Goal: Task Accomplishment & Management: Manage account settings

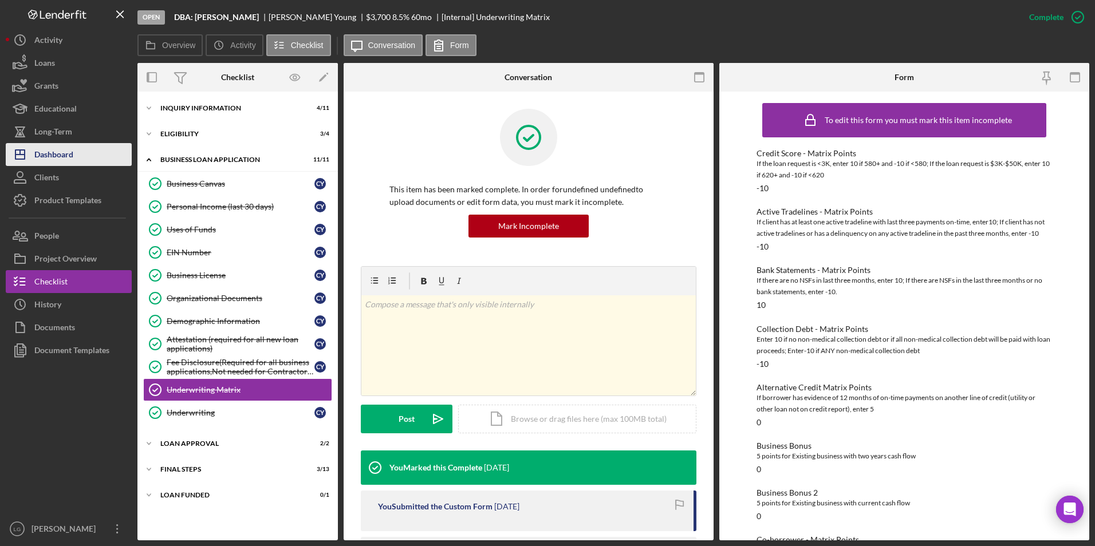
click at [62, 156] on div "Dashboard" at bounding box center [53, 156] width 39 height 26
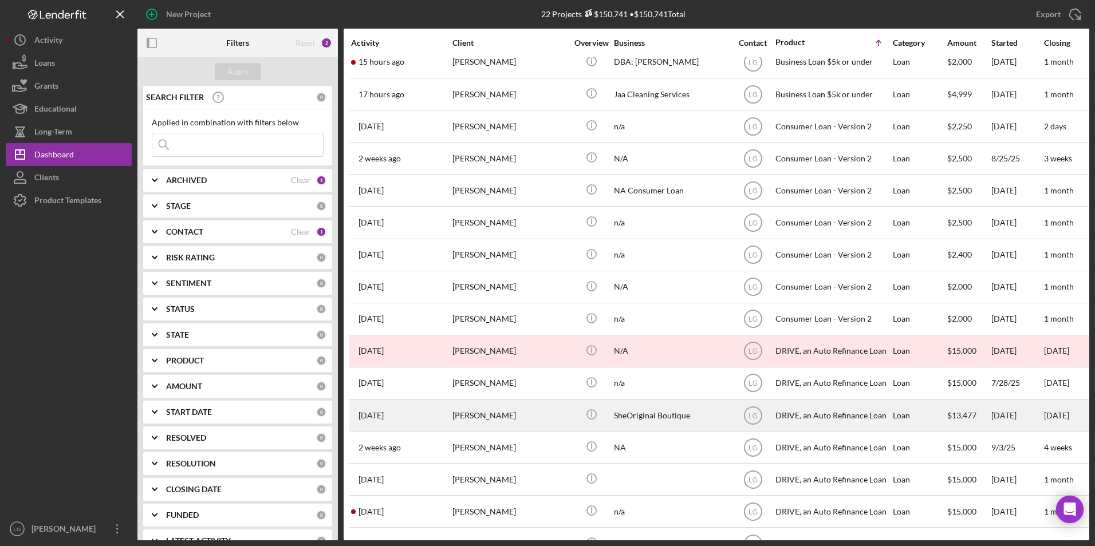
scroll to position [238, 0]
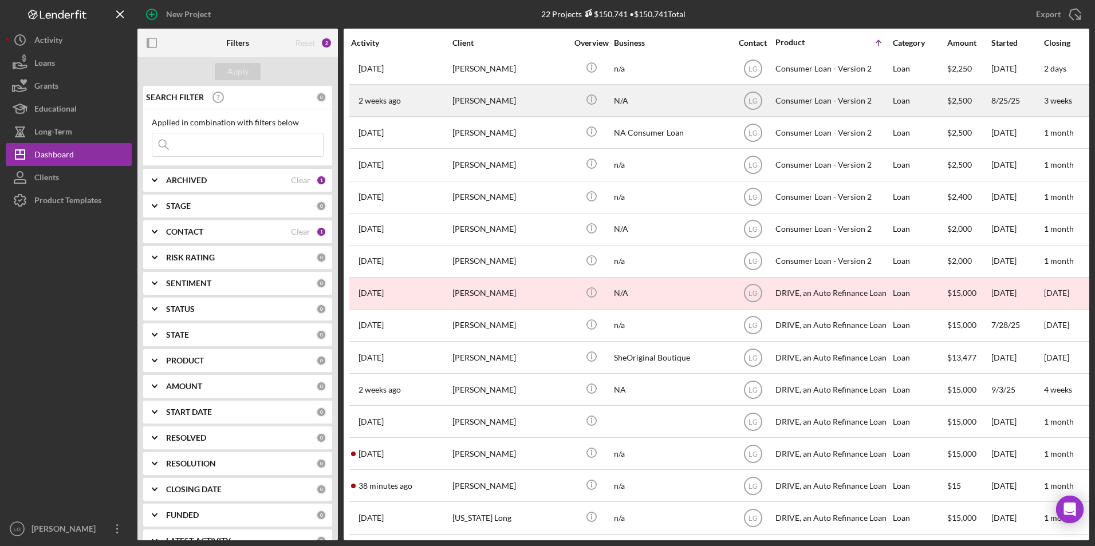
click at [535, 87] on div "[PERSON_NAME]" at bounding box center [509, 100] width 114 height 30
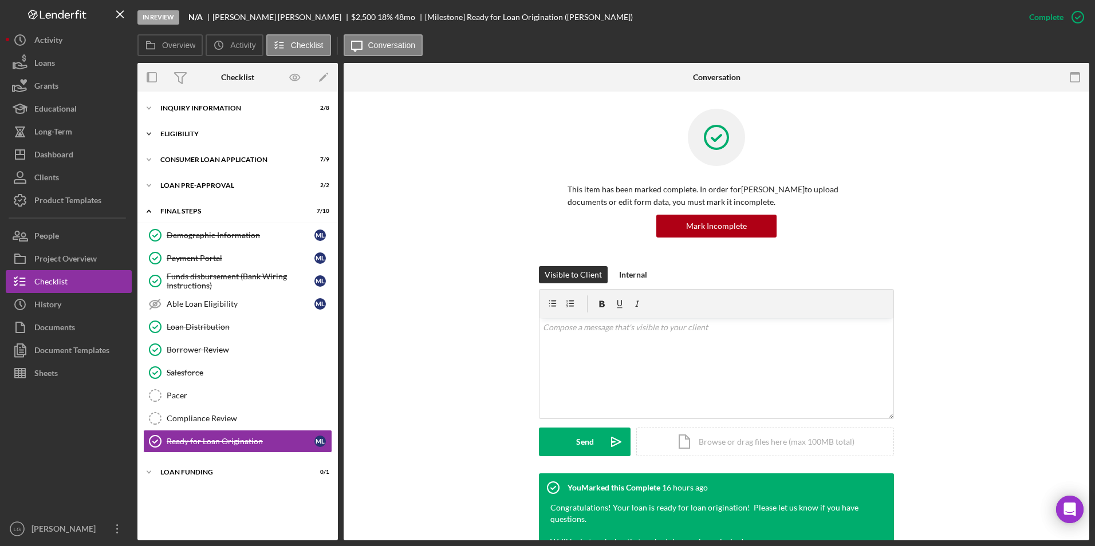
click at [186, 135] on div "Eligibility" at bounding box center [241, 134] width 163 height 7
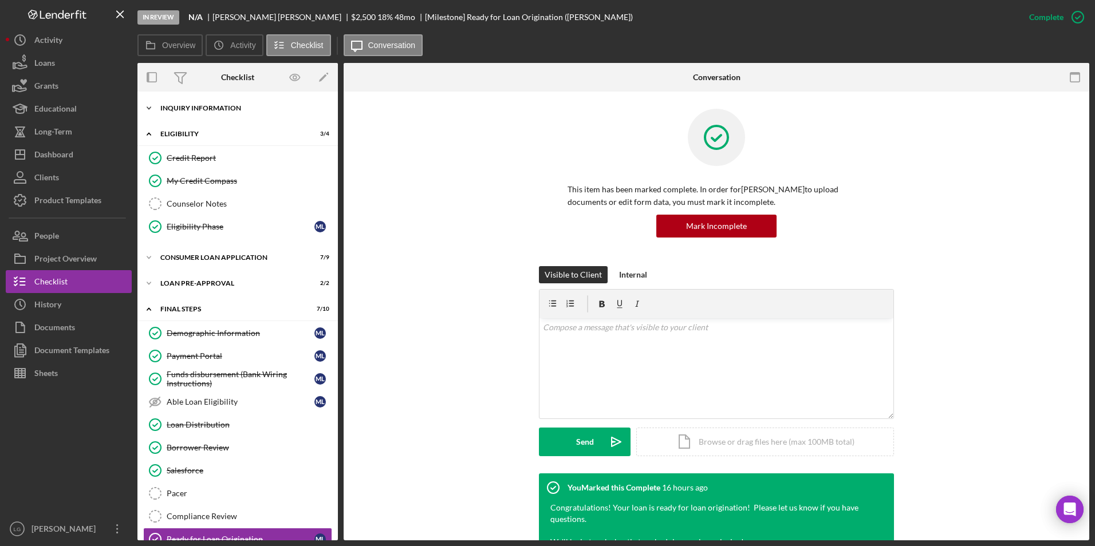
click at [184, 106] on div "Inquiry Information" at bounding box center [241, 108] width 163 height 7
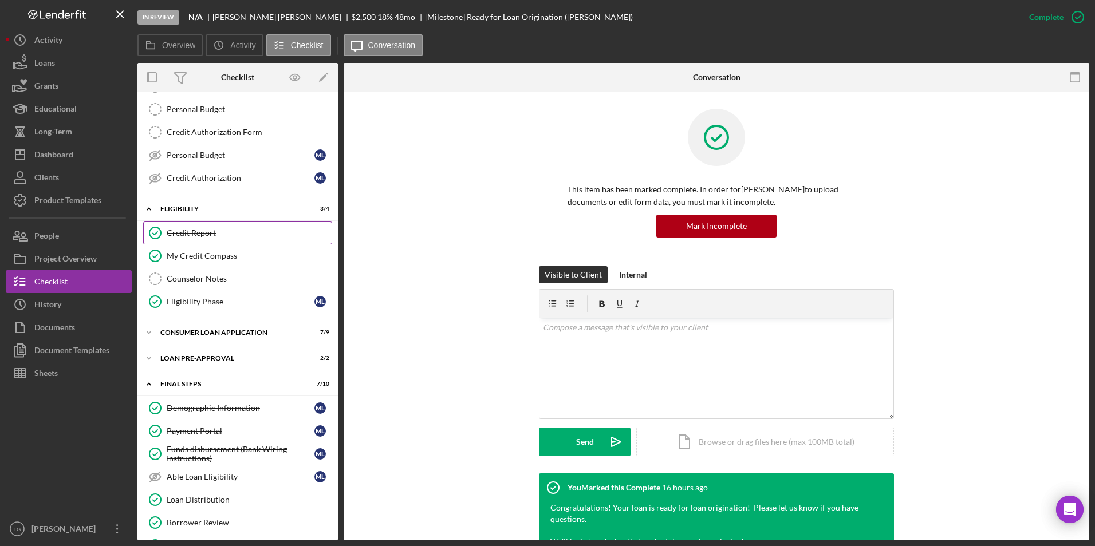
scroll to position [237, 0]
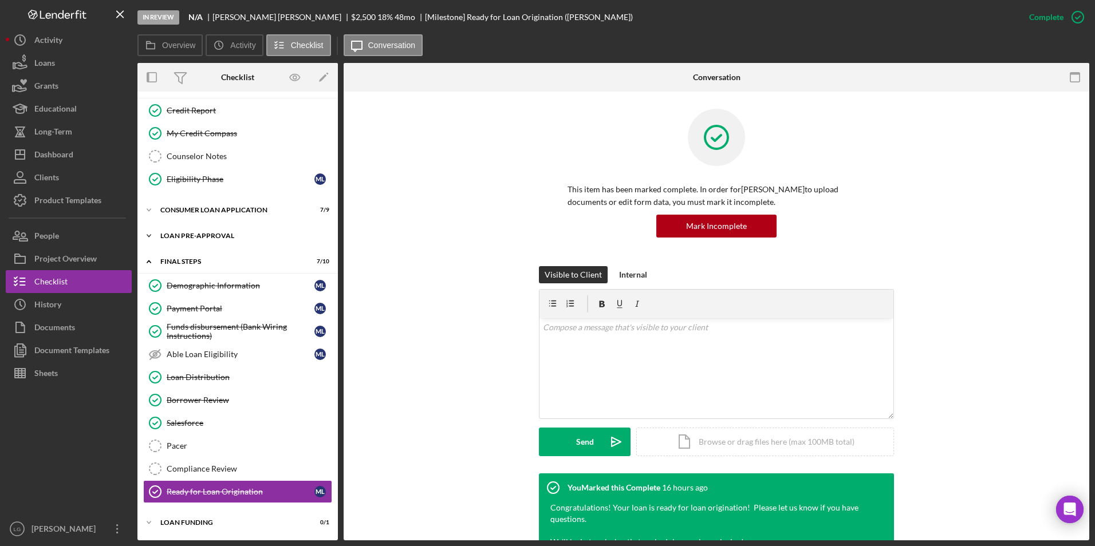
click at [177, 232] on div "Loan Pre-Approval" at bounding box center [241, 235] width 163 height 7
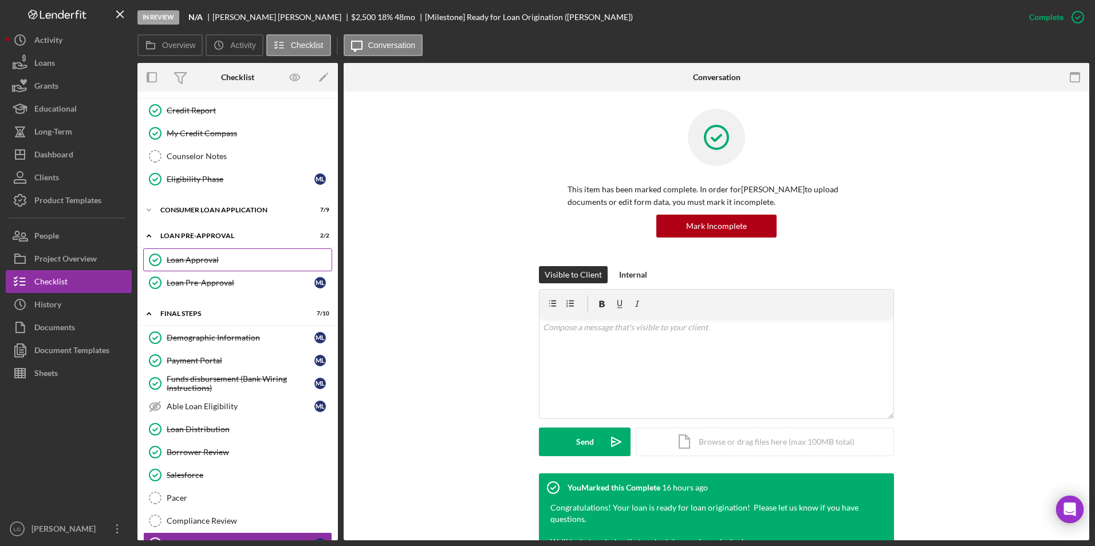
click at [176, 254] on link "Loan Approval Loan Approval" at bounding box center [237, 259] width 189 height 23
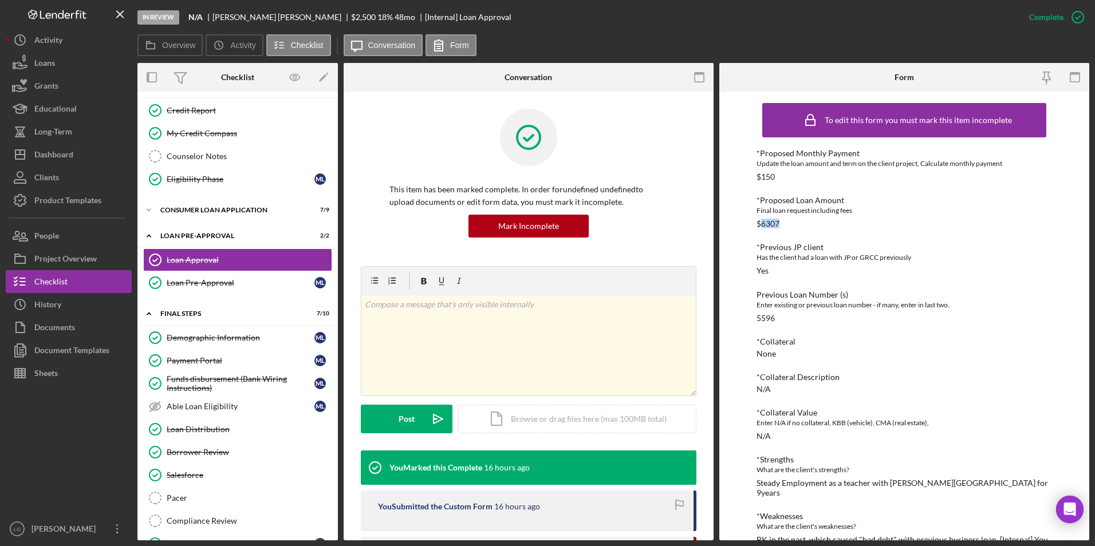
drag, startPoint x: 781, startPoint y: 222, endPoint x: 762, endPoint y: 224, distance: 19.1
click at [762, 224] on div "*Proposed Loan Amount Final loan request including fees $6307" at bounding box center [904, 212] width 296 height 33
copy div "6307"
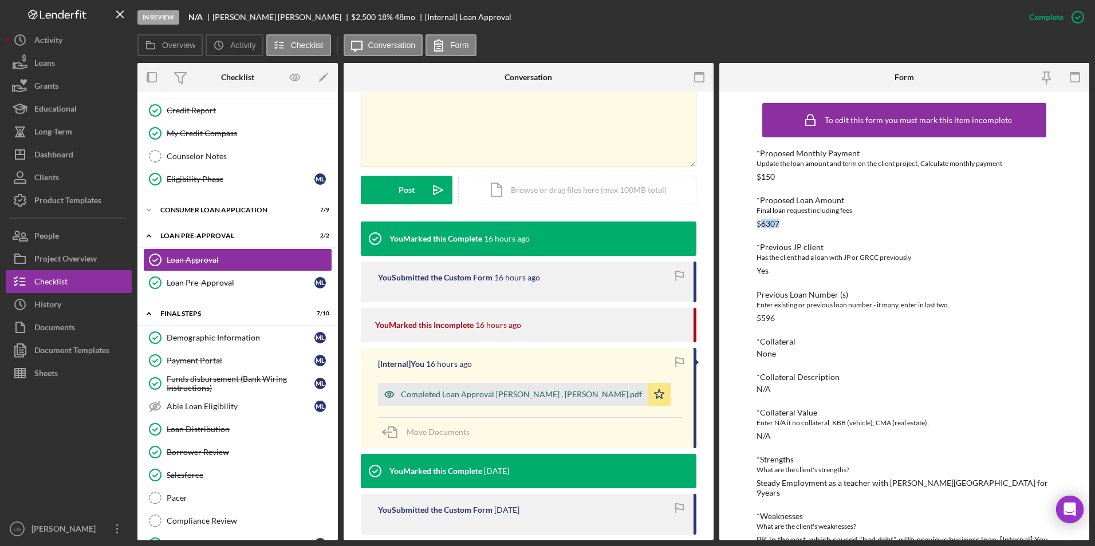
click at [493, 390] on div "Completed Loan Approval Gandy, LaTrisha , Michelle Lindsey-Woods.pdf" at bounding box center [521, 394] width 241 height 9
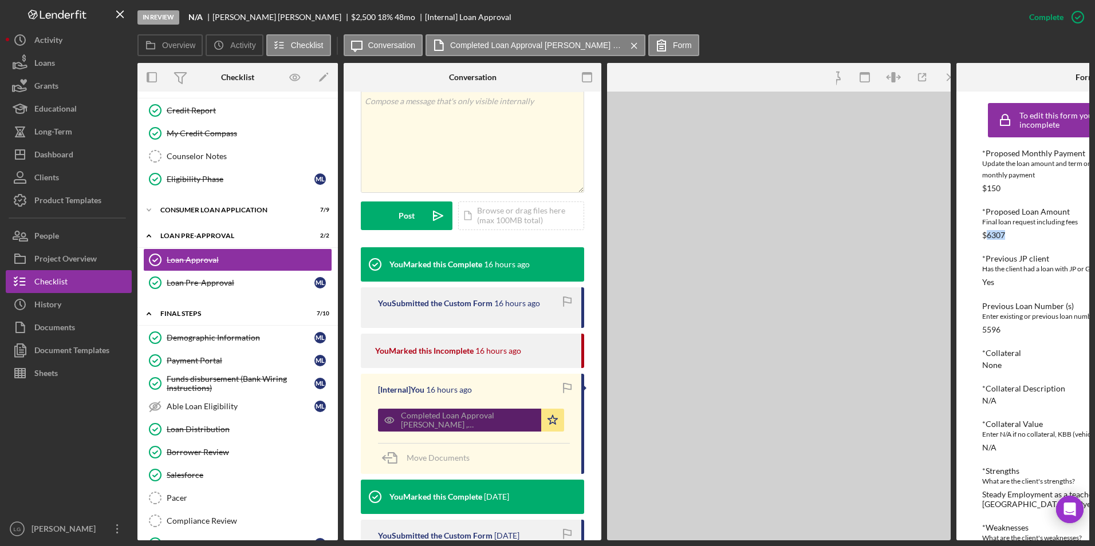
scroll to position [242, 0]
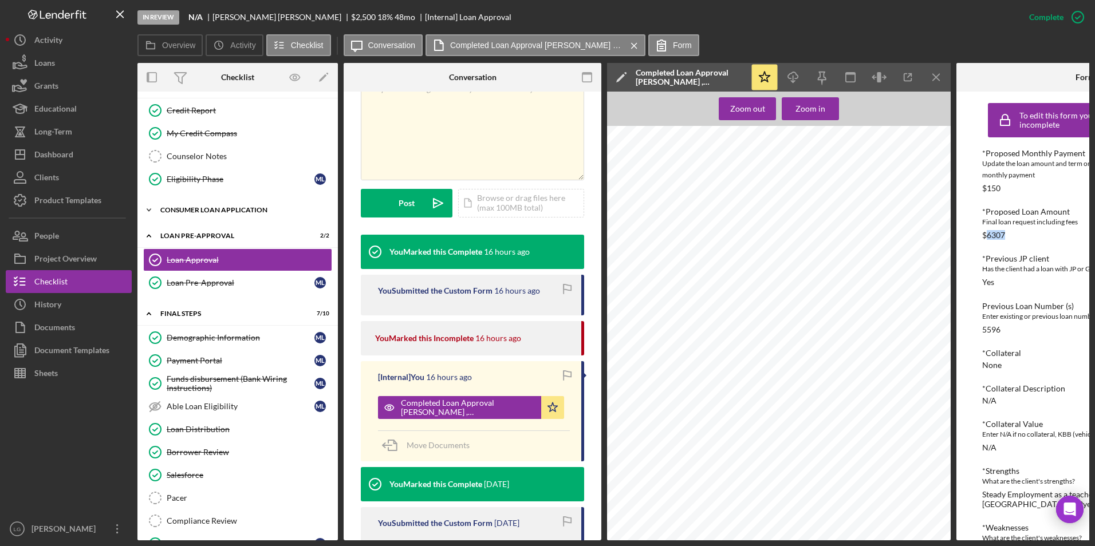
click at [169, 212] on div "Consumer Loan Application" at bounding box center [241, 210] width 163 height 7
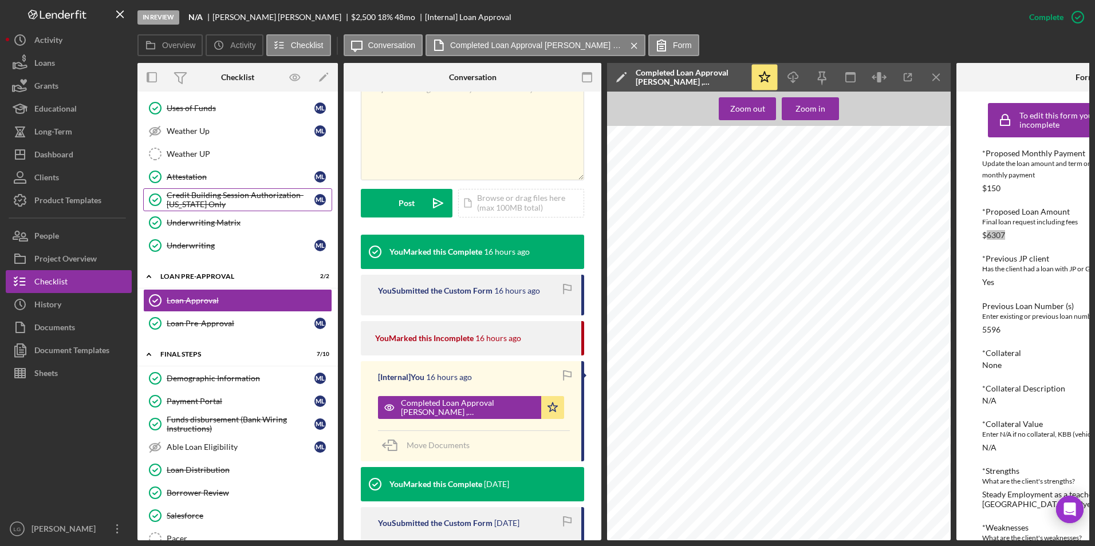
scroll to position [505, 0]
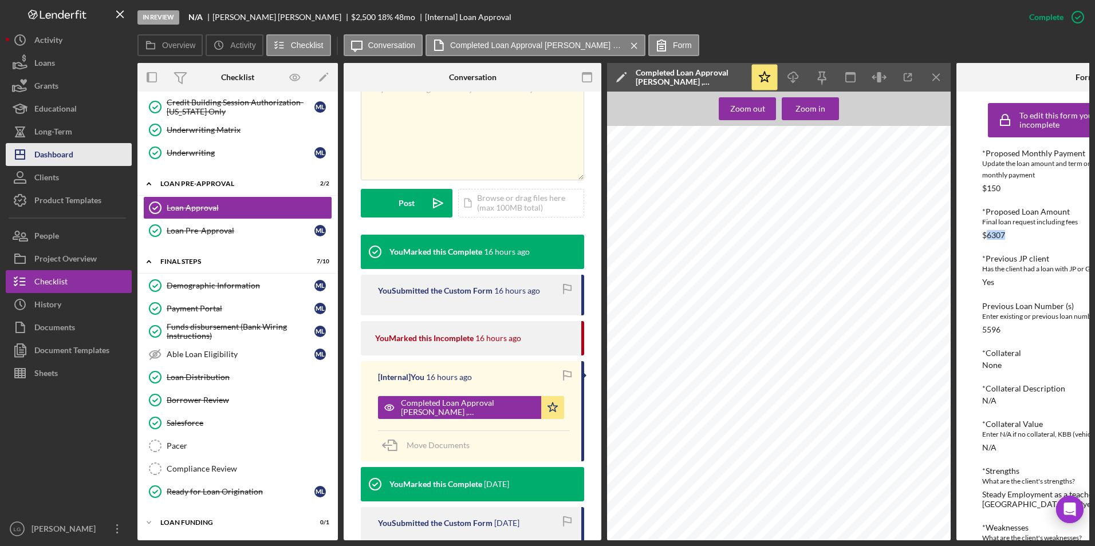
click at [47, 153] on div "Dashboard" at bounding box center [53, 156] width 39 height 26
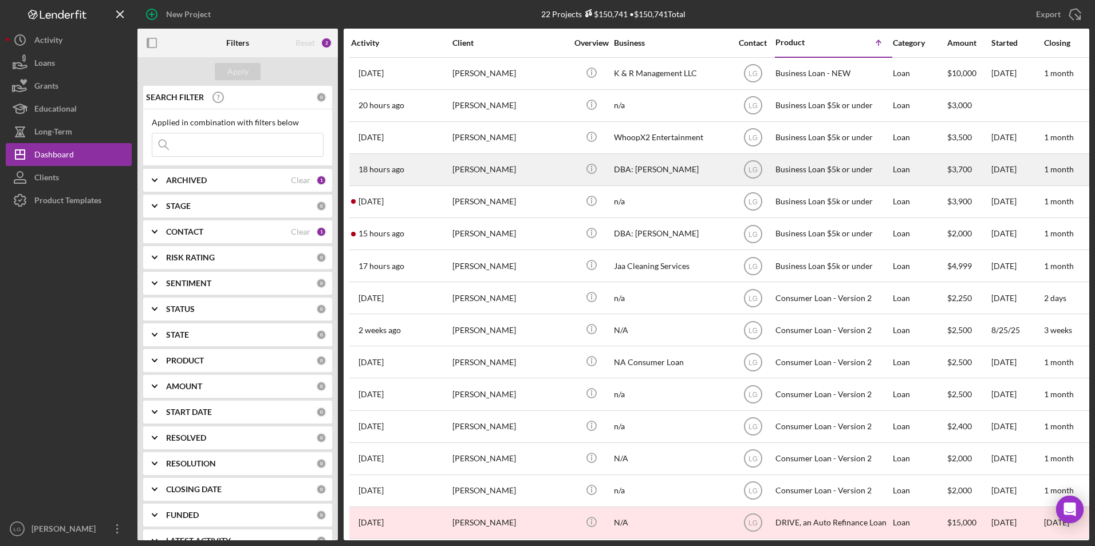
click at [489, 181] on div "[PERSON_NAME]" at bounding box center [509, 170] width 114 height 30
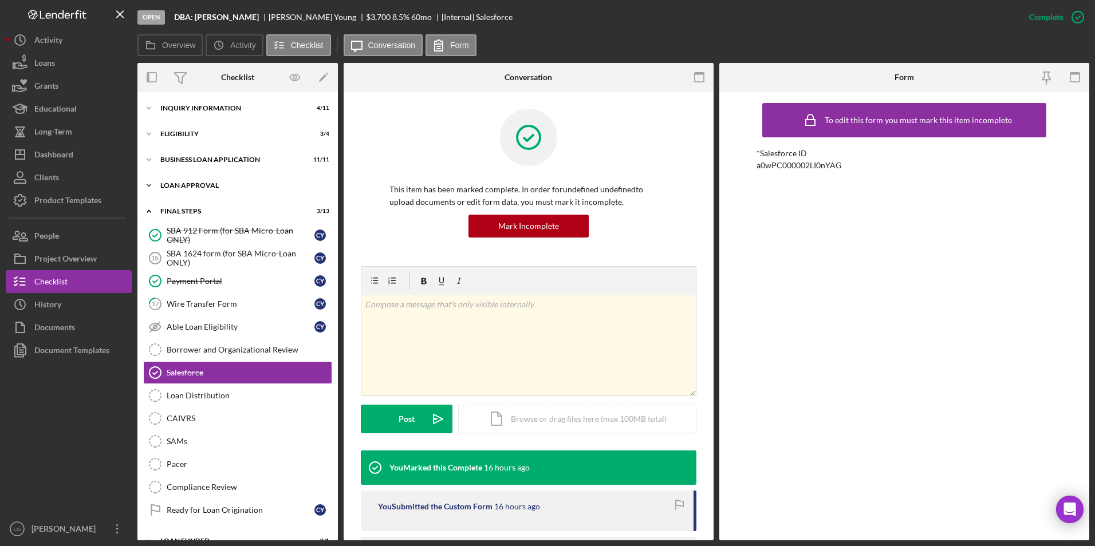
click at [181, 175] on div "Icon/Expander Loan Approval 2 / 2" at bounding box center [237, 185] width 200 height 23
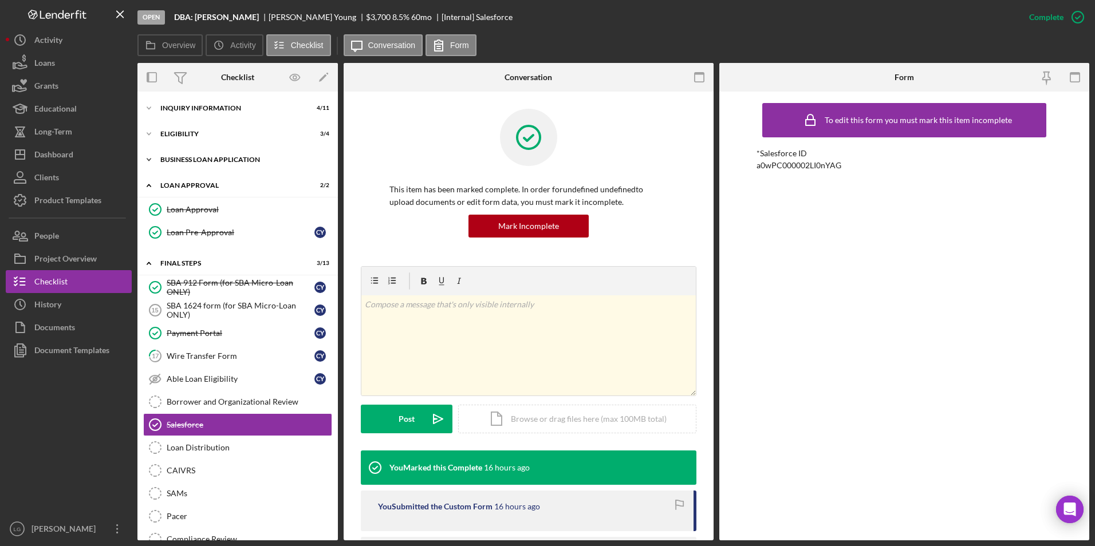
click at [181, 161] on div "BUSINESS LOAN APPLICATION" at bounding box center [241, 159] width 163 height 7
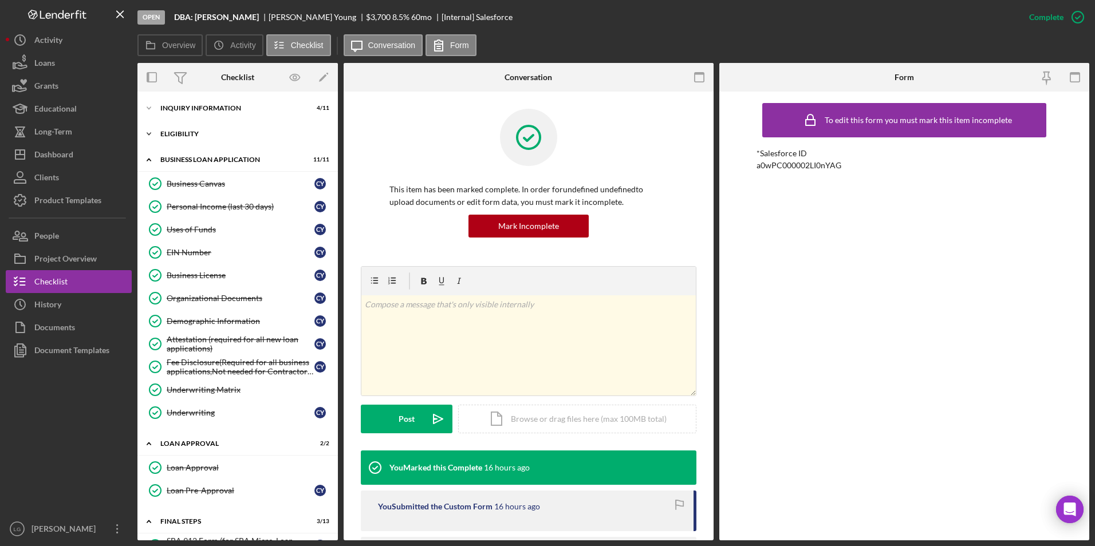
drag, startPoint x: 181, startPoint y: 138, endPoint x: 181, endPoint y: 106, distance: 32.1
click at [181, 137] on div "Icon/Expander Eligibility 3 / 4" at bounding box center [237, 134] width 200 height 23
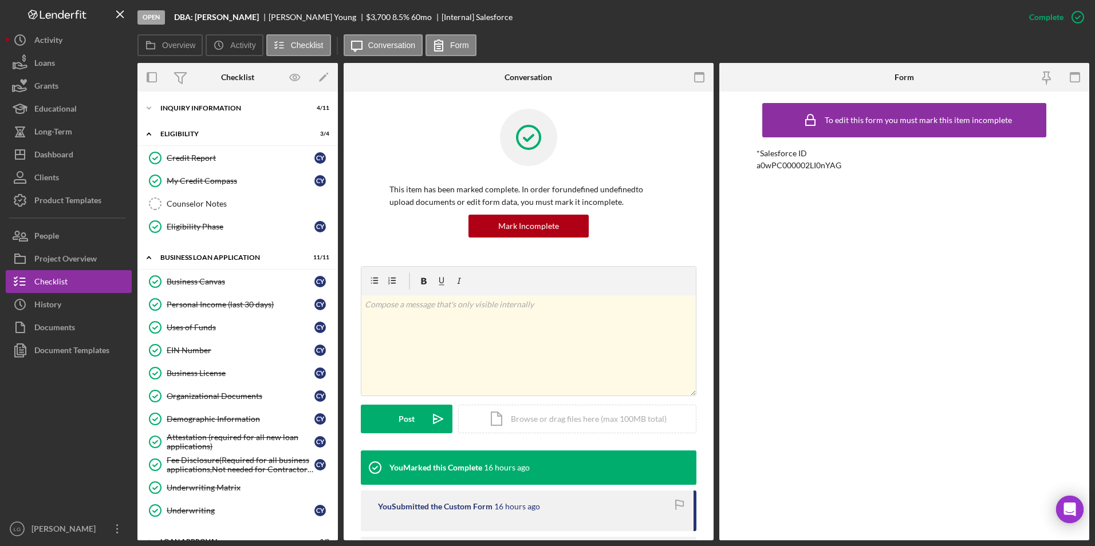
click at [181, 96] on div "Icon/Expander INQUIRY INFORMATION 4 / 11 Icon/Expander Eligibility 3 / 4 Credit…" at bounding box center [237, 316] width 200 height 449
click at [177, 105] on div "INQUIRY INFORMATION" at bounding box center [241, 108] width 163 height 7
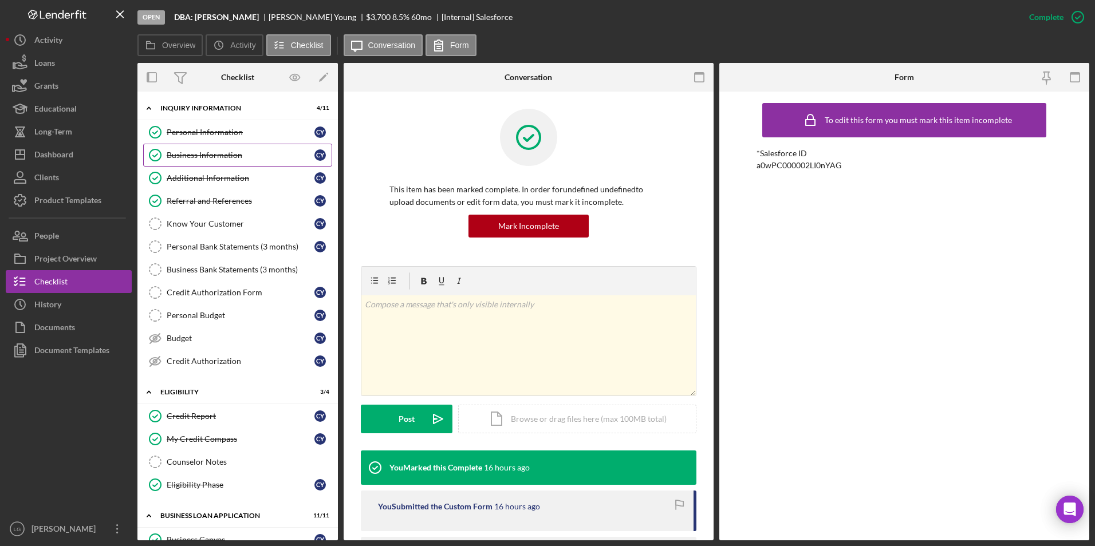
click at [202, 157] on div "Business Information" at bounding box center [241, 155] width 148 height 9
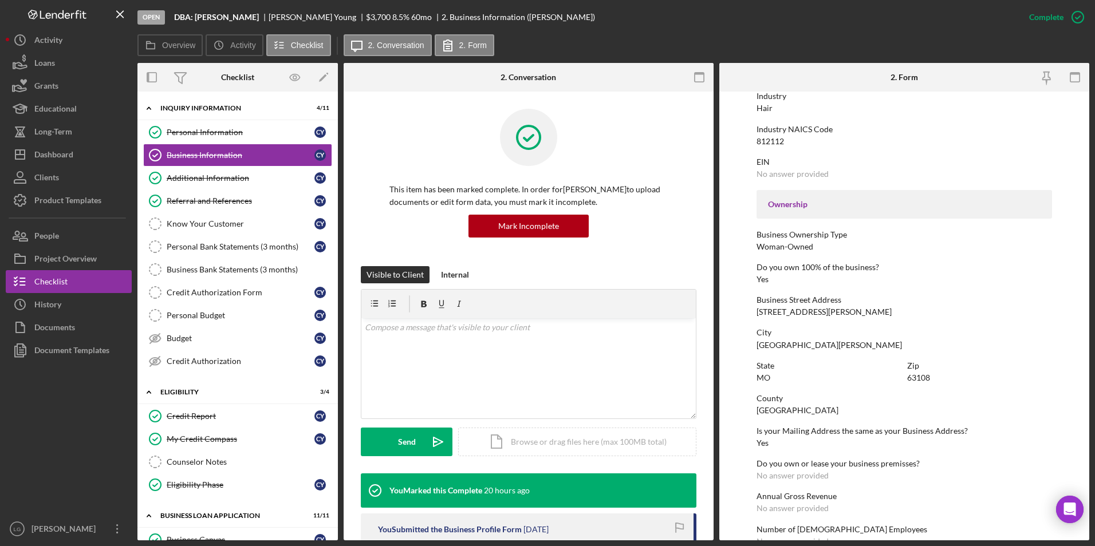
scroll to position [401, 0]
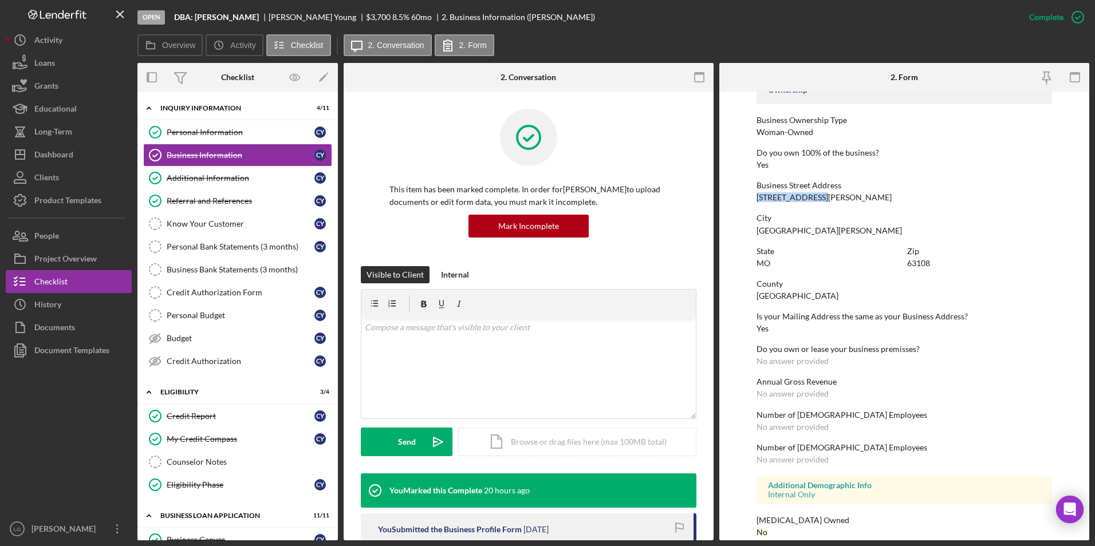
drag, startPoint x: 830, startPoint y: 196, endPoint x: 753, endPoint y: 191, distance: 76.4
click at [753, 191] on form "To edit this form you must mark this item incomplete Business Name DBA: Cassand…" at bounding box center [904, 316] width 370 height 449
drag, startPoint x: 753, startPoint y: 191, endPoint x: 769, endPoint y: 194, distance: 16.3
copy div "3960 Delmar blvd"
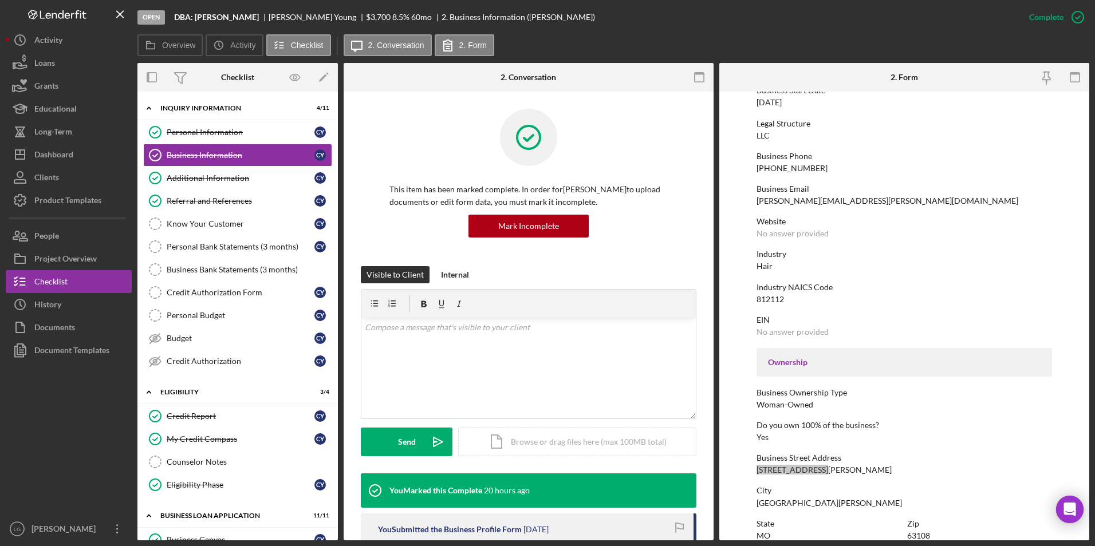
scroll to position [71, 0]
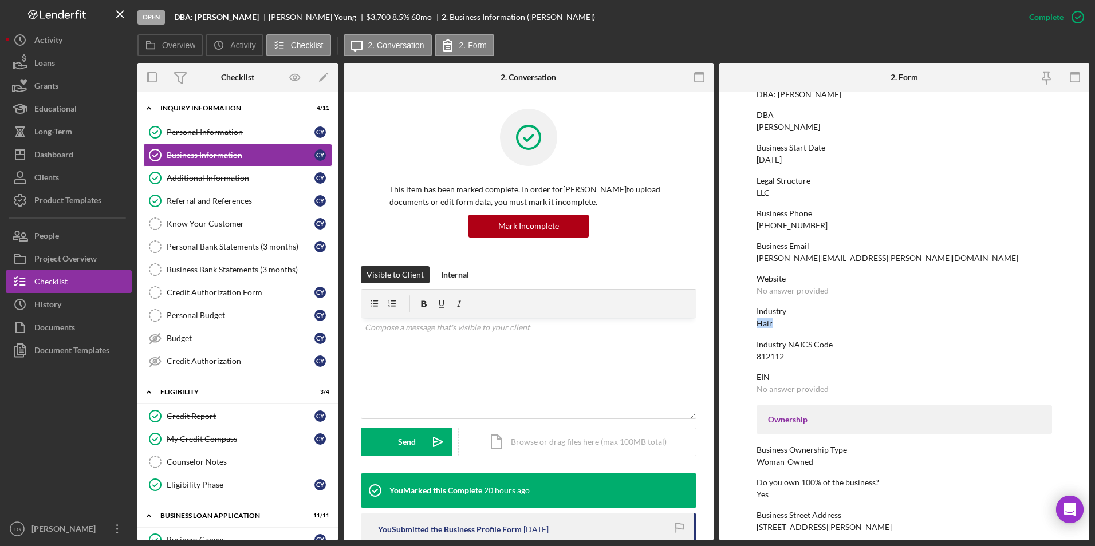
drag, startPoint x: 775, startPoint y: 322, endPoint x: 749, endPoint y: 323, distance: 25.2
click at [749, 323] on form "To edit this form you must mark this item incomplete Business Name DBA: Cassand…" at bounding box center [904, 316] width 370 height 449
copy div "Hair"
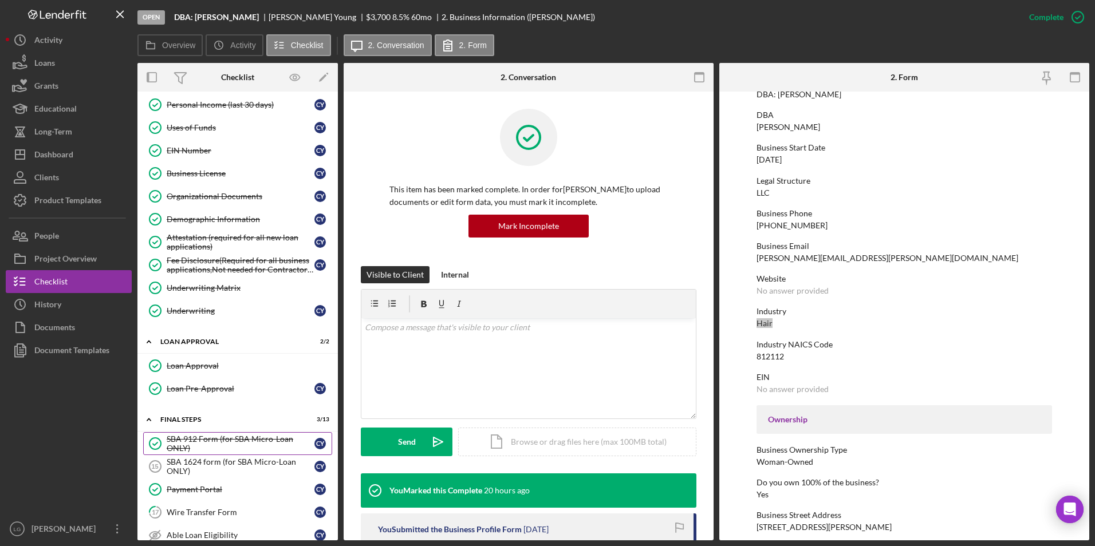
scroll to position [572, 0]
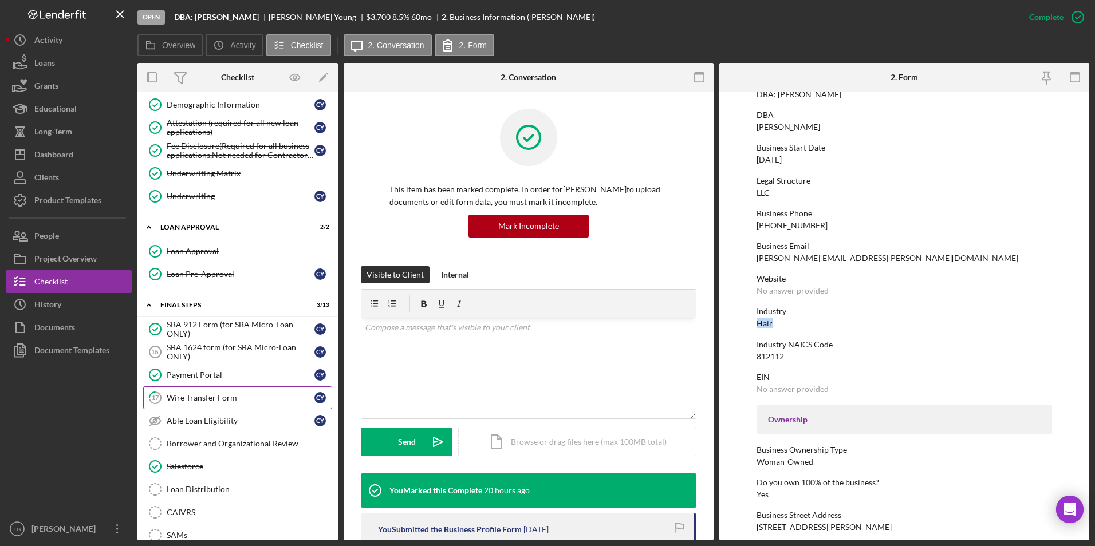
click at [201, 395] on div "Wire Transfer Form" at bounding box center [241, 397] width 148 height 9
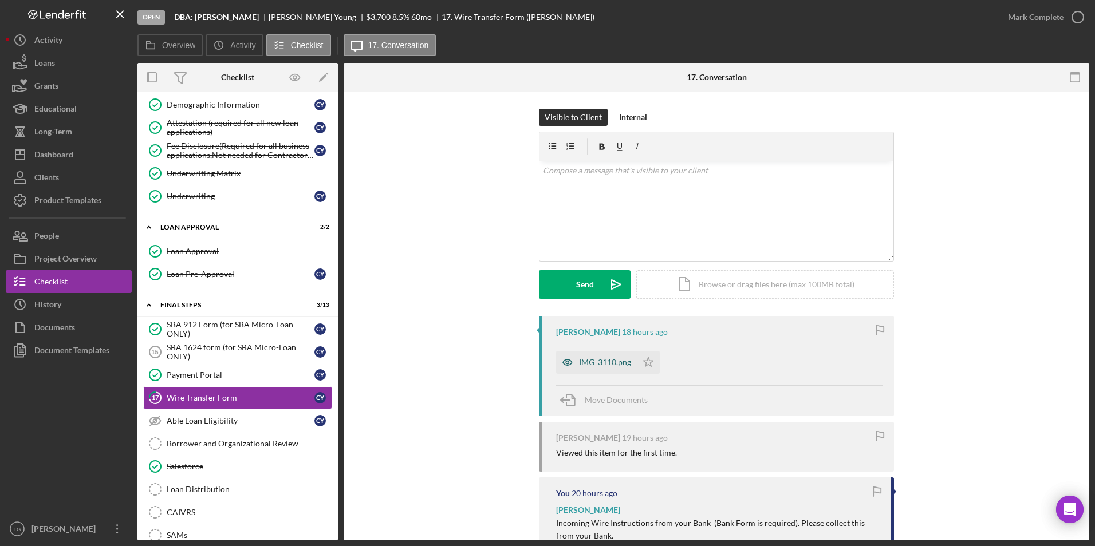
click at [609, 356] on div "IMG_3110.png" at bounding box center [596, 362] width 81 height 23
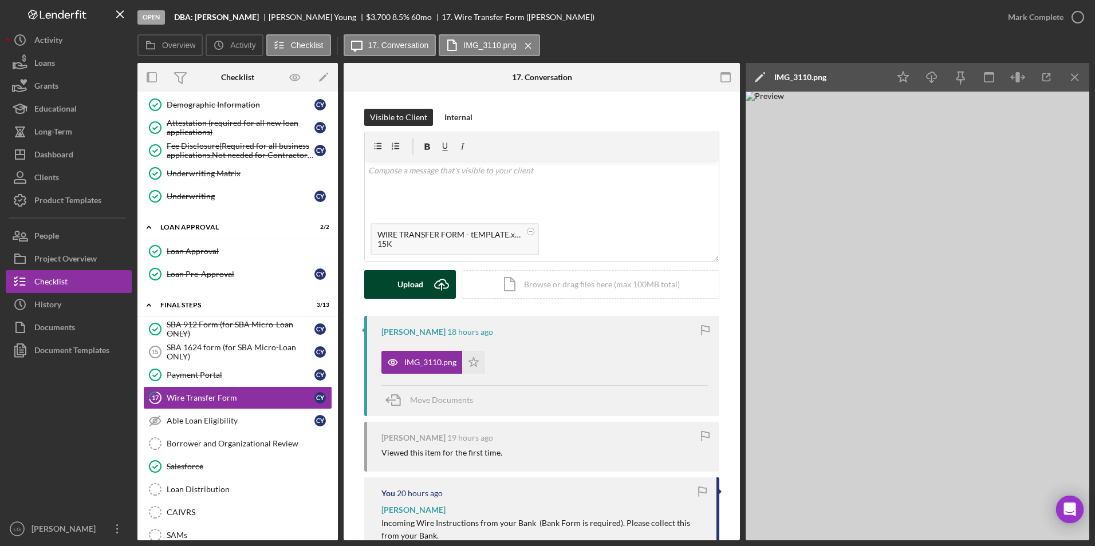
click at [410, 285] on div "Upload" at bounding box center [410, 284] width 26 height 29
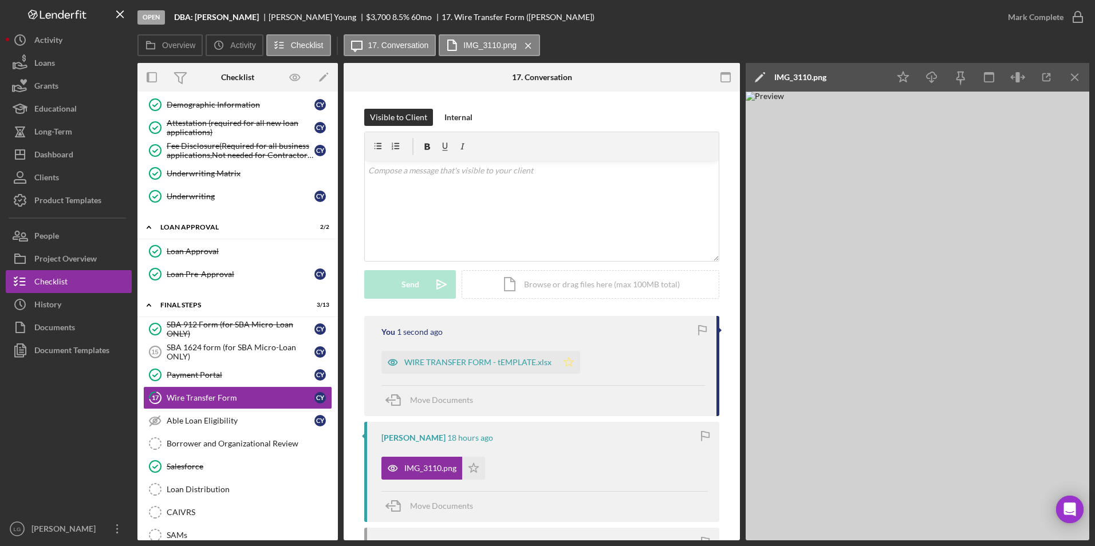
click at [561, 362] on icon "Icon/Star" at bounding box center [568, 362] width 23 height 23
click at [928, 73] on icon "Icon/Download" at bounding box center [932, 78] width 26 height 26
click at [641, 26] on div "Open DBA: Cassandra Young Cassaundra Young $3,700 $3,700 8.5 % 60 mo 17. Wire T…" at bounding box center [566, 17] width 859 height 34
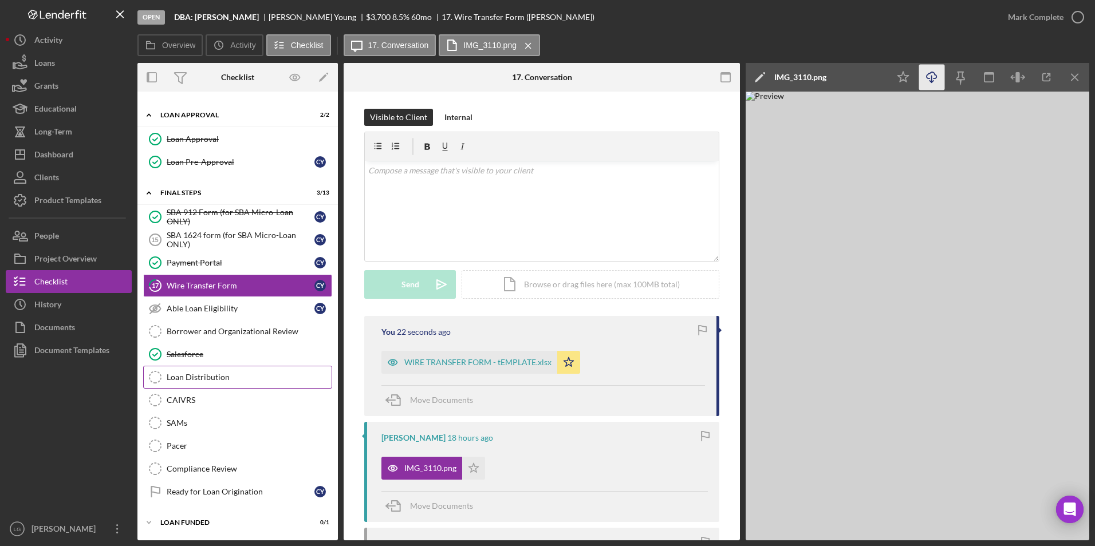
drag, startPoint x: 212, startPoint y: 375, endPoint x: 239, endPoint y: 385, distance: 28.3
click at [212, 375] on div "Loan Distribution" at bounding box center [249, 377] width 165 height 9
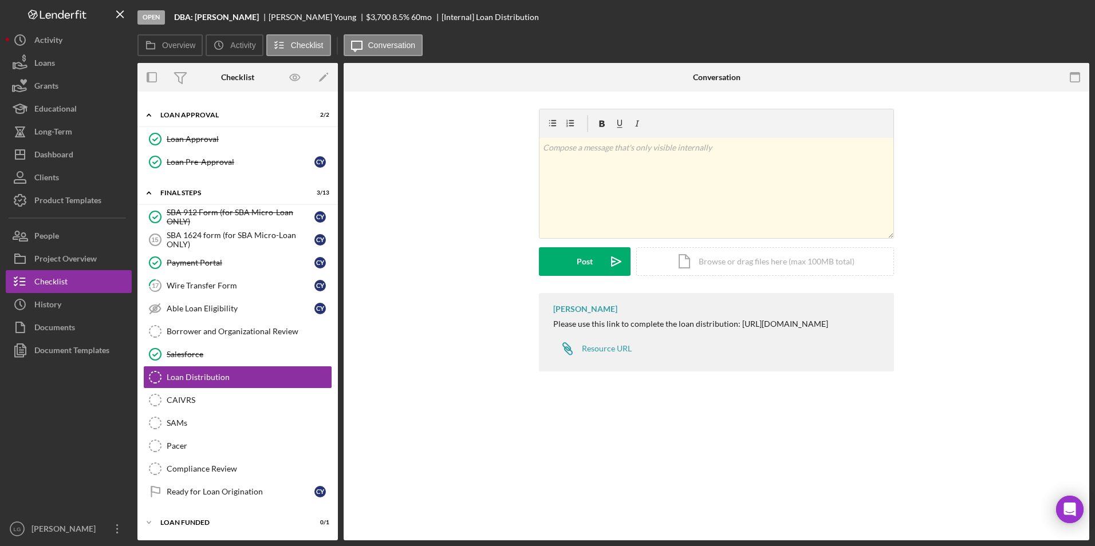
scroll to position [685, 0]
click at [69, 237] on button "People" at bounding box center [69, 235] width 126 height 23
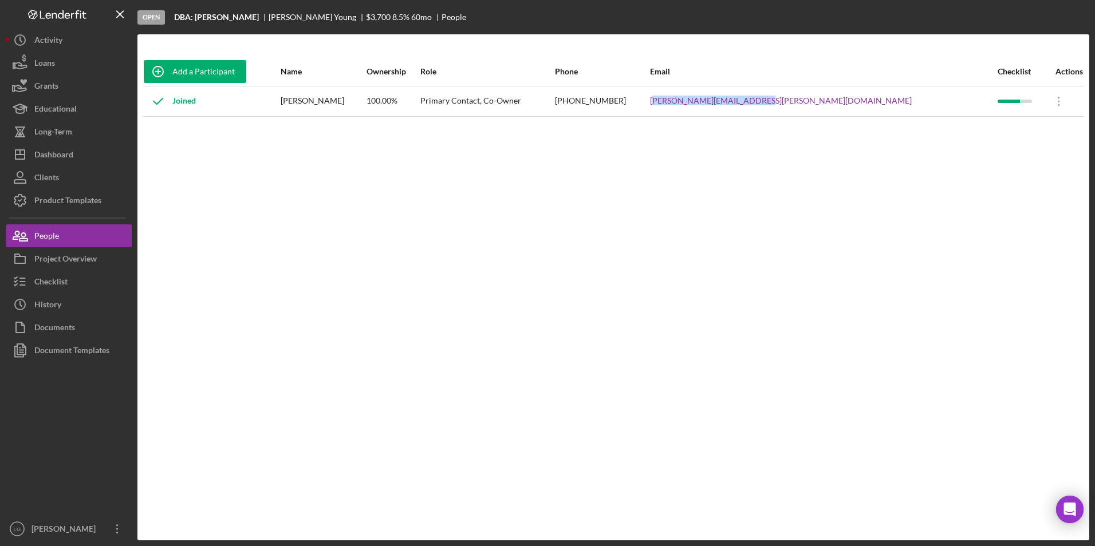
drag, startPoint x: 906, startPoint y: 105, endPoint x: 785, endPoint y: 106, distance: 120.2
click at [785, 106] on div "cassaundra.young@yahoo.com" at bounding box center [823, 101] width 346 height 29
click at [649, 100] on div "(314) 203-4725" at bounding box center [602, 101] width 94 height 29
drag, startPoint x: 771, startPoint y: 98, endPoint x: 906, endPoint y: 102, distance: 135.2
click at [906, 102] on tr "Joined Cassaundra Young 100.00% Primary Contact, Co-Owner (314) 203-4725 cassau…" at bounding box center [613, 101] width 940 height 30
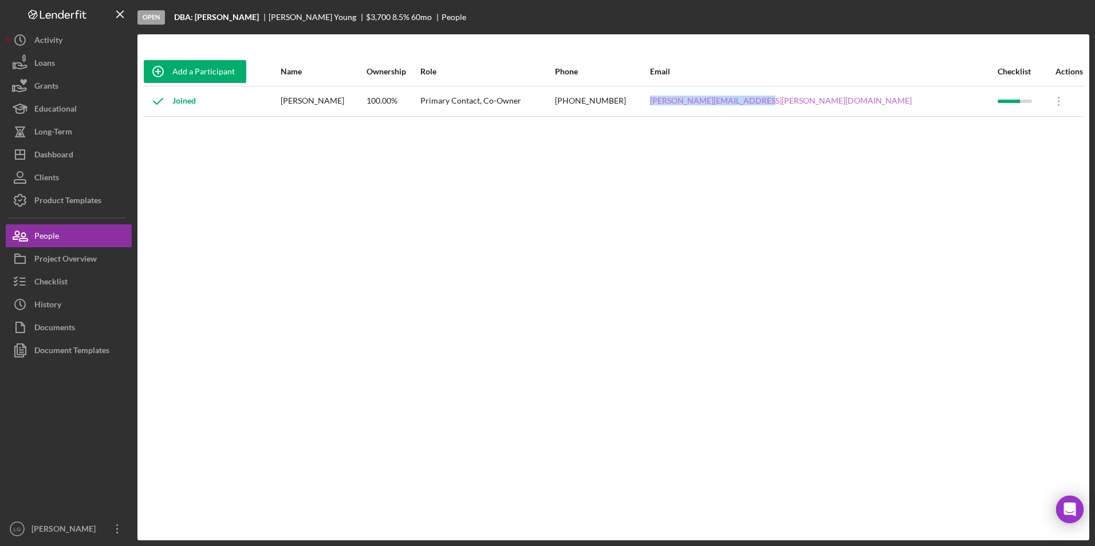
drag, startPoint x: 906, startPoint y: 102, endPoint x: 859, endPoint y: 103, distance: 46.4
copy tr "cassaundra.young@yahoo.com"
click at [60, 164] on div "Dashboard" at bounding box center [53, 156] width 39 height 26
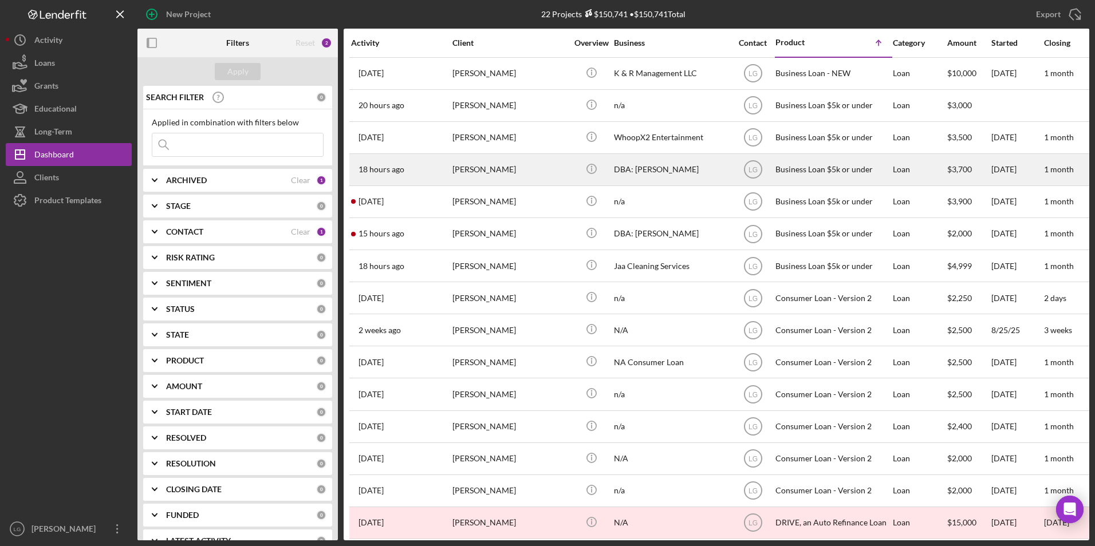
click at [497, 176] on div "[PERSON_NAME]" at bounding box center [509, 170] width 114 height 30
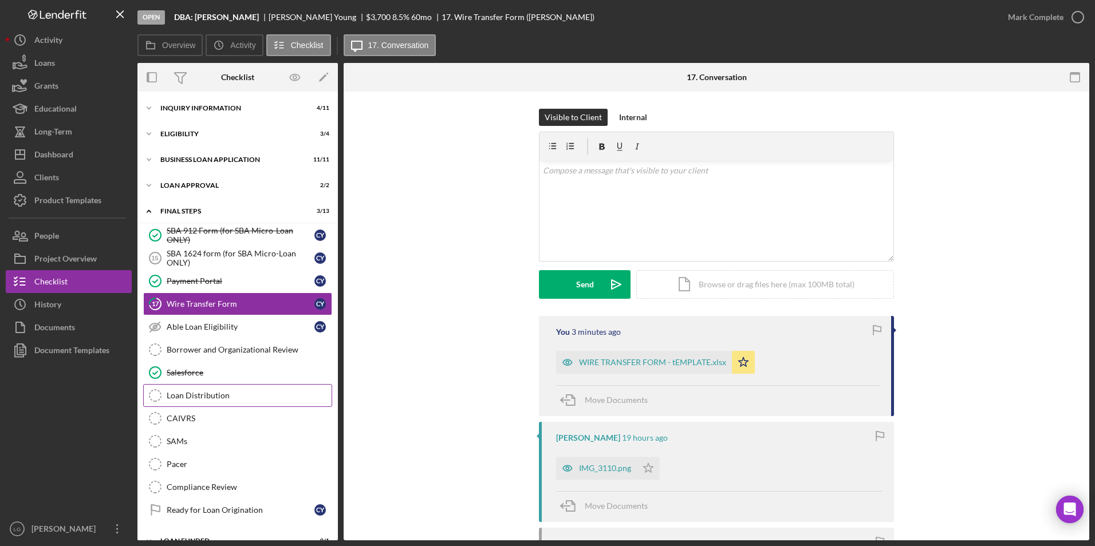
click at [200, 393] on div "Loan Distribution" at bounding box center [249, 395] width 165 height 9
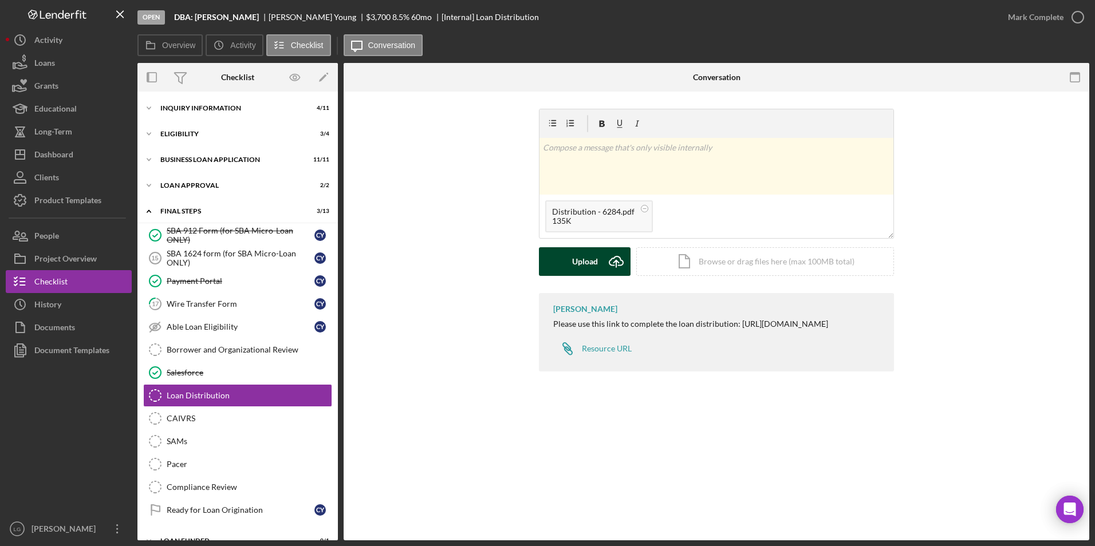
click at [566, 262] on button "Upload Icon/Upload" at bounding box center [585, 261] width 92 height 29
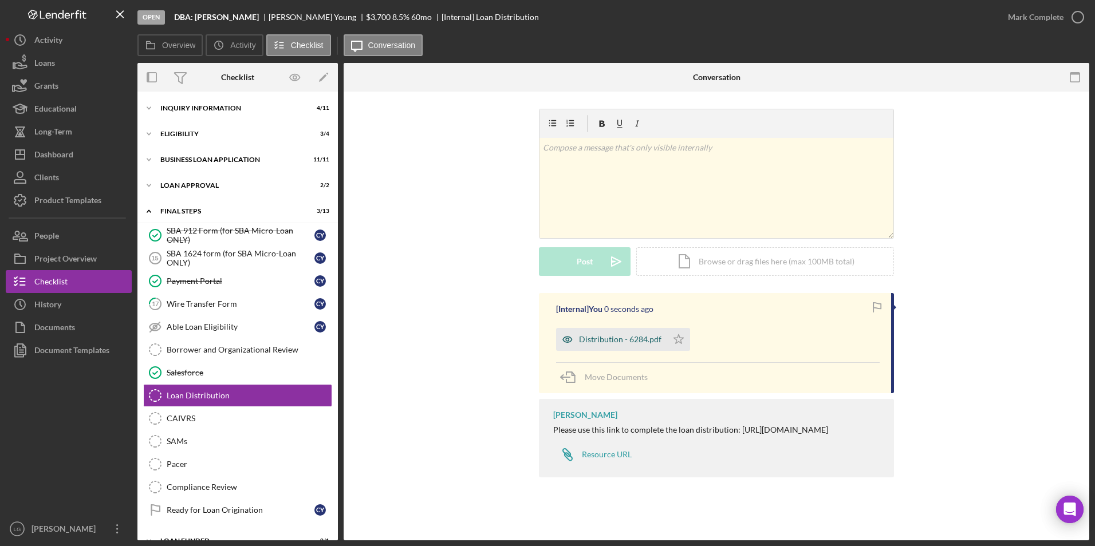
click at [612, 335] on div "Distribution - 6284.pdf" at bounding box center [620, 339] width 82 height 9
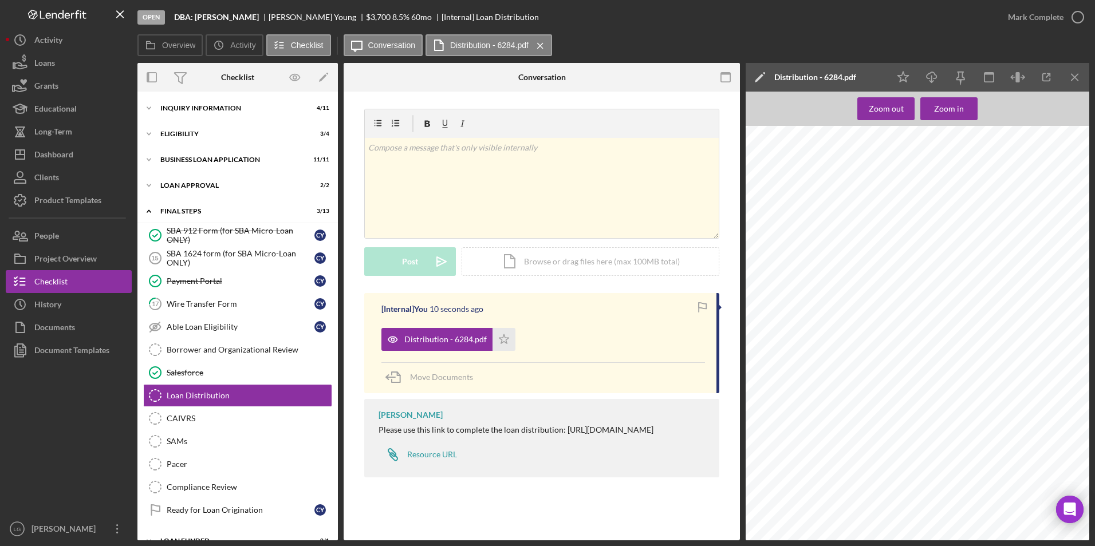
scroll to position [1775, 0]
click at [1041, 21] on div "Mark Complete" at bounding box center [1036, 17] width 56 height 23
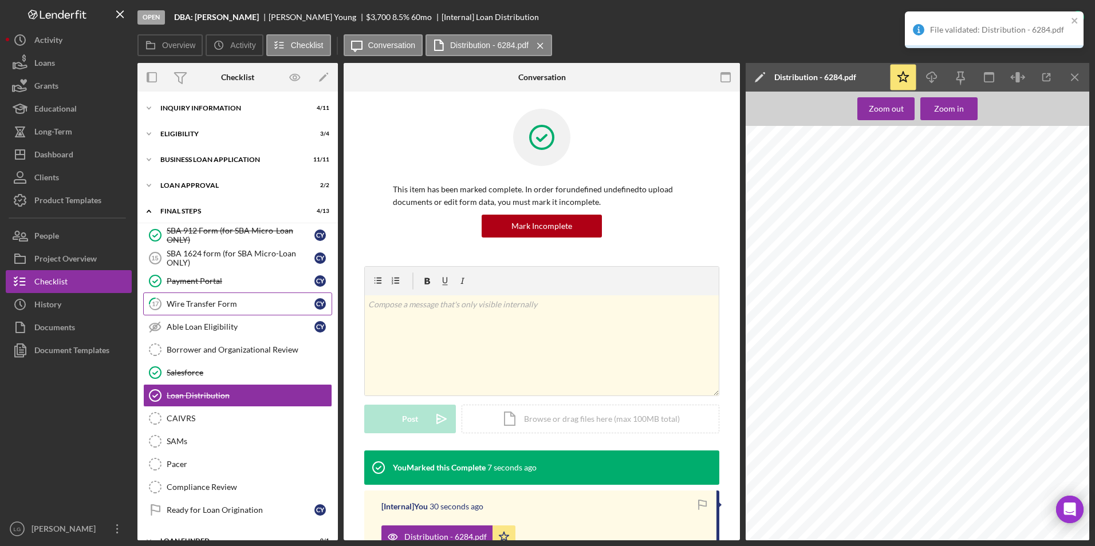
click at [234, 305] on div "Wire Transfer Form" at bounding box center [241, 303] width 148 height 9
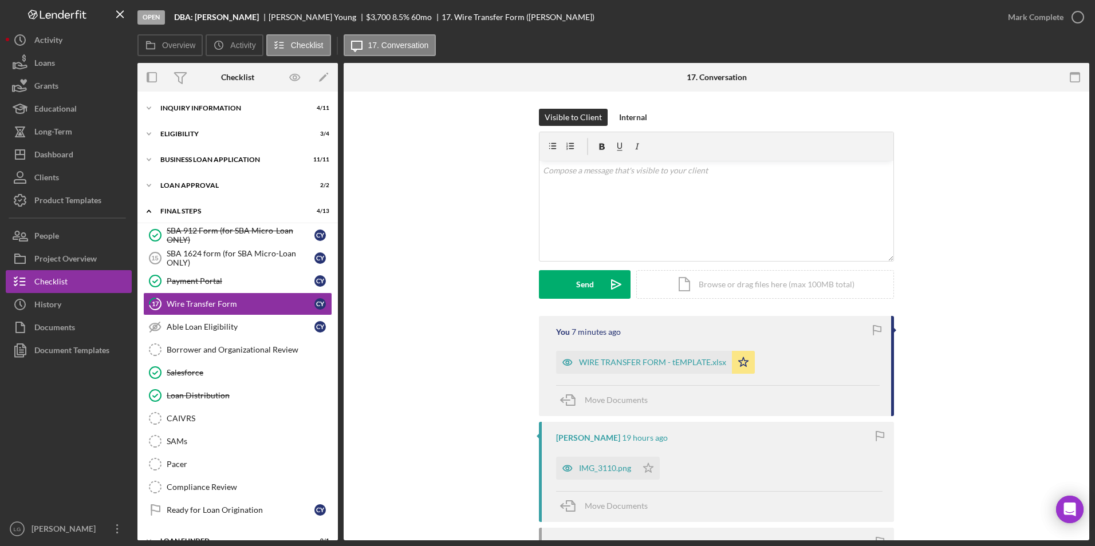
click at [1015, 33] on div "Mark Complete" at bounding box center [1042, 17] width 93 height 34
click at [1024, 21] on div "Mark Complete" at bounding box center [1036, 17] width 56 height 23
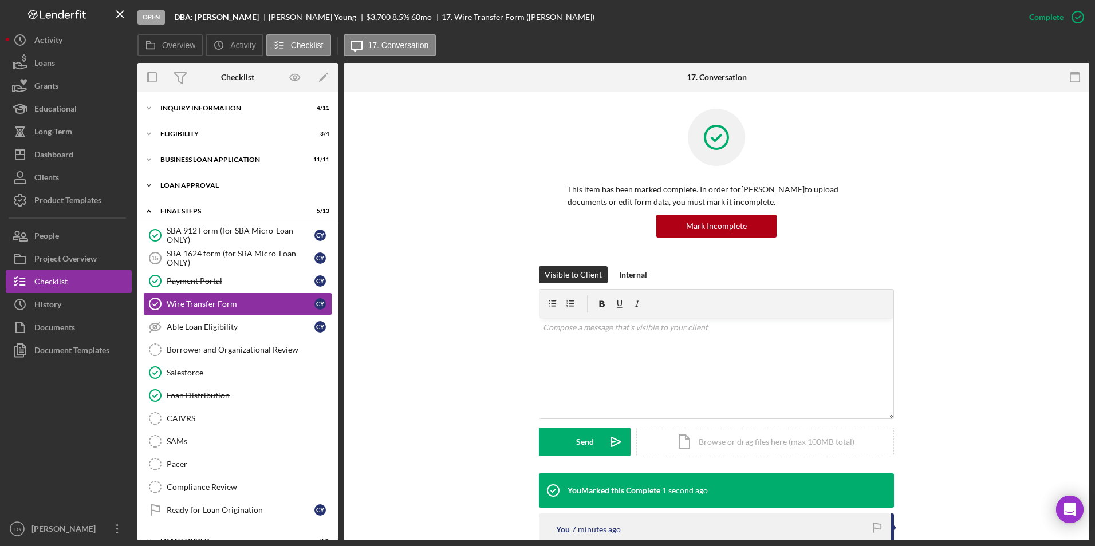
click at [196, 185] on div "Loan Approval" at bounding box center [241, 185] width 163 height 7
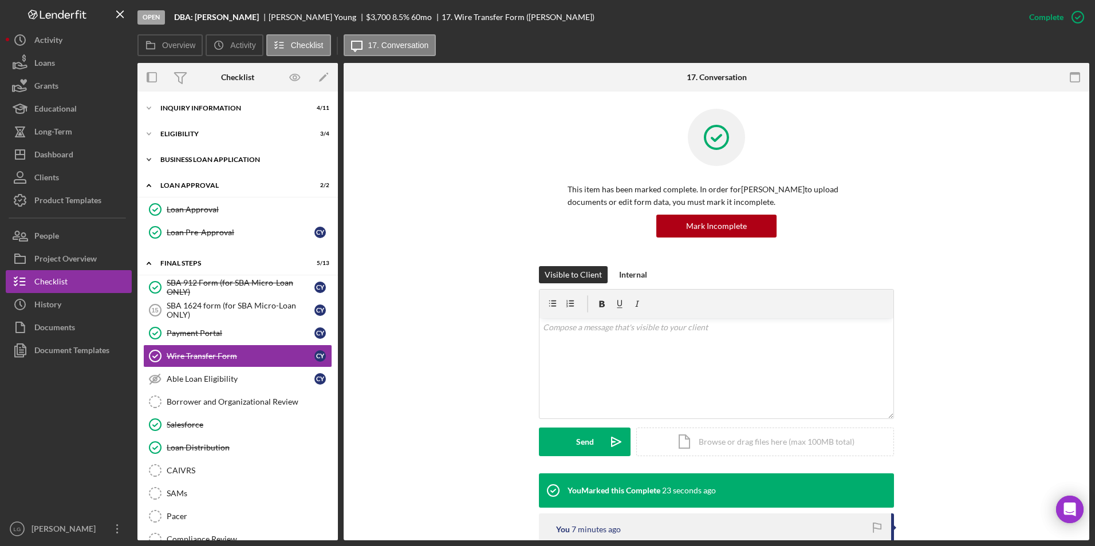
click at [186, 158] on div "BUSINESS LOAN APPLICATION" at bounding box center [241, 159] width 163 height 7
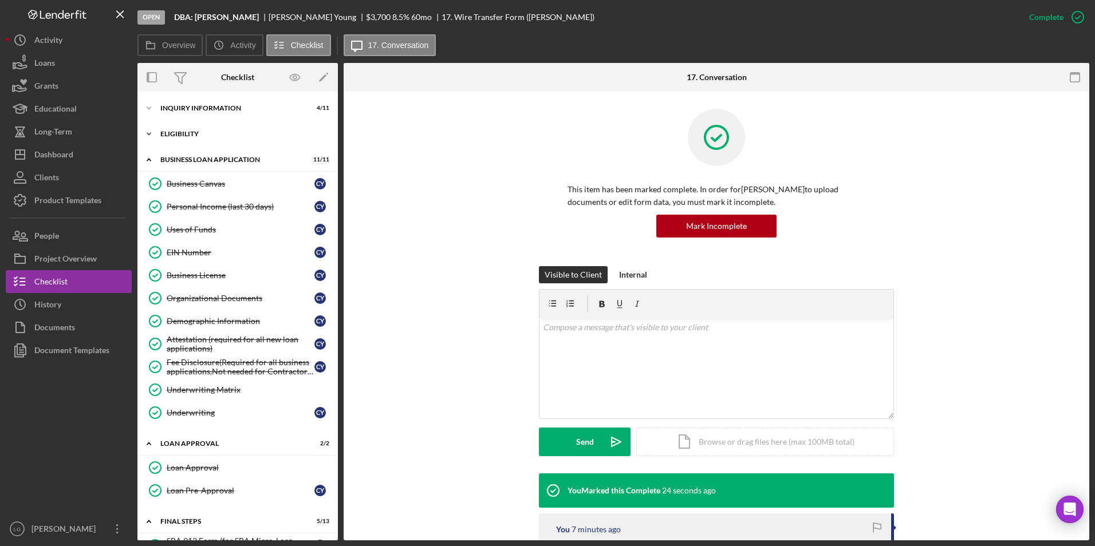
click at [173, 133] on div "Eligibility" at bounding box center [241, 134] width 163 height 7
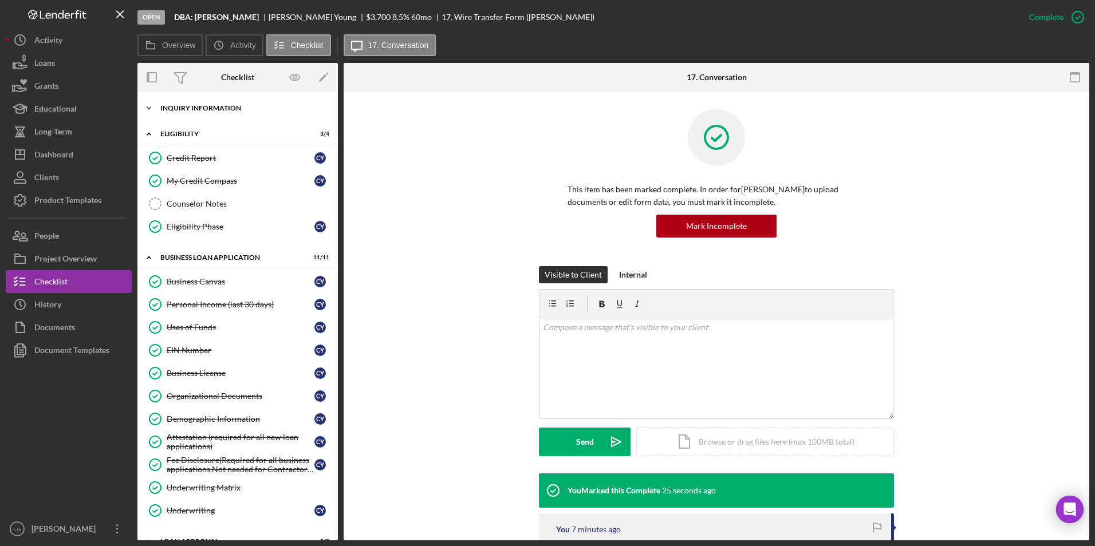
click at [177, 105] on div "INQUIRY INFORMATION" at bounding box center [241, 108] width 163 height 7
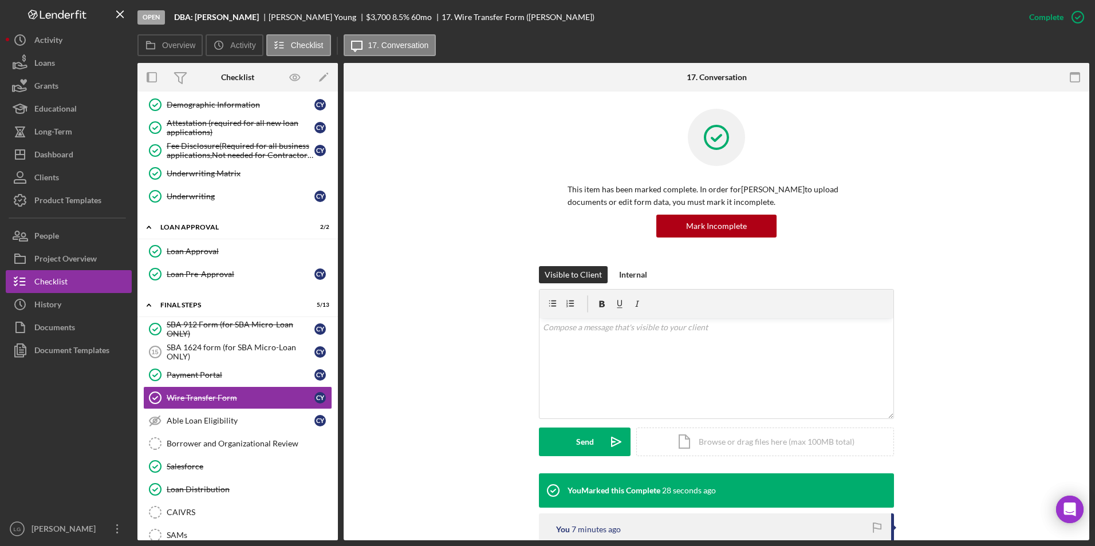
scroll to position [685, 0]
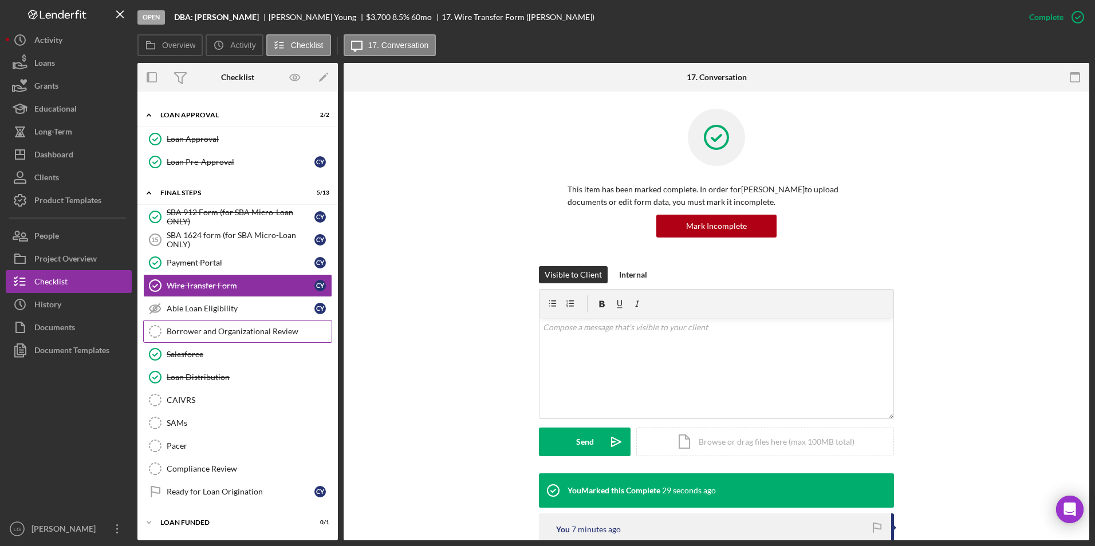
click at [229, 336] on div "Borrower and Organizational Review" at bounding box center [249, 331] width 165 height 9
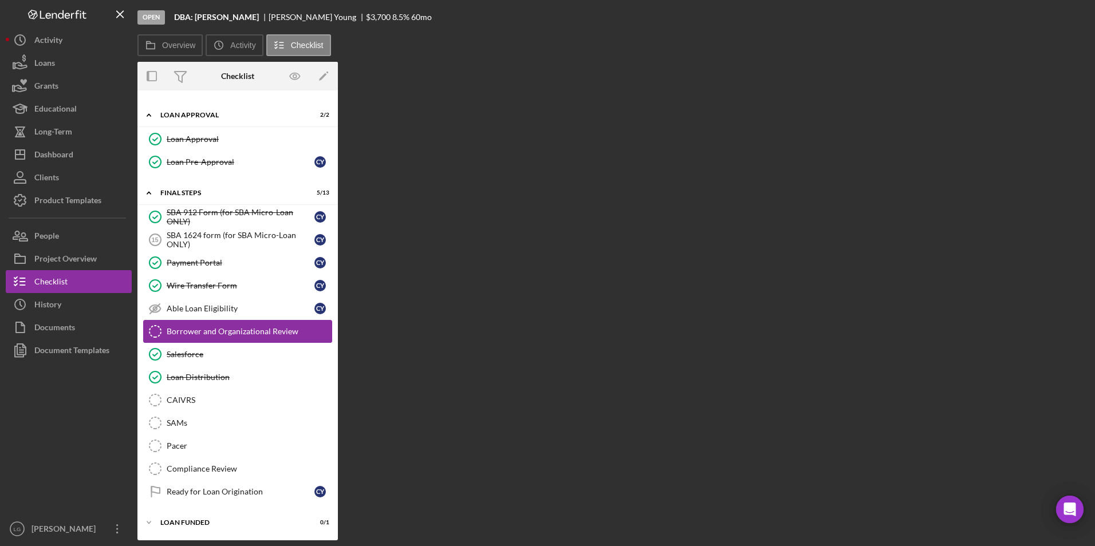
scroll to position [685, 0]
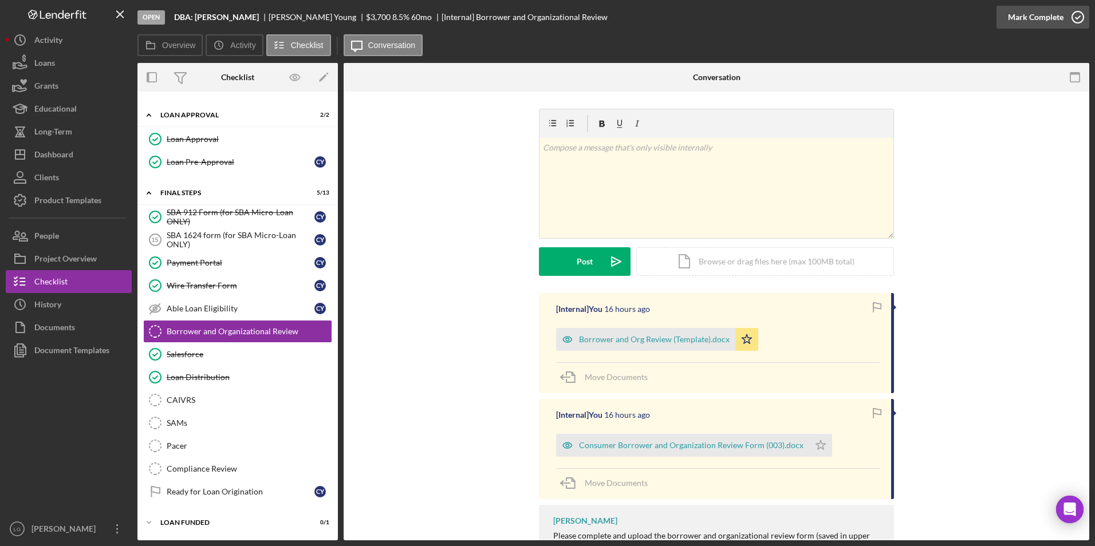
click at [1026, 17] on div "Mark Complete" at bounding box center [1036, 17] width 56 height 23
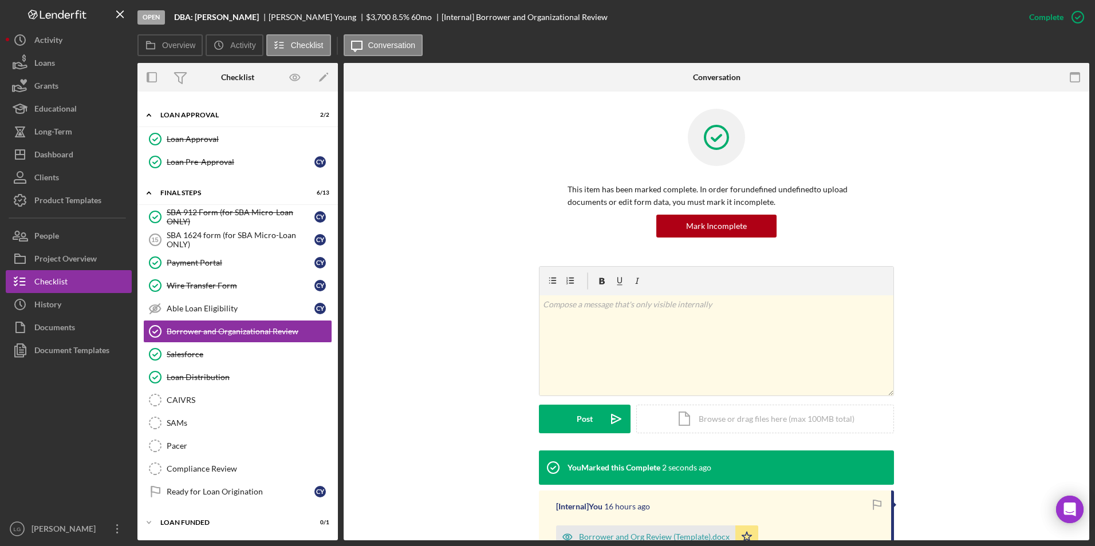
scroll to position [114, 0]
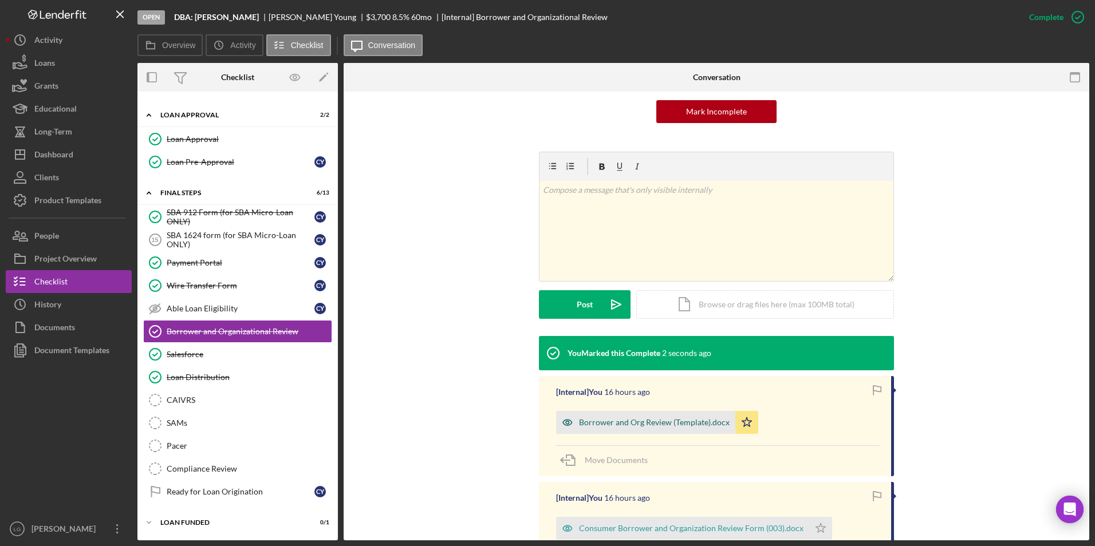
click at [645, 420] on div "Borrower and Org Review (Template).docx" at bounding box center [654, 422] width 151 height 9
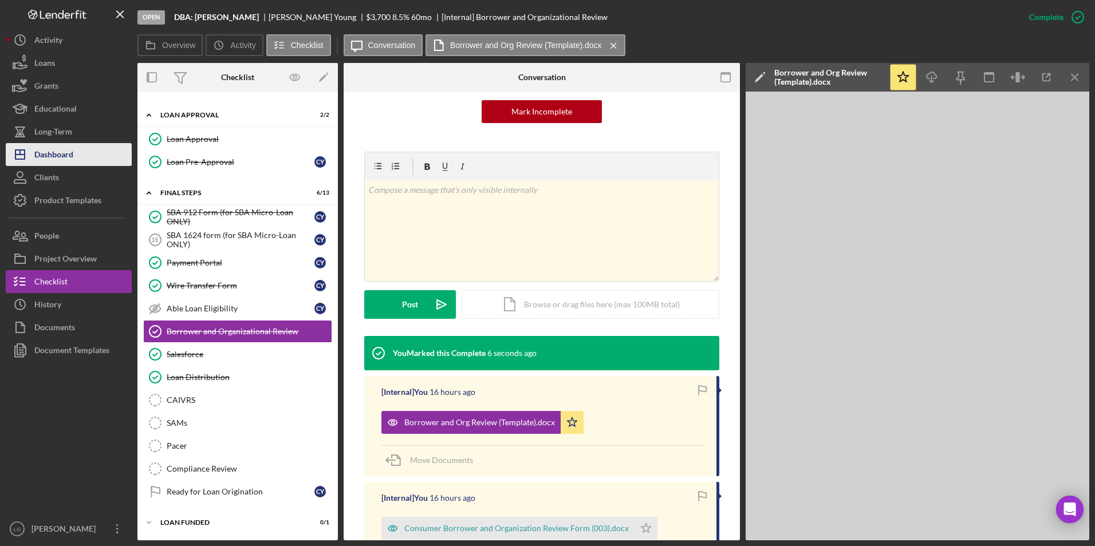
click at [81, 152] on button "Icon/Dashboard Dashboard" at bounding box center [69, 154] width 126 height 23
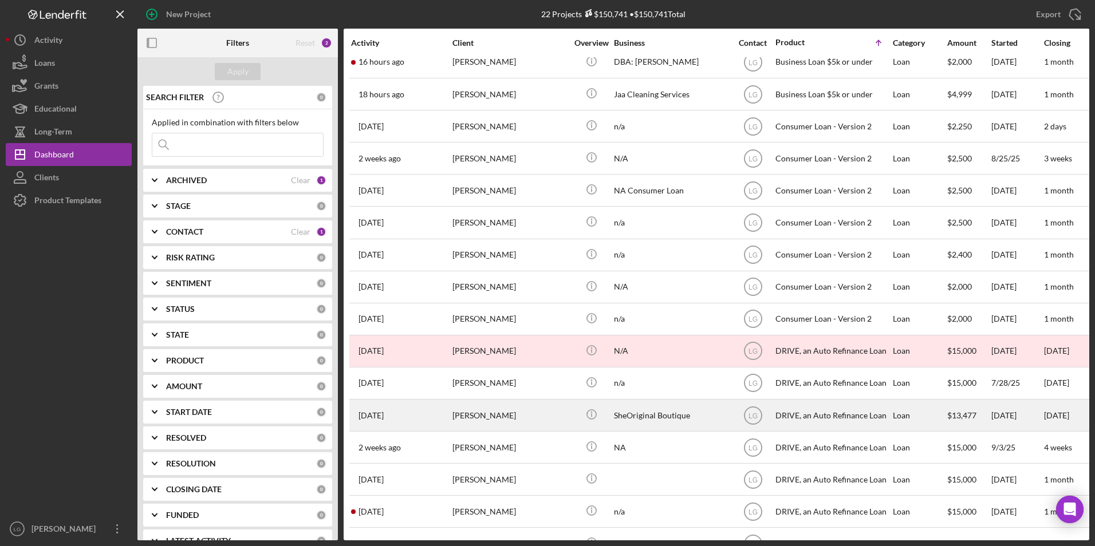
scroll to position [238, 0]
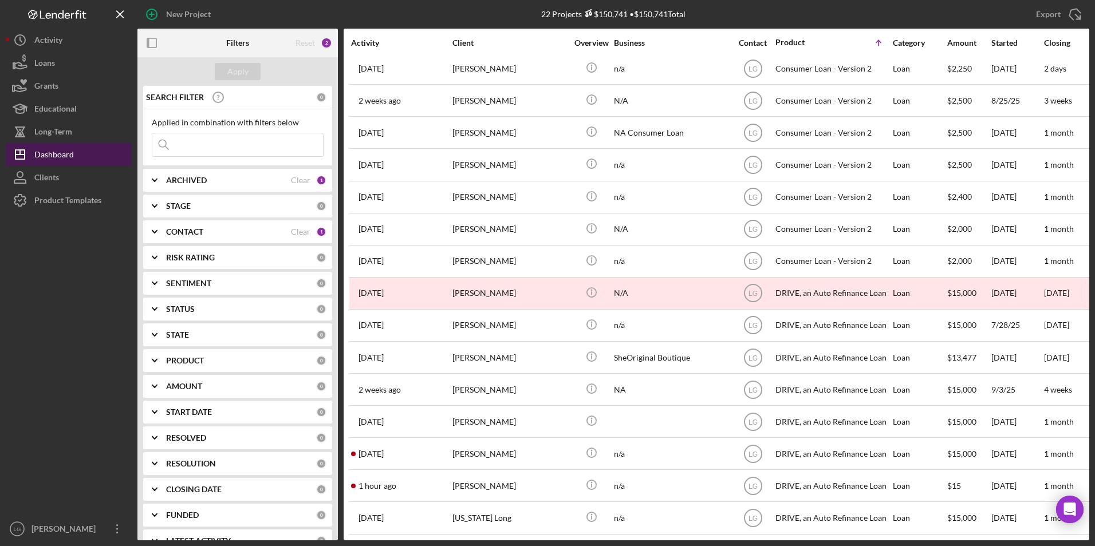
click at [46, 148] on div "Dashboard" at bounding box center [54, 156] width 40 height 26
click at [205, 184] on b "ARCHIVED" at bounding box center [186, 180] width 41 height 9
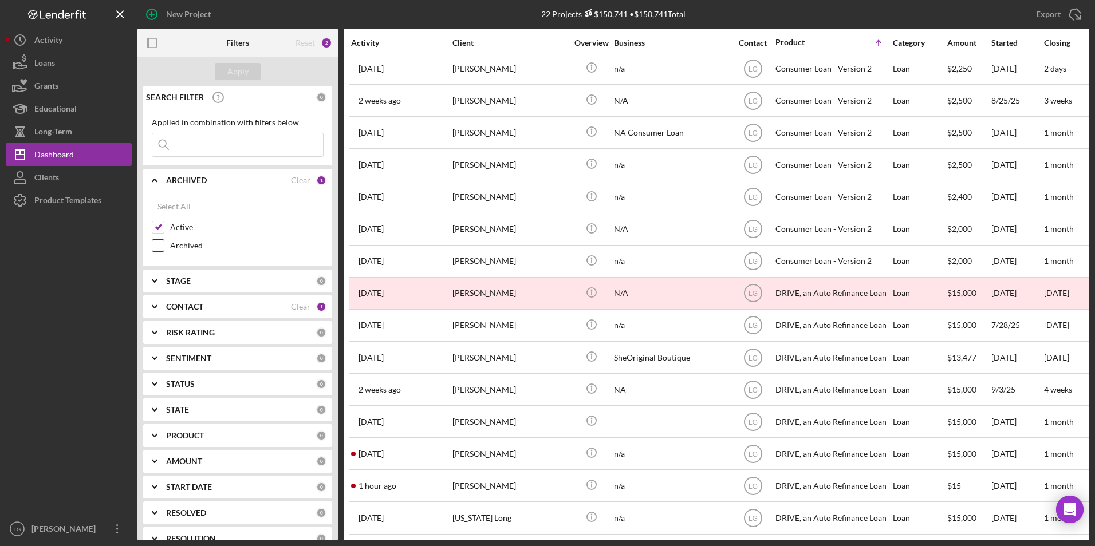
click at [161, 244] on input "Archived" at bounding box center [157, 245] width 11 height 11
checkbox input "true"
click at [246, 68] on div "Apply" at bounding box center [237, 71] width 21 height 17
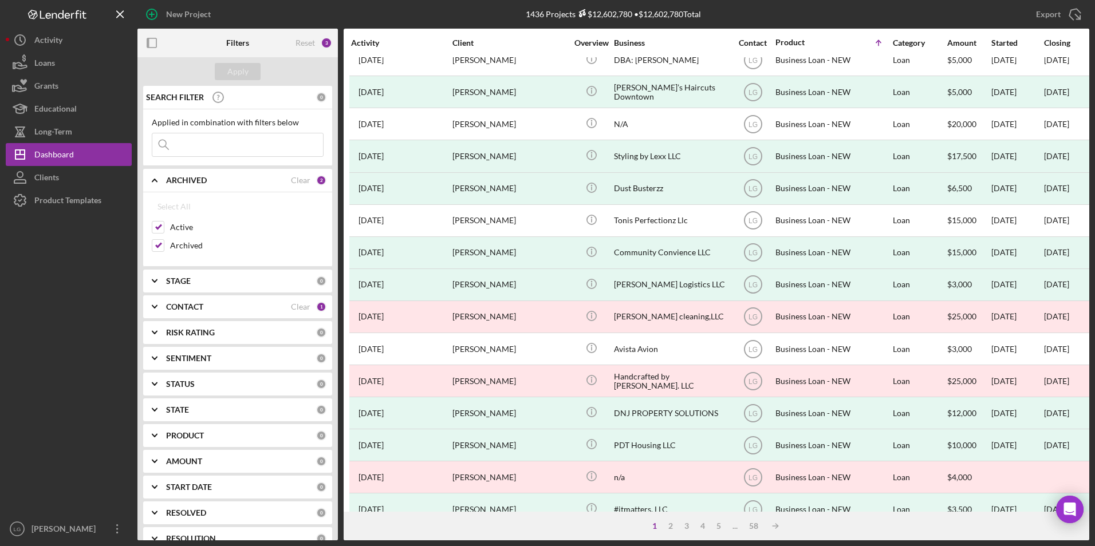
click at [214, 151] on input at bounding box center [237, 144] width 171 height 23
type input "carr"
click at [250, 73] on button "Apply" at bounding box center [238, 71] width 46 height 17
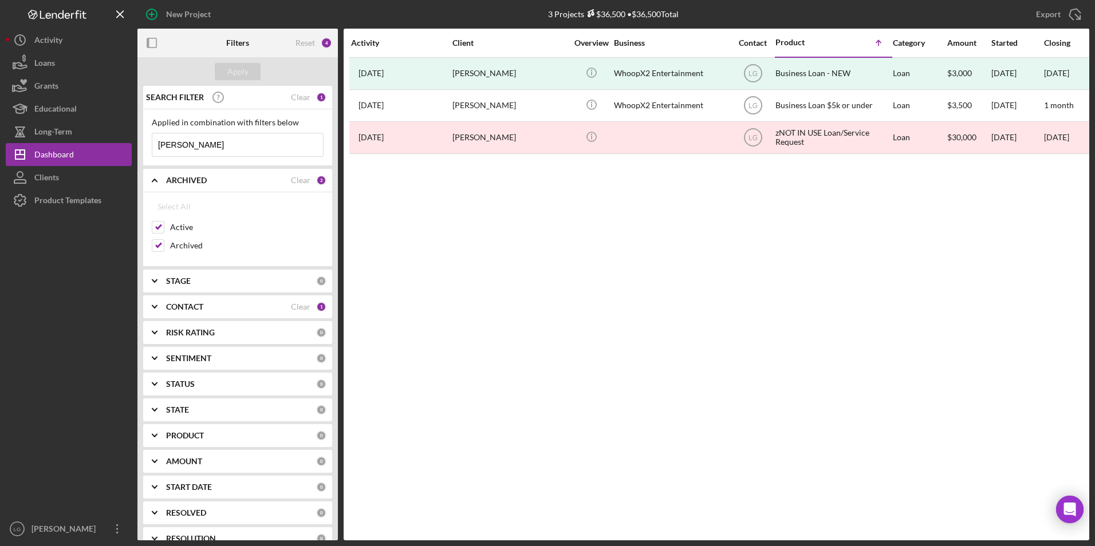
scroll to position [0, 0]
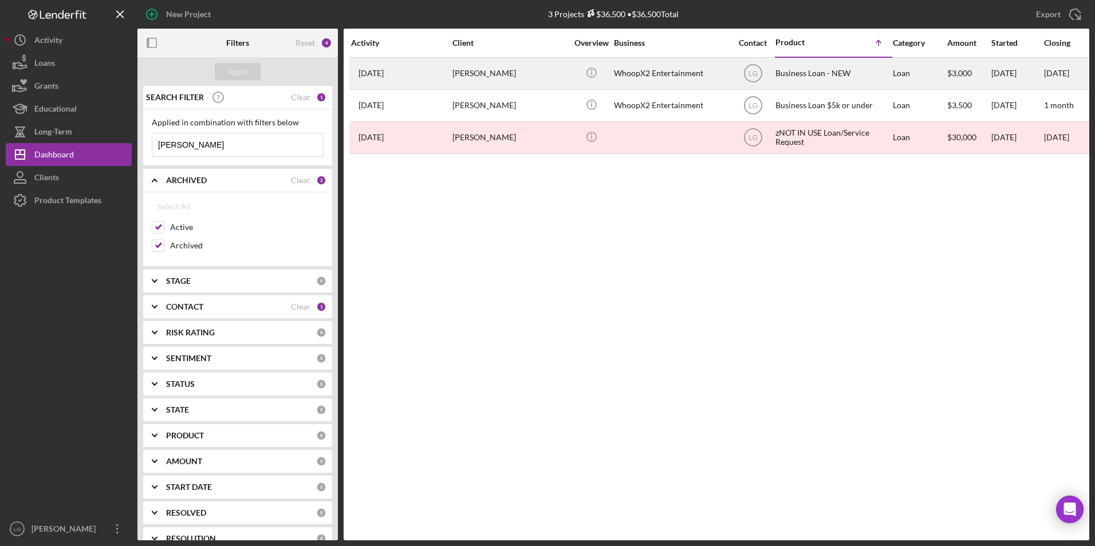
click at [671, 79] on div "WhoopX2 Entertainment" at bounding box center [671, 73] width 114 height 30
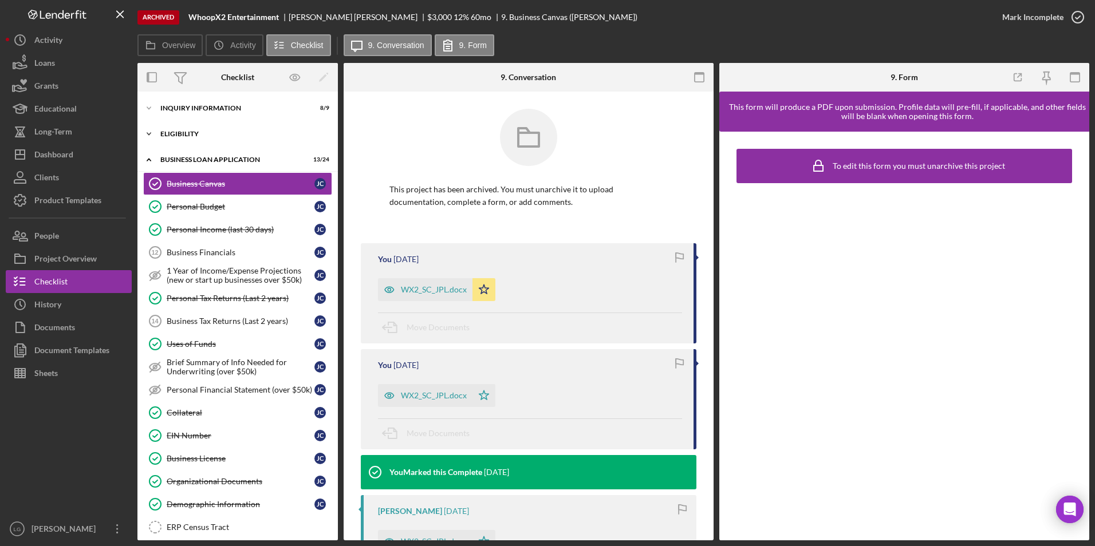
click at [198, 135] on div "ELIGIBILITY" at bounding box center [241, 134] width 163 height 7
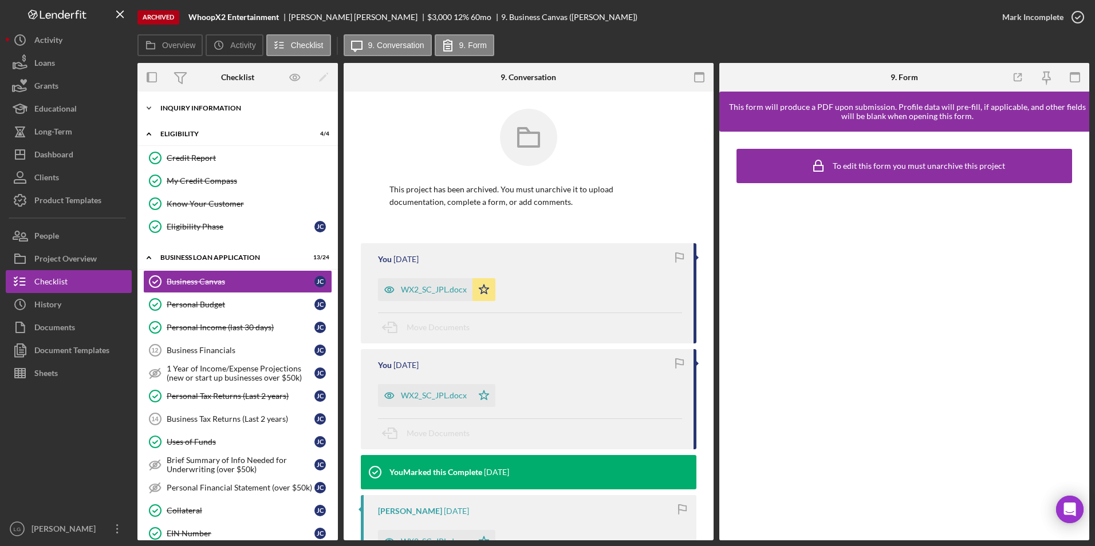
click at [198, 107] on div "INQUIRY INFORMATION" at bounding box center [241, 108] width 163 height 7
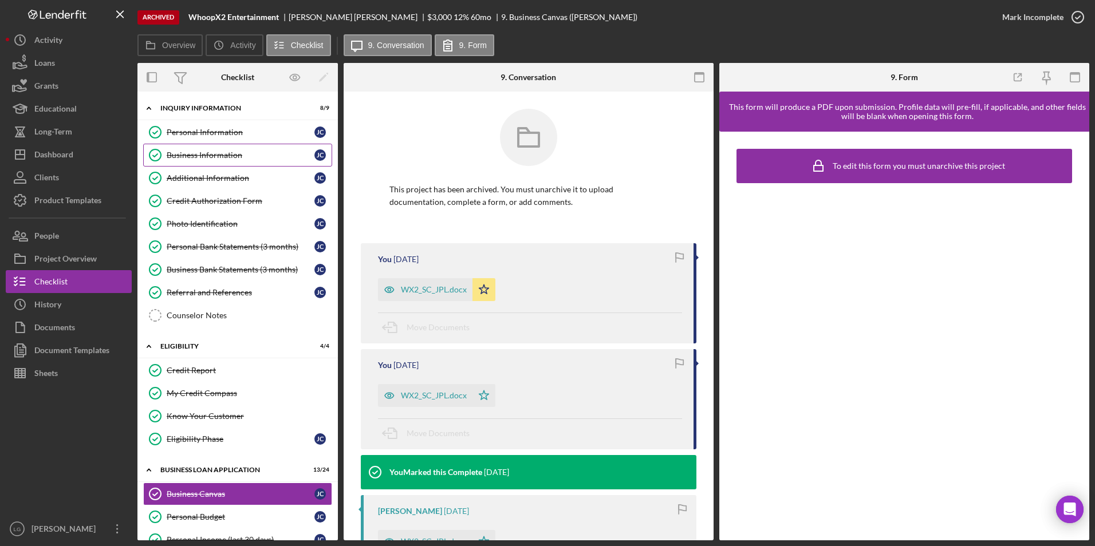
click at [199, 157] on div "Business Information" at bounding box center [241, 155] width 148 height 9
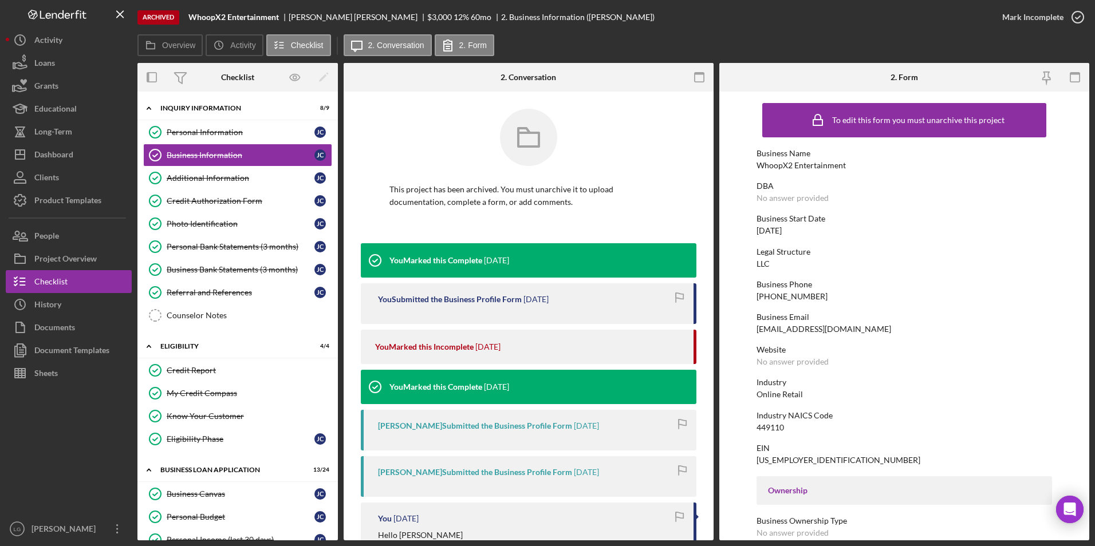
scroll to position [57, 0]
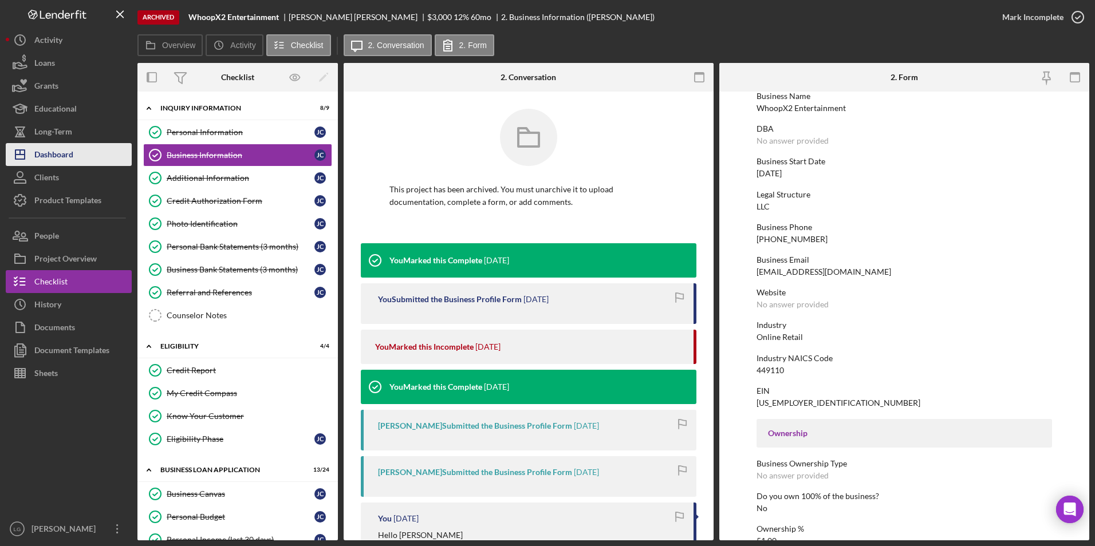
click at [61, 161] on div "Dashboard" at bounding box center [53, 156] width 39 height 26
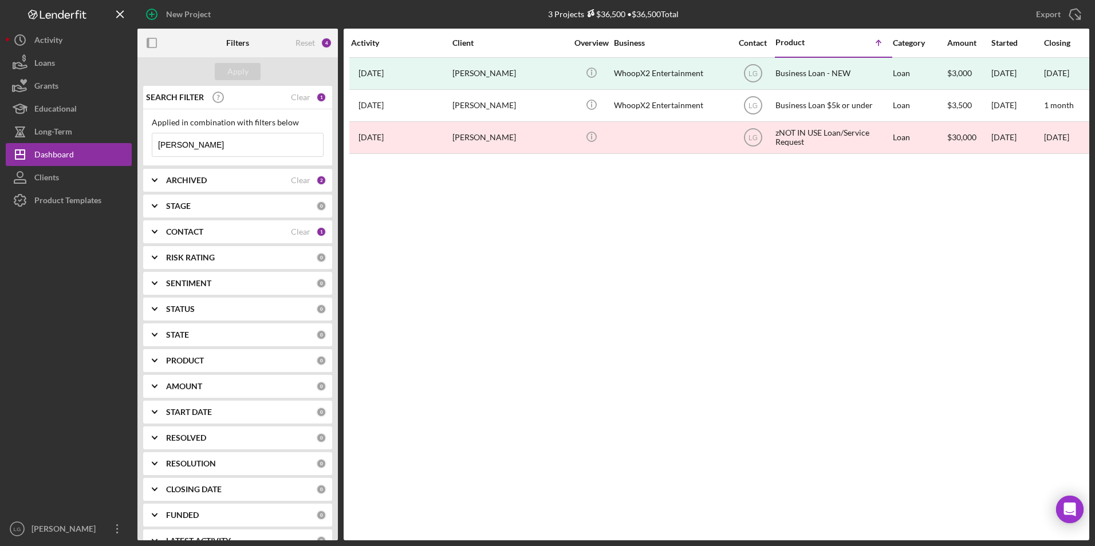
drag, startPoint x: 184, startPoint y: 146, endPoint x: 139, endPoint y: 133, distance: 47.1
click at [131, 133] on div "New Project 3 Projects $36,500 • $36,500 Total carr Export Icon/Export Filters …" at bounding box center [547, 270] width 1083 height 540
type input "braden"
click at [238, 73] on div "Apply" at bounding box center [237, 71] width 21 height 17
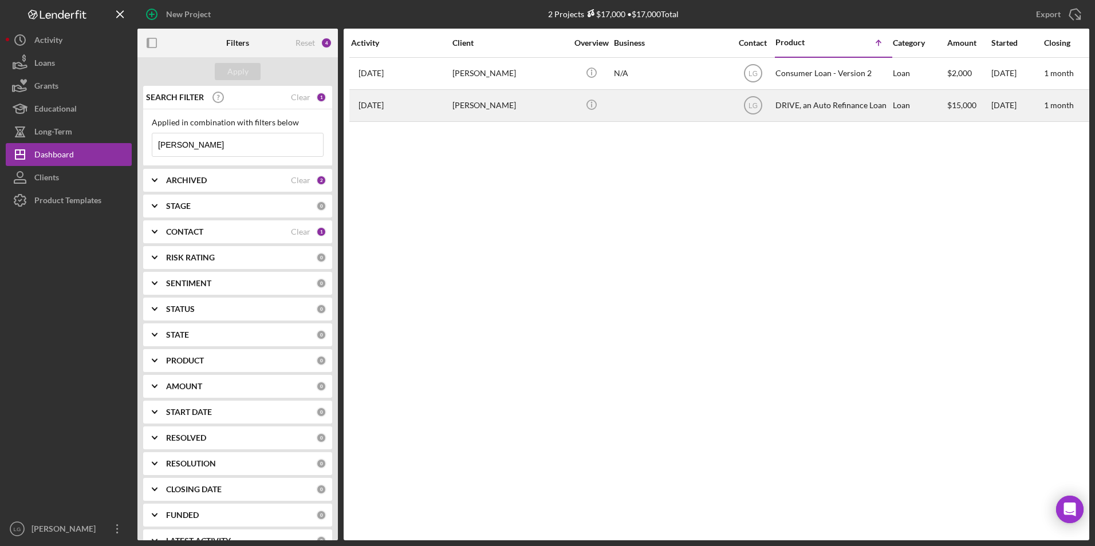
click at [458, 101] on div "[PERSON_NAME]" at bounding box center [509, 105] width 114 height 30
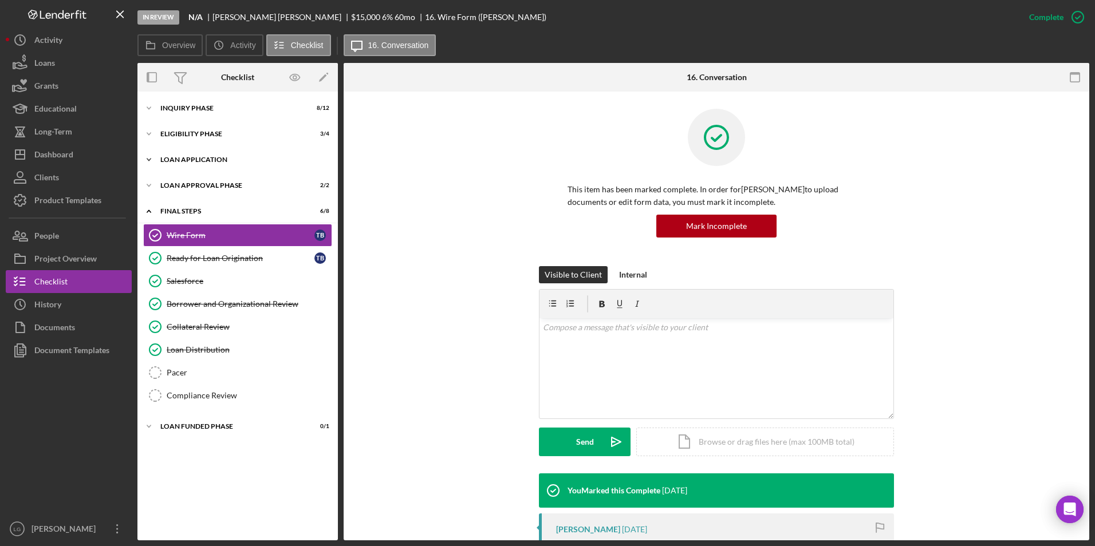
drag, startPoint x: 196, startPoint y: 187, endPoint x: 198, endPoint y: 170, distance: 16.6
click at [196, 187] on div "Loan Approval Phase" at bounding box center [230, 185] width 140 height 7
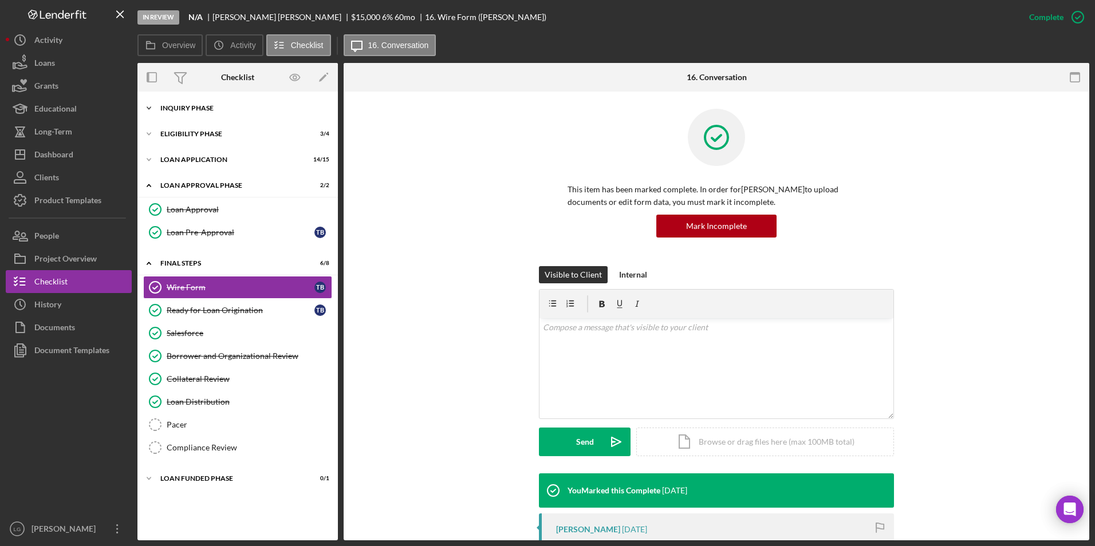
click at [194, 111] on div "Inquiry Phase" at bounding box center [241, 108] width 163 height 7
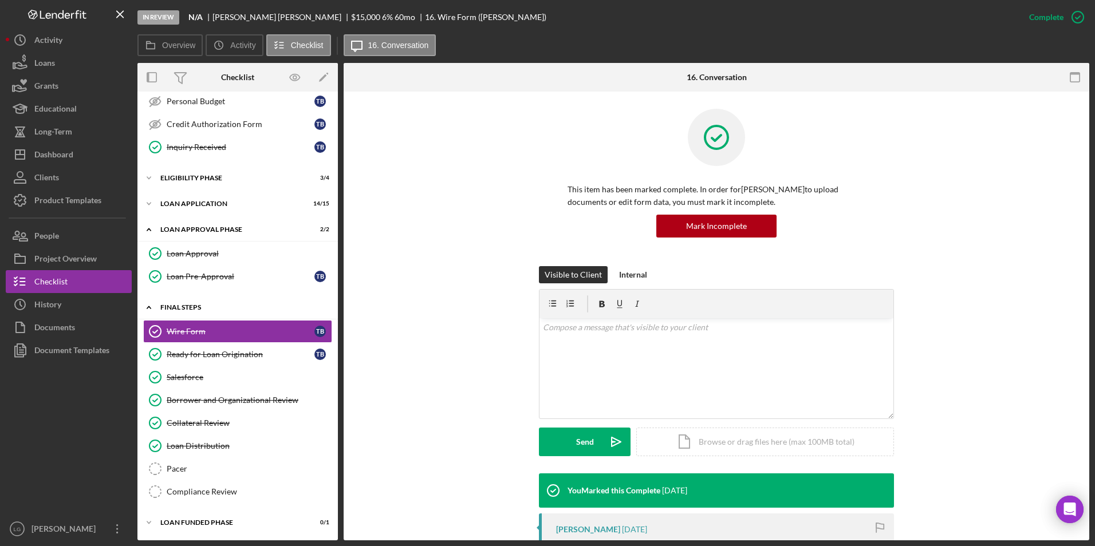
scroll to position [123, 0]
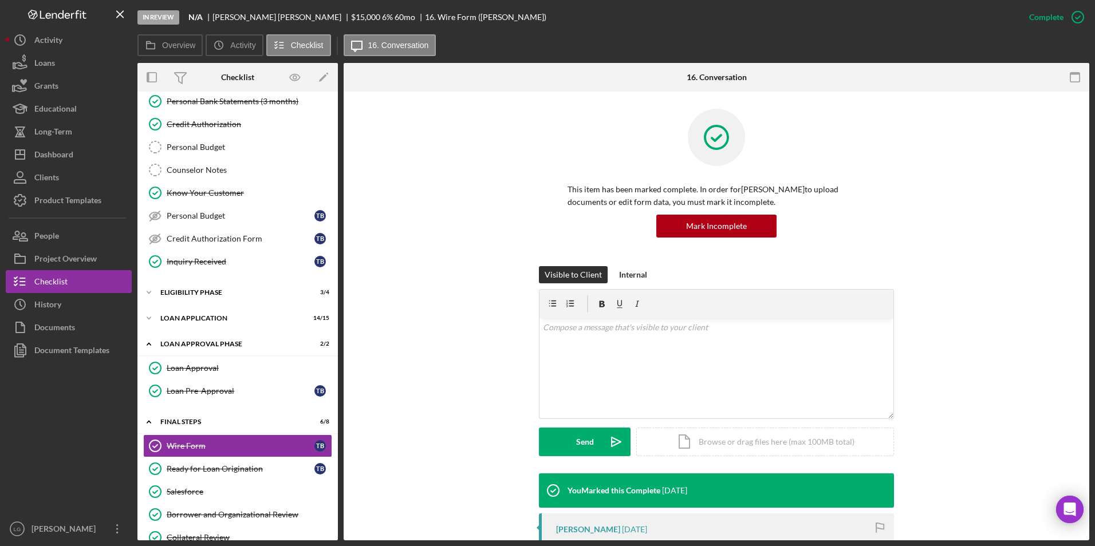
click at [203, 330] on div "Icon/Expander Inquiry Phase 8 / 12 Client Intake Information Client Intake Info…" at bounding box center [237, 312] width 200 height 674
click at [196, 315] on div "Loan Application" at bounding box center [241, 318] width 163 height 7
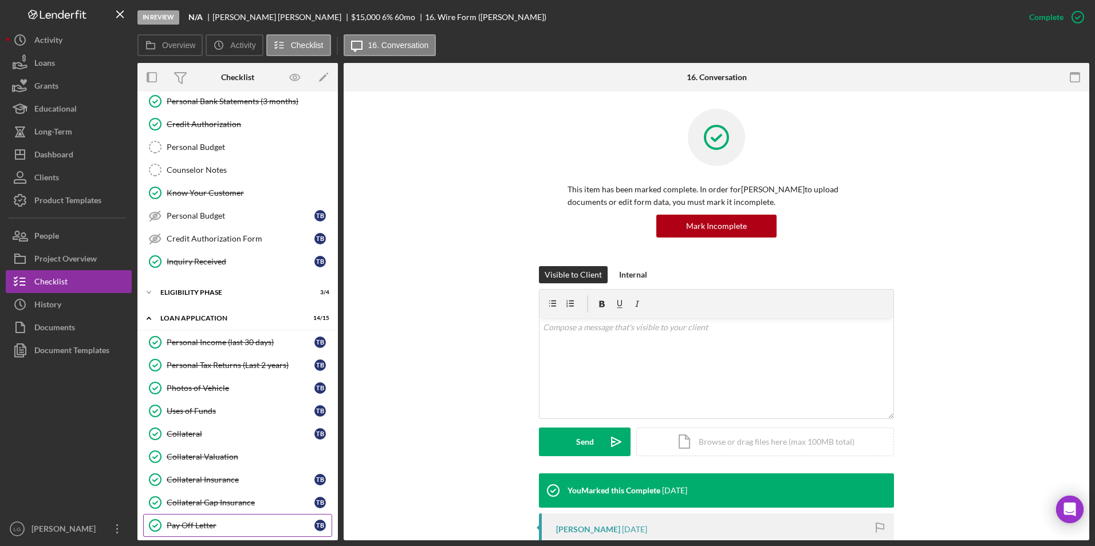
click at [184, 530] on div "Pay Off Letter" at bounding box center [241, 525] width 148 height 9
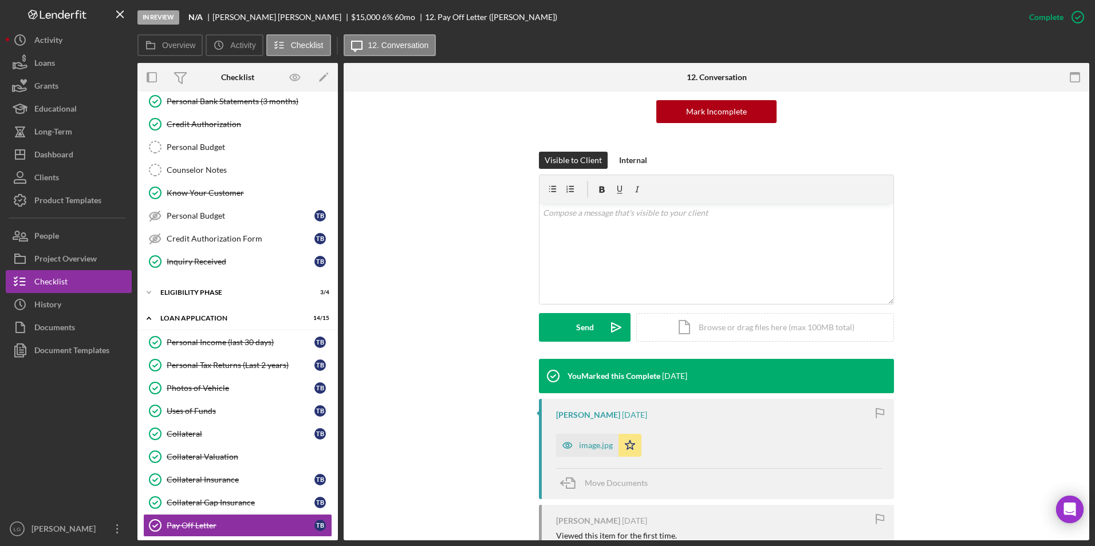
click at [586, 448] on div "image.jpg" at bounding box center [596, 445] width 34 height 9
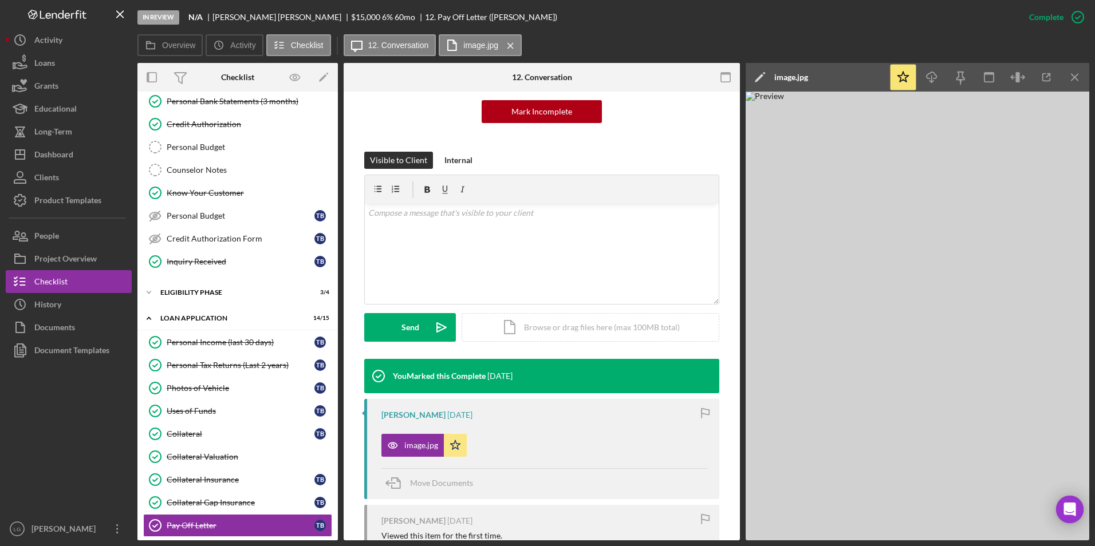
scroll to position [0, 0]
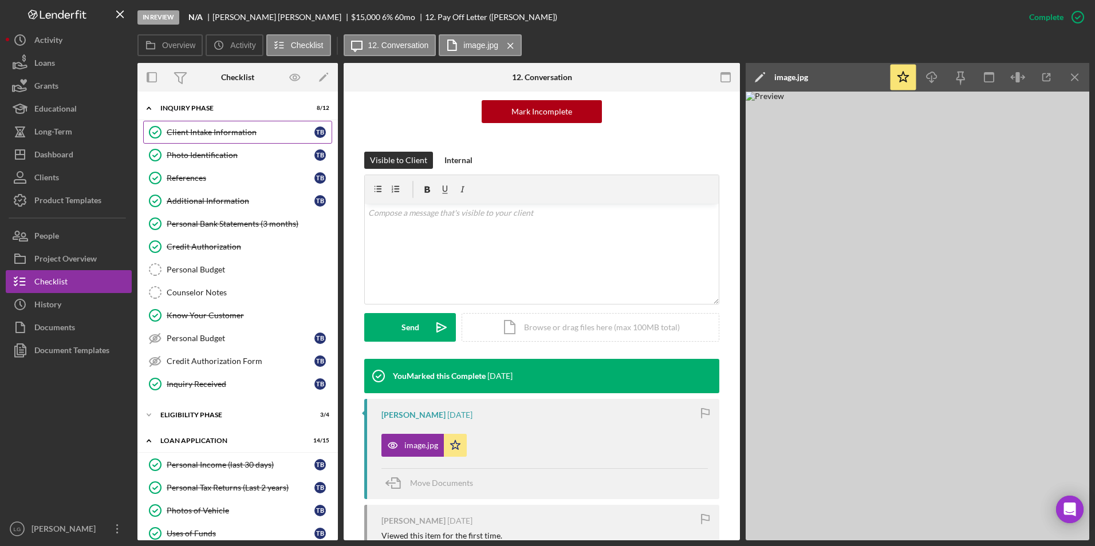
click at [214, 139] on link "Client Intake Information Client Intake Information T B" at bounding box center [237, 132] width 189 height 23
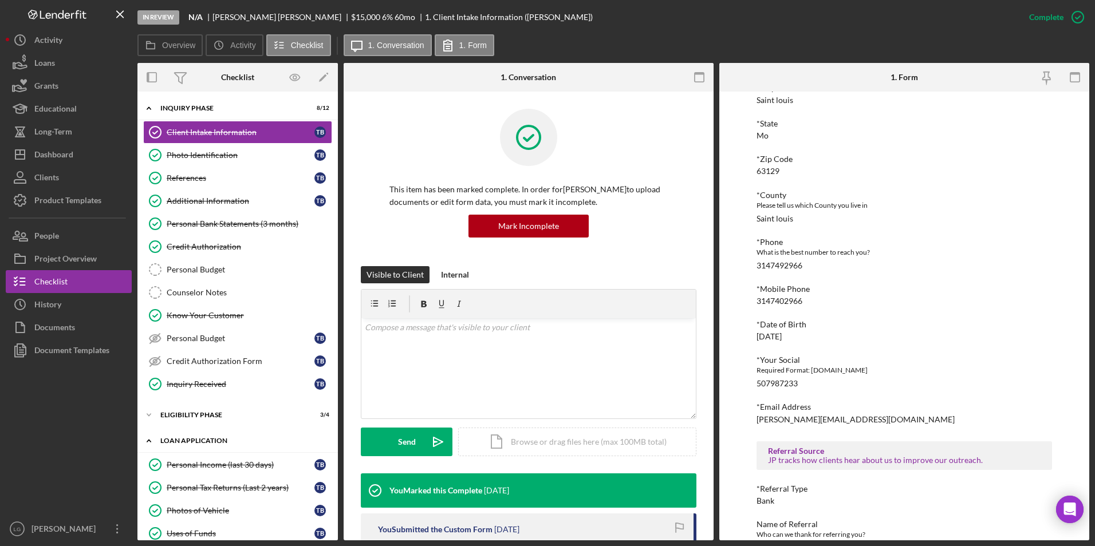
scroll to position [172, 0]
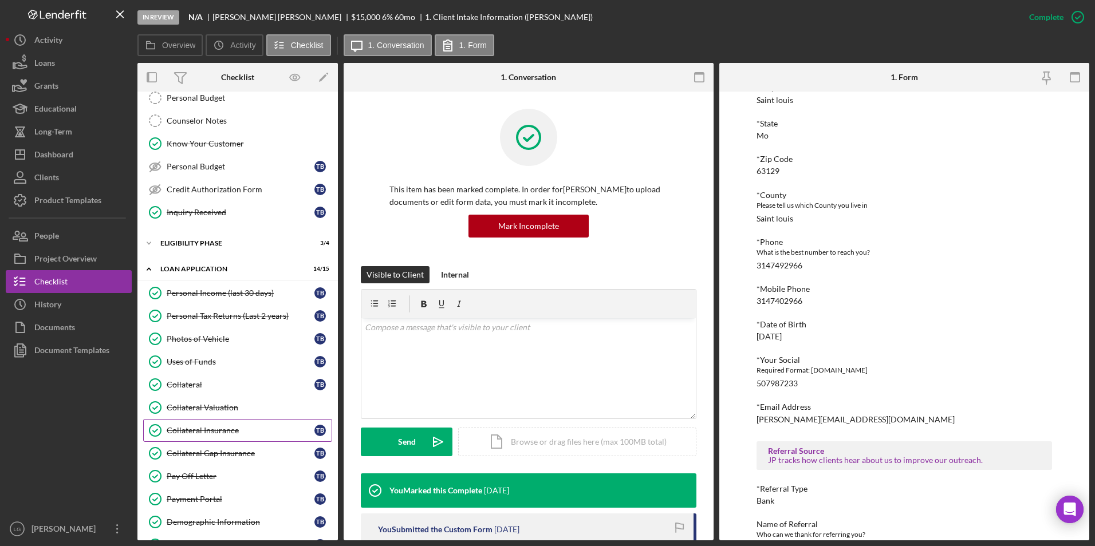
drag, startPoint x: 222, startPoint y: 483, endPoint x: 306, endPoint y: 435, distance: 96.4
click at [222, 483] on link "Pay Off Letter Pay Off Letter T B" at bounding box center [237, 476] width 189 height 23
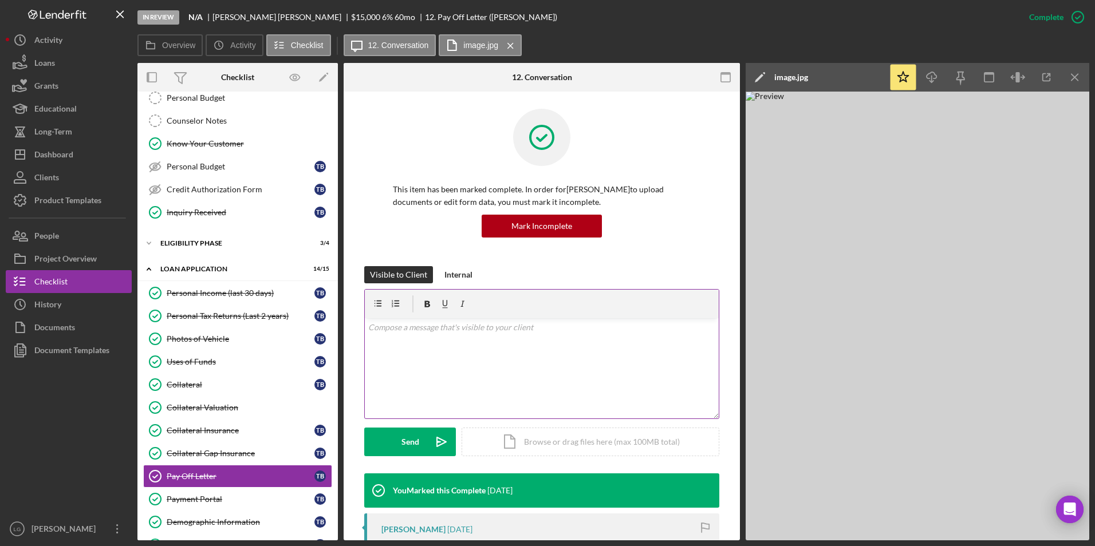
click at [444, 365] on div "v Color teal Color pink Remove color Add row above Add row below Add column bef…" at bounding box center [542, 368] width 354 height 100
click at [445, 329] on p "$28,650.17 good throough October 4t" at bounding box center [542, 327] width 348 height 13
click at [396, 441] on button "Send Icon/icon-invite-send" at bounding box center [410, 442] width 92 height 29
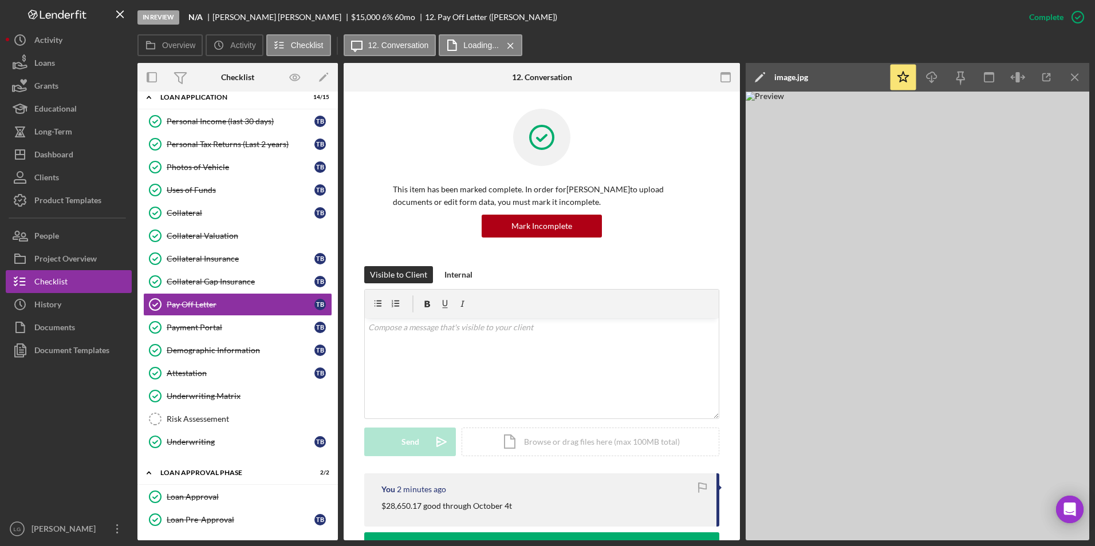
scroll to position [515, 0]
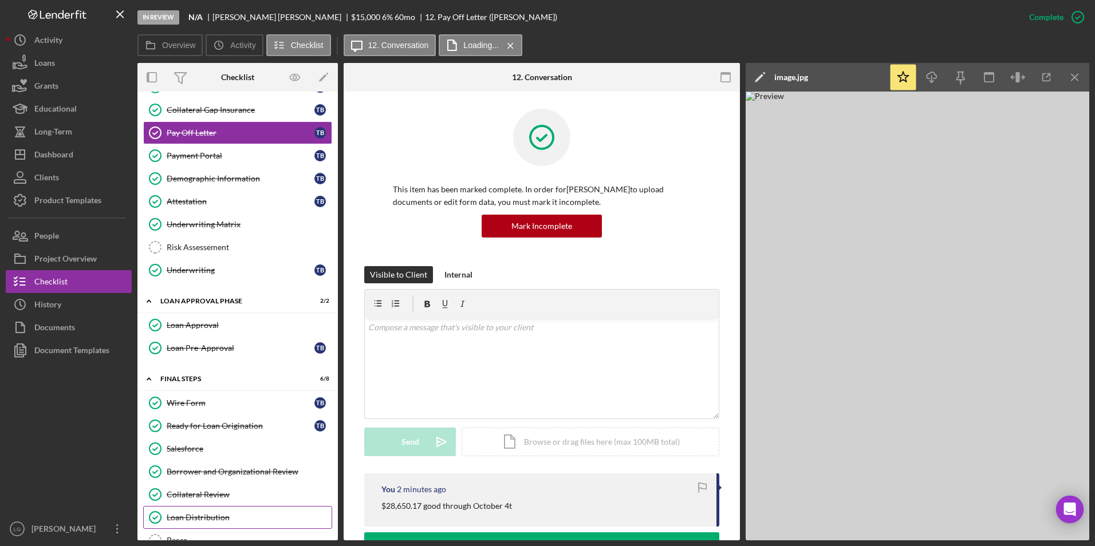
click at [208, 510] on link "Loan Distribution Loan Distribution" at bounding box center [237, 517] width 189 height 23
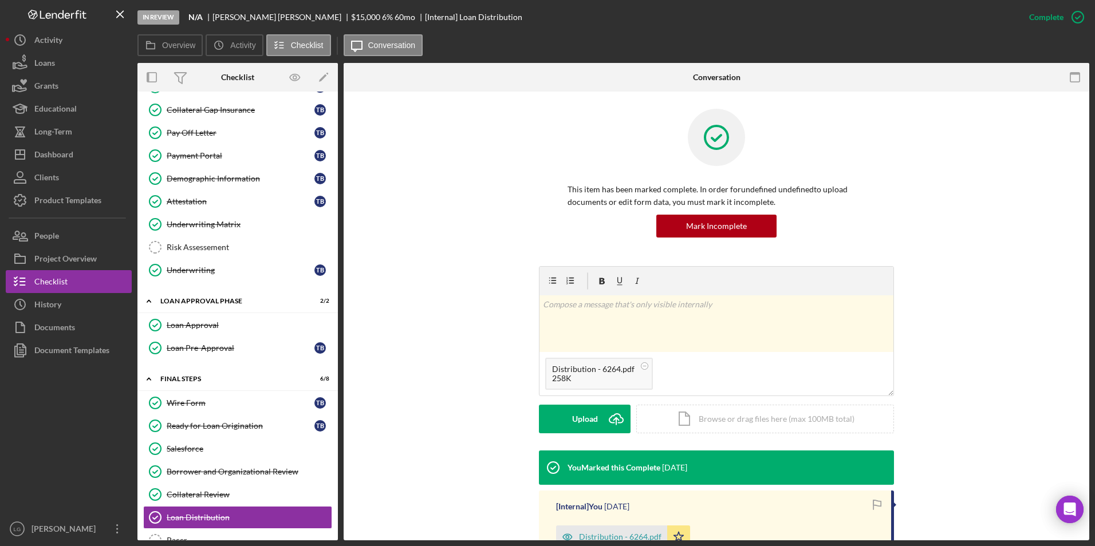
click at [584, 403] on form "v Color teal Color pink Remove color Add row above Add row below Add column bef…" at bounding box center [716, 349] width 355 height 167
click at [585, 413] on div "Upload" at bounding box center [585, 419] width 26 height 29
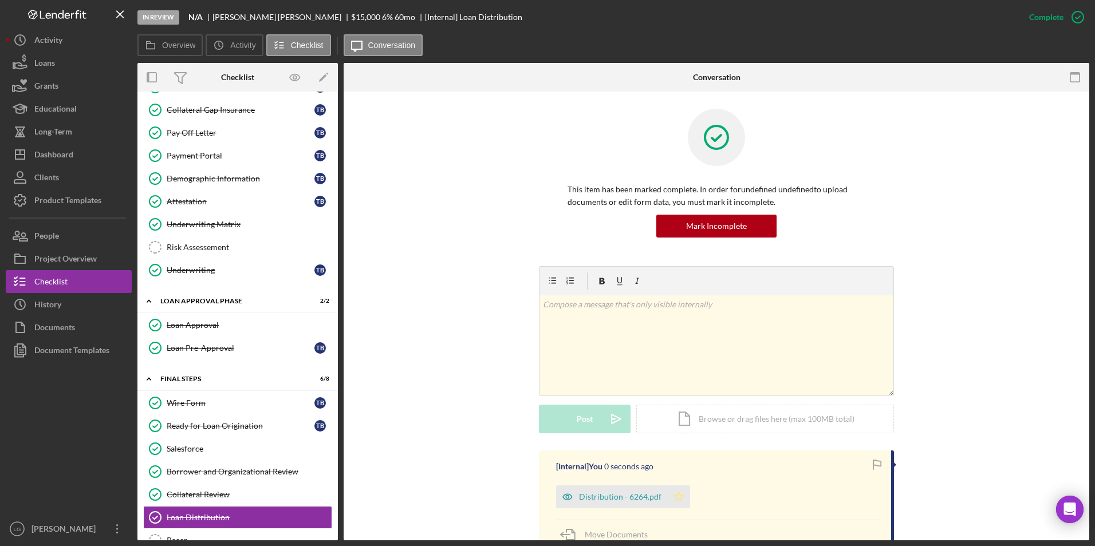
click at [671, 494] on icon "Icon/Star" at bounding box center [678, 496] width 23 height 23
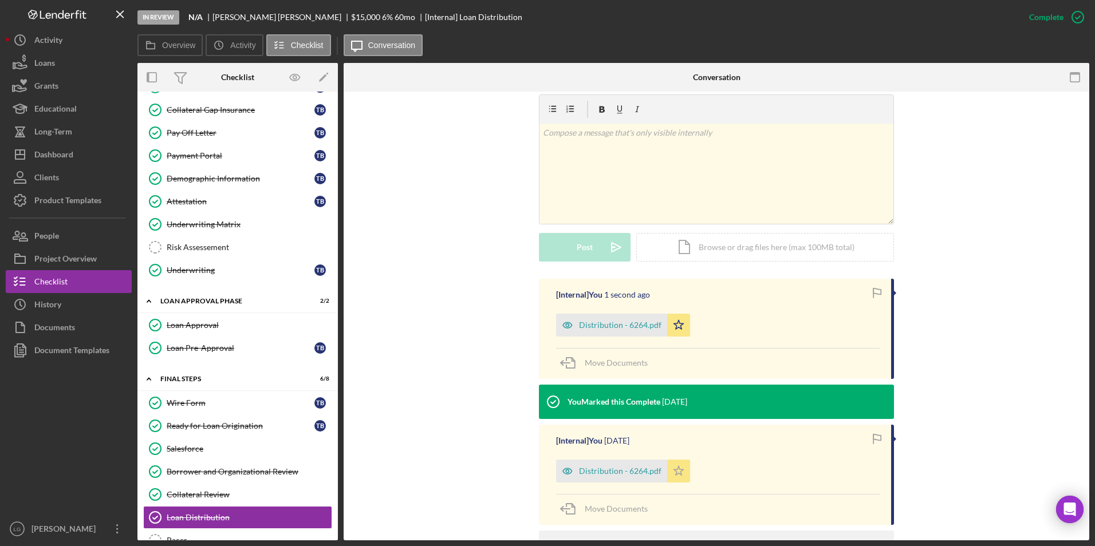
click at [678, 473] on icon "Icon/Star" at bounding box center [678, 471] width 23 height 23
click at [38, 151] on div "Dashboard" at bounding box center [53, 156] width 39 height 26
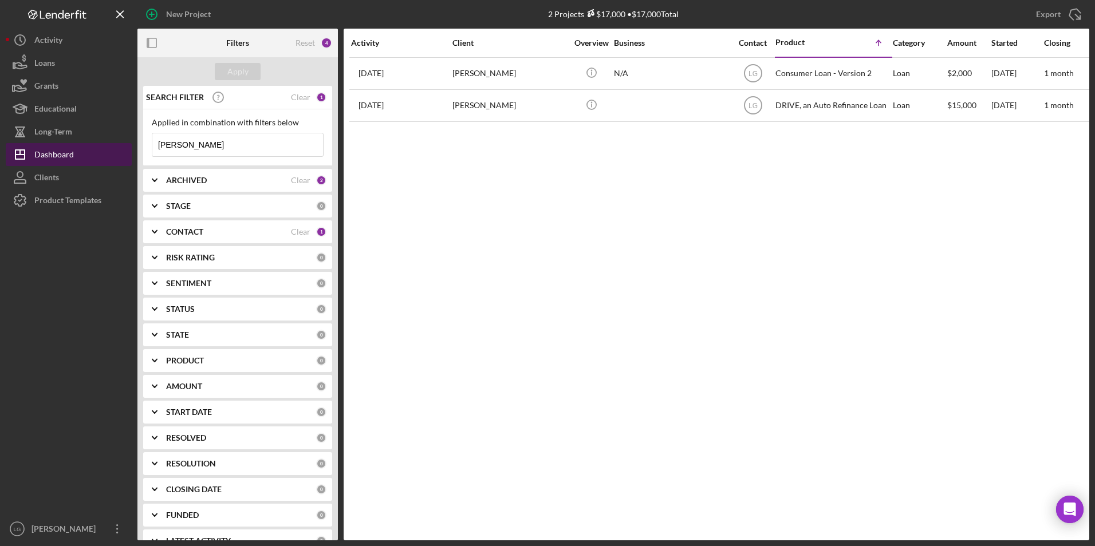
drag, startPoint x: 213, startPoint y: 144, endPoint x: 110, endPoint y: 147, distance: 103.1
click at [110, 147] on div "New Project 2 Projects $17,000 • $17,000 Total braden Export Icon/Export Filter…" at bounding box center [547, 270] width 1083 height 540
type input "young"
click at [229, 68] on div "Apply" at bounding box center [237, 71] width 21 height 17
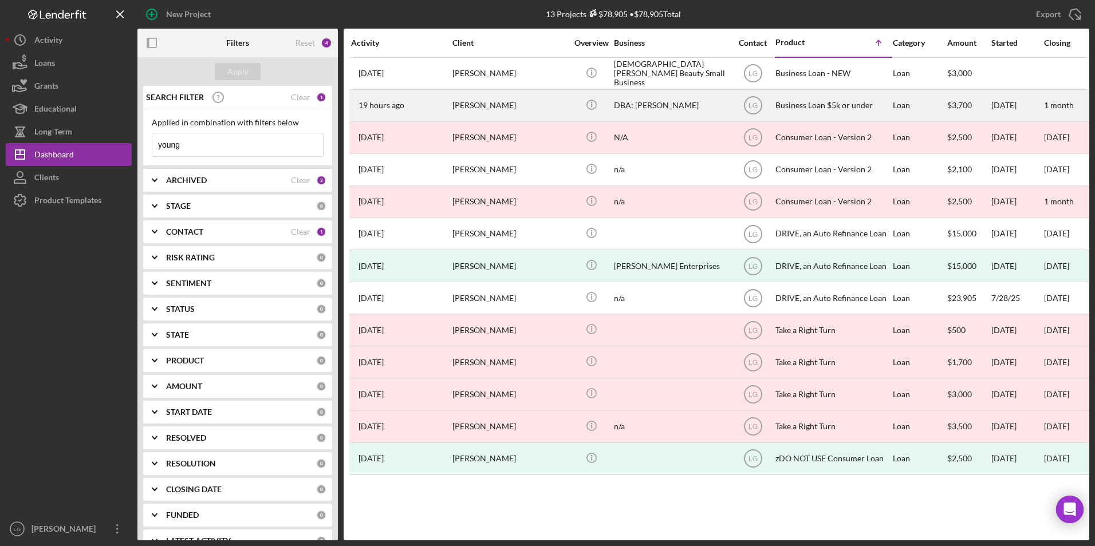
click at [484, 105] on div "[PERSON_NAME]" at bounding box center [509, 105] width 114 height 30
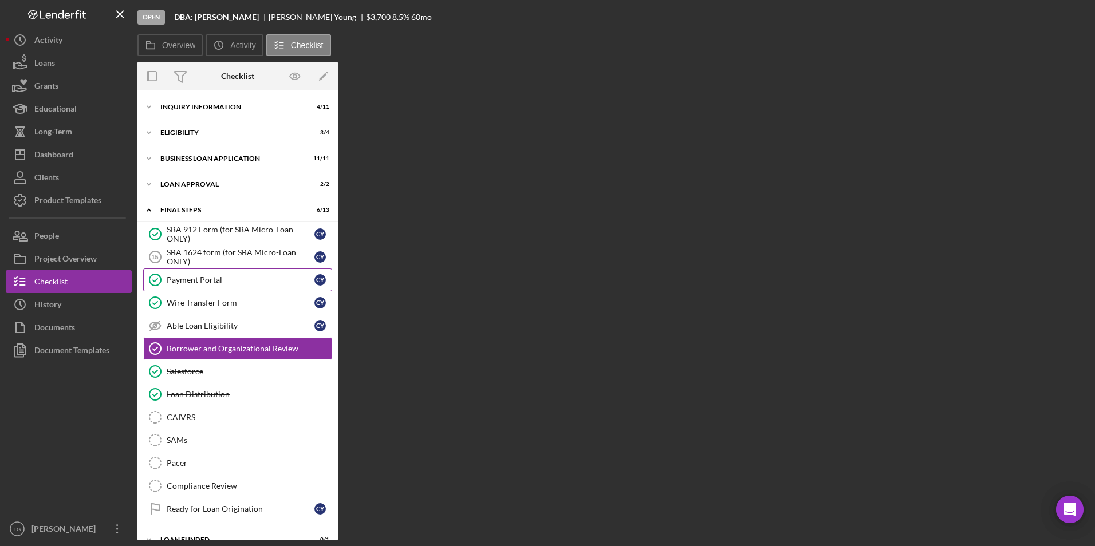
scroll to position [17, 0]
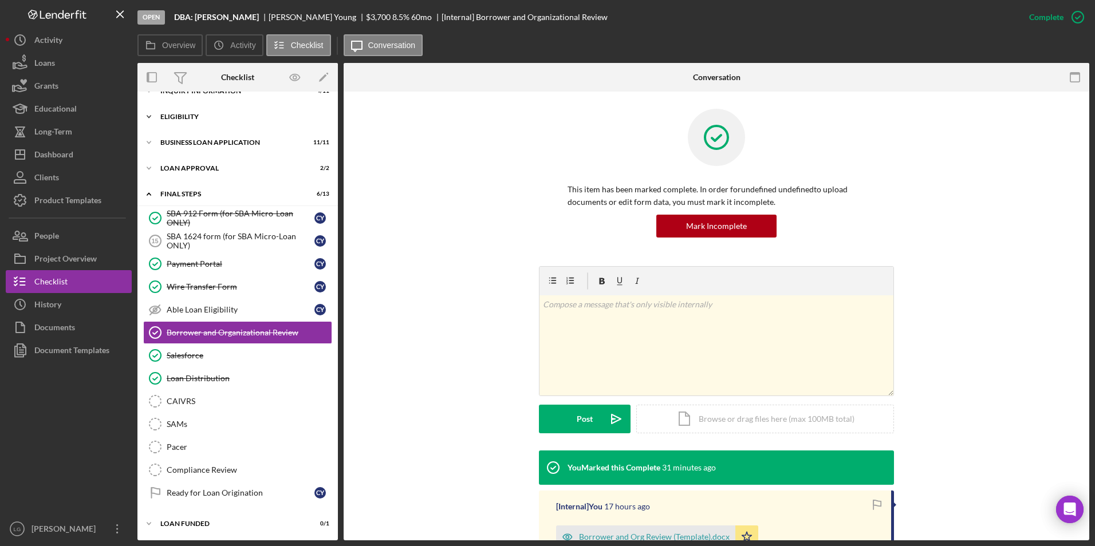
click at [200, 127] on div "Icon/Expander Eligibility 3 / 4" at bounding box center [237, 116] width 200 height 23
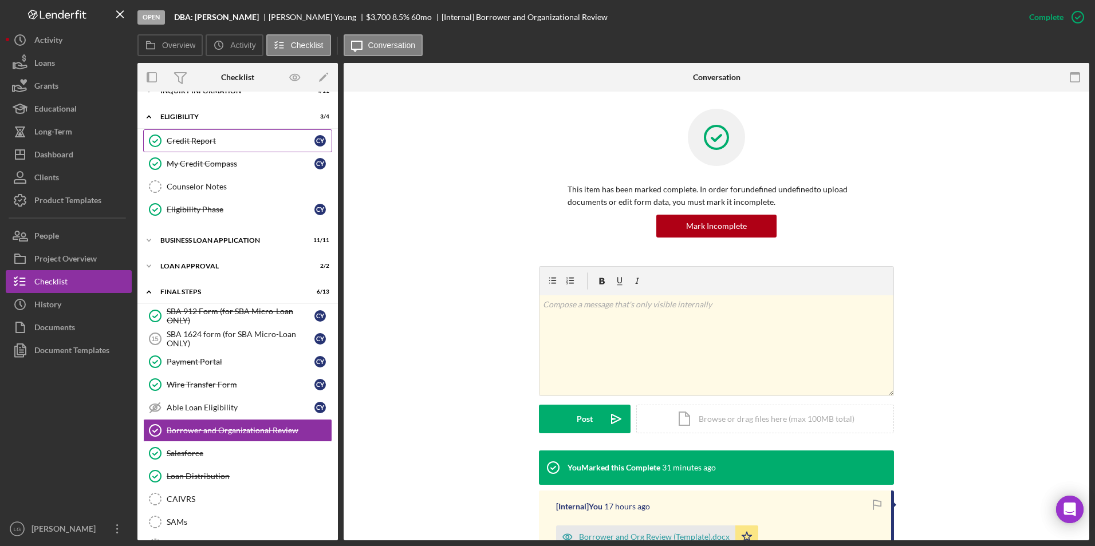
scroll to position [0, 0]
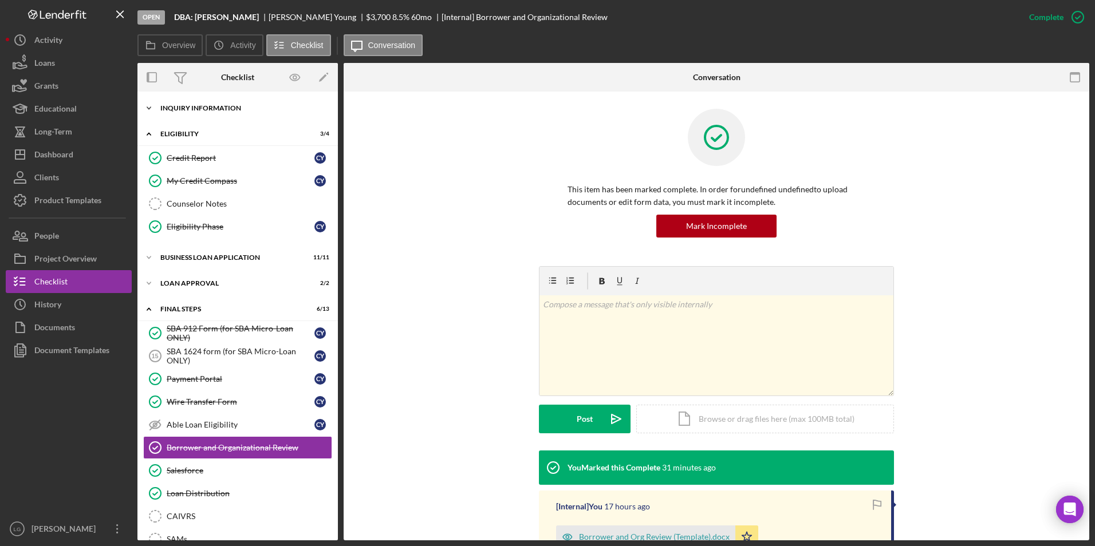
click at [191, 104] on div "Icon/Expander INQUIRY INFORMATION 4 / 11" at bounding box center [237, 108] width 200 height 23
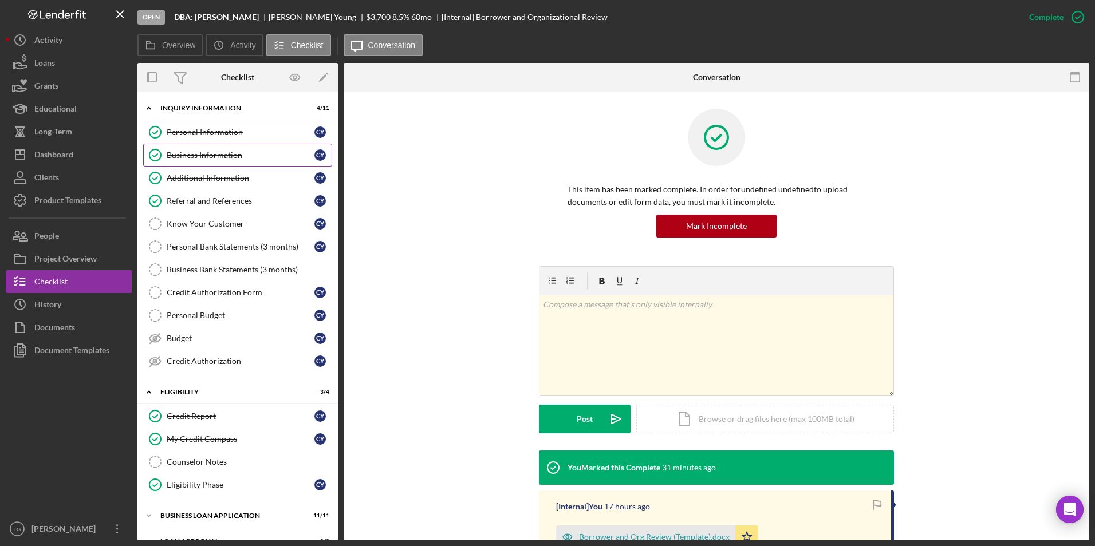
click at [222, 152] on div "Business Information" at bounding box center [241, 155] width 148 height 9
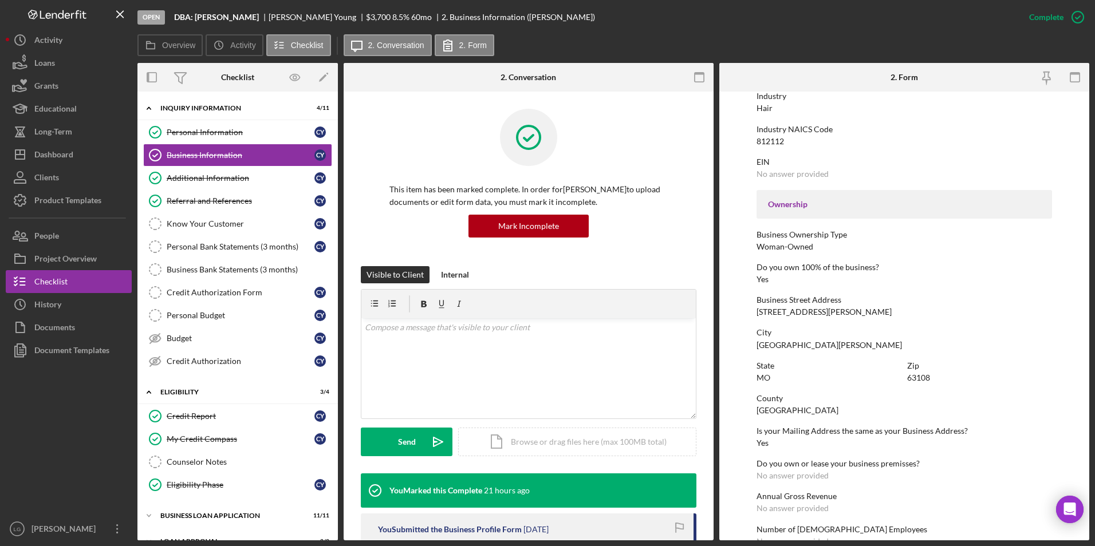
scroll to position [401, 0]
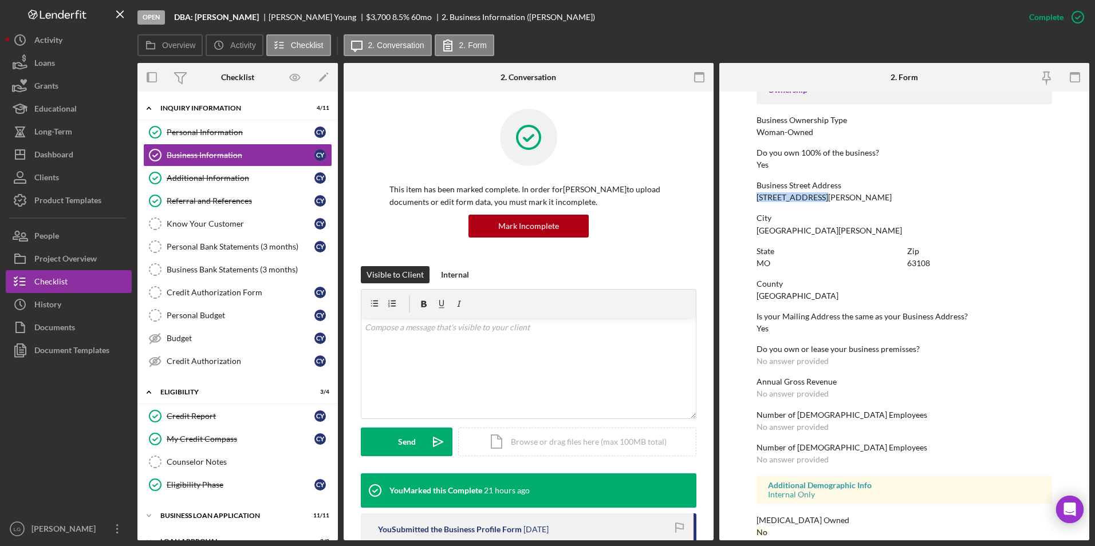
drag, startPoint x: 828, startPoint y: 198, endPoint x: 745, endPoint y: 196, distance: 82.4
click at [745, 196] on form "To edit this form you must mark this item incomplete Business Name DBA: Cassand…" at bounding box center [904, 316] width 370 height 449
drag, startPoint x: 745, startPoint y: 196, endPoint x: 767, endPoint y: 195, distance: 21.8
copy div "3960 Delmar blvd"
click at [34, 244] on div "People" at bounding box center [46, 237] width 25 height 26
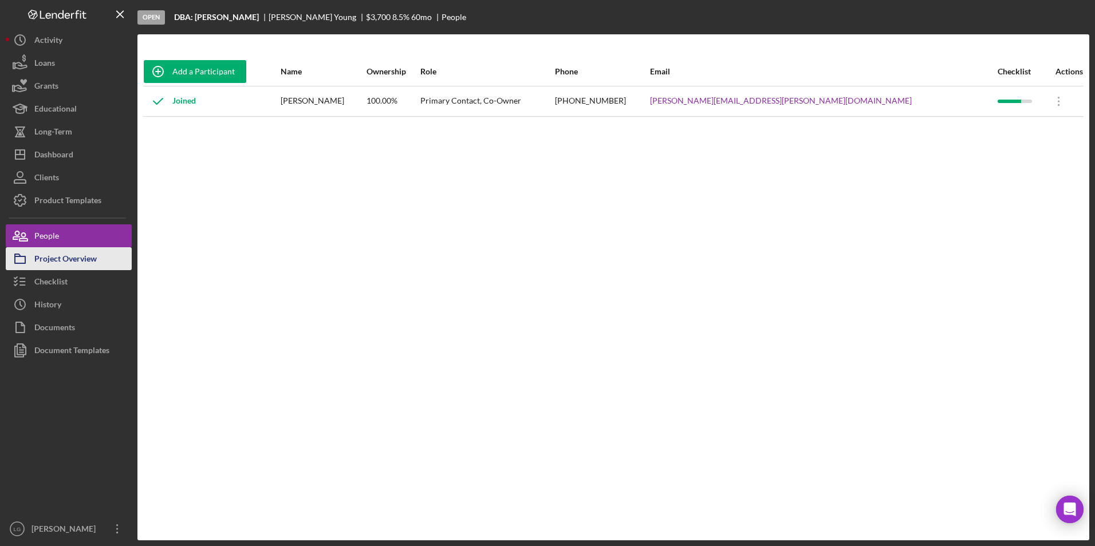
click at [55, 264] on div "Project Overview" at bounding box center [65, 260] width 62 height 26
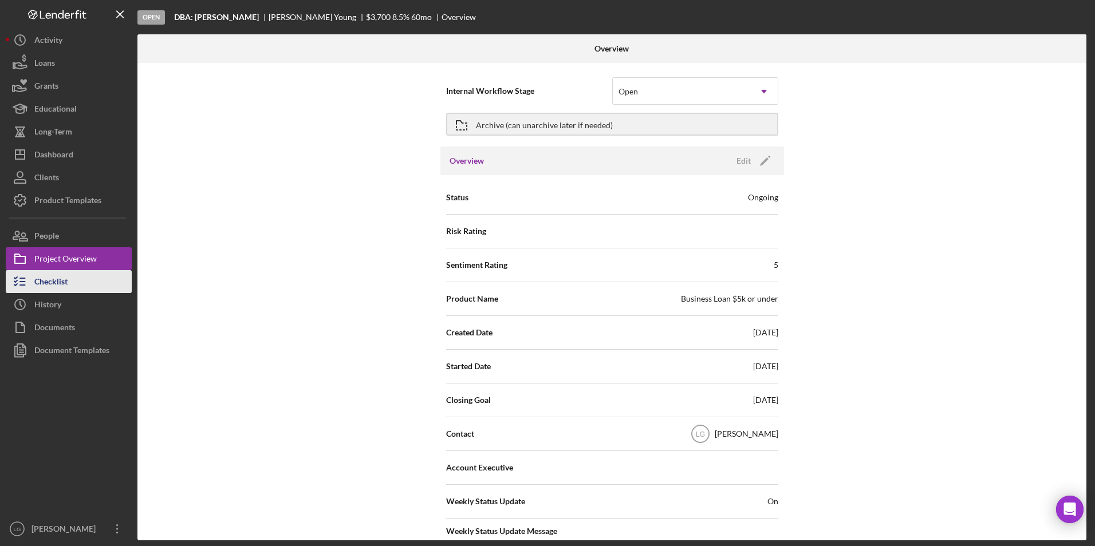
click at [31, 276] on icon "button" at bounding box center [20, 281] width 29 height 29
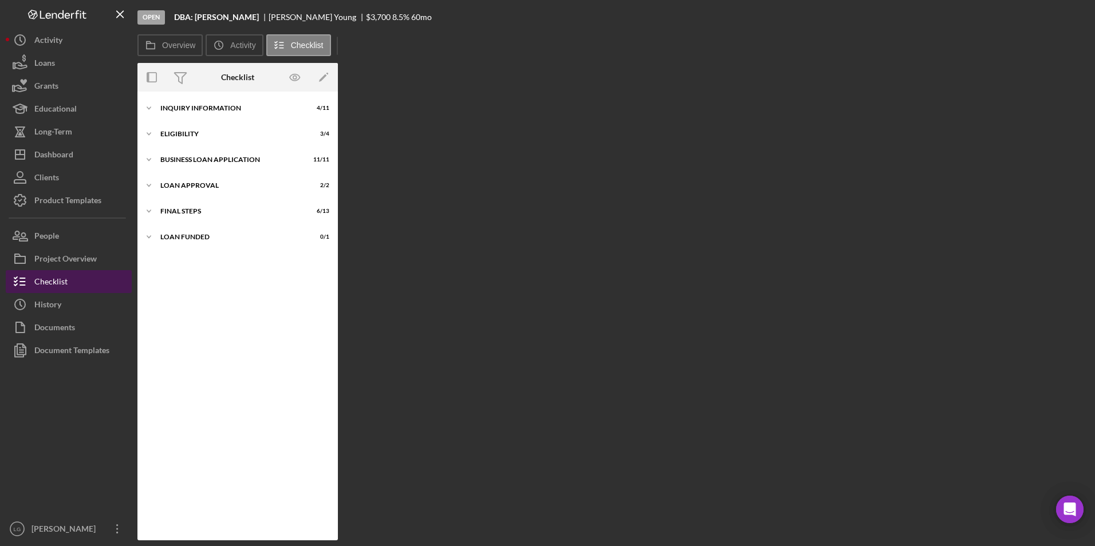
scroll to position [17, 0]
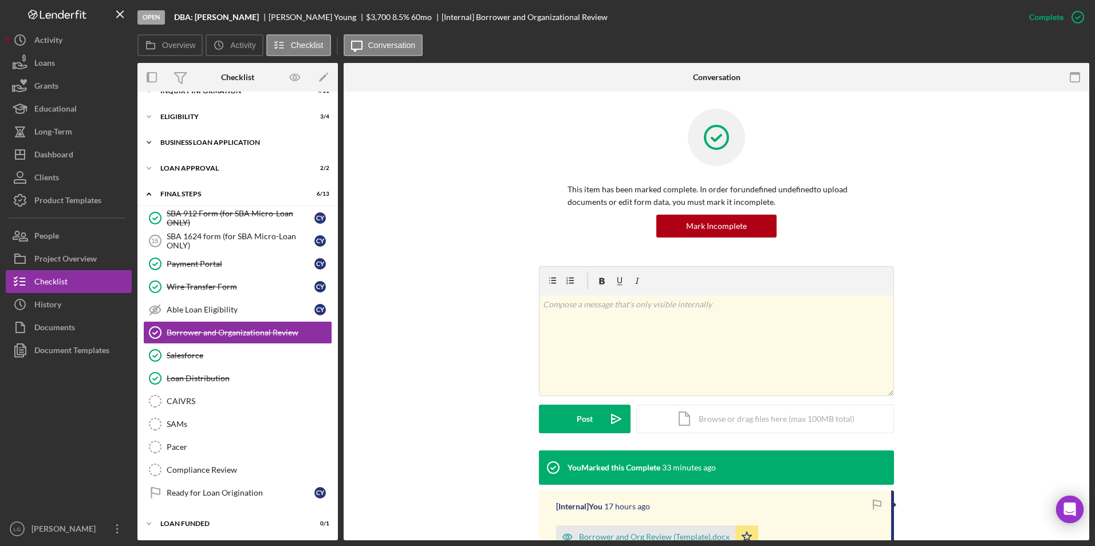
click at [192, 138] on div "Icon/Expander BUSINESS LOAN APPLICATION 11 / 11" at bounding box center [237, 142] width 200 height 23
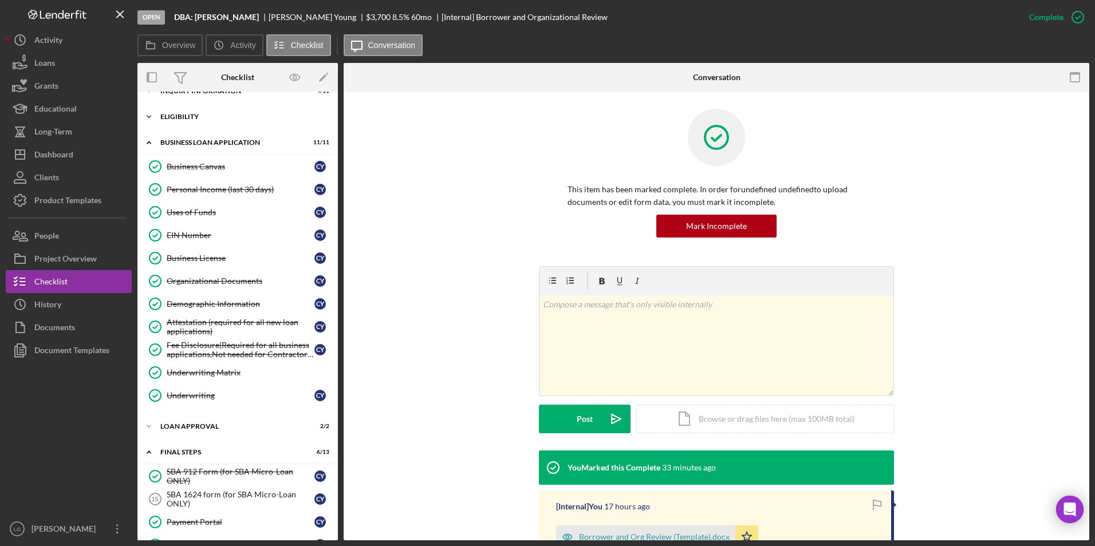
click at [184, 115] on div "Eligibility" at bounding box center [241, 116] width 163 height 7
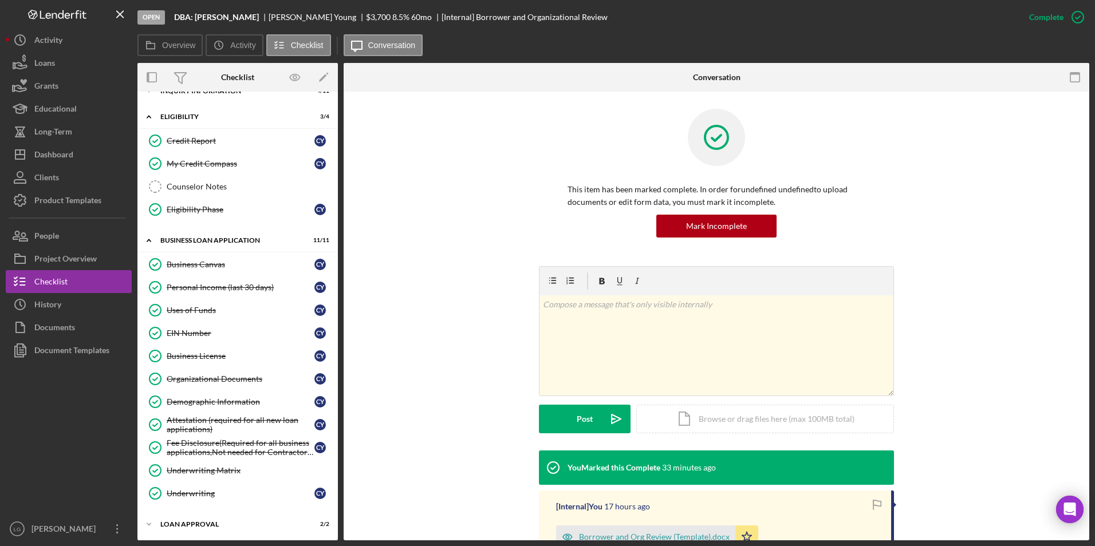
scroll to position [0, 0]
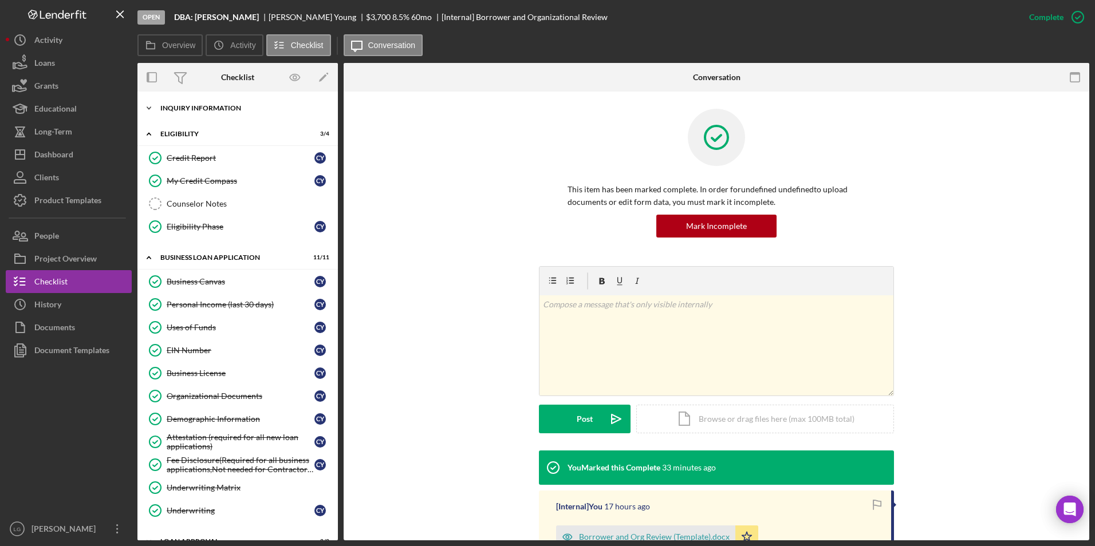
click at [204, 109] on div "INQUIRY INFORMATION" at bounding box center [241, 108] width 163 height 7
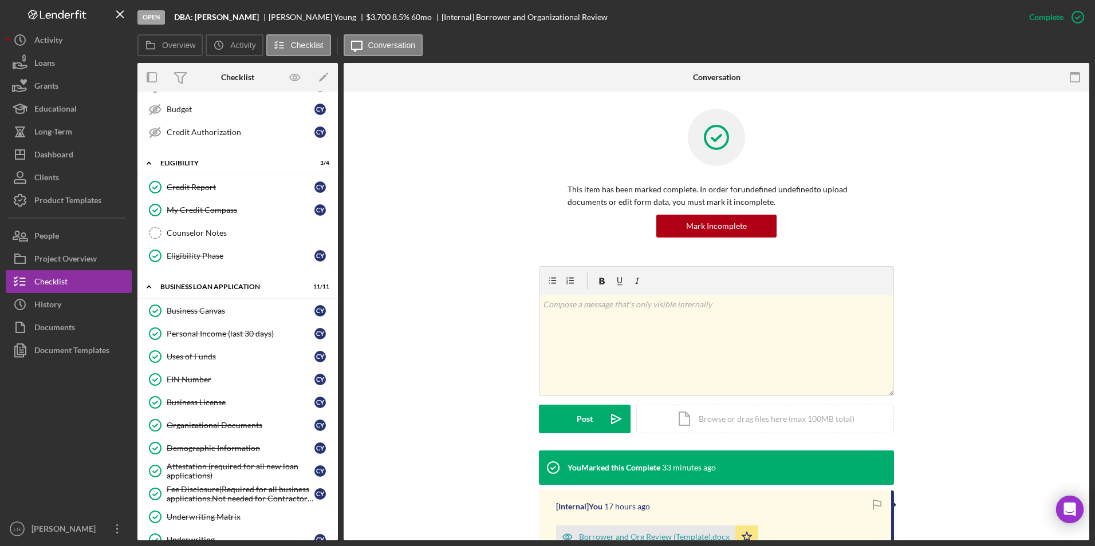
scroll to position [286, 0]
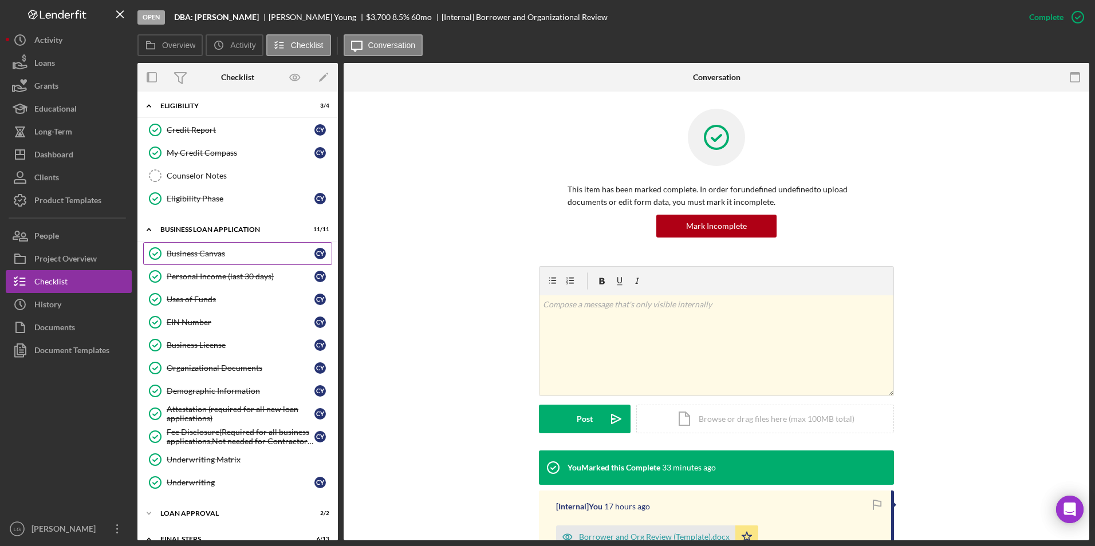
click at [202, 243] on link "Business Canvas Business Canvas C Y" at bounding box center [237, 253] width 189 height 23
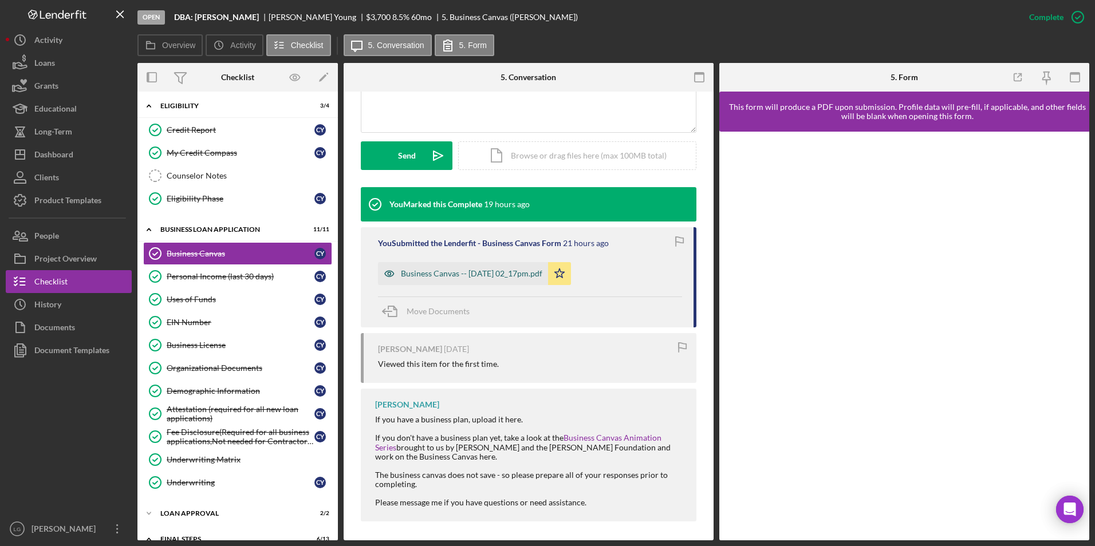
click at [475, 279] on div "Business Canvas -- 2025-09-18 02_17pm.pdf" at bounding box center [463, 273] width 170 height 23
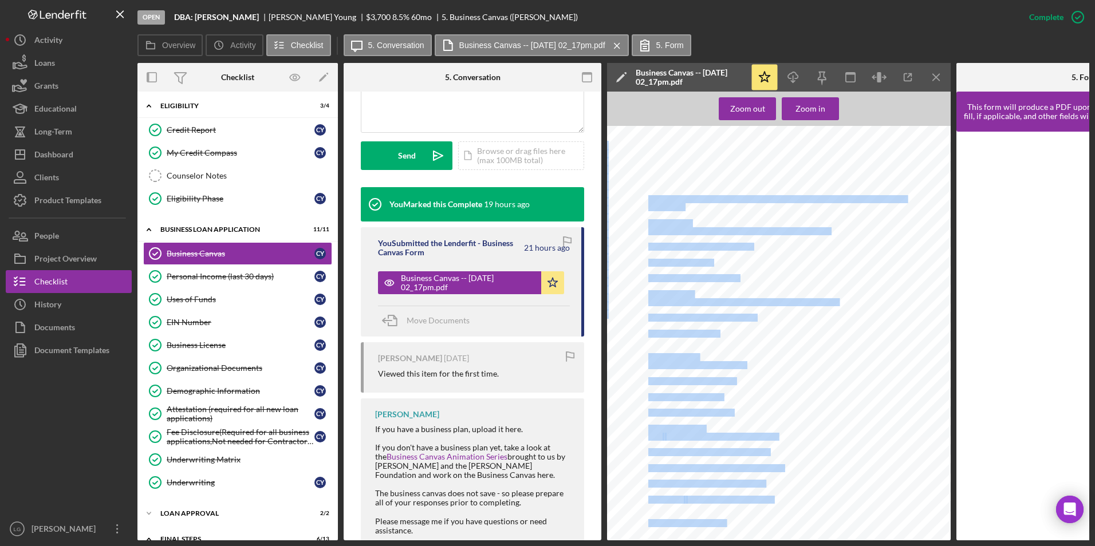
drag, startPoint x: 650, startPoint y: 202, endPoint x: 687, endPoint y: 205, distance: 37.4
click at [687, 205] on div "DBA: Cassandra Young Business Canvas Business Concept Specializes in cutting, c…" at bounding box center [782, 352] width 350 height 453
drag, startPoint x: 687, startPoint y: 205, endPoint x: 701, endPoint y: 215, distance: 17.3
click at [701, 215] on div "DBA: Cassandra Young Business Canvas Business Concept Specializes in cutting, c…" at bounding box center [782, 352] width 350 height 453
click at [704, 213] on div "DBA: Cassandra Young Business Canvas Business Concept Specializes in cutting, c…" at bounding box center [782, 352] width 350 height 453
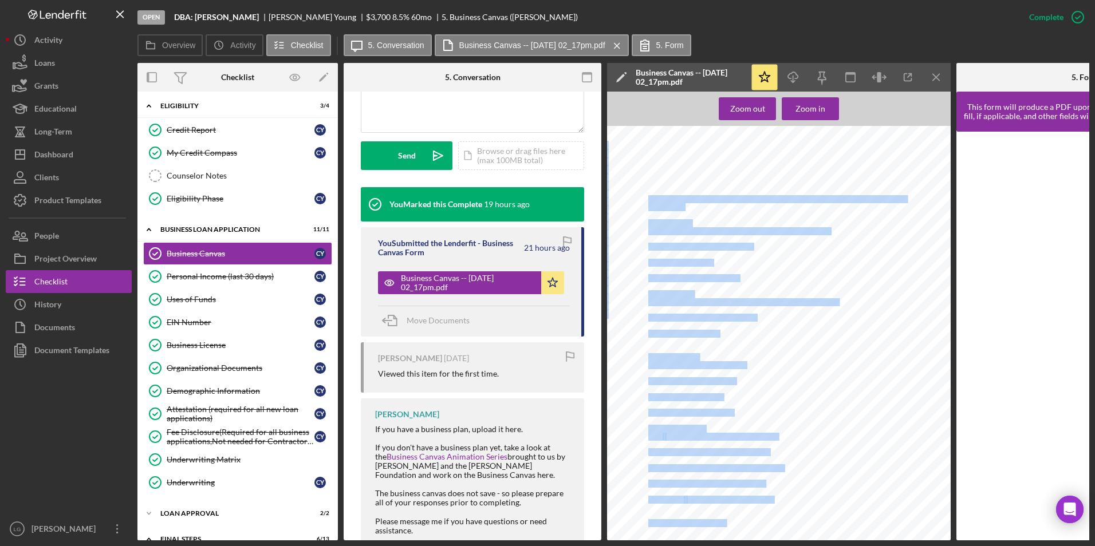
drag, startPoint x: 855, startPoint y: 323, endPoint x: 854, endPoint y: 343, distance: 20.1
click at [856, 323] on div "DBA: Cassandra Young Business Canvas Business Concept Specializes in cutting, c…" at bounding box center [782, 352] width 350 height 453
click at [717, 149] on div at bounding box center [782, 352] width 350 height 453
click at [882, 349] on div at bounding box center [782, 352] width 350 height 453
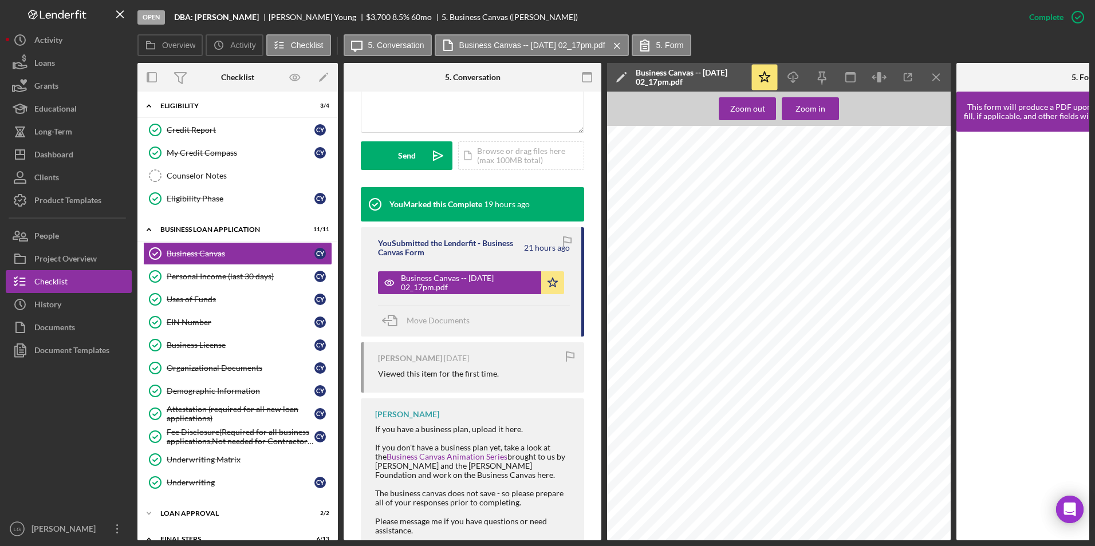
click at [849, 44] on div "Overview Icon/History Activity Checklist Icon/Message 5. Conversation Business …" at bounding box center [612, 45] width 951 height 23
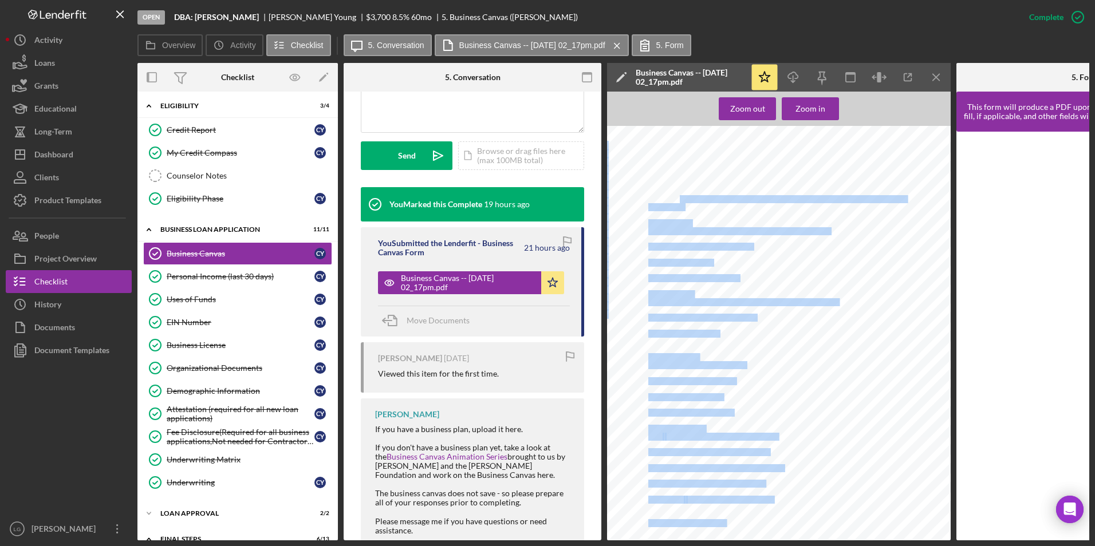
click at [678, 201] on div "DBA: Cassandra Young Business Canvas Business Concept Specializes in cutting, c…" at bounding box center [782, 352] width 350 height 453
drag, startPoint x: 678, startPoint y: 201, endPoint x: 698, endPoint y: 216, distance: 25.0
click at [698, 209] on div "DBA: Cassandra Young Business Canvas Business Concept Specializes in cutting, c…" at bounding box center [782, 352] width 350 height 453
click at [851, 356] on div "DBA: Cassandra Young Business Canvas Business Concept Specializes in cutting, c…" at bounding box center [782, 352] width 350 height 453
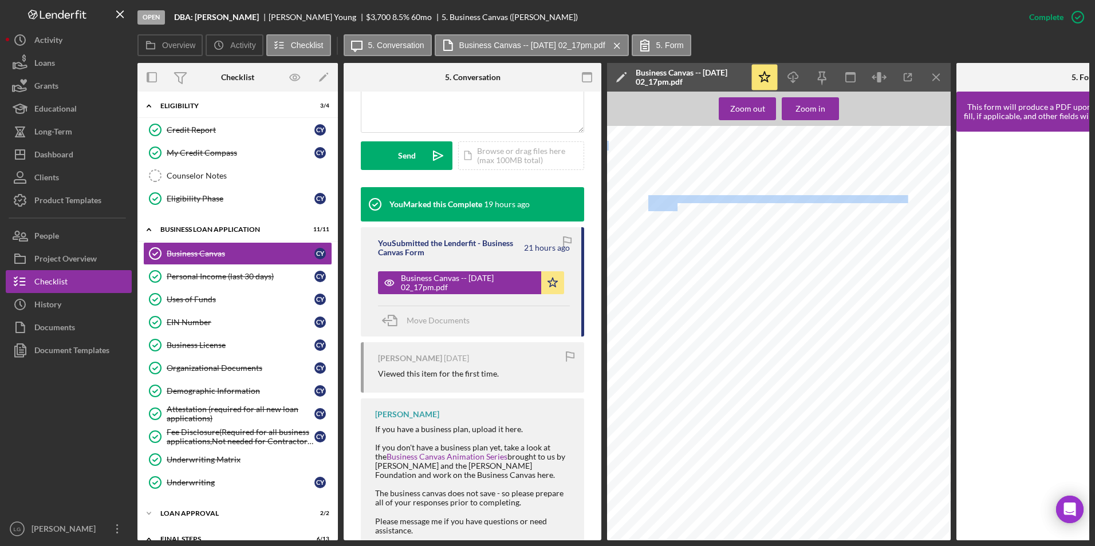
drag, startPoint x: 679, startPoint y: 209, endPoint x: 649, endPoint y: 198, distance: 32.2
click at [649, 198] on div "DBA: Cassandra Young Business Canvas Business Concept Specializes in cutting, c…" at bounding box center [782, 352] width 350 height 453
copy div "Specializes in cutting, coloring, and styling hair to enhance a client's appear…"
click at [84, 152] on button "Icon/Dashboard Dashboard" at bounding box center [69, 154] width 126 height 23
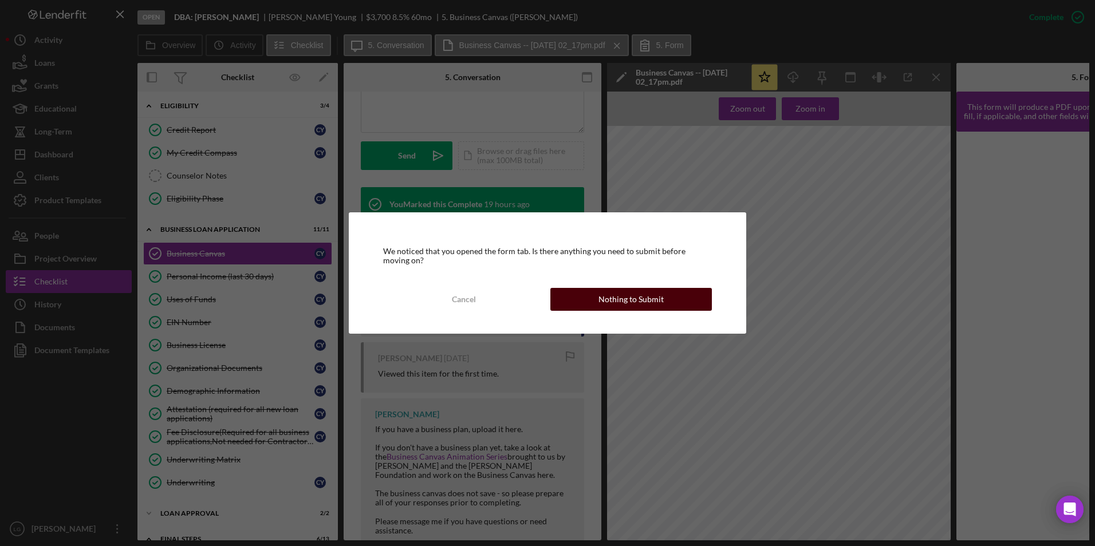
click at [647, 307] on div "Nothing to Submit" at bounding box center [630, 299] width 65 height 23
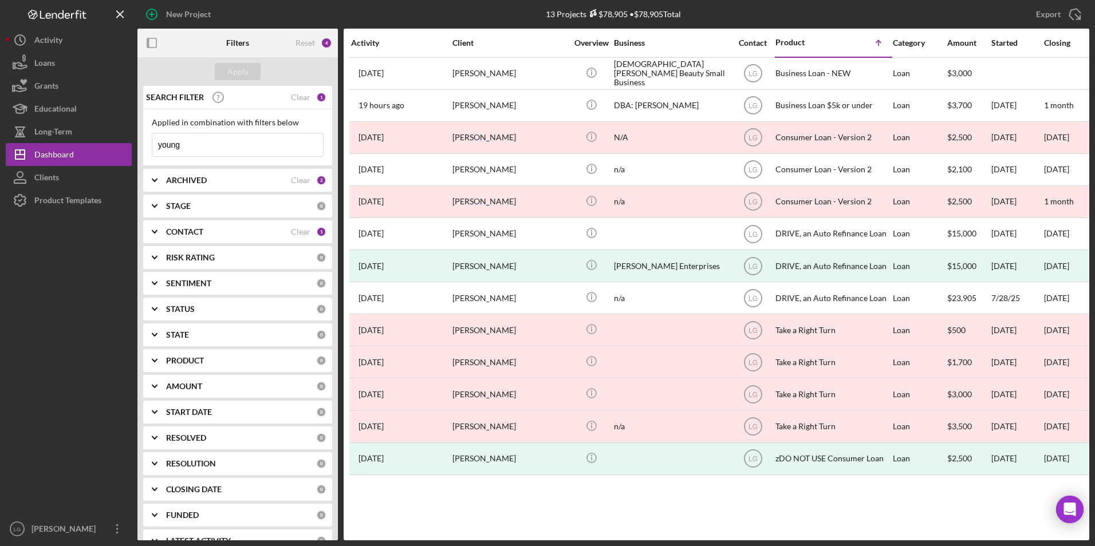
drag, startPoint x: 151, startPoint y: 135, endPoint x: 134, endPoint y: 135, distance: 16.6
click at [134, 135] on div "New Project 13 Projects $78,905 • $78,905 Total young Export Icon/Export Filter…" at bounding box center [547, 270] width 1083 height 540
click at [242, 77] on div "Apply" at bounding box center [237, 71] width 21 height 17
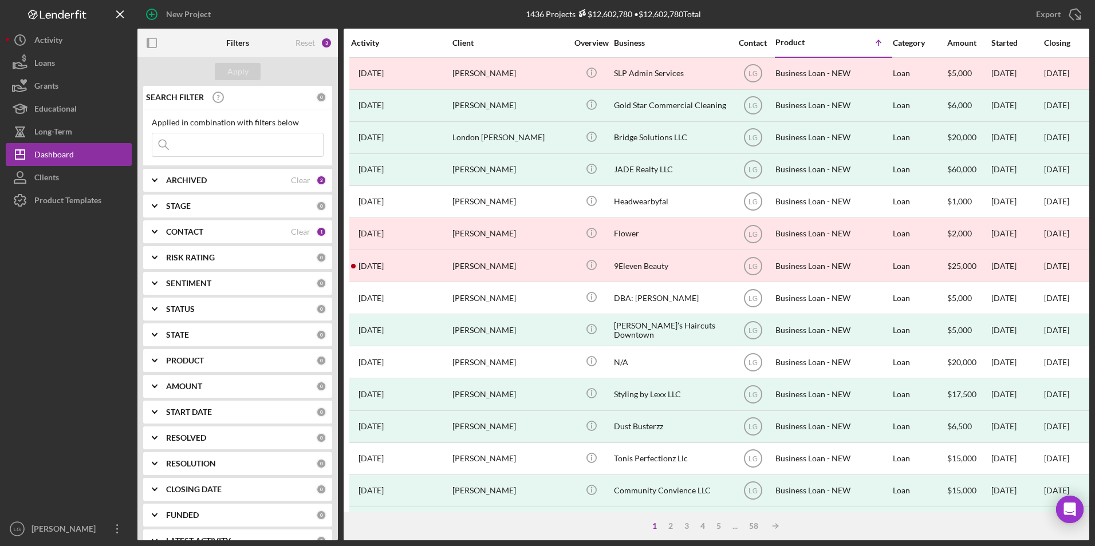
click at [185, 184] on b "ARCHIVED" at bounding box center [186, 180] width 41 height 9
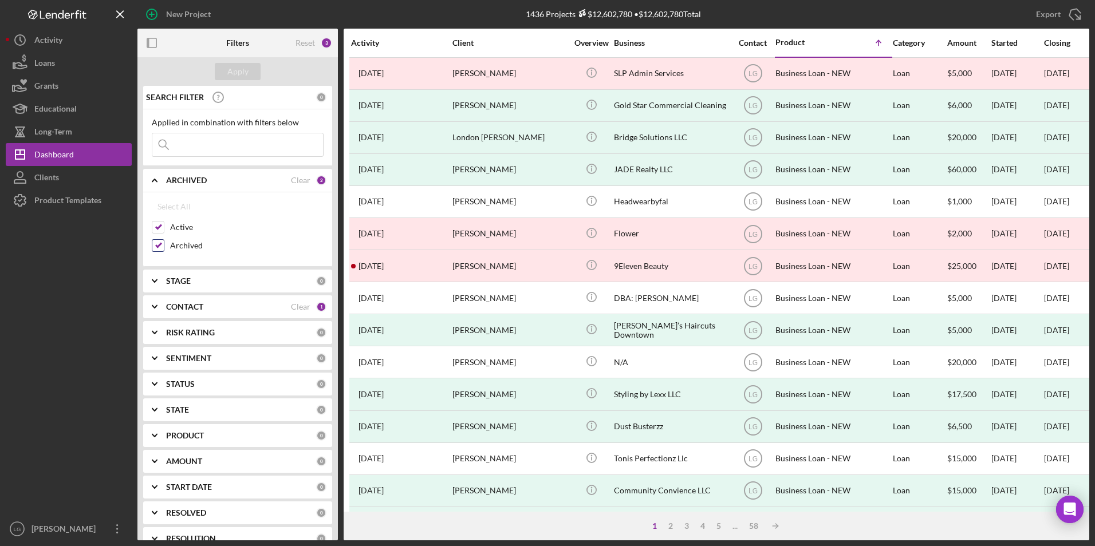
click at [159, 243] on input "Archived" at bounding box center [157, 245] width 11 height 11
checkbox input "false"
click at [250, 79] on button "Apply" at bounding box center [238, 71] width 46 height 17
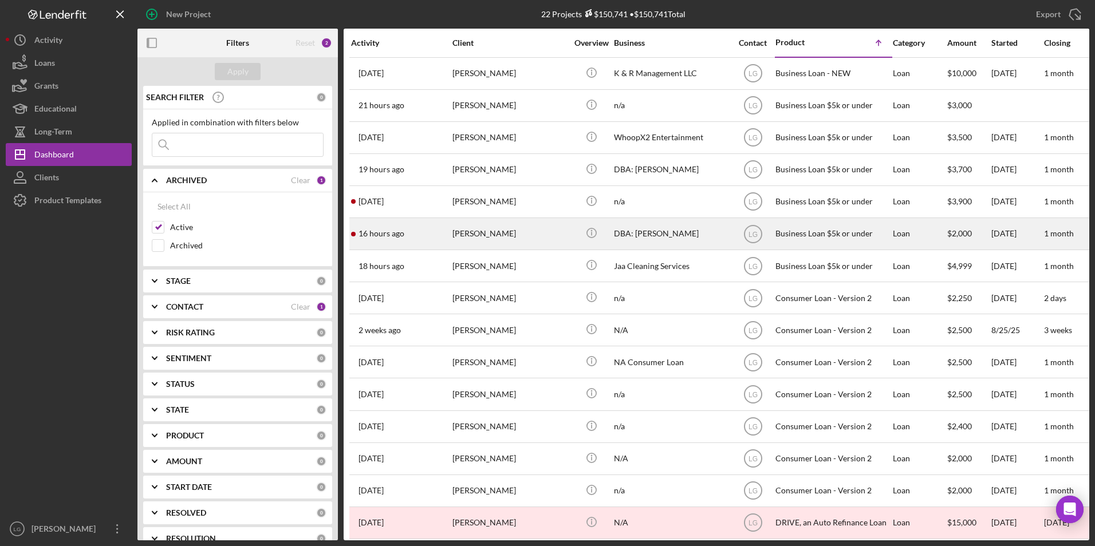
click at [502, 246] on div "[PERSON_NAME]" at bounding box center [509, 234] width 114 height 30
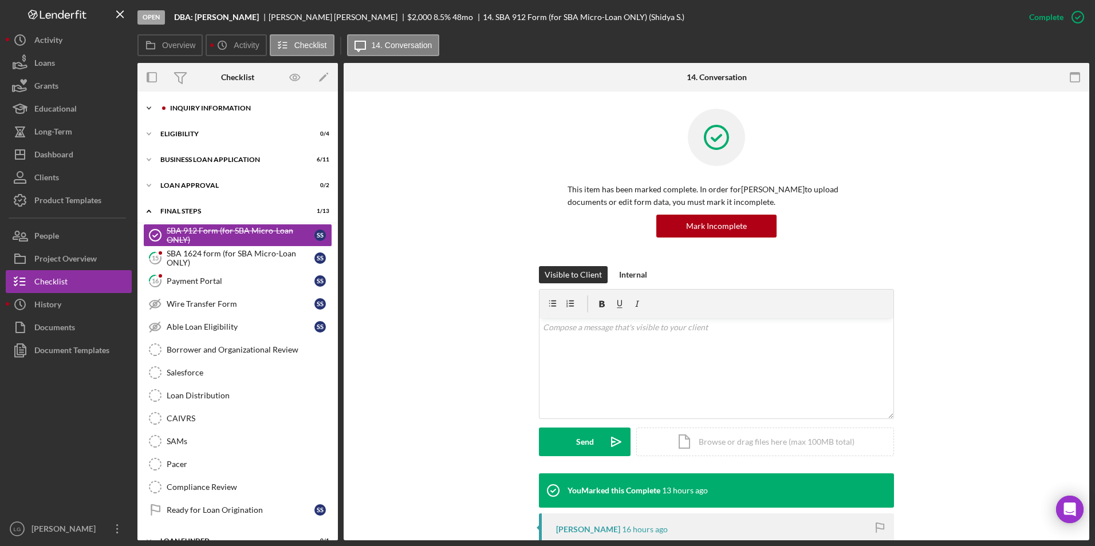
click at [188, 113] on div "Icon/Expander INQUIRY INFORMATION 0 / 11" at bounding box center [237, 108] width 200 height 23
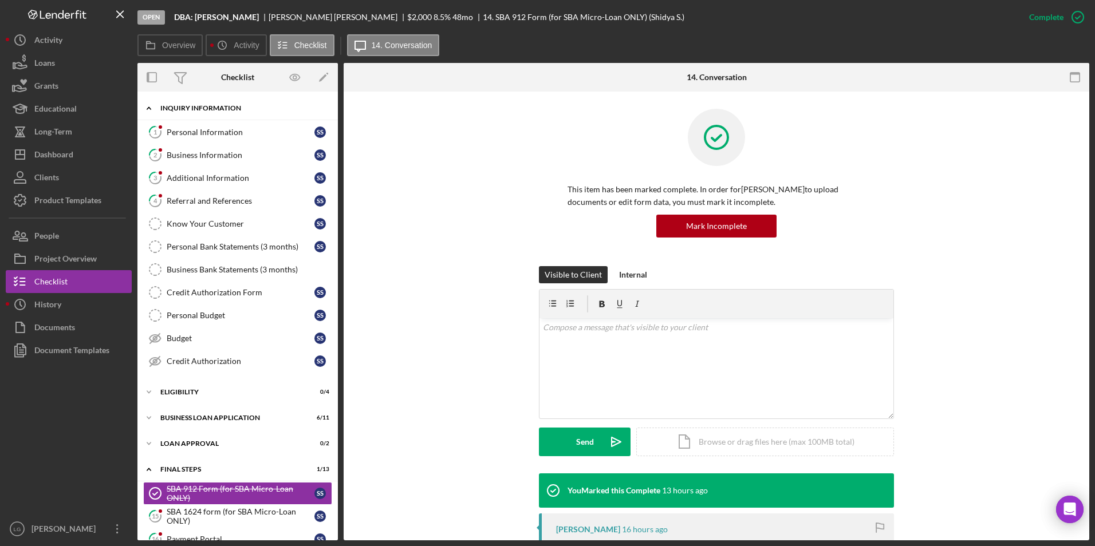
click at [171, 136] on div "Personal Information" at bounding box center [241, 132] width 148 height 9
click at [149, 108] on polyline at bounding box center [148, 108] width 3 height 2
click at [224, 105] on div "INQUIRY INFORMATION" at bounding box center [230, 108] width 140 height 7
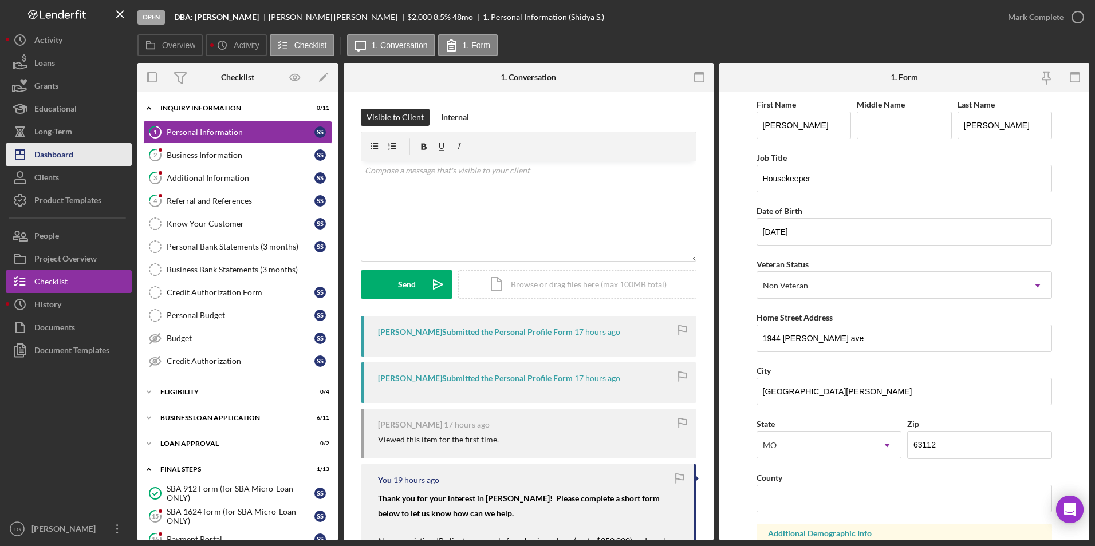
click at [68, 163] on div "Dashboard" at bounding box center [53, 156] width 39 height 26
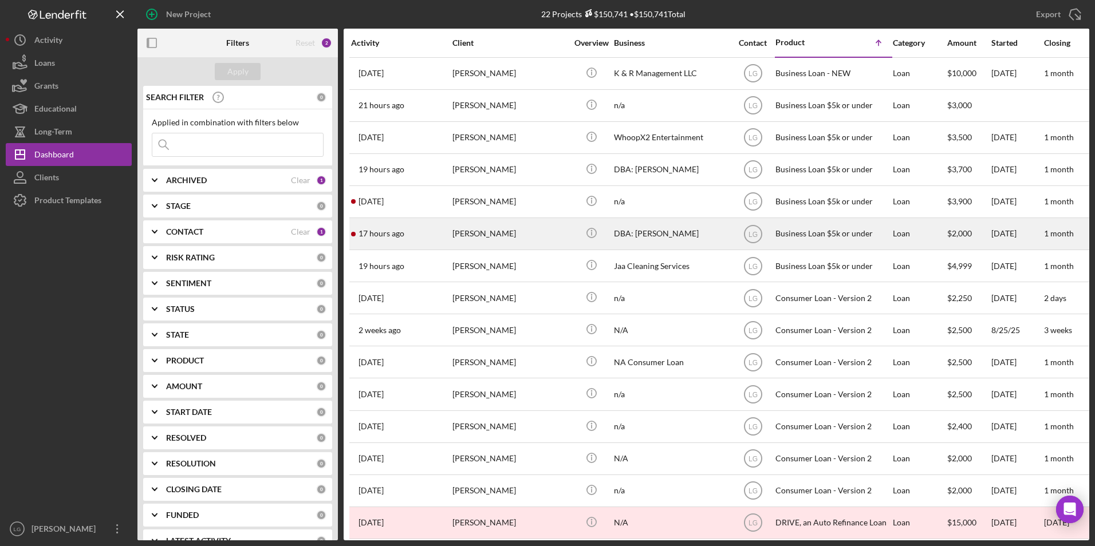
click at [445, 236] on div "17 hours ago Shidya Sullivan" at bounding box center [401, 234] width 100 height 30
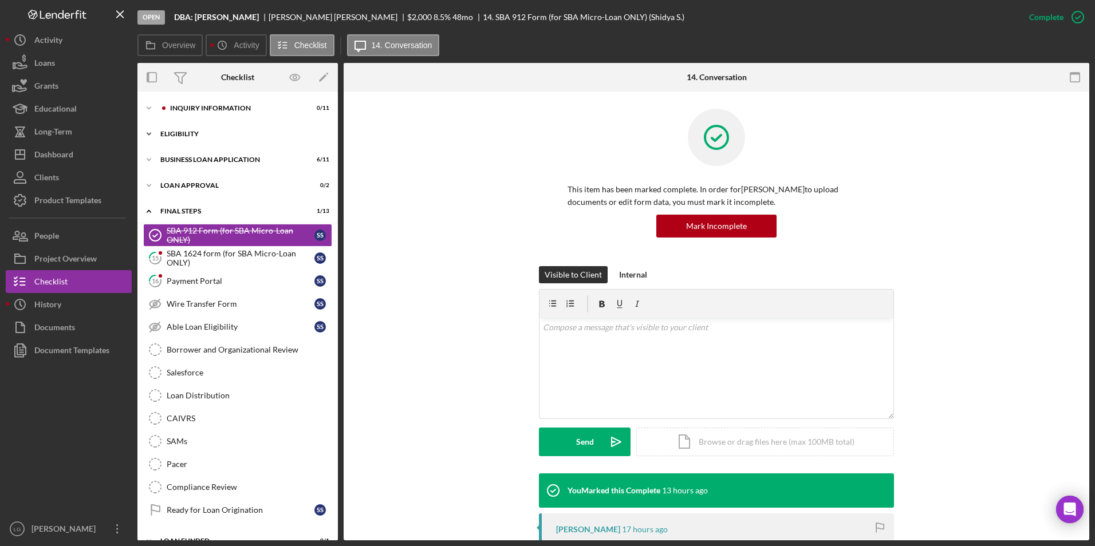
click at [180, 128] on div "Icon/Expander Eligibility 0 / 4" at bounding box center [237, 134] width 200 height 23
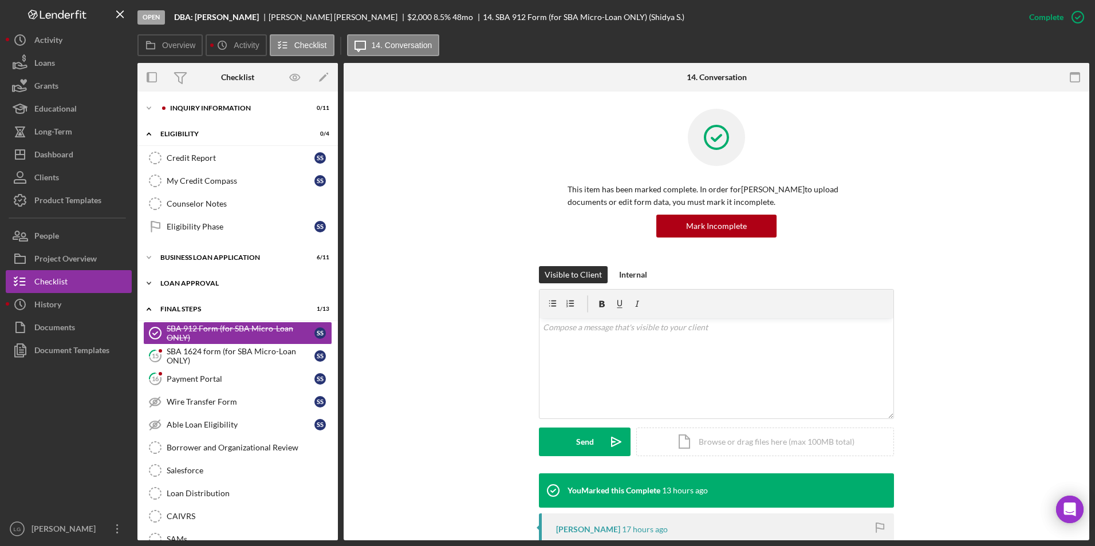
click at [166, 284] on div "Loan Approval" at bounding box center [241, 283] width 163 height 7
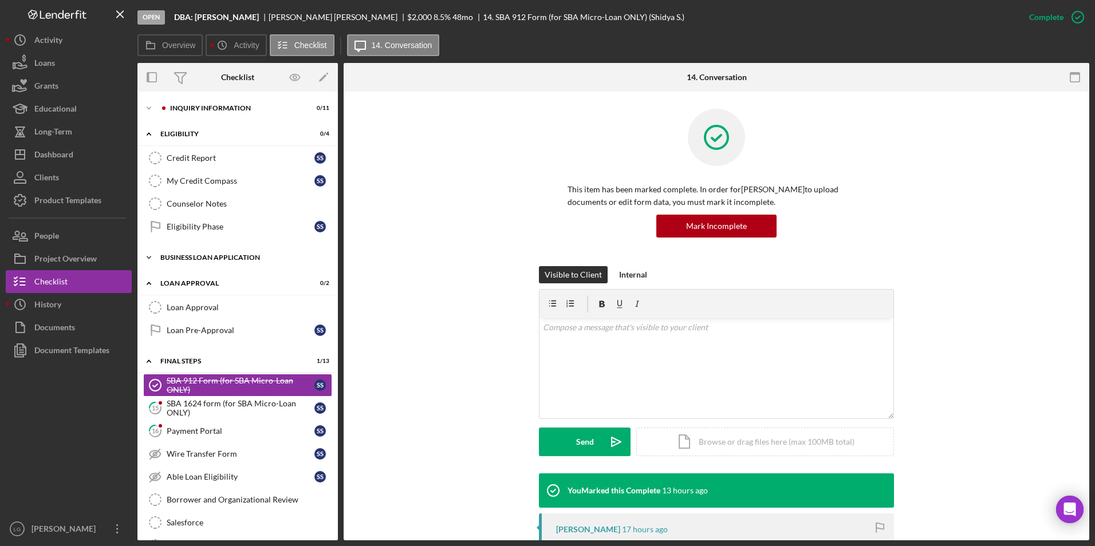
click at [196, 251] on div "Icon/Expander BUSINESS LOAN APPLICATION 6 / 11" at bounding box center [237, 257] width 200 height 23
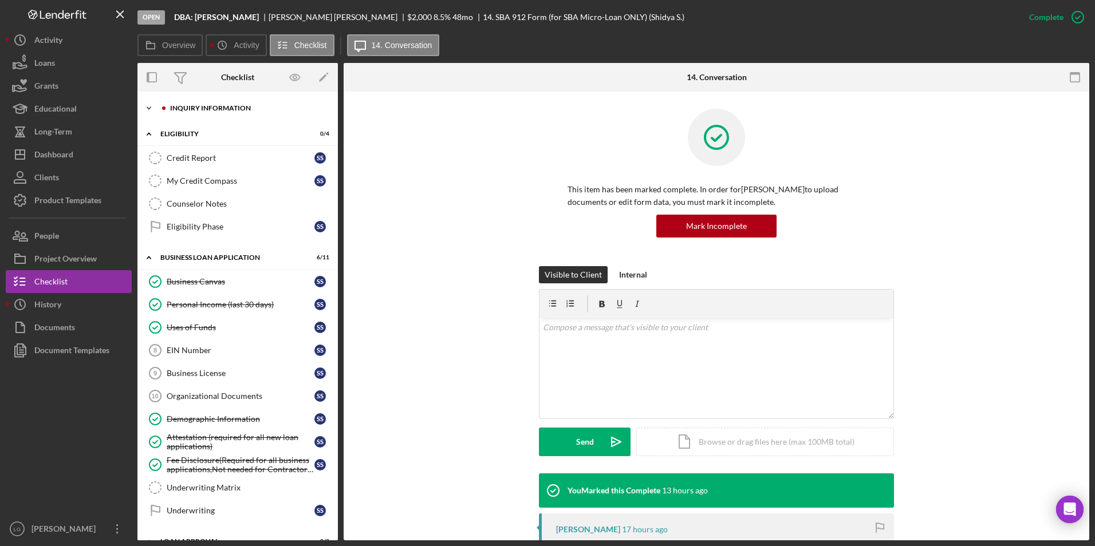
click at [194, 108] on div "INQUIRY INFORMATION" at bounding box center [246, 108] width 153 height 7
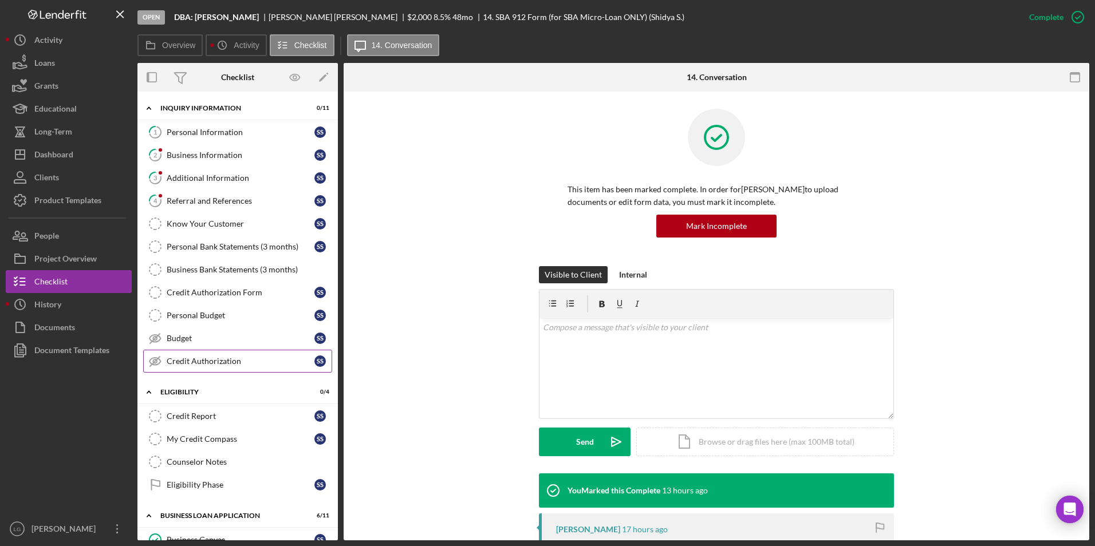
scroll to position [172, 0]
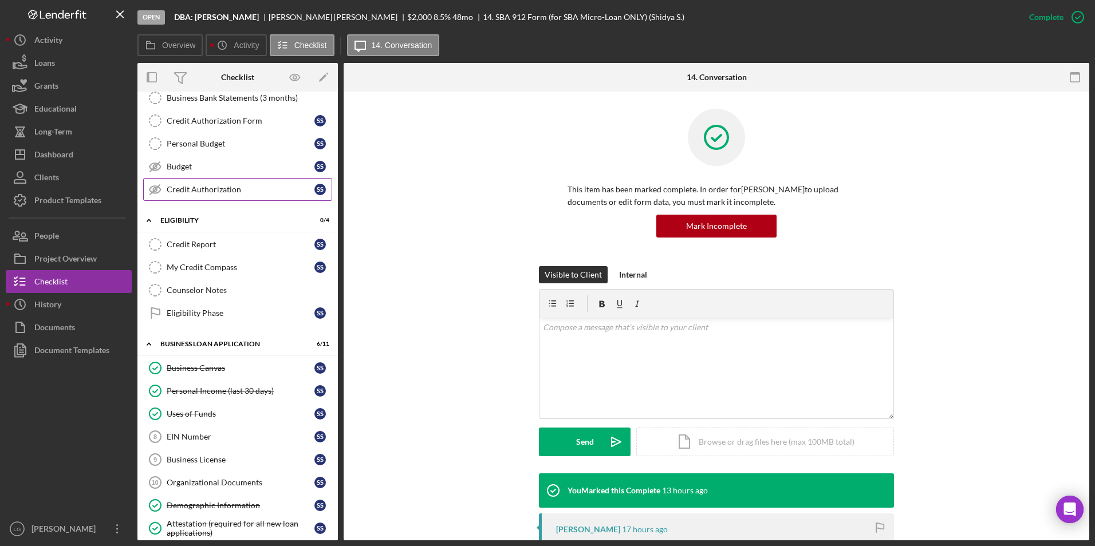
click at [189, 310] on div "Eligibility Phase" at bounding box center [241, 313] width 148 height 9
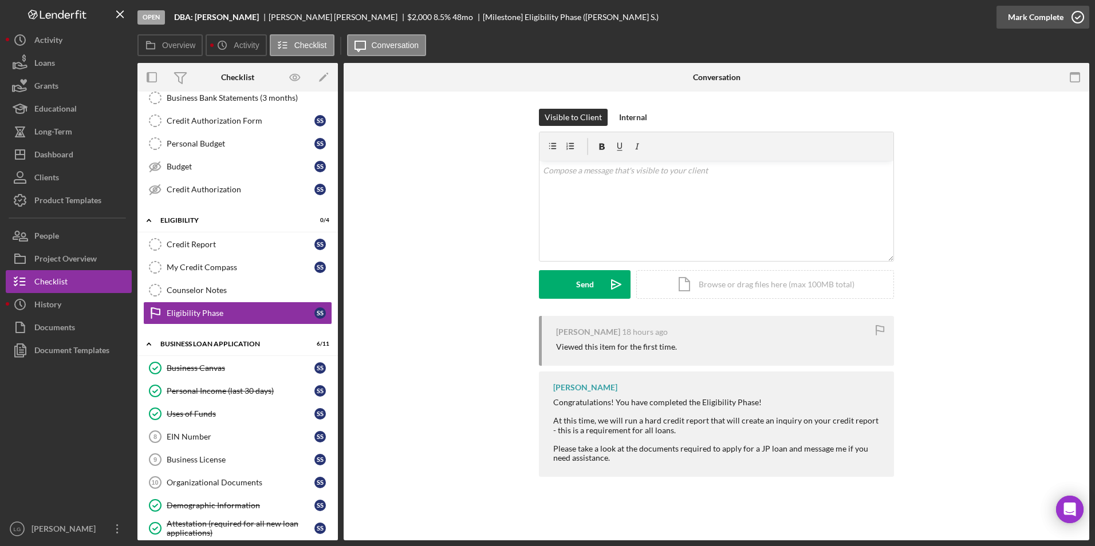
click at [1052, 17] on div "Mark Complete" at bounding box center [1036, 17] width 56 height 23
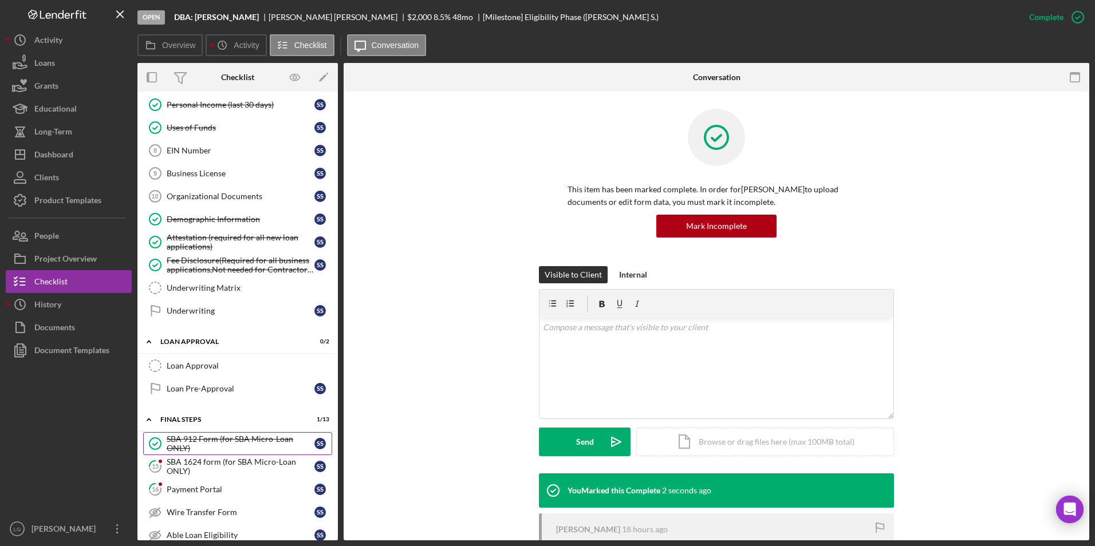
scroll to position [572, 0]
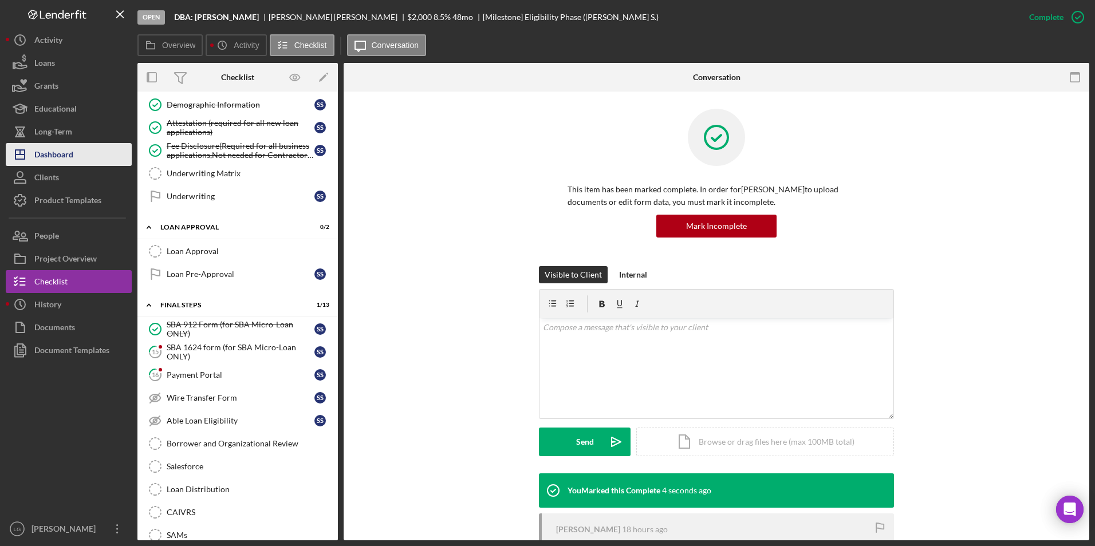
click at [46, 159] on div "Dashboard" at bounding box center [53, 156] width 39 height 26
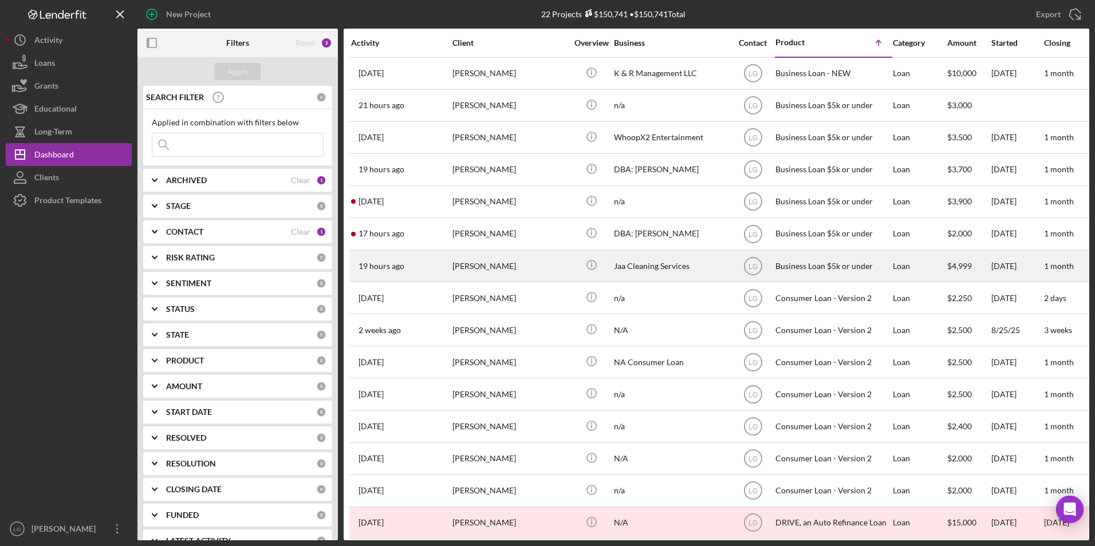
click at [490, 265] on div "[PERSON_NAME]" at bounding box center [509, 266] width 114 height 30
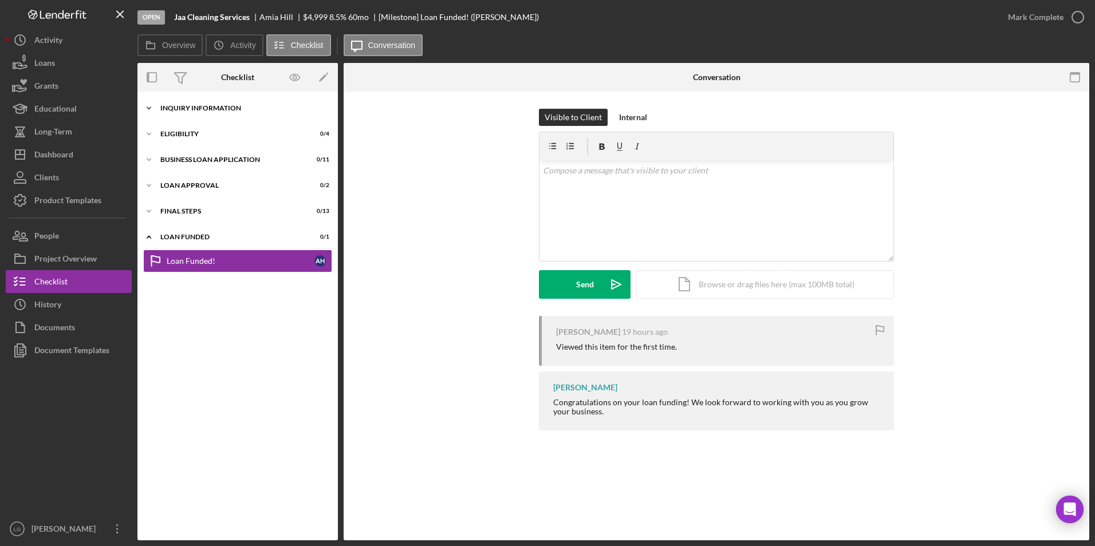
click at [173, 107] on div "INQUIRY INFORMATION" at bounding box center [241, 108] width 163 height 7
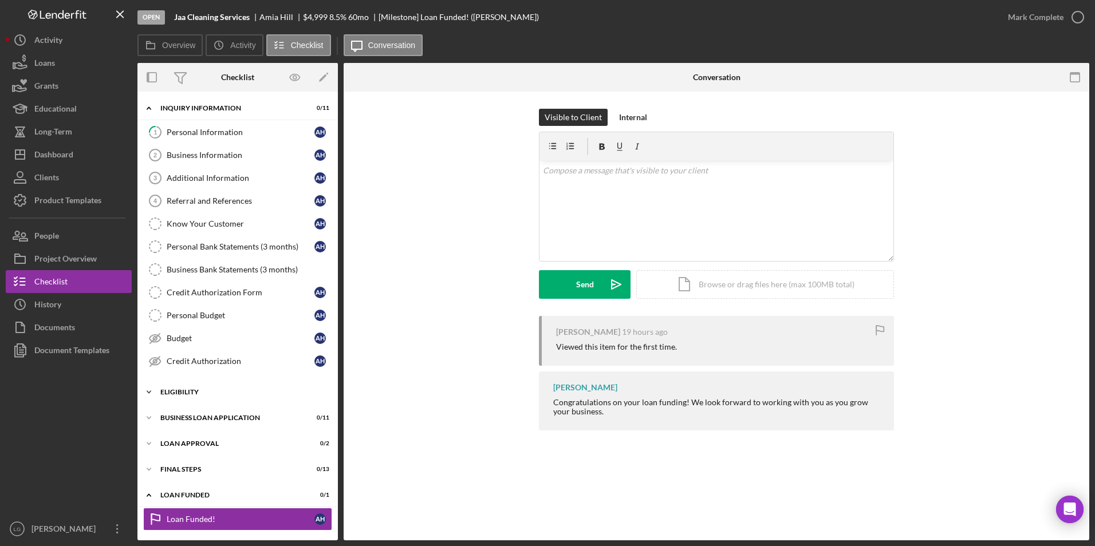
click at [192, 390] on div "Eligibility" at bounding box center [241, 392] width 163 height 7
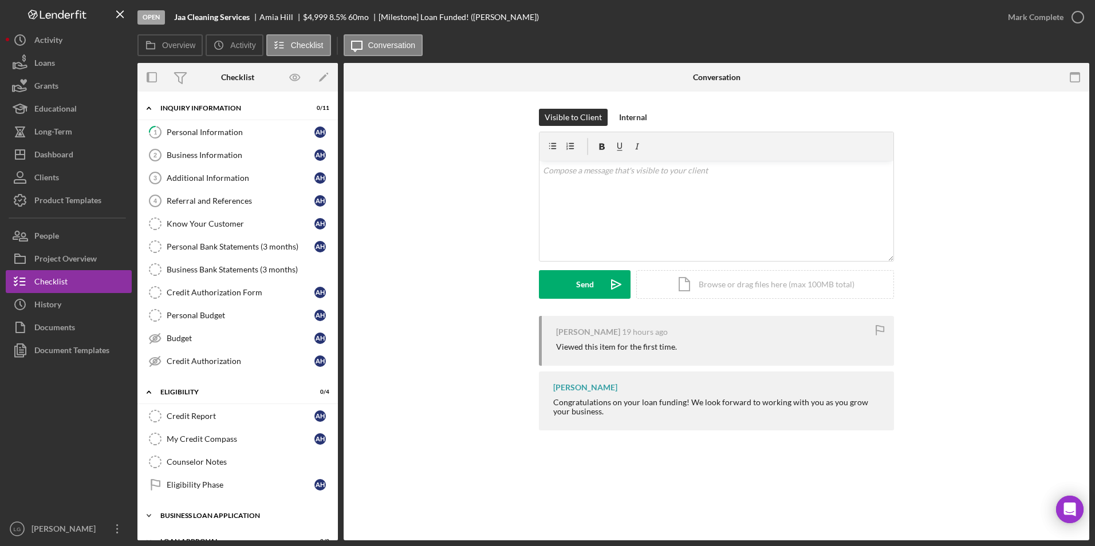
scroll to position [100, 0]
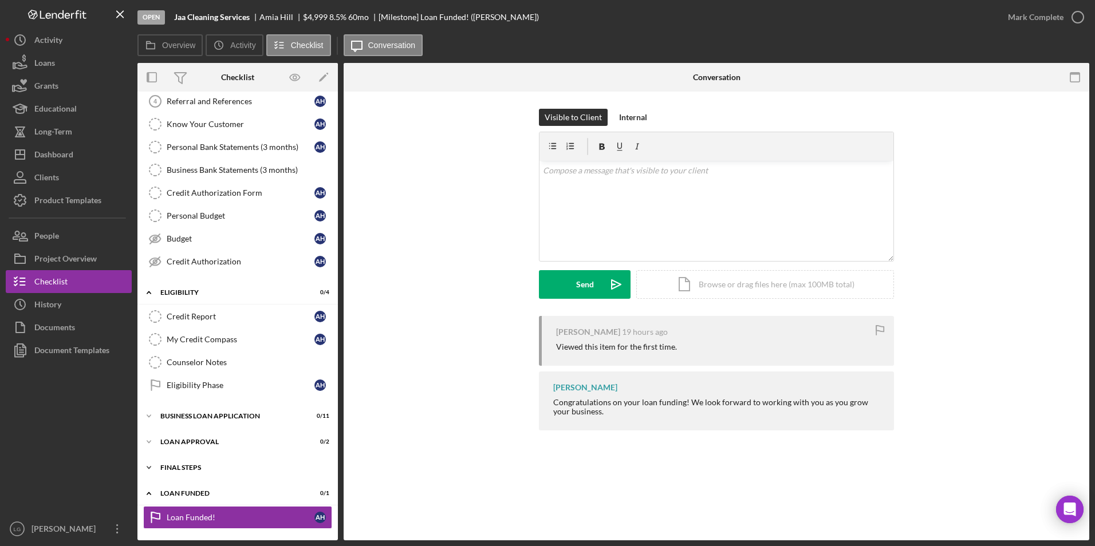
click at [202, 473] on div "Icon/Expander Final Steps 0 / 13" at bounding box center [237, 467] width 200 height 23
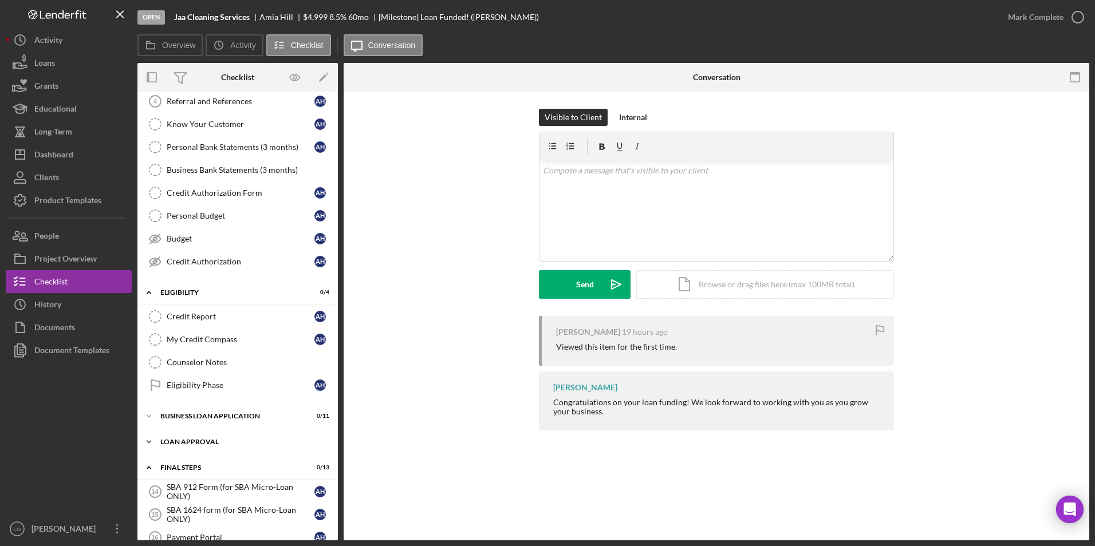
click at [180, 433] on div "Icon/Expander Loan Approval 0 / 2" at bounding box center [237, 442] width 200 height 23
click at [172, 409] on div "Icon/Expander BUSINESS LOAN APPLICATION 0 / 11" at bounding box center [237, 416] width 200 height 23
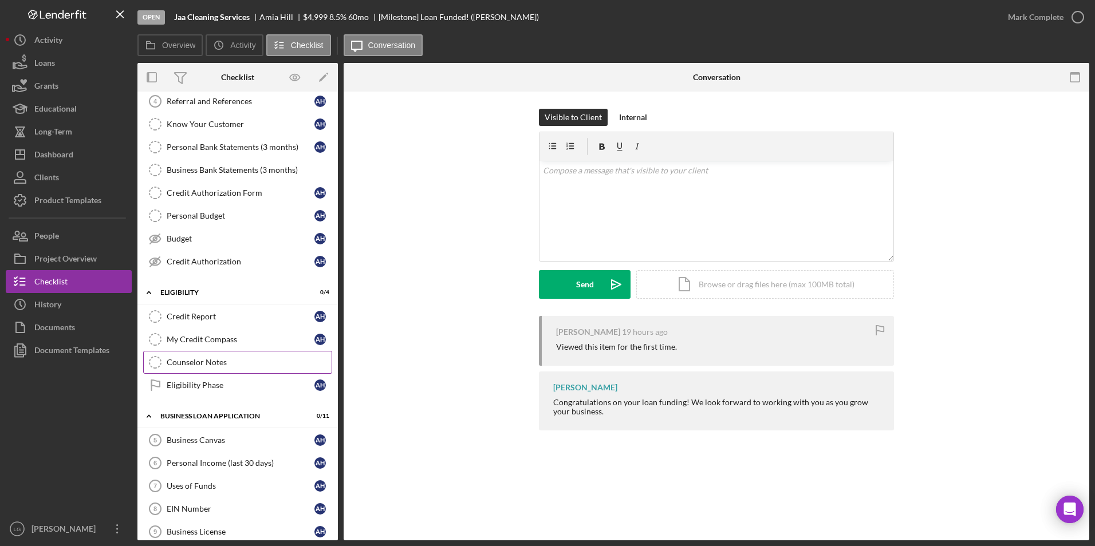
click at [196, 382] on div "Eligibility Phase" at bounding box center [241, 385] width 148 height 9
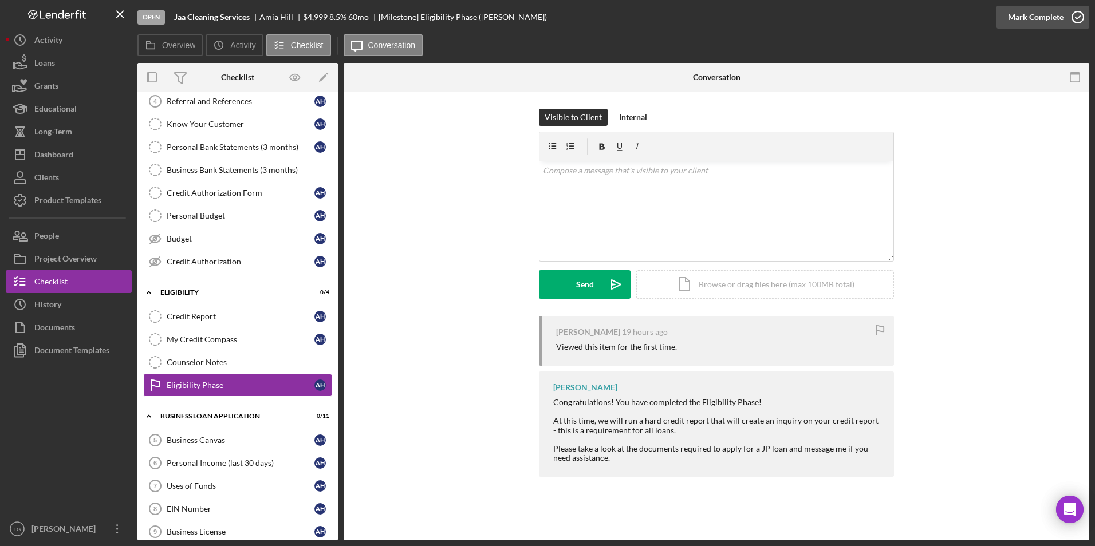
click at [1059, 15] on div "Mark Complete" at bounding box center [1036, 17] width 56 height 23
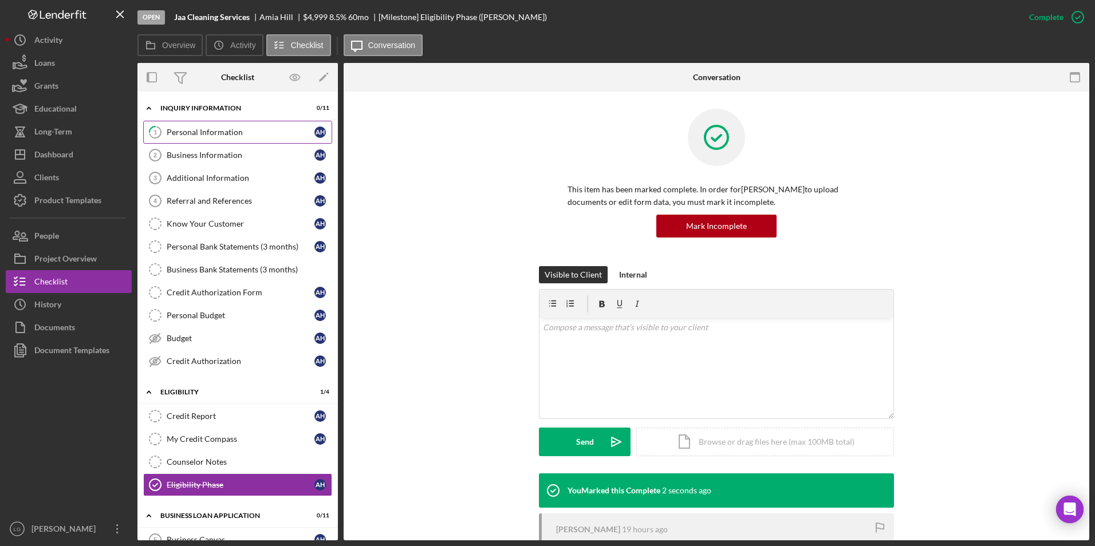
click at [237, 137] on link "1 Personal Information A H" at bounding box center [237, 132] width 189 height 23
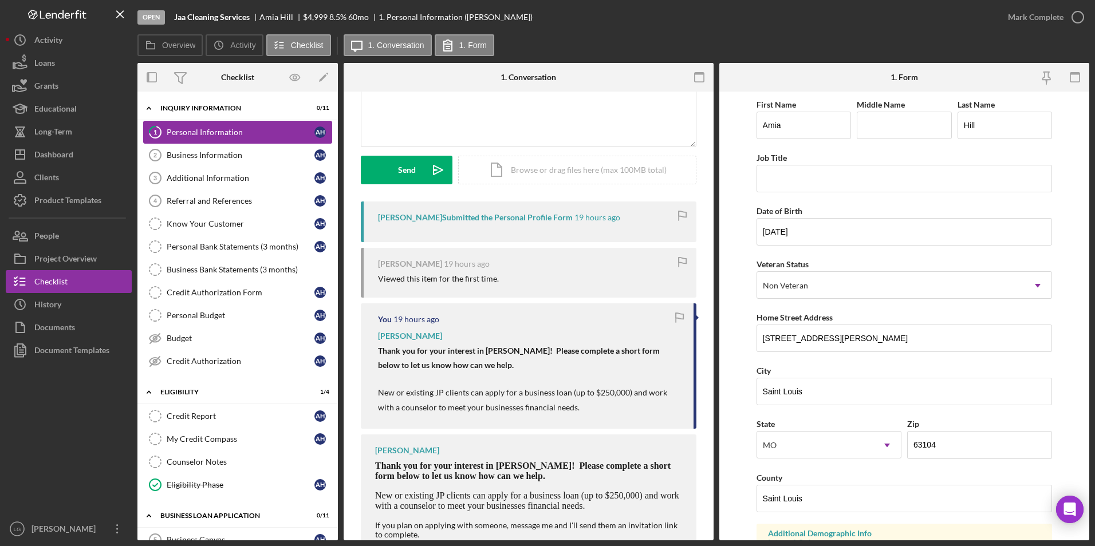
scroll to position [151, 0]
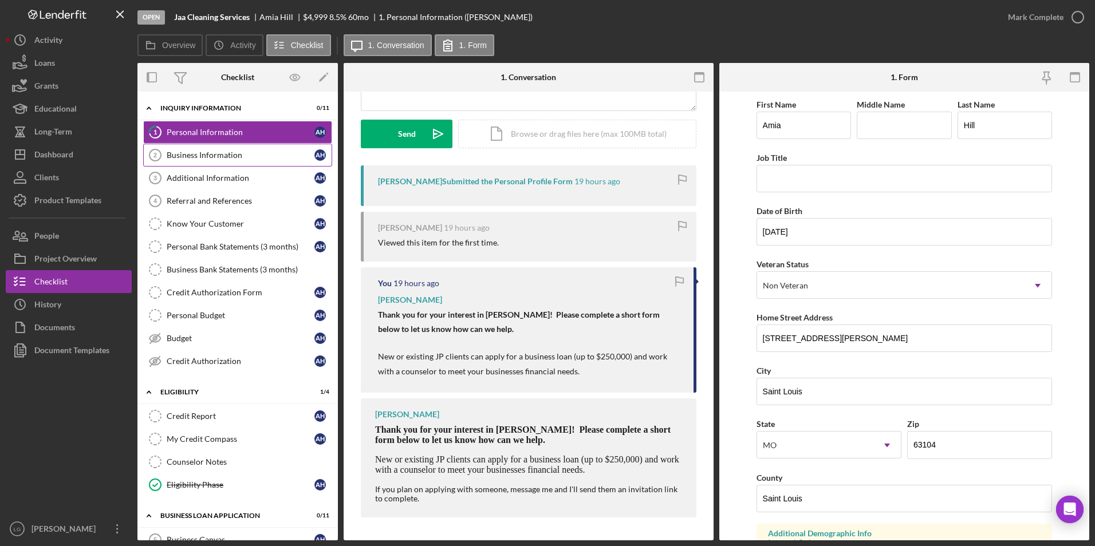
click at [171, 155] on div "Business Information" at bounding box center [241, 155] width 148 height 9
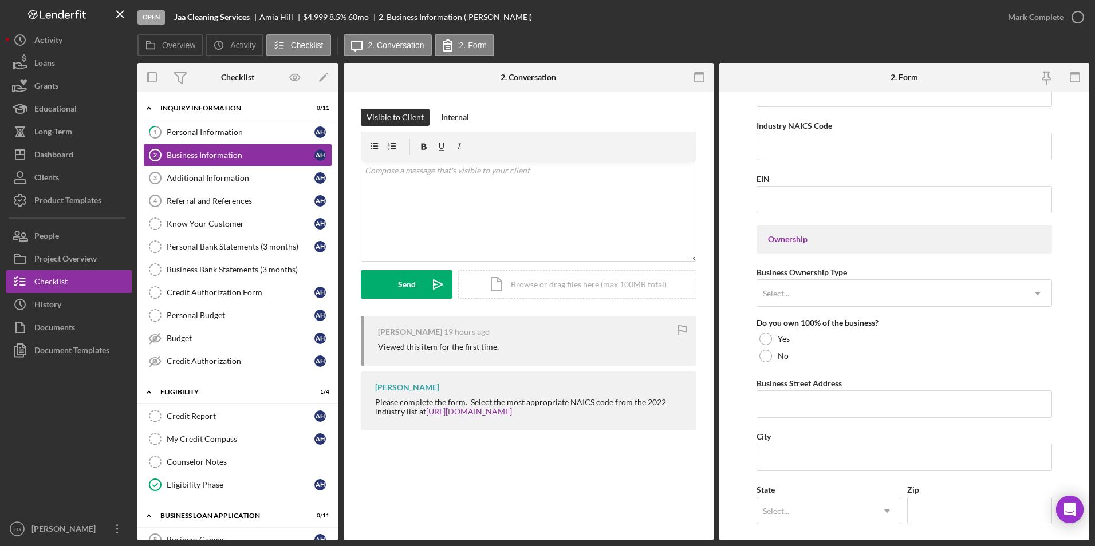
scroll to position [572, 0]
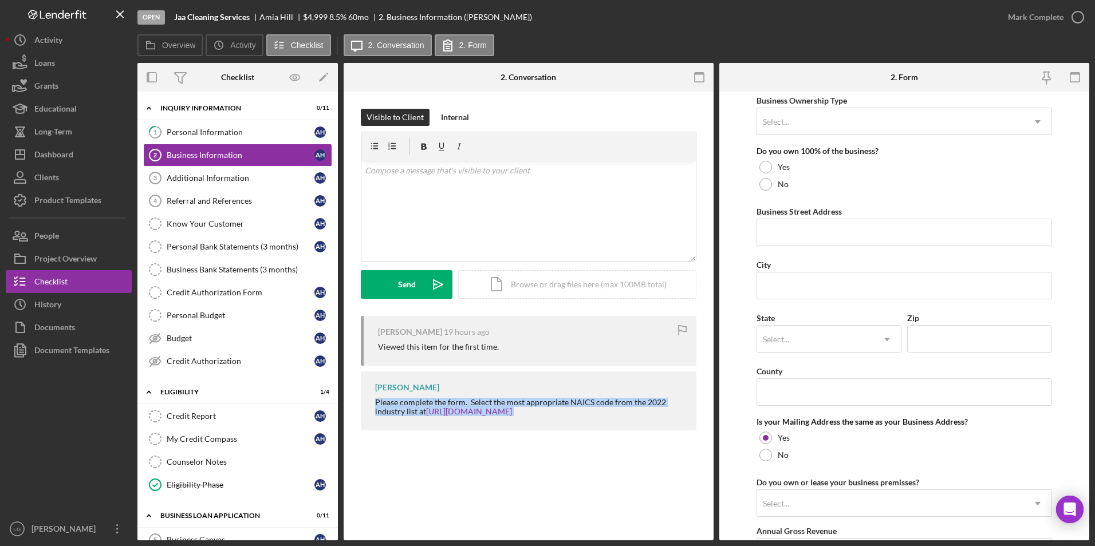
drag, startPoint x: 370, startPoint y: 404, endPoint x: 579, endPoint y: 444, distance: 213.3
click at [579, 444] on div "Visible to Client Internal v Color teal Color pink Remove color Add row above A…" at bounding box center [528, 273] width 370 height 362
click at [507, 193] on div "v Color teal Color pink Remove color Add row above Add row below Add column bef…" at bounding box center [528, 211] width 334 height 100
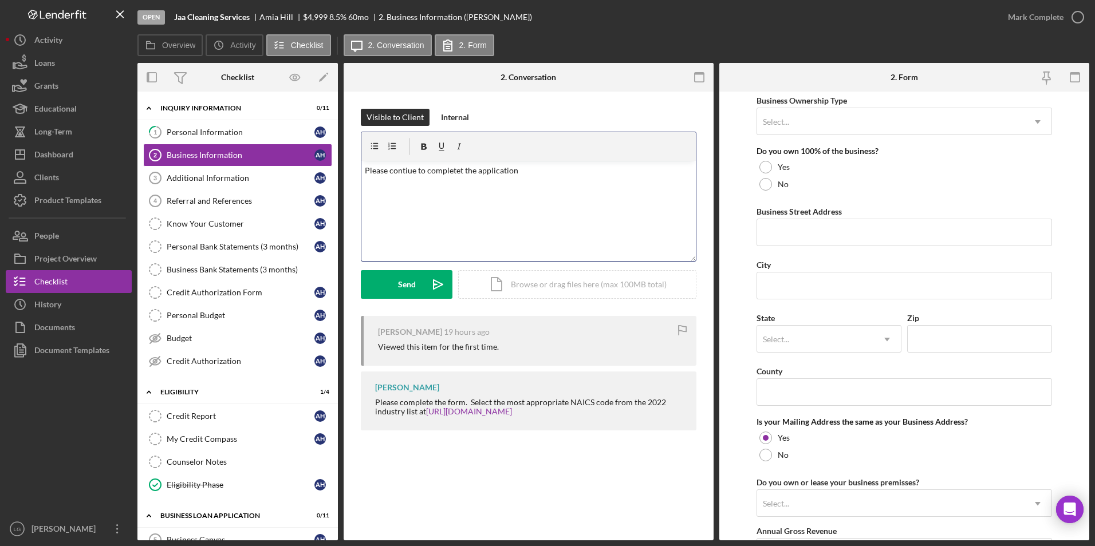
drag, startPoint x: 405, startPoint y: 171, endPoint x: 542, endPoint y: 195, distance: 139.6
click at [609, 199] on div "v Color teal Color pink Remove color Add row above Add row below Add column bef…" at bounding box center [528, 211] width 334 height 100
click at [463, 172] on p "Please contiue to completet the application" at bounding box center [529, 170] width 328 height 13
click at [394, 296] on button "Send Icon/icon-invite-send" at bounding box center [407, 284] width 92 height 29
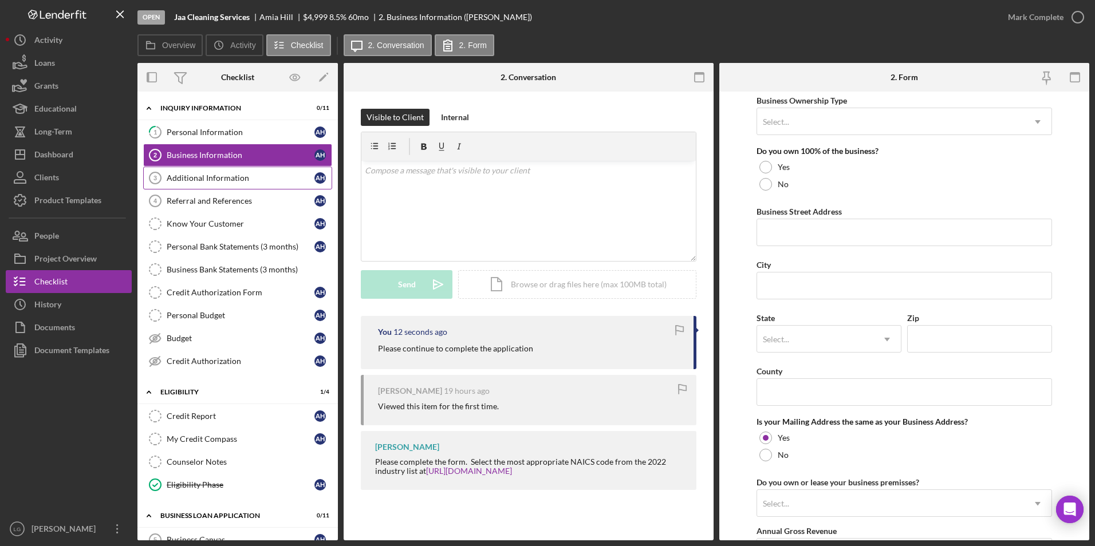
click at [246, 177] on div "Additional Information" at bounding box center [241, 177] width 148 height 9
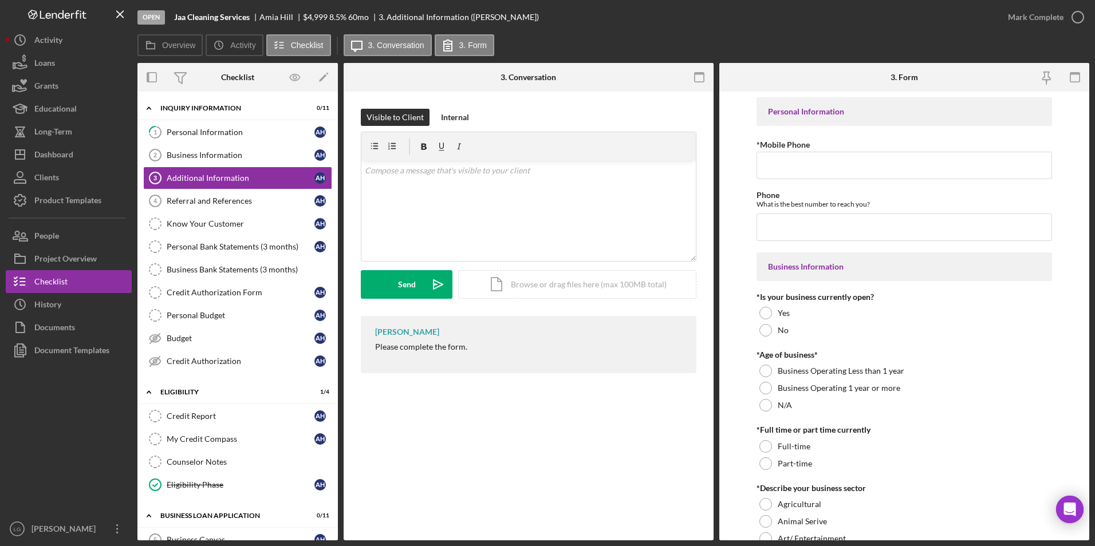
drag, startPoint x: 365, startPoint y: 351, endPoint x: 493, endPoint y: 365, distance: 129.0
click at [493, 365] on div "LaTrisha Gandy Please complete the form." at bounding box center [528, 344] width 335 height 57
drag, startPoint x: 493, startPoint y: 365, endPoint x: 456, endPoint y: 348, distance: 41.2
copy div "Please complete the form."
click at [406, 175] on p at bounding box center [529, 170] width 328 height 13
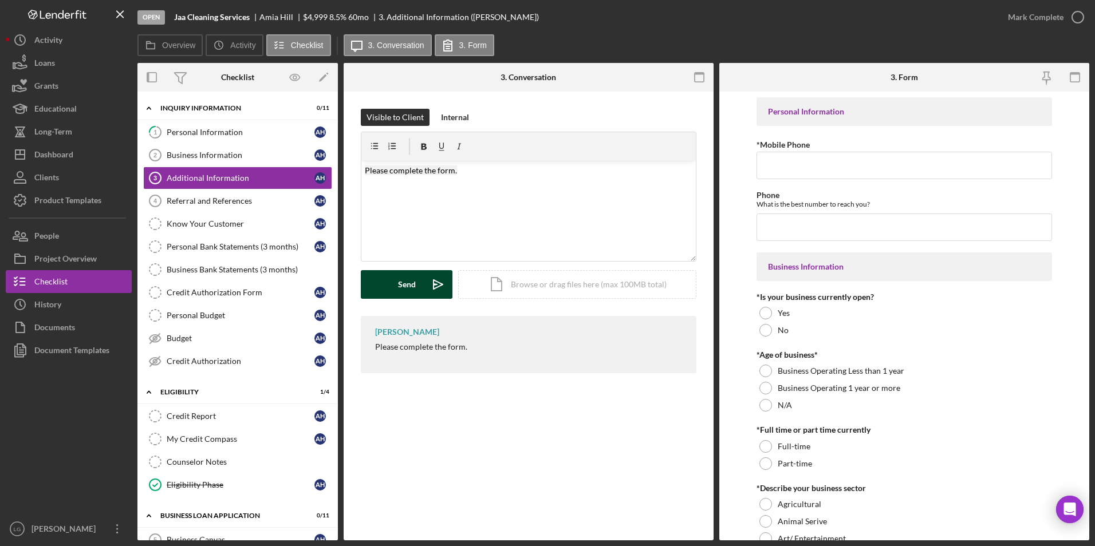
click at [377, 275] on button "Send Icon/icon-invite-send" at bounding box center [407, 284] width 92 height 29
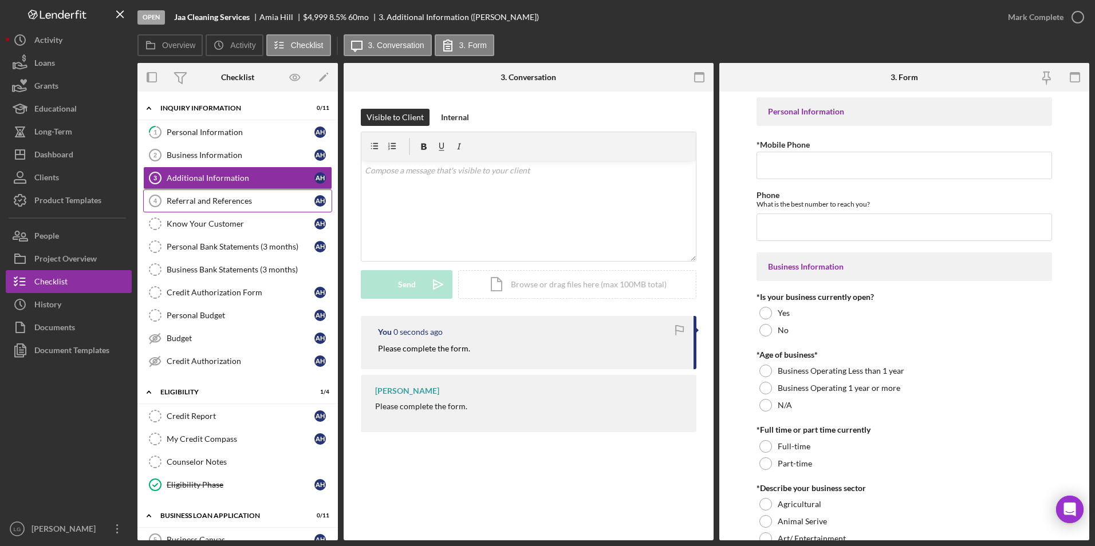
click at [247, 200] on div "Referral and References" at bounding box center [241, 200] width 148 height 9
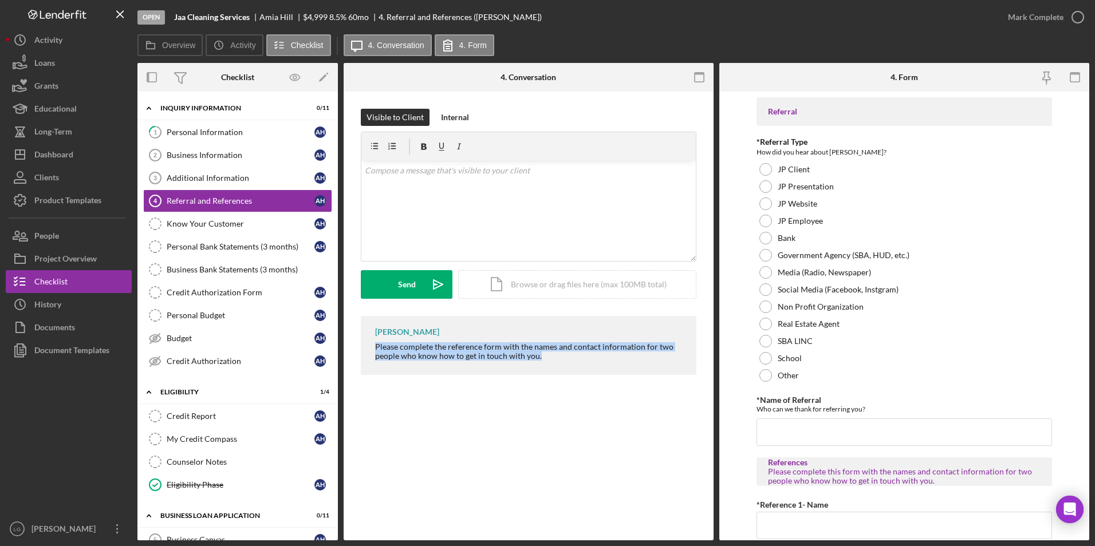
drag, startPoint x: 354, startPoint y: 345, endPoint x: 564, endPoint y: 373, distance: 212.0
click at [564, 373] on div "Visible to Client Internal v Color teal Color pink Remove color Add row above A…" at bounding box center [528, 245] width 370 height 306
drag, startPoint x: 564, startPoint y: 373, endPoint x: 517, endPoint y: 352, distance: 52.0
copy div "Please complete the reference form with the names and contact information for t…"
click at [434, 167] on p at bounding box center [529, 170] width 328 height 13
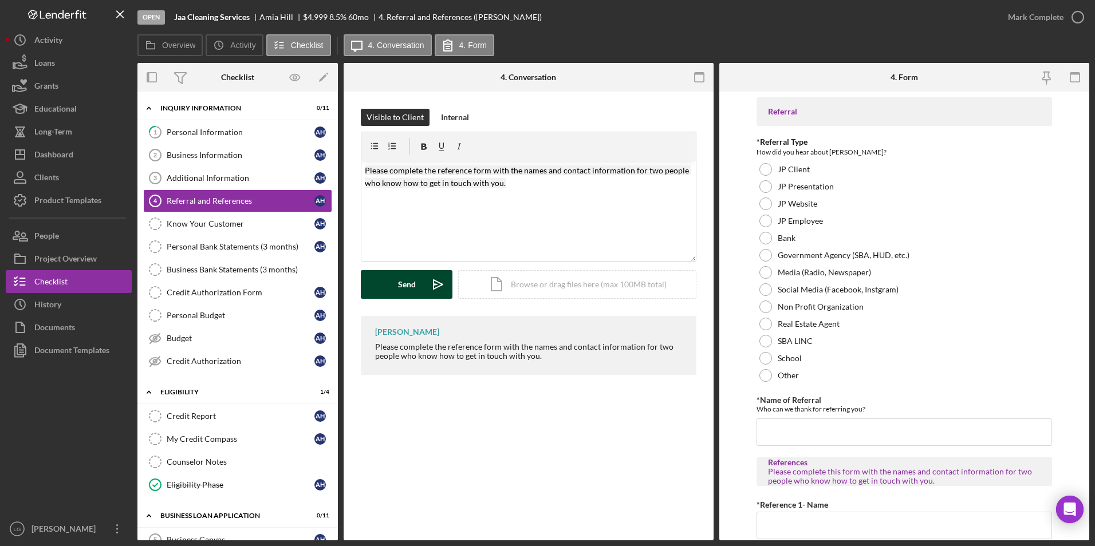
click at [409, 283] on div "Send" at bounding box center [407, 284] width 18 height 29
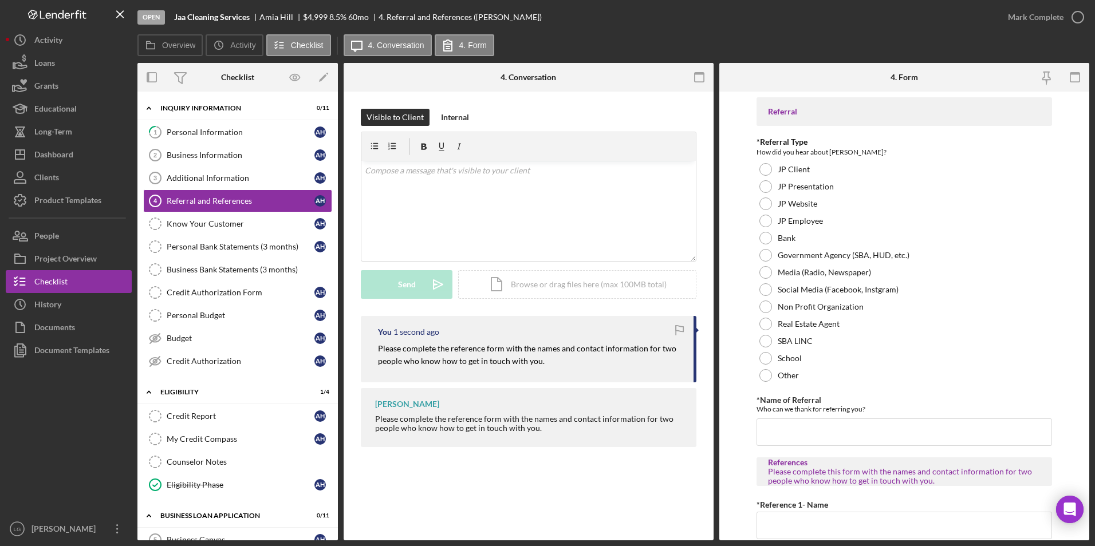
scroll to position [172, 0]
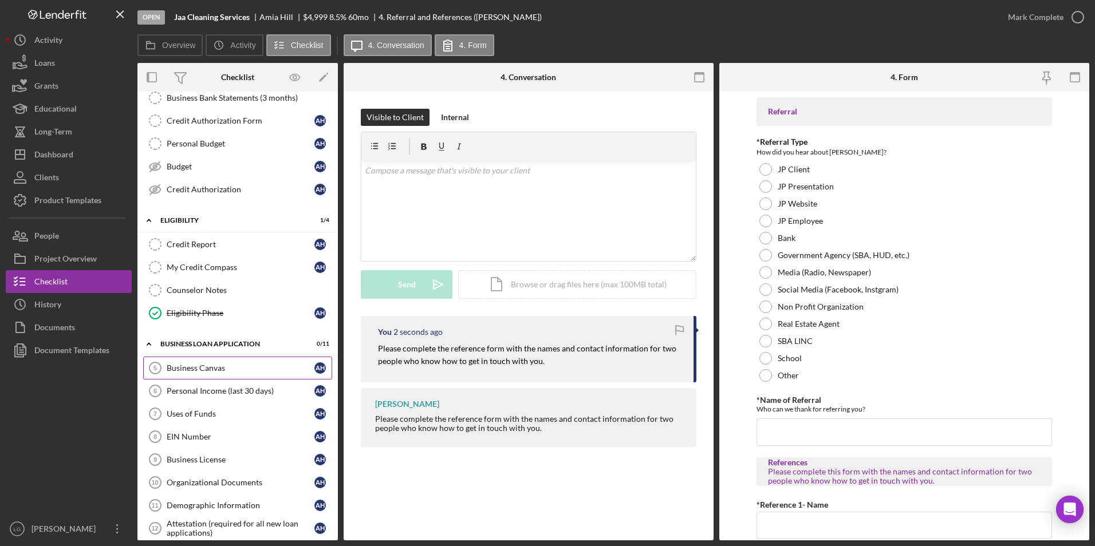
click at [202, 368] on div "Business Canvas" at bounding box center [241, 368] width 148 height 9
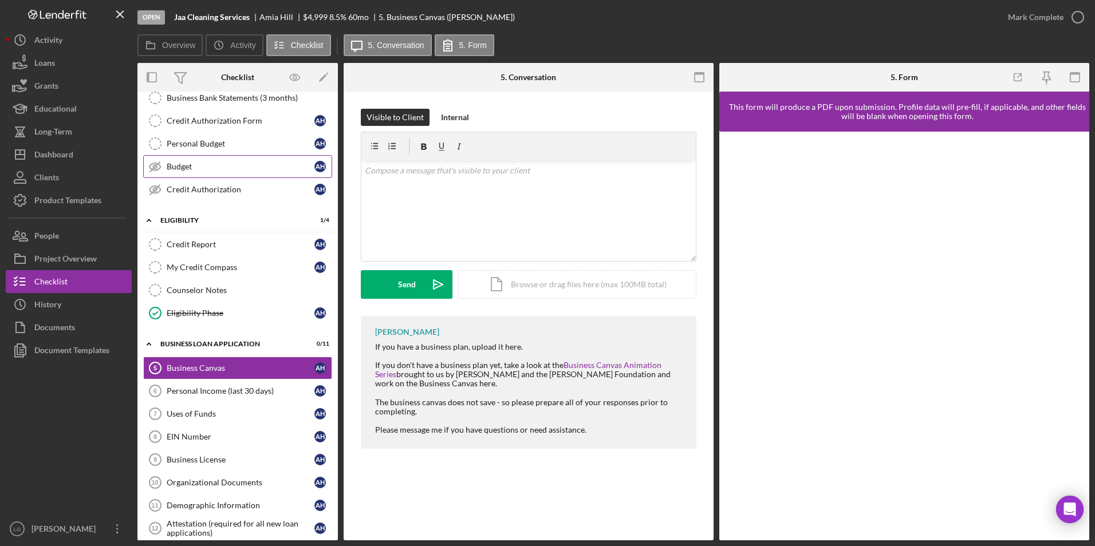
click at [189, 168] on div "Budget" at bounding box center [241, 166] width 148 height 9
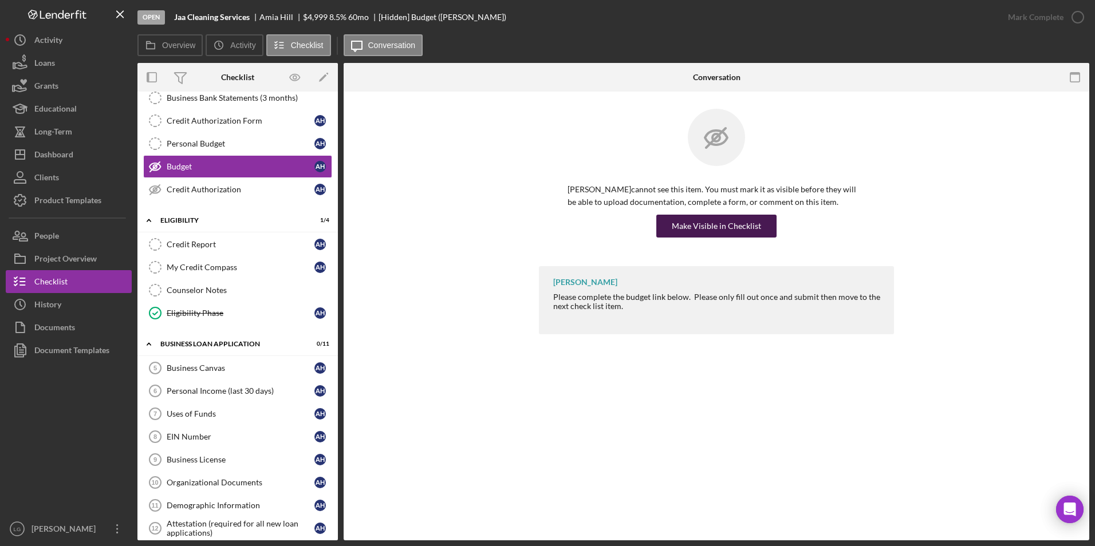
click at [761, 232] on button "Make Visible in Checklist" at bounding box center [716, 226] width 120 height 23
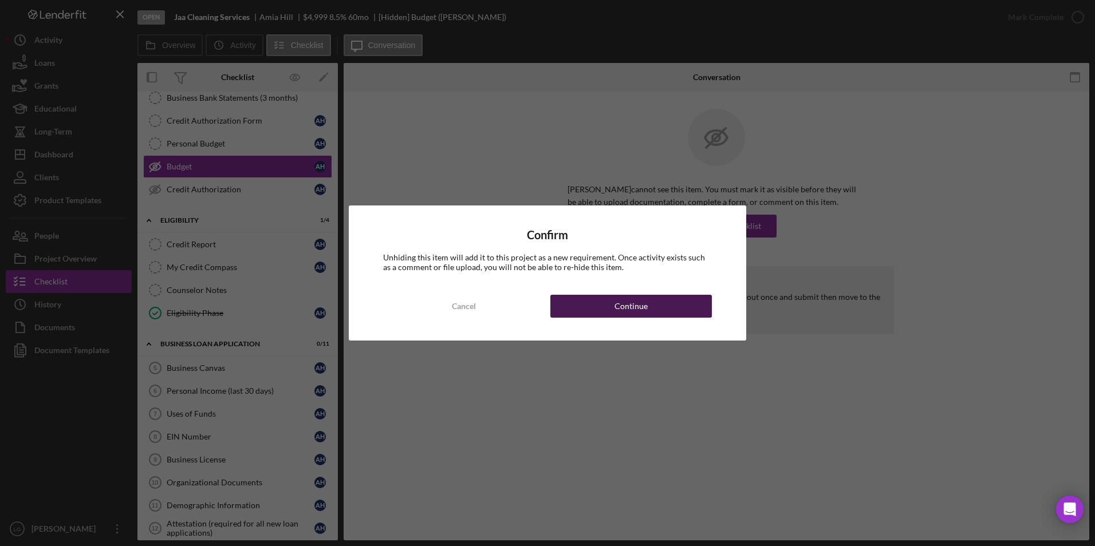
click at [686, 302] on button "Continue" at bounding box center [630, 306] width 161 height 23
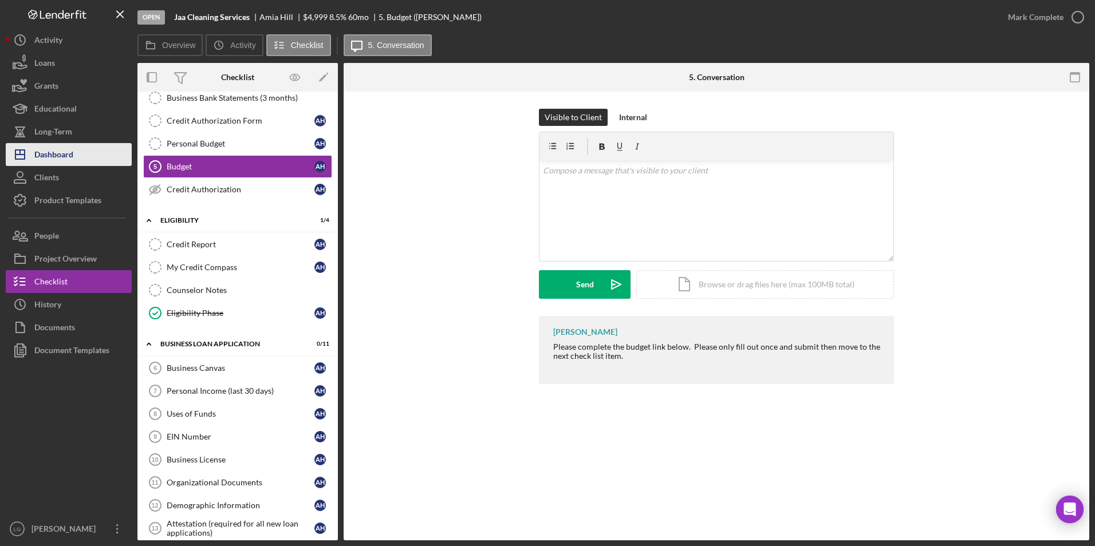
click at [46, 158] on div "Dashboard" at bounding box center [53, 156] width 39 height 26
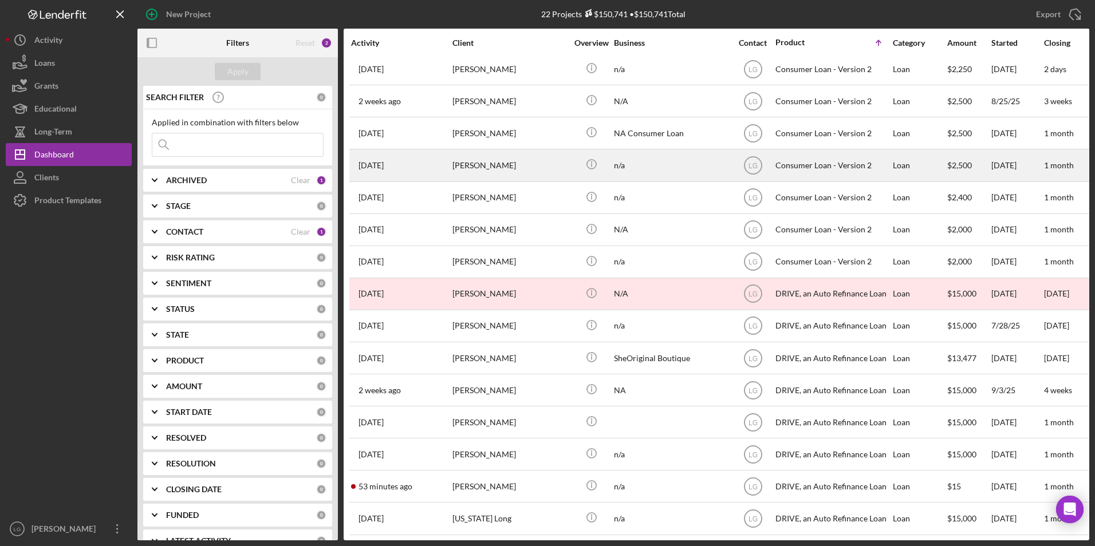
scroll to position [238, 0]
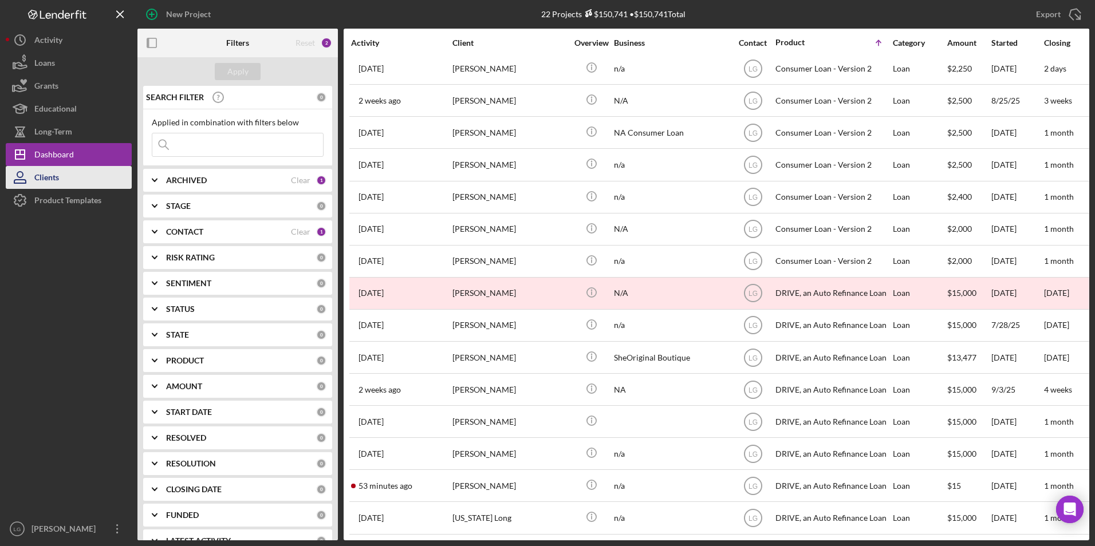
click at [38, 174] on div "Clients" at bounding box center [46, 179] width 25 height 26
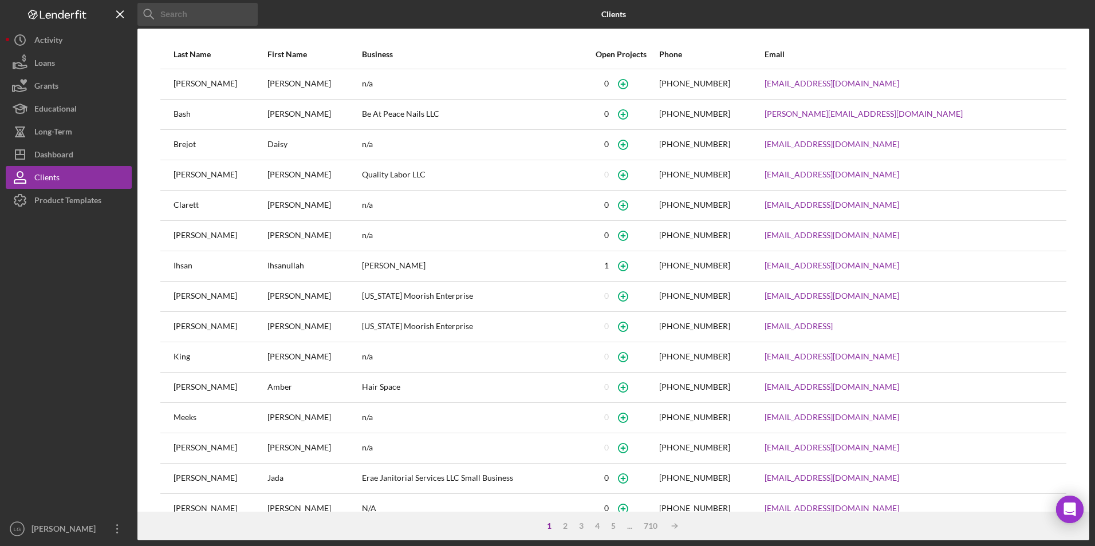
click at [191, 6] on input at bounding box center [197, 14] width 120 height 23
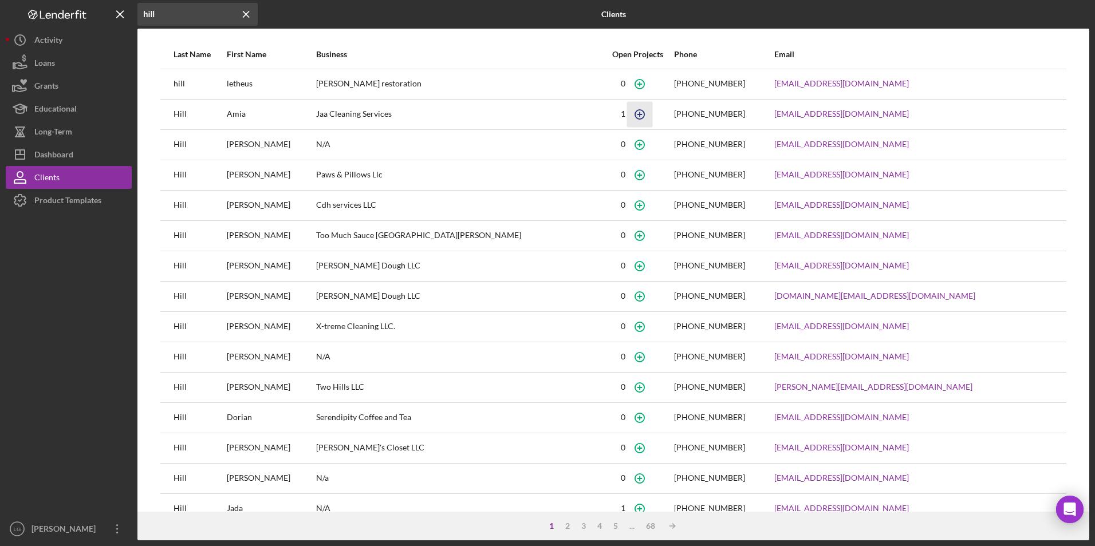
type input "hill"
click at [627, 113] on icon "button" at bounding box center [640, 114] width 26 height 26
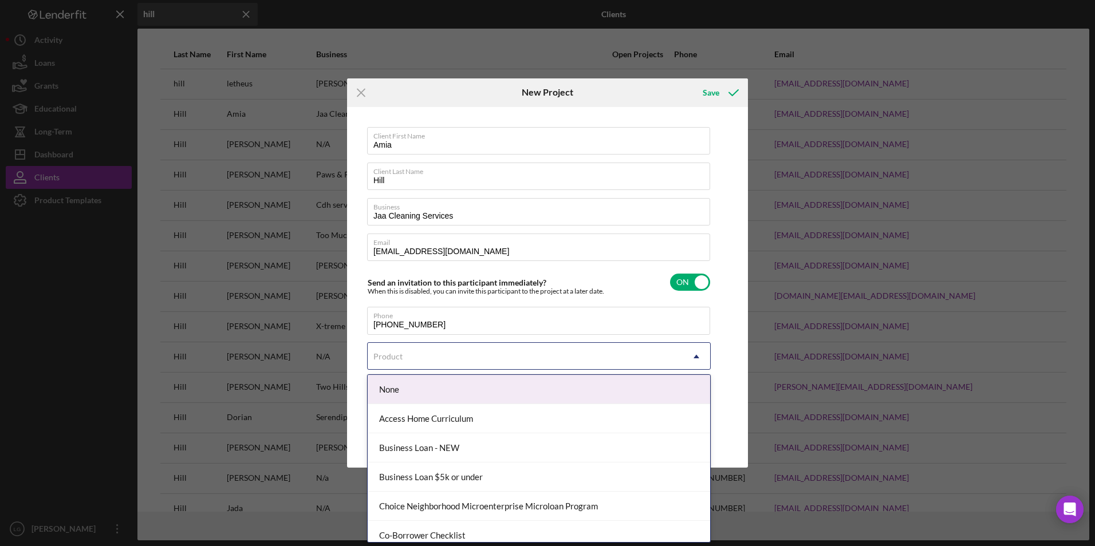
click at [431, 362] on div "Product" at bounding box center [525, 356] width 315 height 26
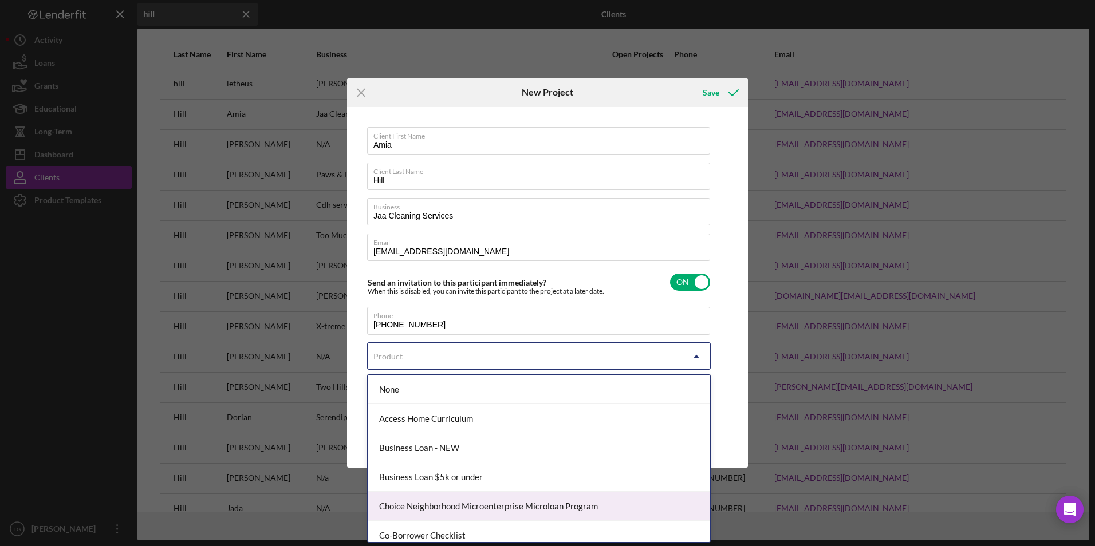
scroll to position [114, 0]
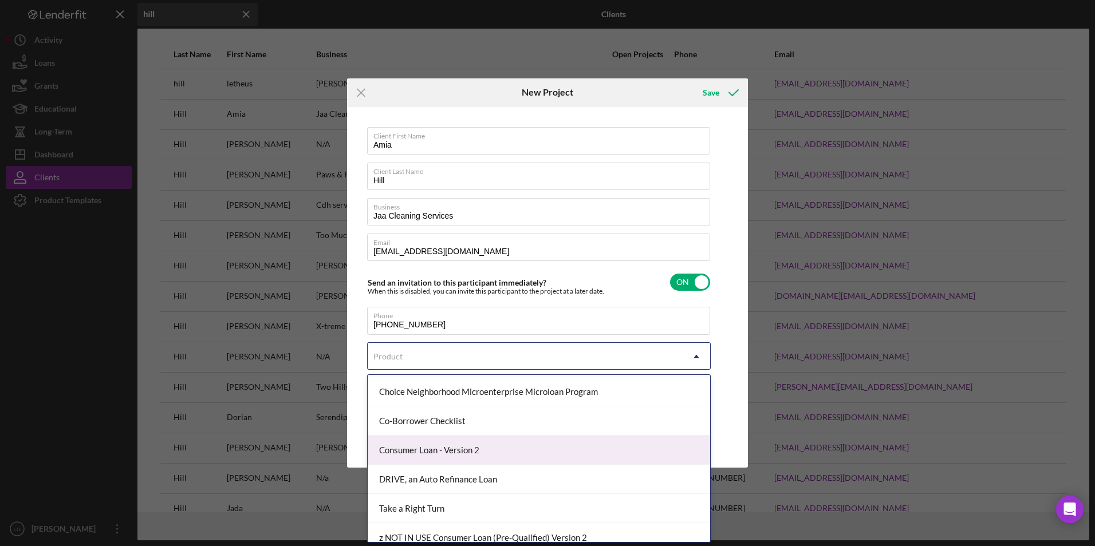
click at [462, 448] on div "Consumer Loan - Version 2" at bounding box center [539, 450] width 342 height 29
checkbox input "true"
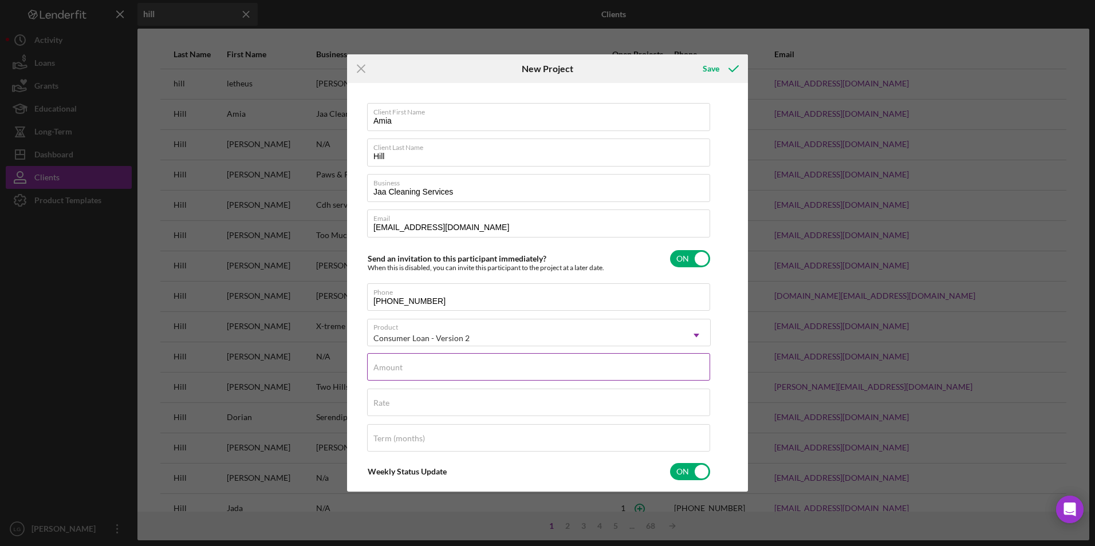
click at [428, 365] on div "Amount" at bounding box center [538, 367] width 343 height 29
type input "$2"
type textarea "Thank you for your application to Justine PETERSEN! Please login to see what we…"
type input "$22"
type textarea "Thank you for your application to Justine PETERSEN! Please login to see what we…"
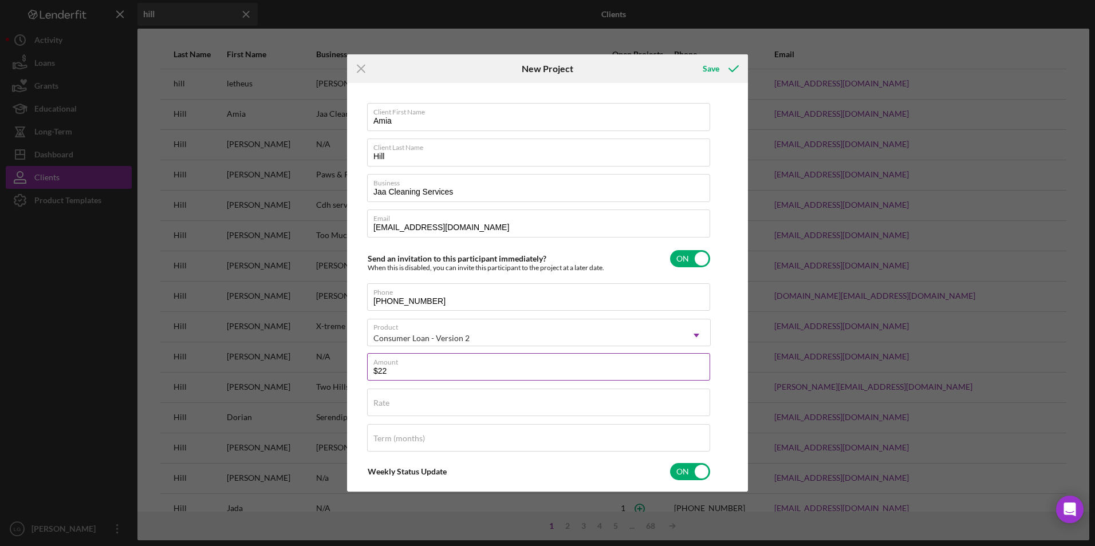
type input "$225"
type textarea "Thank you for your application to Justine PETERSEN! Please login to see what we…"
type input "$2,250"
type textarea "Thank you for your application to Justine PETERSEN! Please login to see what we…"
type input "$2,250.00"
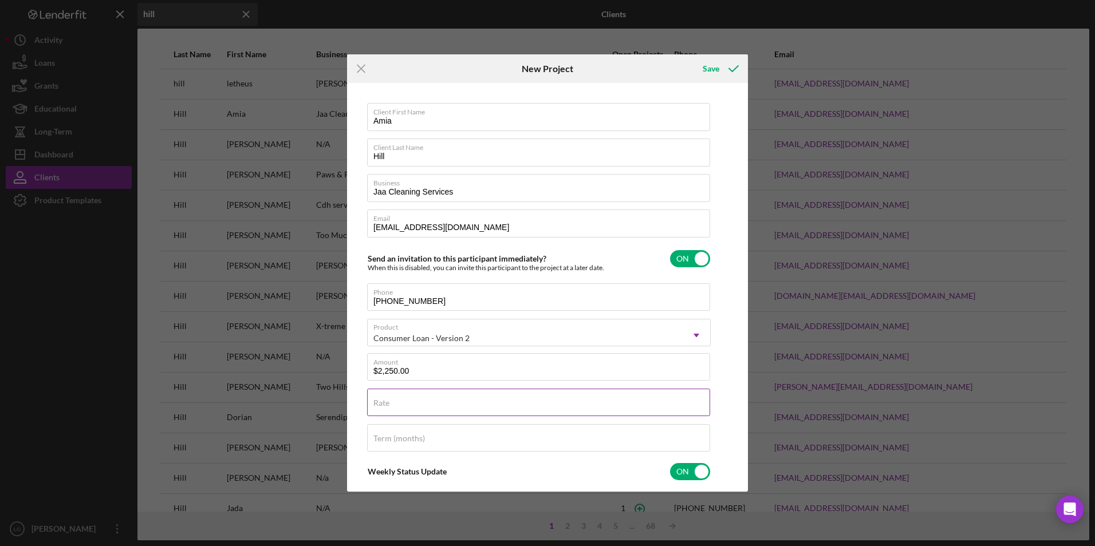
type textarea "Thank you for your application to Justine PETERSEN! Please login to see what we…"
click at [411, 393] on div "Rate" at bounding box center [538, 403] width 343 height 29
type input "22.000%"
type input "36"
type textarea "Thank you for your application to Justine PETERSEN! Please login to see what we…"
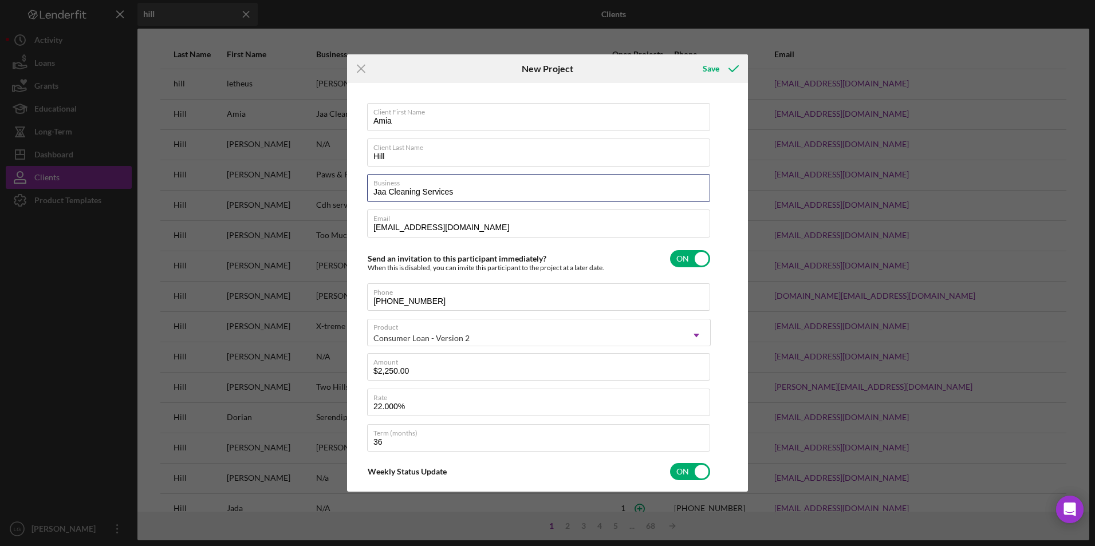
drag, startPoint x: 462, startPoint y: 191, endPoint x: 343, endPoint y: 185, distance: 119.2
click at [343, 185] on div "Icon/Menu Close New Project Save Client First Name Amia Client Last Name Hill B…" at bounding box center [547, 273] width 1095 height 546
type textarea "Thank you for your application to Justine PETERSEN! Please login to see what we…"
type input "n"
type textarea "Thank you for your application to Justine PETERSEN! Please login to see what we…"
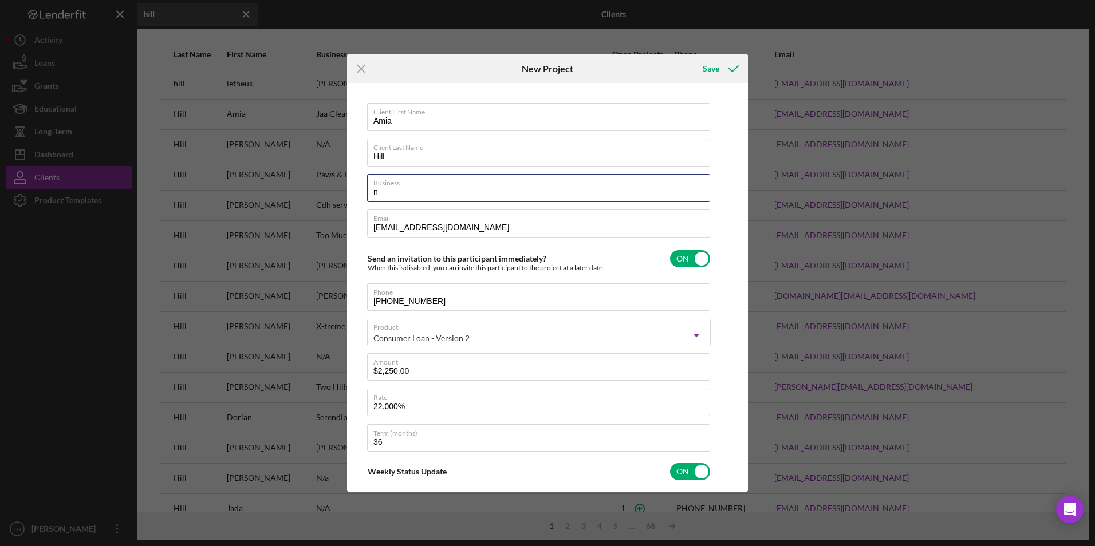
type input "n/"
type textarea "Thank you for your application to Justine PETERSEN! Please login to see what we…"
type input "n/a"
type textarea "Thank you for your application to Justine PETERSEN! Please login to see what we…"
type input "n/a"
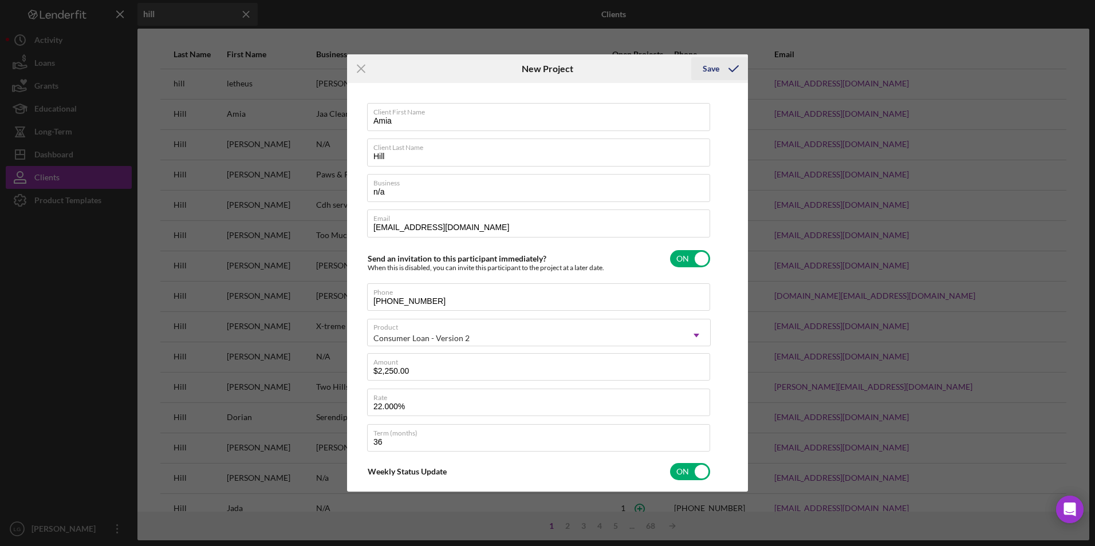
click at [710, 69] on div "Save" at bounding box center [710, 68] width 17 height 23
type textarea "Thank you for your application to Justine PETERSEN! Please login to see what we…"
type input "Jaa Cleaning Services"
checkbox input "false"
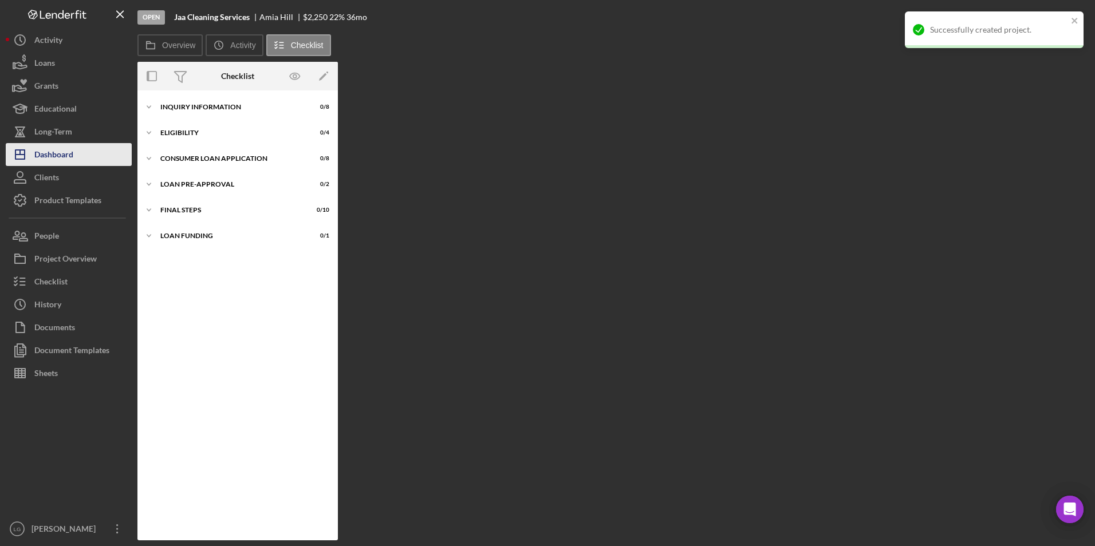
click at [70, 156] on div "Dashboard" at bounding box center [53, 156] width 39 height 26
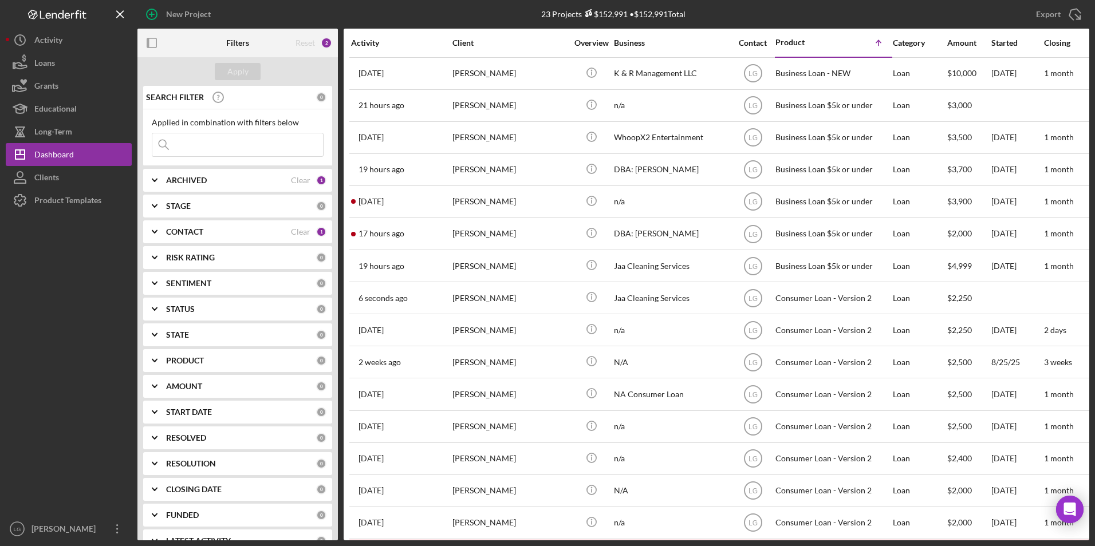
click at [214, 141] on input at bounding box center [237, 144] width 171 height 23
type input "hill"
click at [242, 70] on div "Apply" at bounding box center [237, 71] width 21 height 17
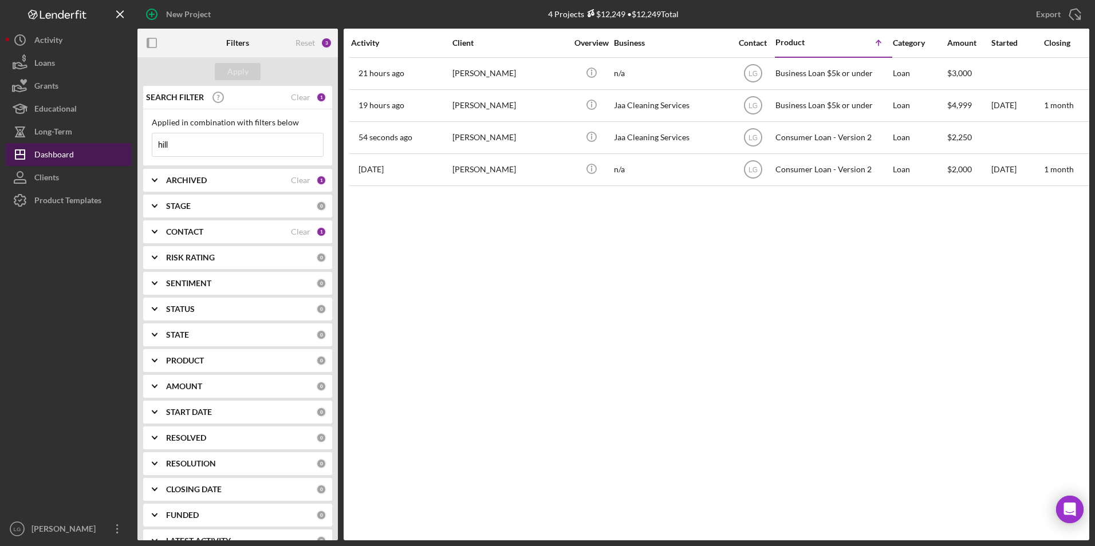
click at [46, 148] on div "Dashboard" at bounding box center [54, 156] width 40 height 26
click at [78, 147] on button "Icon/Dashboard Dashboard" at bounding box center [69, 154] width 126 height 23
click at [191, 152] on input "hill" at bounding box center [237, 144] width 171 height 23
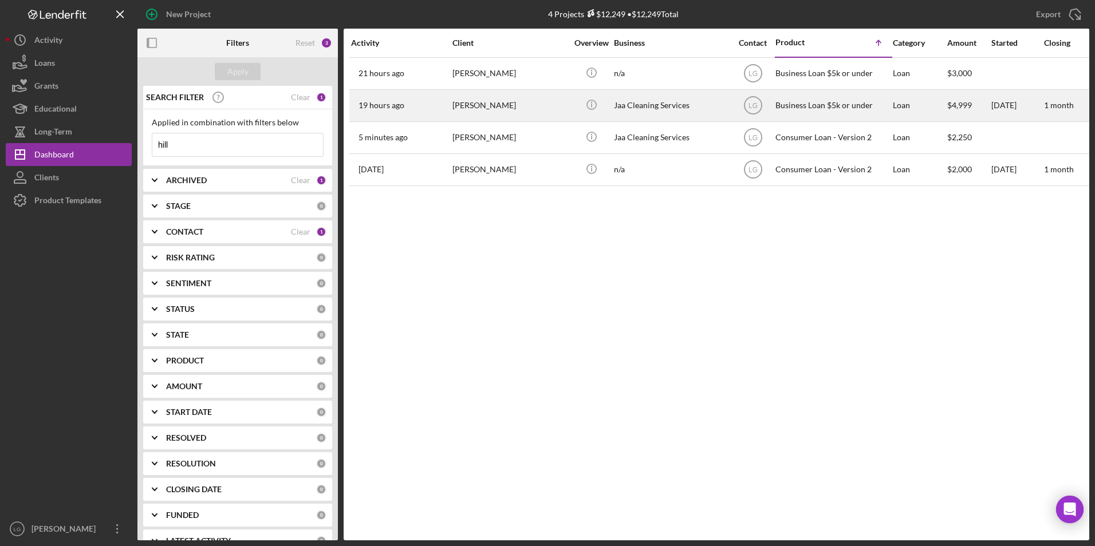
click at [615, 110] on div "Jaa Cleaning Services" at bounding box center [671, 105] width 114 height 30
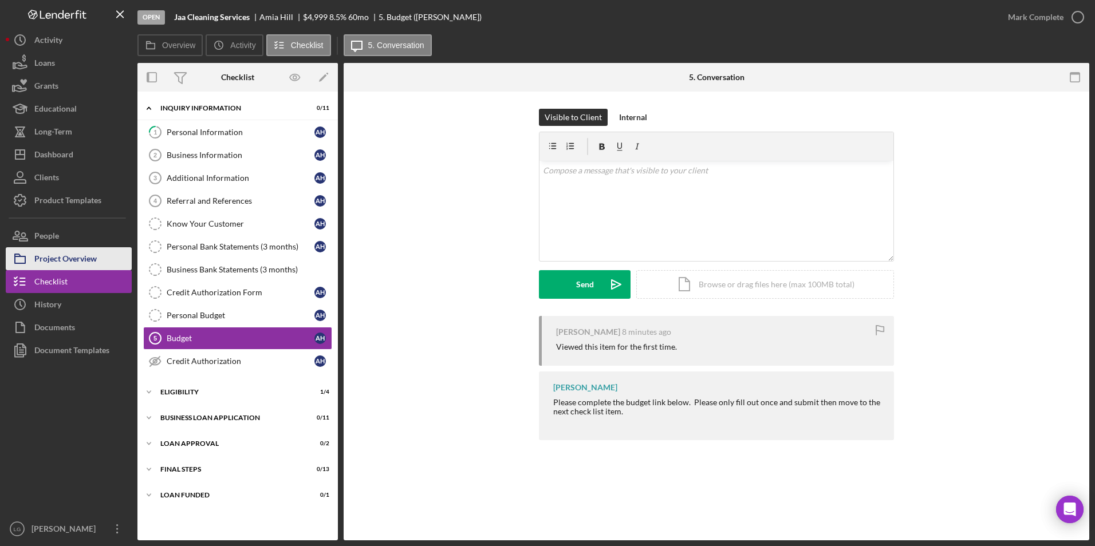
click at [89, 256] on div "Project Overview" at bounding box center [65, 260] width 62 height 26
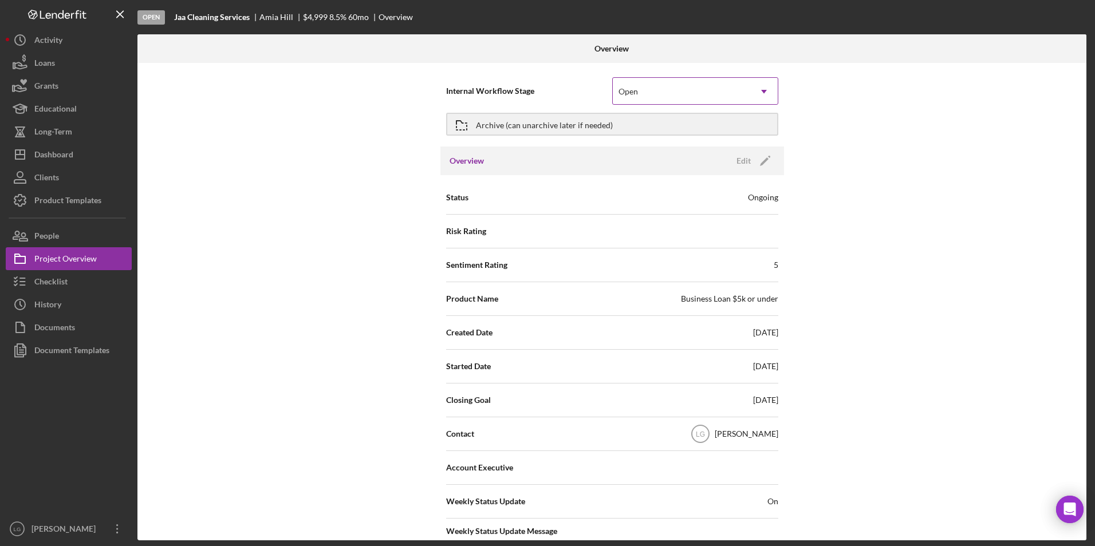
click at [663, 86] on div "Open" at bounding box center [681, 91] width 137 height 26
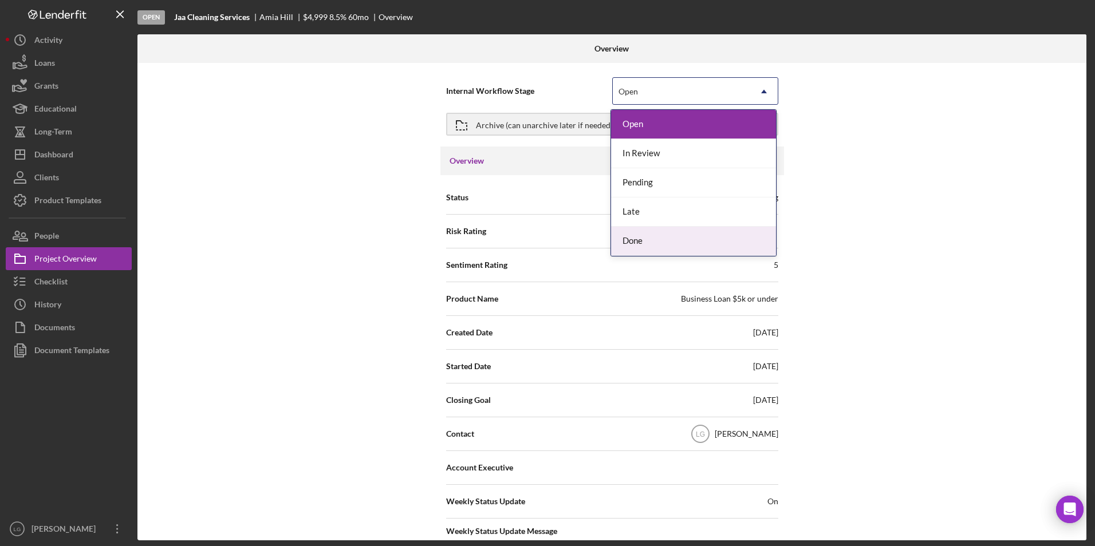
click at [646, 245] on div "Done" at bounding box center [693, 241] width 165 height 29
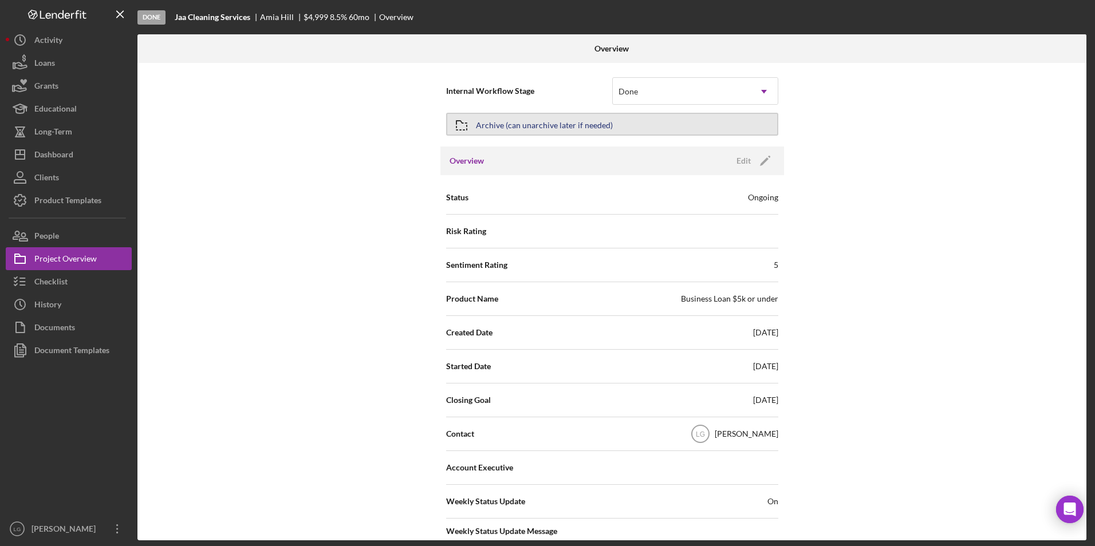
click at [564, 124] on div "Archive (can unarchive later if needed)" at bounding box center [544, 124] width 137 height 21
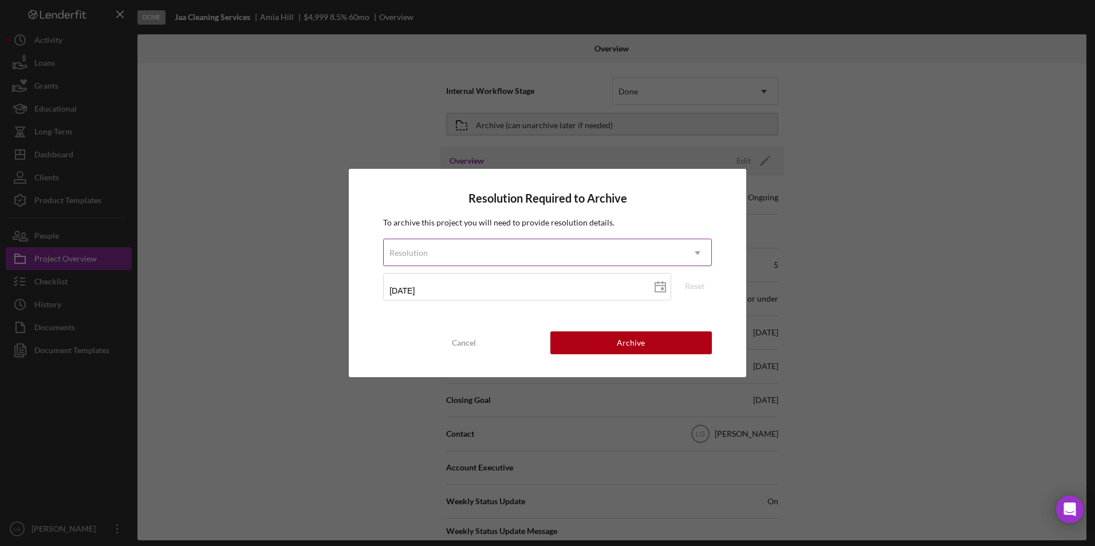
click at [479, 255] on div "Resolution" at bounding box center [534, 253] width 300 height 26
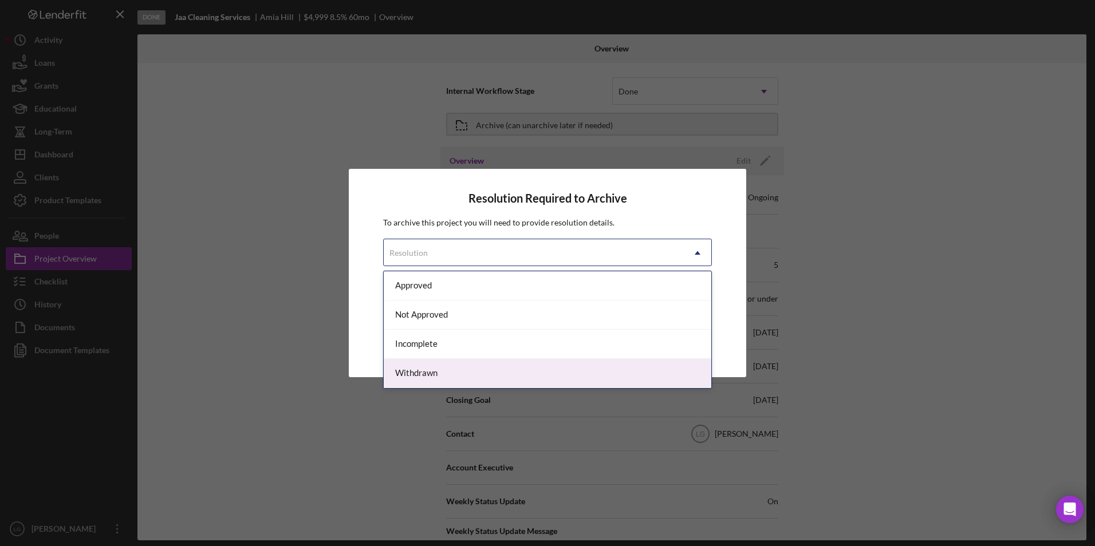
click at [419, 367] on div "Withdrawn" at bounding box center [547, 373] width 327 height 29
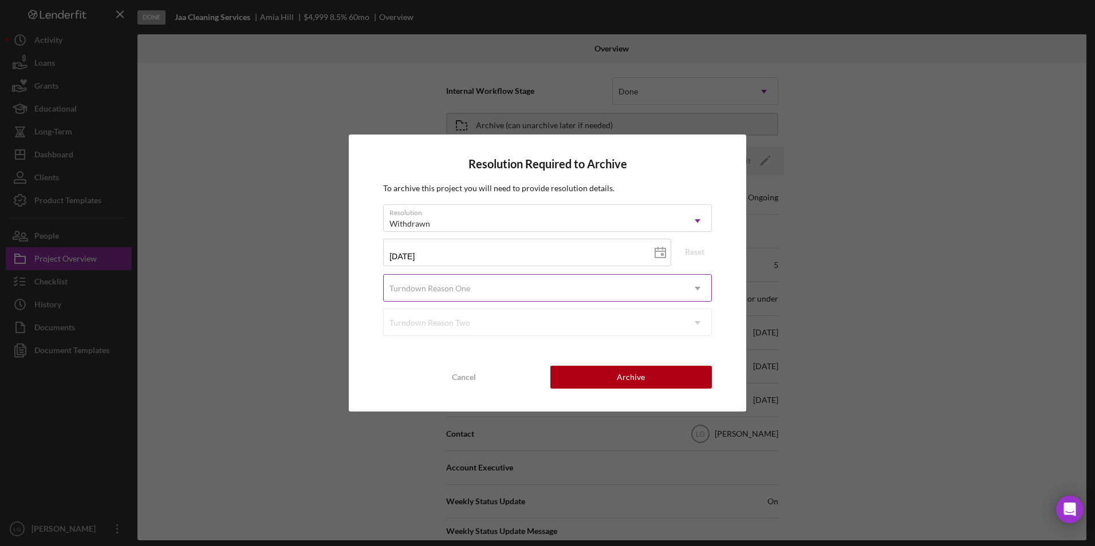
click at [507, 291] on div "Turndown Reason One" at bounding box center [534, 288] width 300 height 26
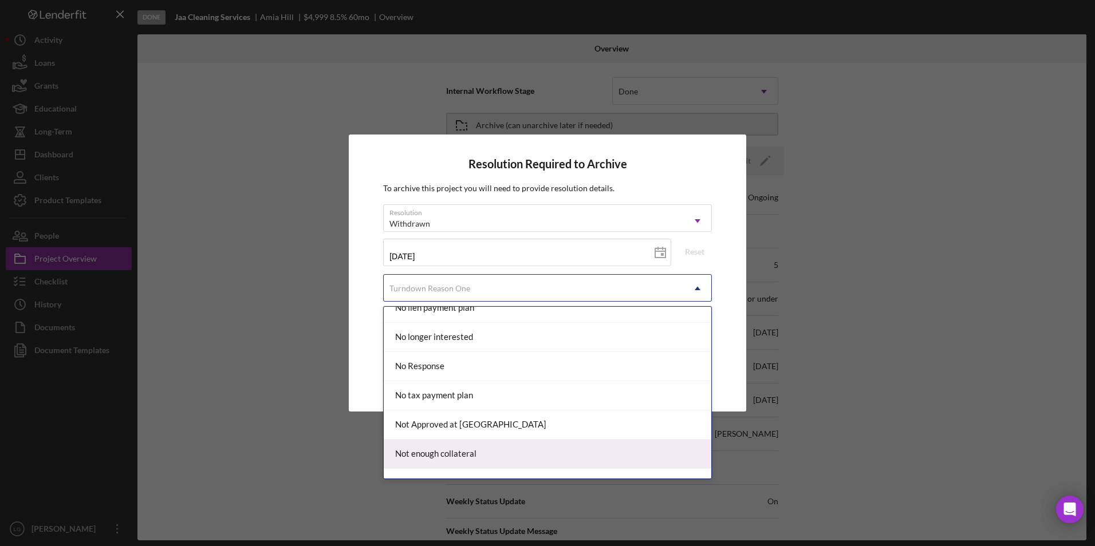
scroll to position [916, 0]
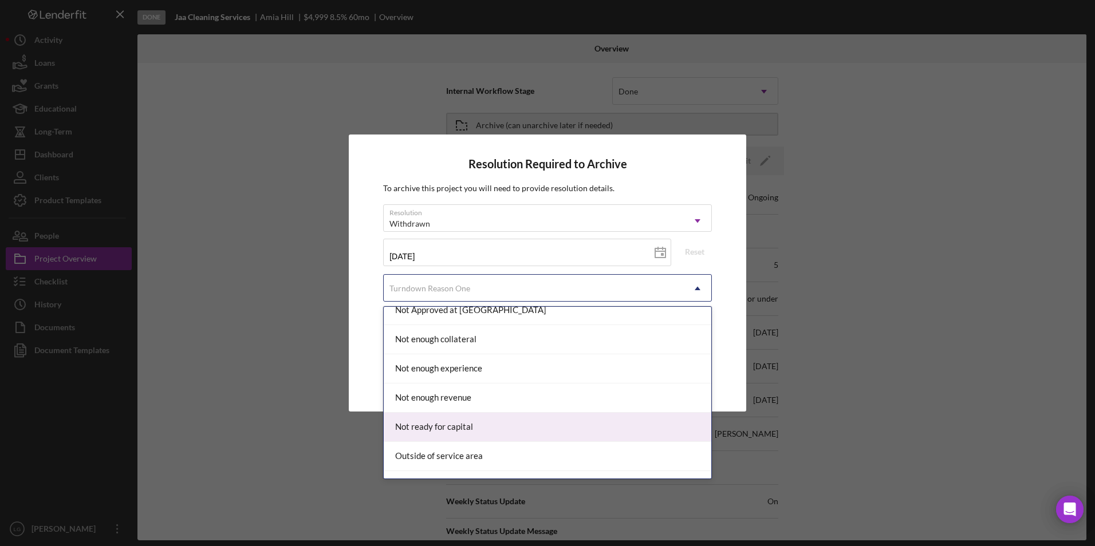
click at [450, 428] on div "Not ready for capital" at bounding box center [547, 427] width 327 height 29
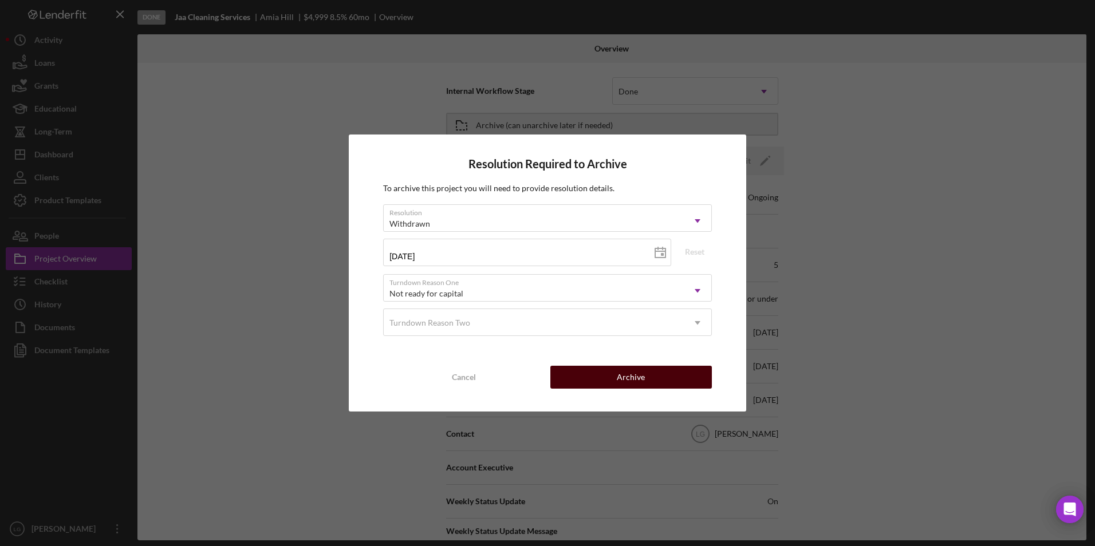
click at [653, 377] on button "Archive" at bounding box center [630, 377] width 161 height 23
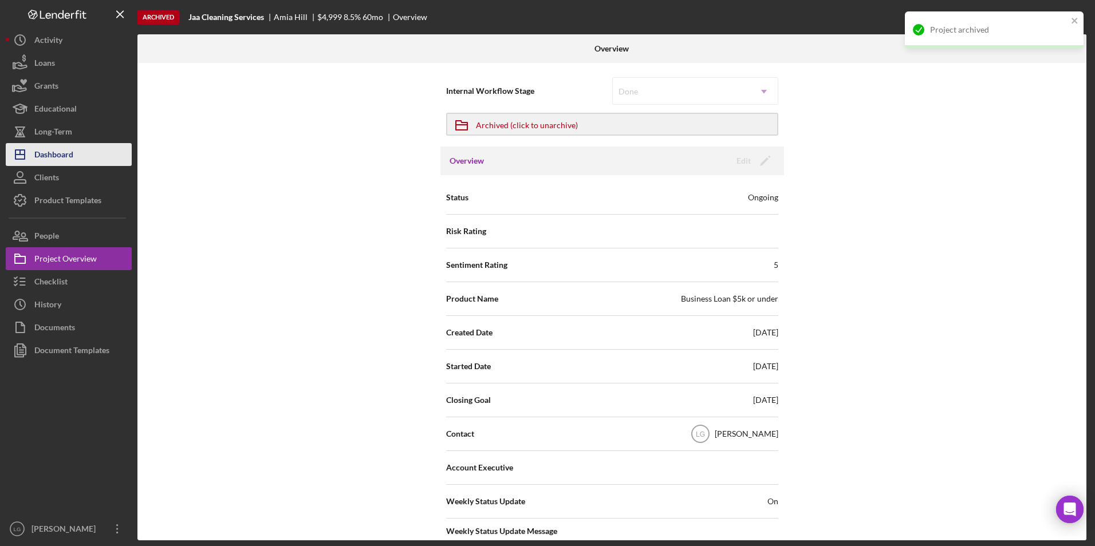
click at [53, 148] on div "Dashboard" at bounding box center [53, 156] width 39 height 26
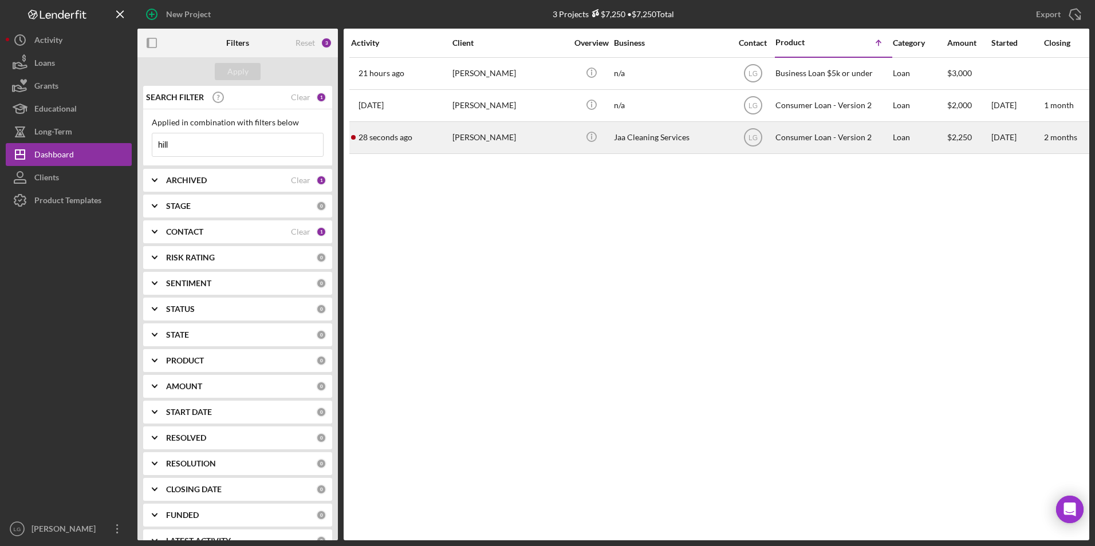
click at [488, 135] on div "[PERSON_NAME]" at bounding box center [509, 138] width 114 height 30
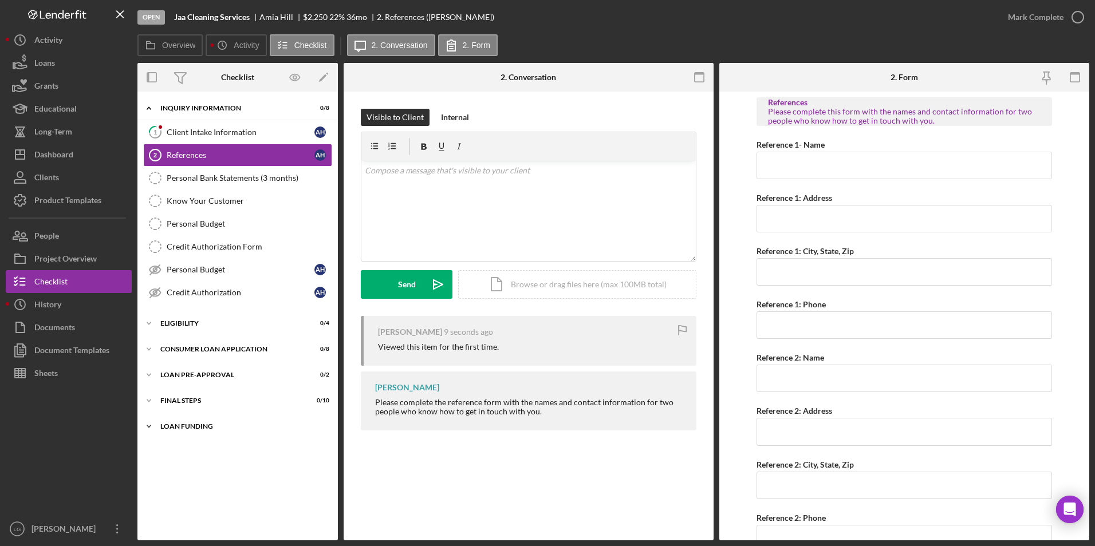
drag, startPoint x: 160, startPoint y: 427, endPoint x: 160, endPoint y: 402, distance: 24.6
click at [160, 425] on icon "Icon/Expander" at bounding box center [148, 426] width 23 height 23
click at [161, 399] on div "FINAL STEPS" at bounding box center [241, 400] width 163 height 7
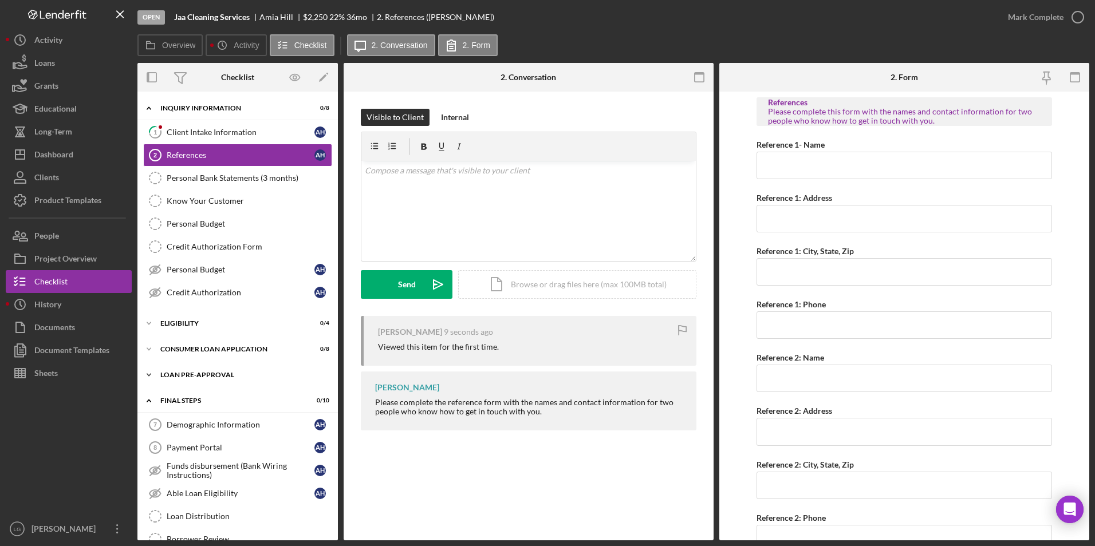
click at [187, 368] on div "Icon/Expander Loan Pre-Approval 0 / 2" at bounding box center [237, 375] width 200 height 23
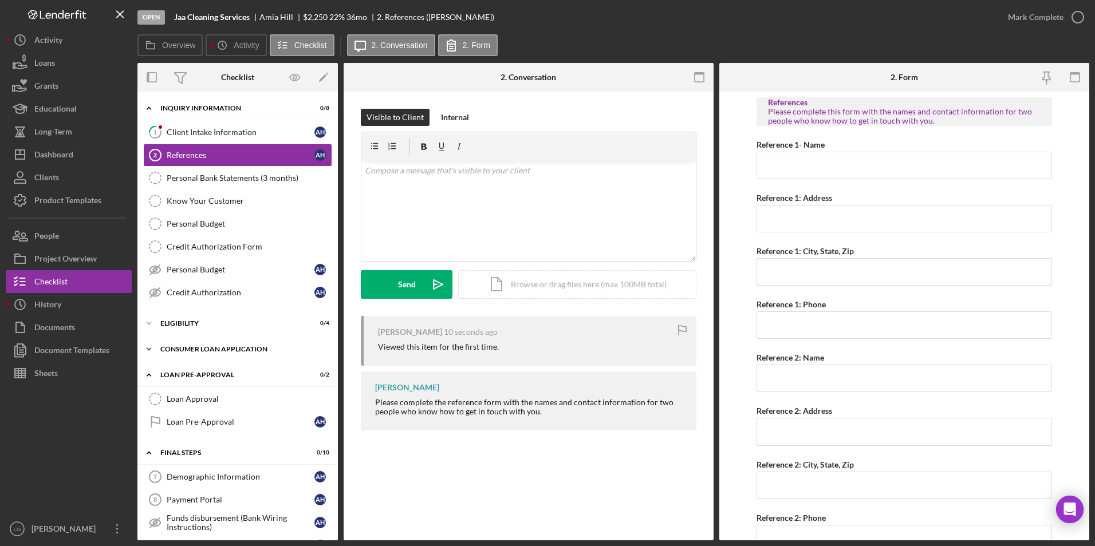
click at [191, 350] on div "Consumer Loan Application" at bounding box center [241, 349] width 163 height 7
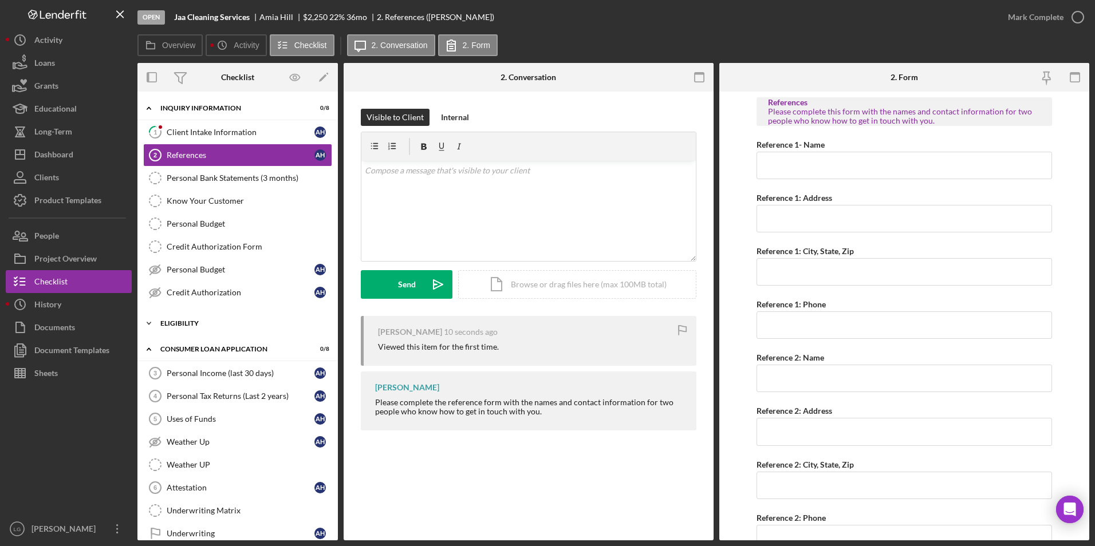
click at [189, 317] on div "Icon/Expander Eligibility 0 / 4" at bounding box center [237, 323] width 200 height 23
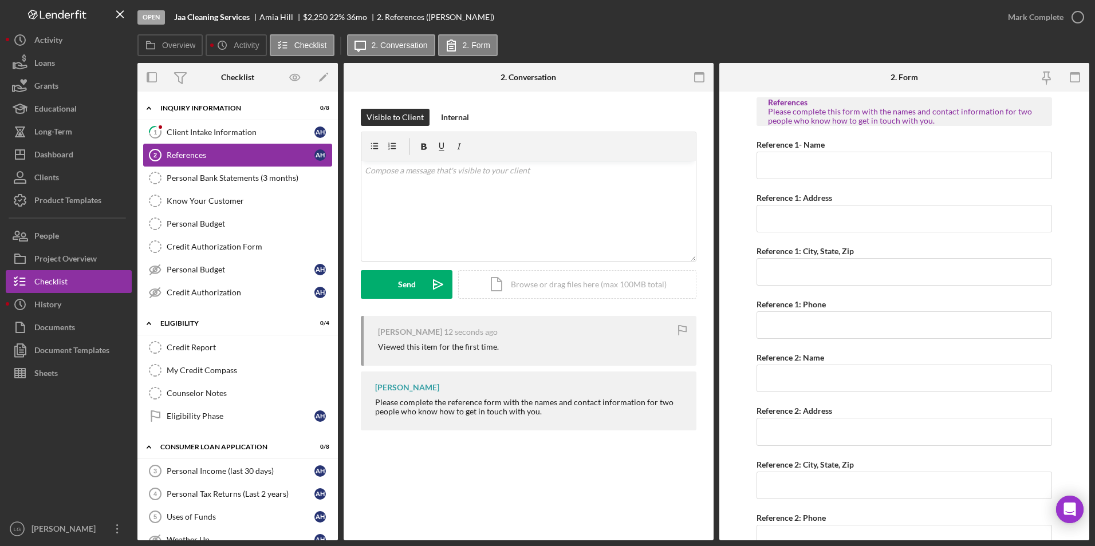
click at [210, 149] on link "References 2 References A H" at bounding box center [237, 155] width 189 height 23
drag, startPoint x: 380, startPoint y: 408, endPoint x: 562, endPoint y: 426, distance: 182.9
click at [562, 426] on div "LaTrisha Gandy Please complete the reference form with the names and contact in…" at bounding box center [528, 401] width 335 height 59
drag, startPoint x: 562, startPoint y: 426, endPoint x: 529, endPoint y: 405, distance: 39.4
copy div "Please complete the reference form with the names and contact information for t…"
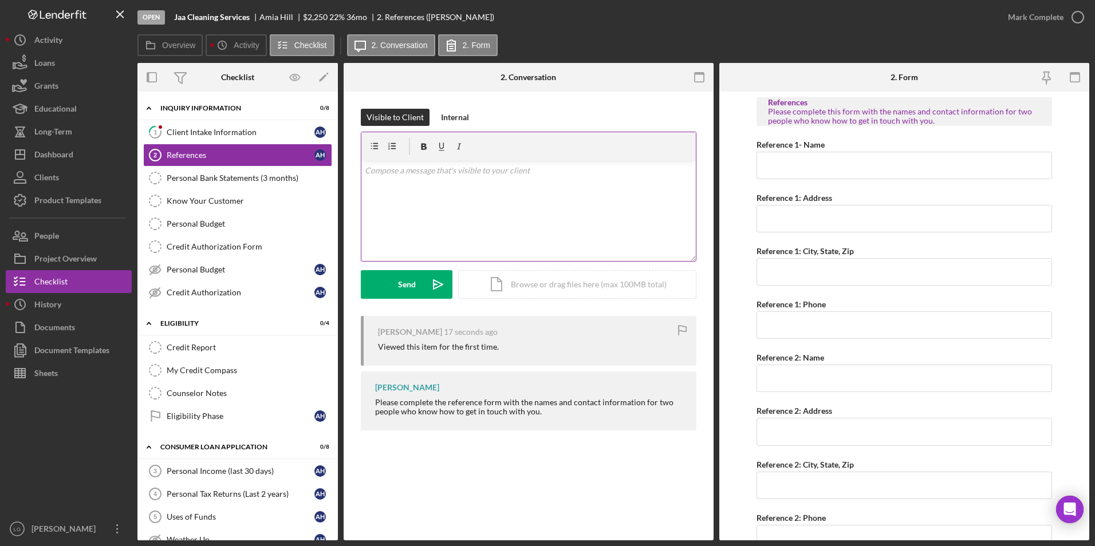
click at [483, 168] on p at bounding box center [529, 170] width 328 height 13
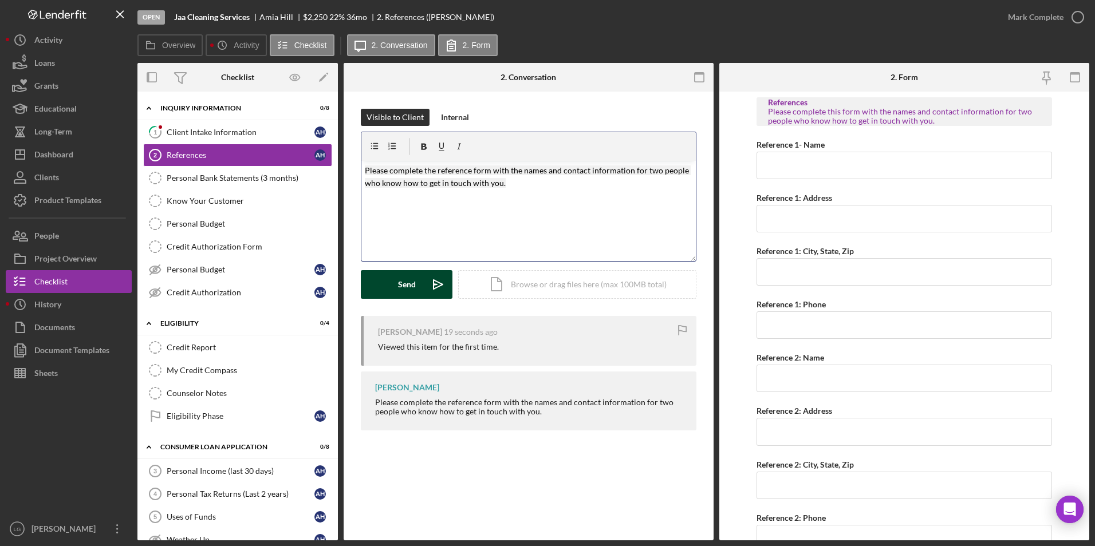
click at [393, 289] on button "Send Icon/icon-invite-send" at bounding box center [407, 284] width 92 height 29
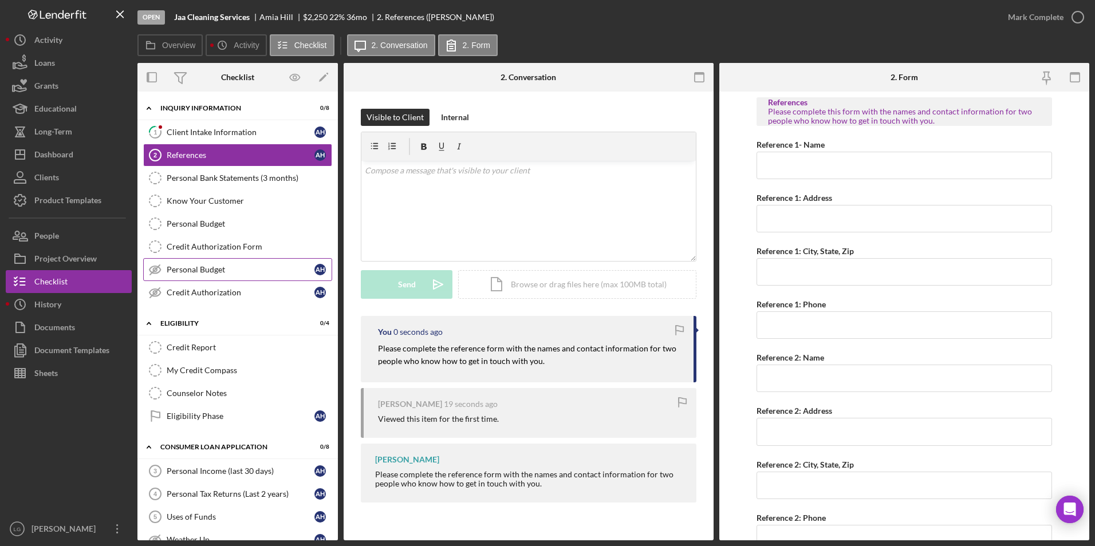
click at [212, 271] on div "Personal Budget" at bounding box center [241, 269] width 148 height 9
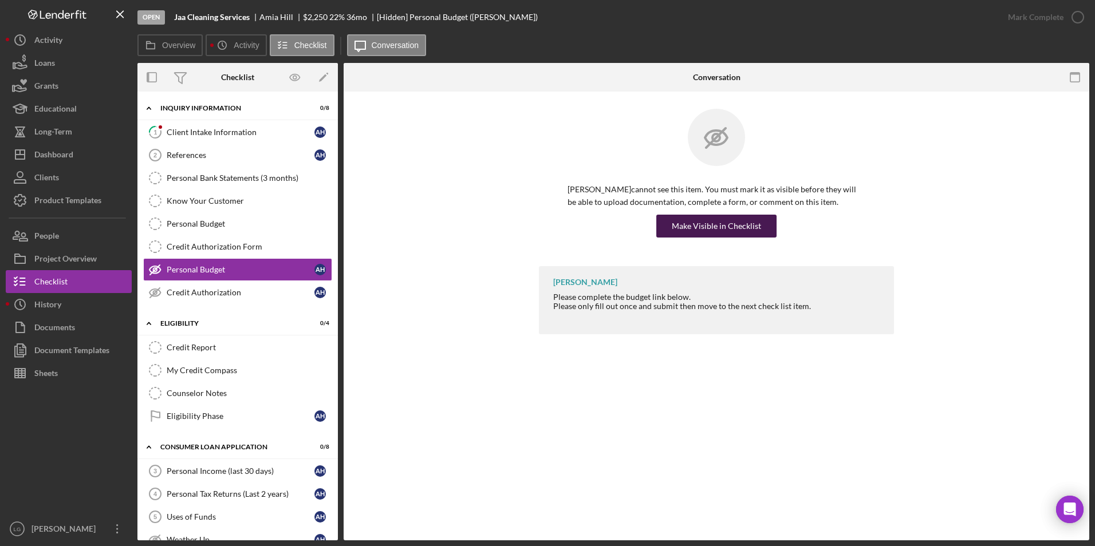
click at [689, 227] on div "Make Visible in Checklist" at bounding box center [716, 226] width 89 height 23
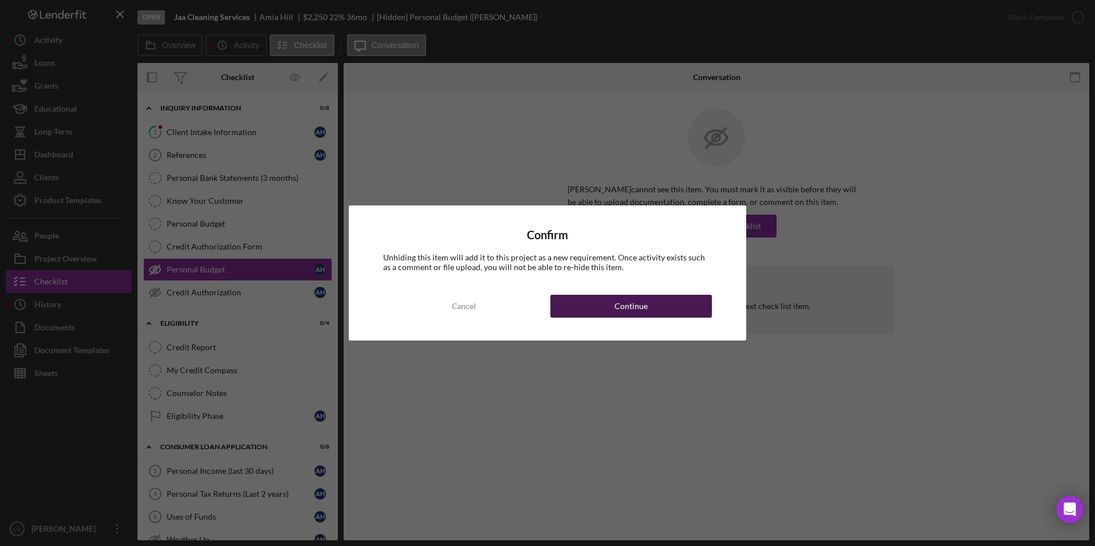
click at [641, 306] on div "Continue" at bounding box center [630, 306] width 33 height 23
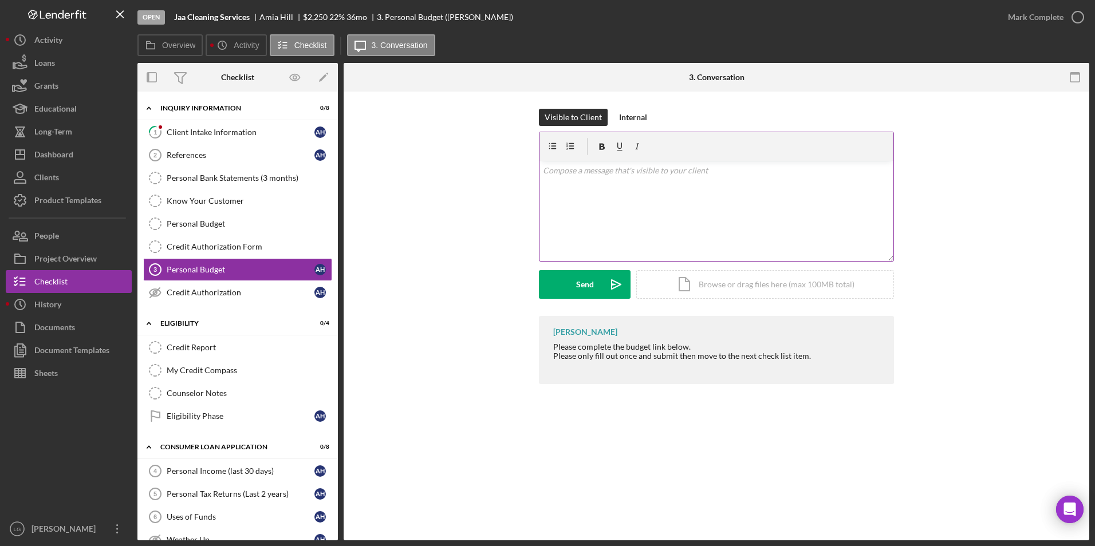
click at [636, 179] on div "v Color teal Color pink Remove color Add row above Add row below Add column bef…" at bounding box center [716, 211] width 354 height 100
drag, startPoint x: 551, startPoint y: 347, endPoint x: 777, endPoint y: 384, distance: 229.6
click at [777, 384] on div "LaTrisha Gandy Please complete the budget link below. Please only fill out once…" at bounding box center [716, 350] width 355 height 68
drag, startPoint x: 777, startPoint y: 384, endPoint x: 705, endPoint y: 356, distance: 77.4
copy div "Please complete the budget link below. Please only fill out once and submit the…"
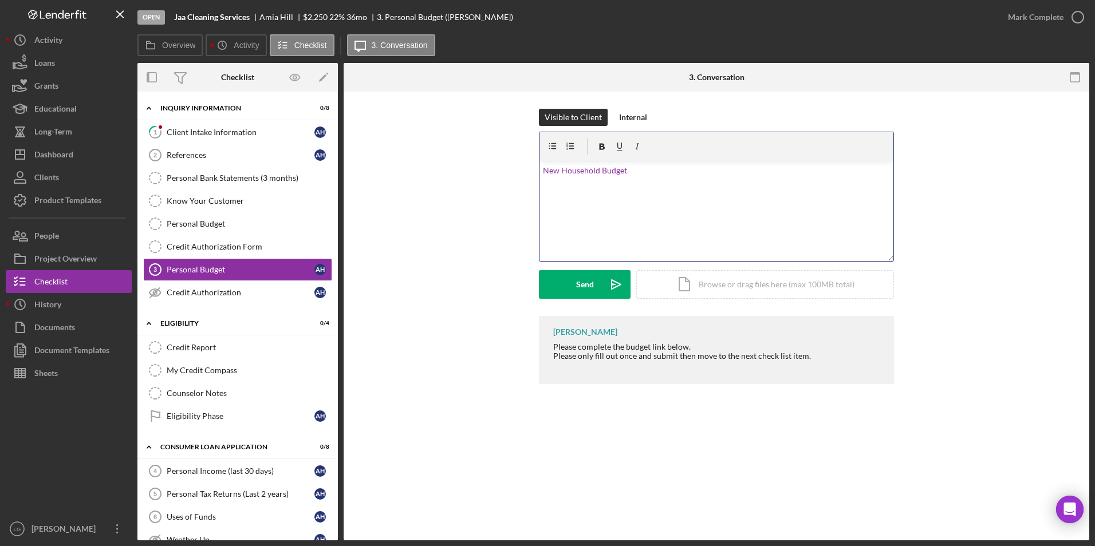
click at [638, 176] on p "New Household Budget" at bounding box center [717, 170] width 348 height 13
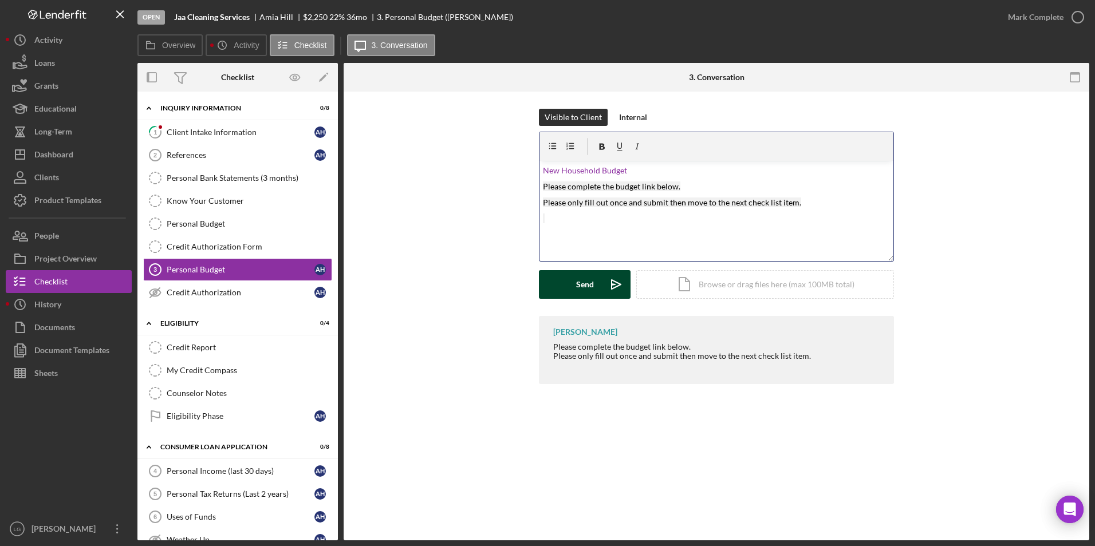
click at [585, 289] on div "Send" at bounding box center [585, 284] width 18 height 29
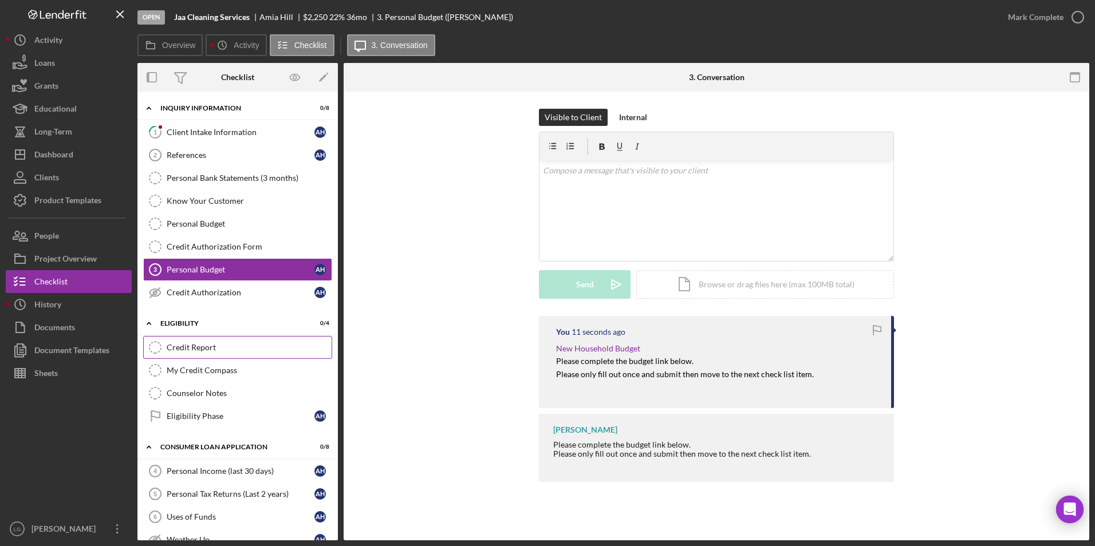
click at [230, 349] on div "Credit Report" at bounding box center [249, 347] width 165 height 9
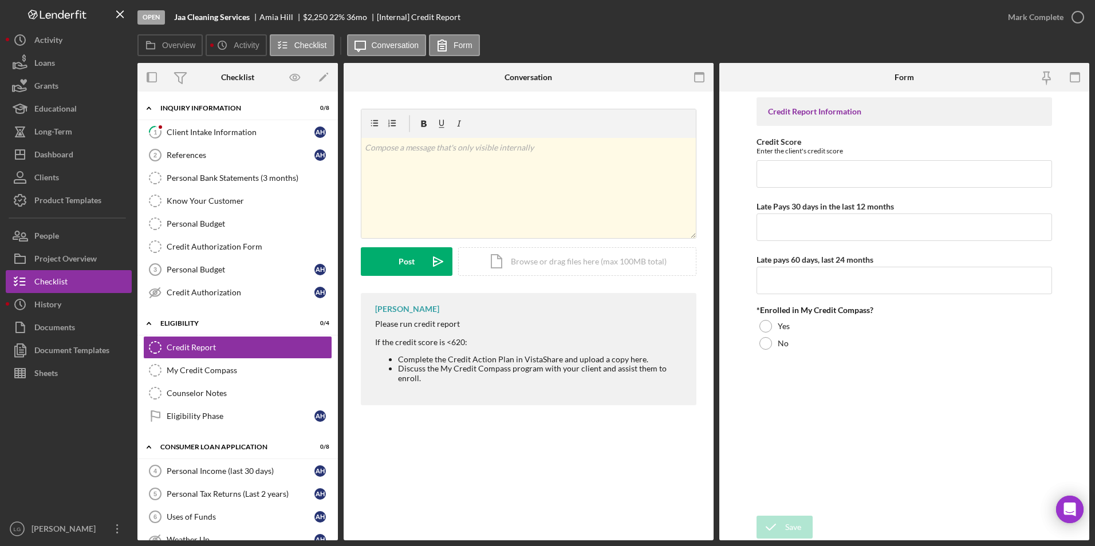
click at [225, 428] on div "Credit Report Credit Report My Credit Compass My Credit Compass Counselor Notes…" at bounding box center [237, 384] width 200 height 97
click at [237, 422] on link "Eligibility Phase Eligibility Phase A H" at bounding box center [237, 416] width 189 height 23
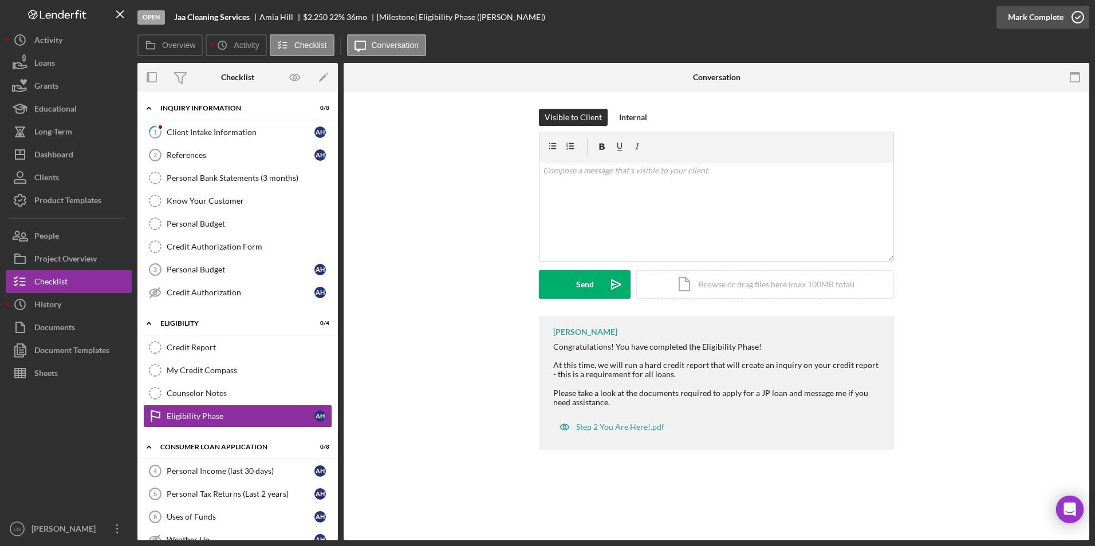
click at [1032, 10] on div "Mark Complete" at bounding box center [1036, 17] width 56 height 23
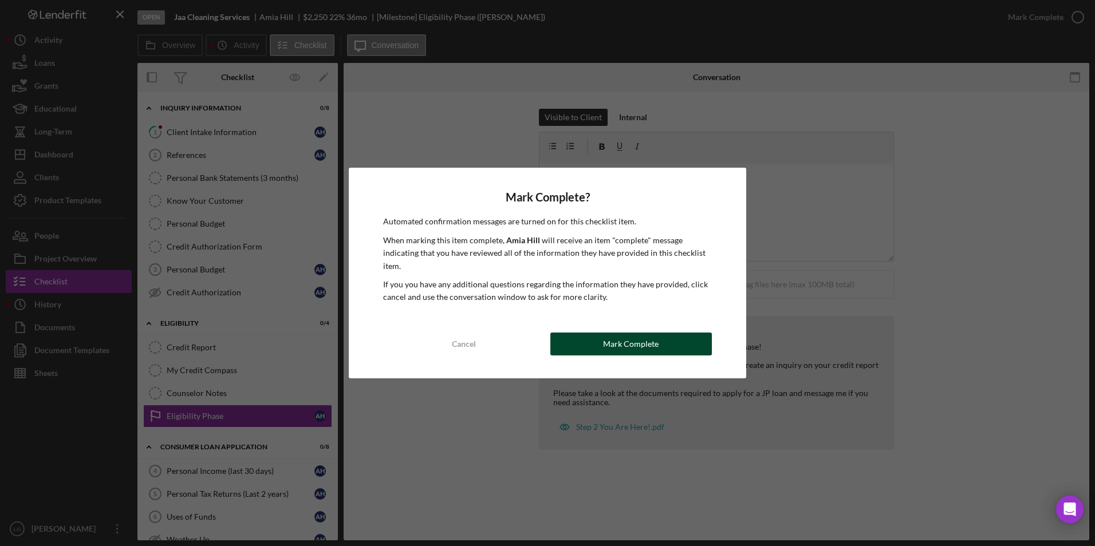
click at [598, 339] on button "Mark Complete" at bounding box center [630, 344] width 161 height 23
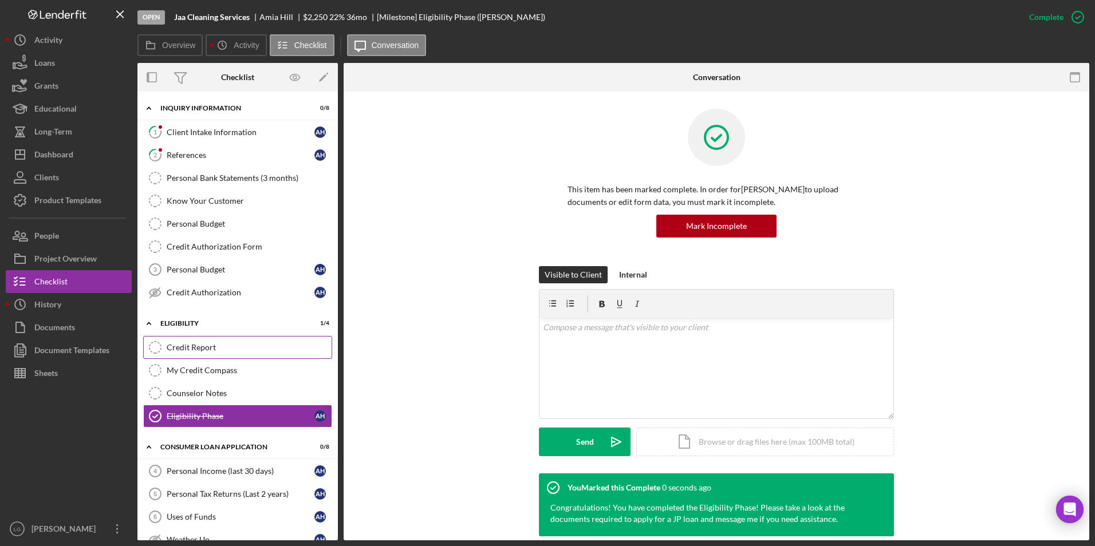
scroll to position [114, 0]
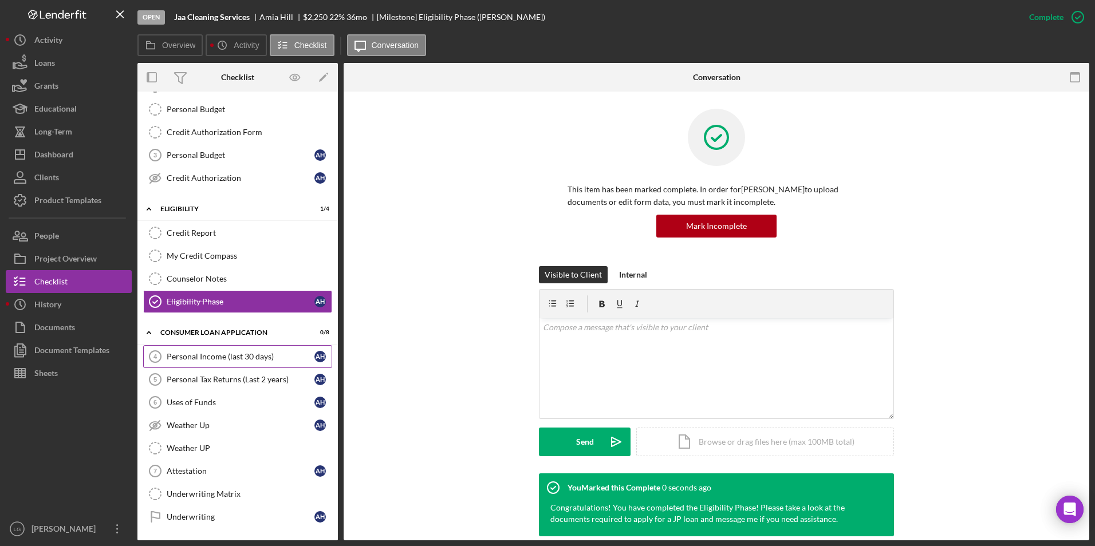
click at [238, 358] on div "Personal Income (last 30 days)" at bounding box center [241, 356] width 148 height 9
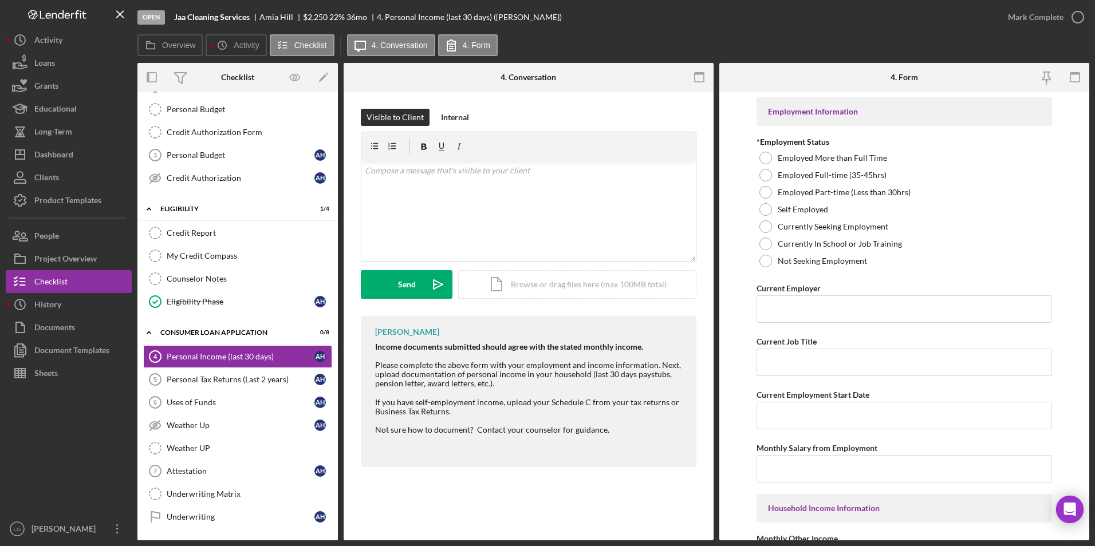
drag, startPoint x: 373, startPoint y: 334, endPoint x: 601, endPoint y: 413, distance: 240.8
click at [601, 413] on div "LaTrisha Gandy Income documents submitted should agree with the stated monthly …" at bounding box center [528, 391] width 335 height 151
drag, startPoint x: 601, startPoint y: 413, endPoint x: 523, endPoint y: 368, distance: 90.3
click at [472, 181] on div "v Color teal Color pink Remove color Add row above Add row below Add column bef…" at bounding box center [528, 211] width 334 height 100
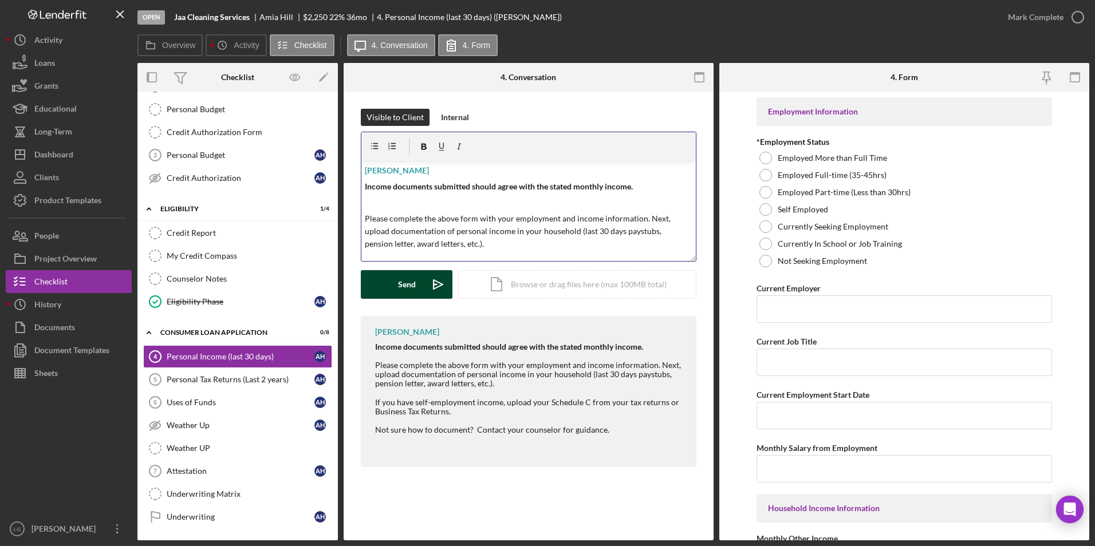
scroll to position [35, 0]
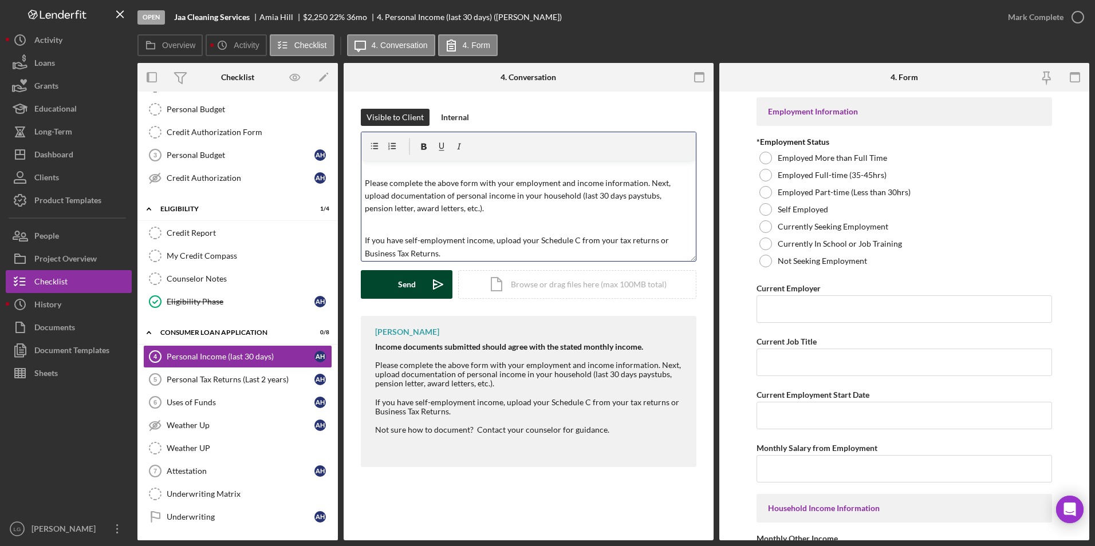
click at [395, 292] on button "Send Icon/icon-invite-send" at bounding box center [407, 284] width 92 height 29
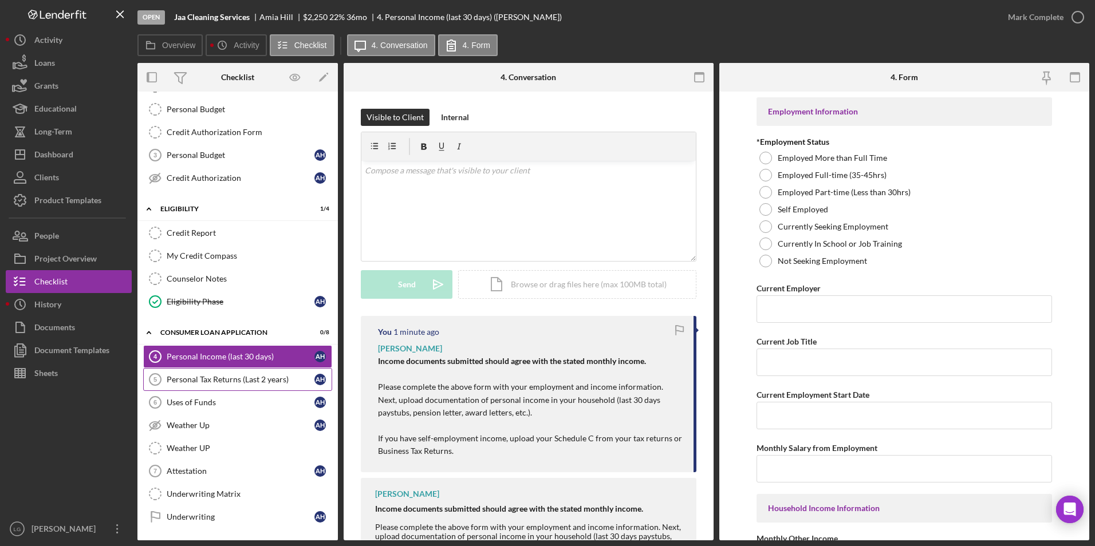
click at [197, 383] on div "Personal Tax Returns (Last 2 years)" at bounding box center [241, 379] width 148 height 9
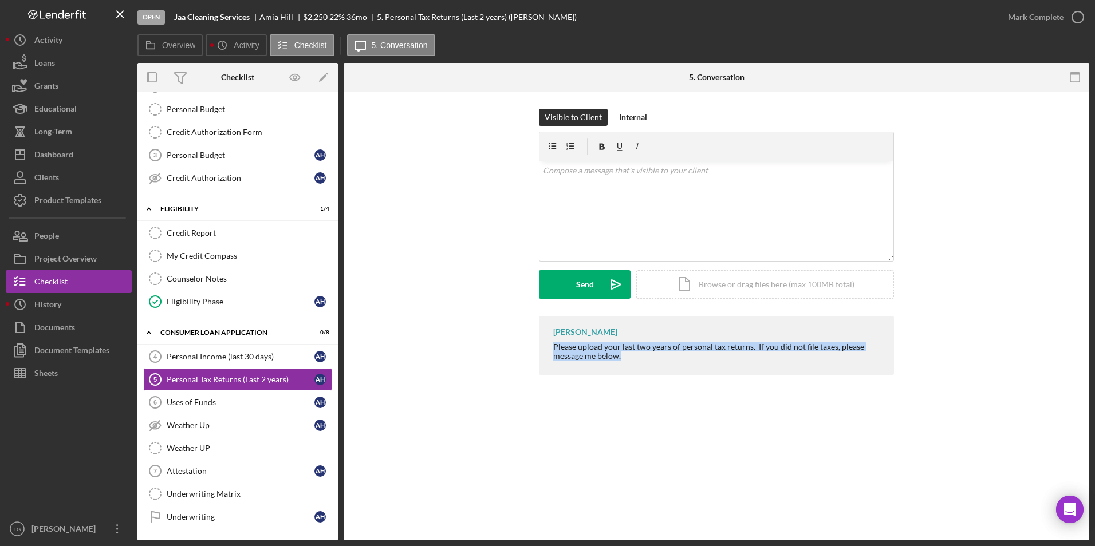
drag, startPoint x: 579, startPoint y: 343, endPoint x: 678, endPoint y: 367, distance: 102.3
click at [678, 367] on div "LaTrisha Gandy Please upload your last two years of personal tax returns. If yo…" at bounding box center [716, 345] width 355 height 59
drag, startPoint x: 678, startPoint y: 367, endPoint x: 654, endPoint y: 345, distance: 32.4
click at [617, 183] on div "v Color teal Color pink Remove color Add row above Add row below Add column bef…" at bounding box center [716, 211] width 354 height 100
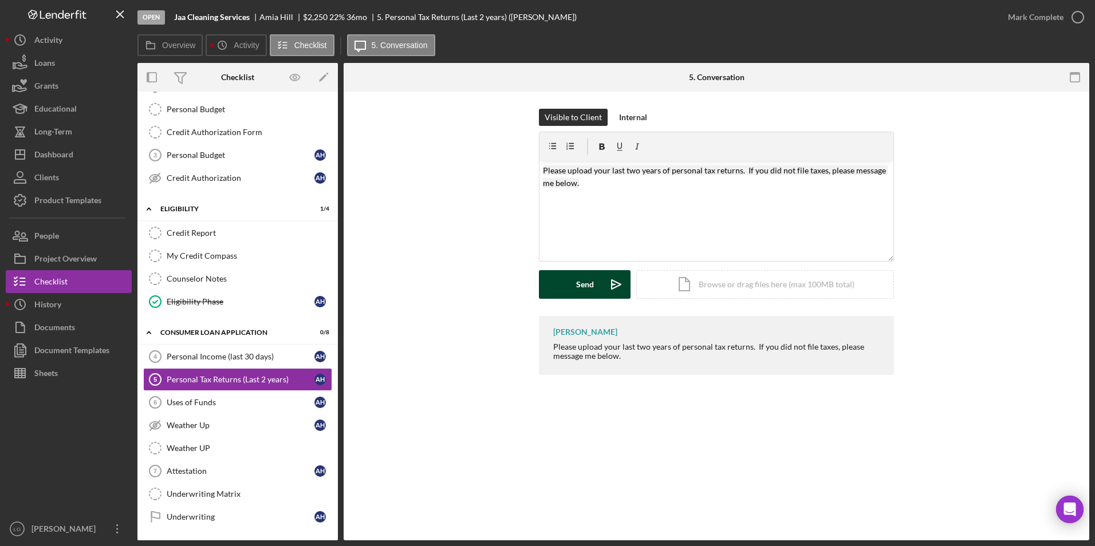
click at [589, 289] on div "Send" at bounding box center [585, 284] width 18 height 29
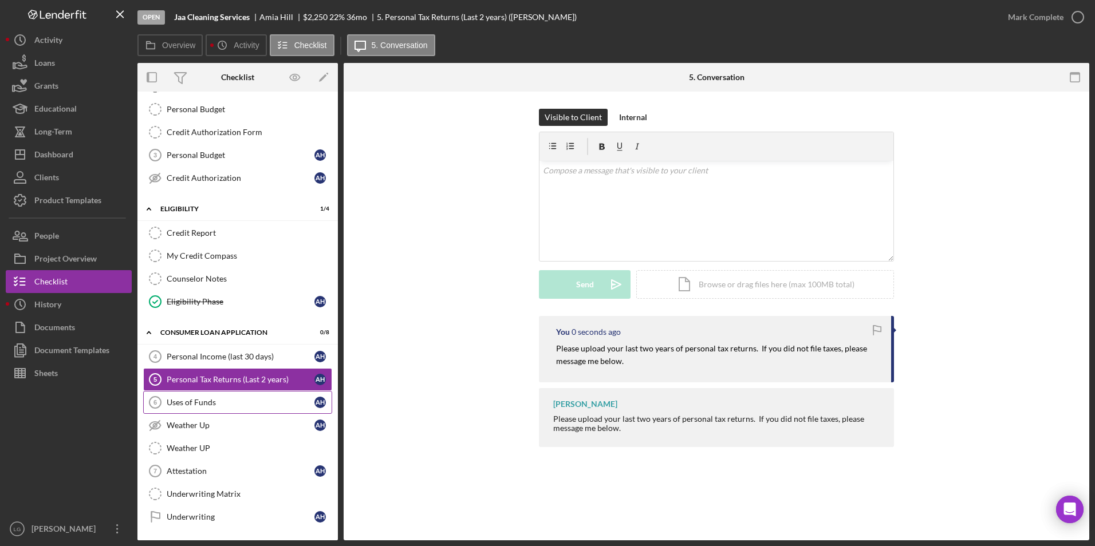
click at [188, 398] on div "Uses of Funds" at bounding box center [241, 402] width 148 height 9
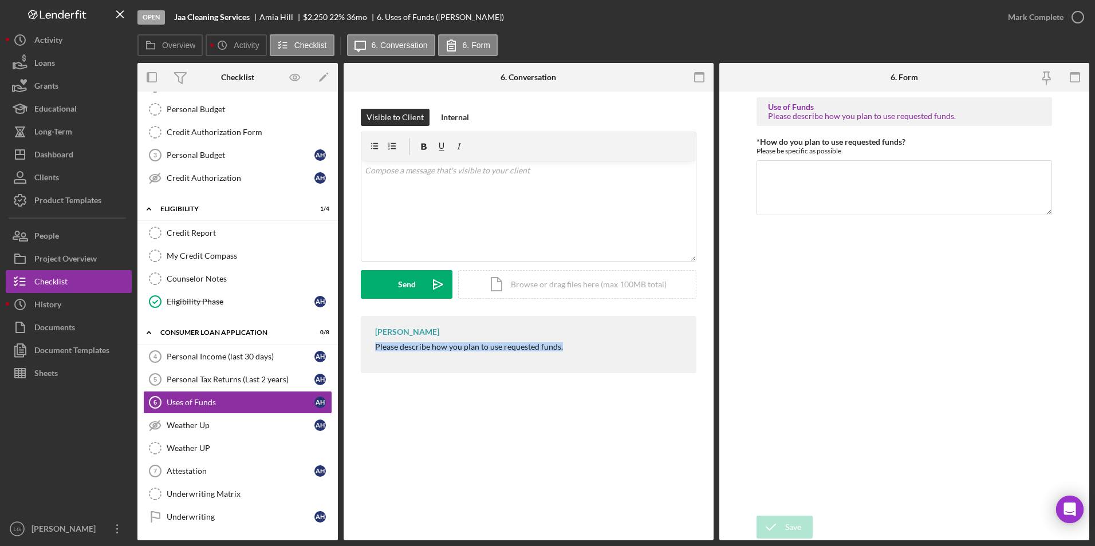
drag, startPoint x: 362, startPoint y: 342, endPoint x: 576, endPoint y: 362, distance: 215.0
click at [576, 362] on div "LaTrisha Gandy Please describe how you plan to use requested funds." at bounding box center [528, 344] width 335 height 57
drag, startPoint x: 576, startPoint y: 362, endPoint x: 532, endPoint y: 349, distance: 45.8
click at [473, 199] on div "v Color teal Color pink Remove color Add row above Add row below Add column bef…" at bounding box center [528, 211] width 334 height 100
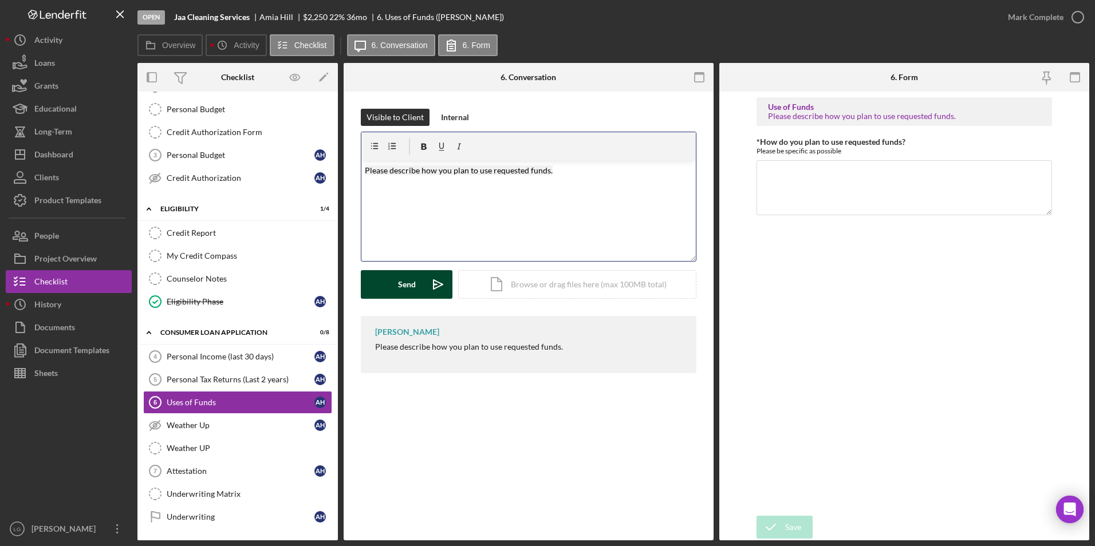
click at [393, 289] on button "Send Icon/icon-invite-send" at bounding box center [407, 284] width 92 height 29
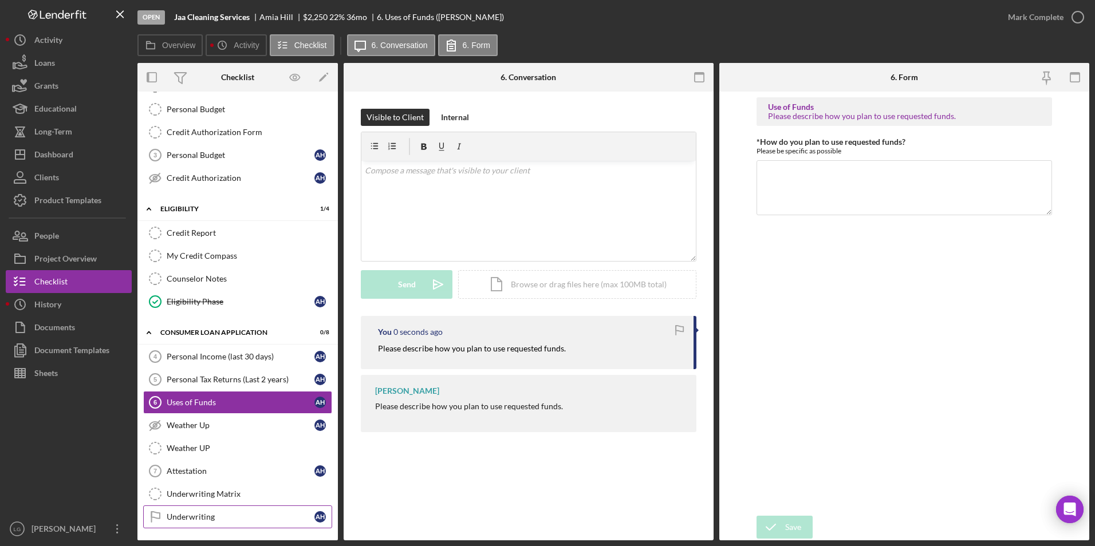
scroll to position [229, 0]
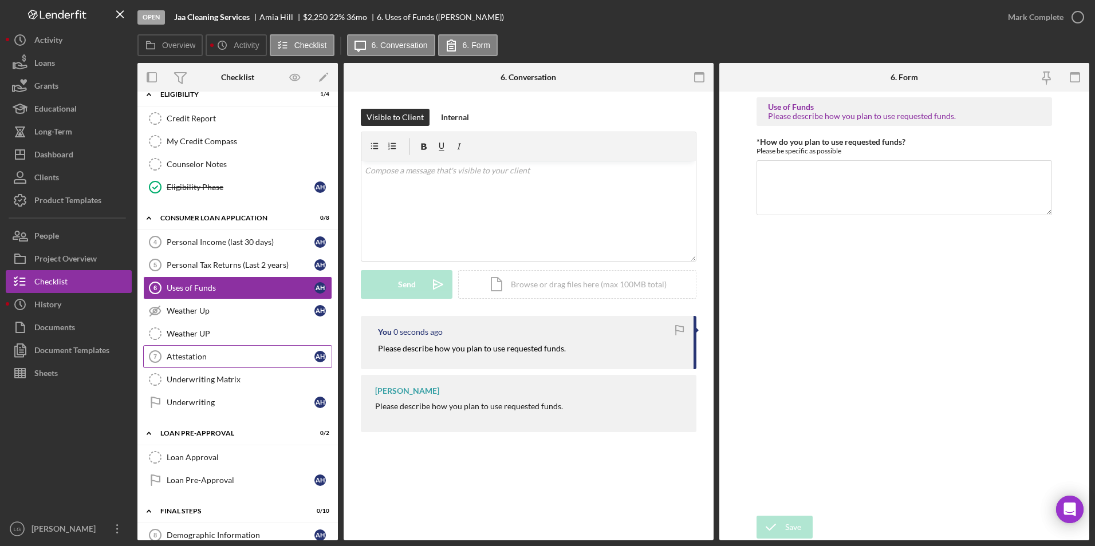
click at [203, 351] on link "Attestation 7 Attestation A H" at bounding box center [237, 356] width 189 height 23
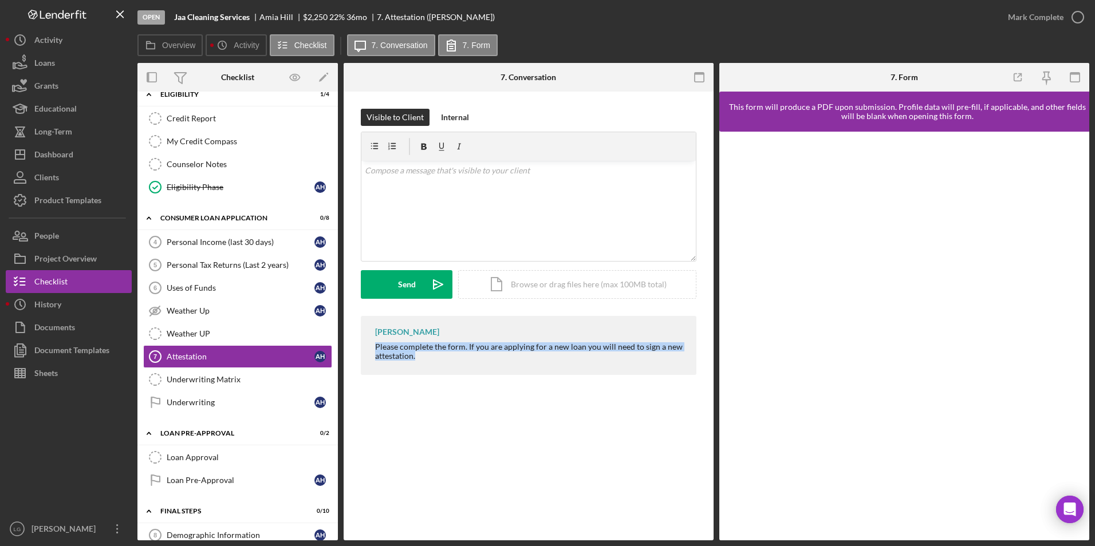
drag, startPoint x: 386, startPoint y: 348, endPoint x: 425, endPoint y: 365, distance: 42.3
click at [425, 365] on div "LaTrisha Gandy Please complete the form. If you are applying for a new loan you…" at bounding box center [528, 345] width 335 height 59
drag, startPoint x: 425, startPoint y: 365, endPoint x: 411, endPoint y: 346, distance: 23.8
click at [444, 172] on p at bounding box center [529, 170] width 328 height 13
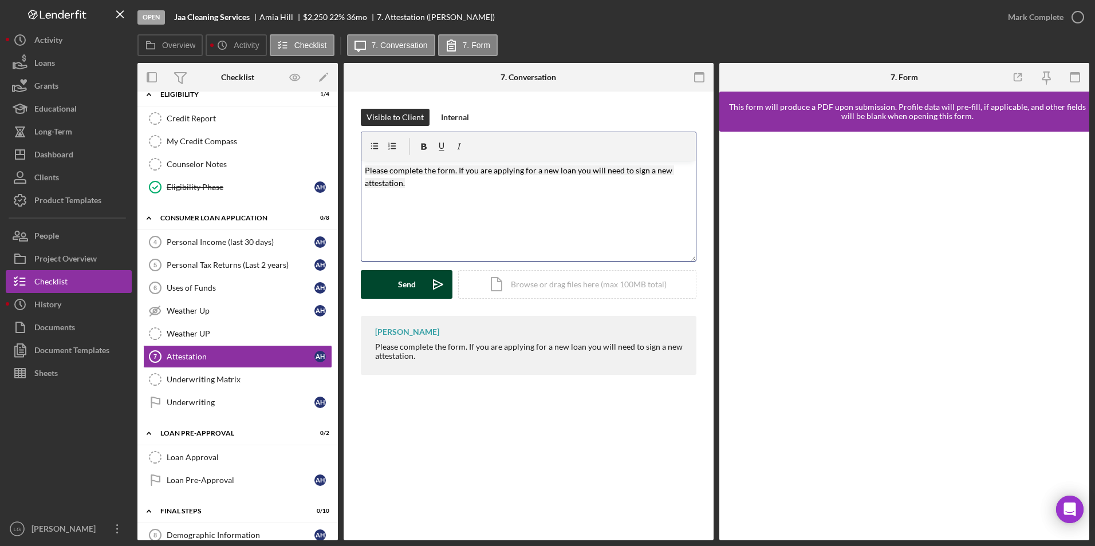
click at [386, 281] on button "Send Icon/icon-invite-send" at bounding box center [407, 284] width 92 height 29
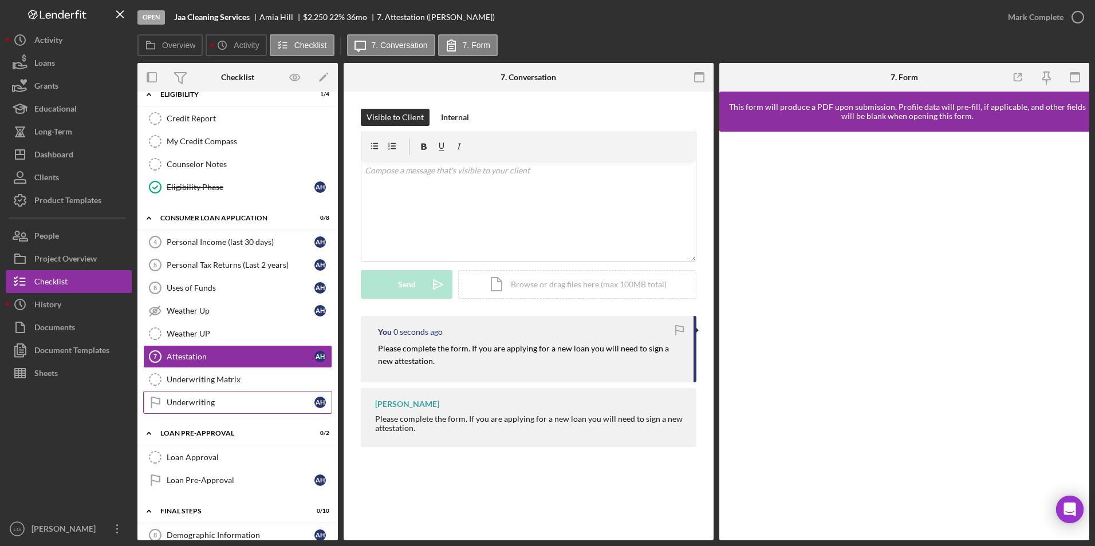
click at [207, 405] on div "Underwriting" at bounding box center [241, 402] width 148 height 9
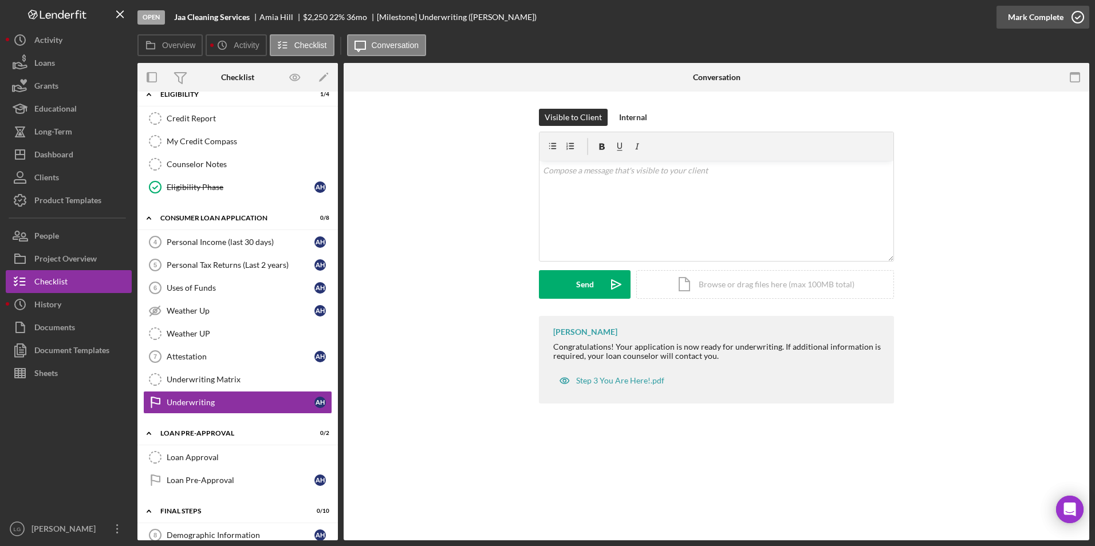
click at [1027, 17] on div "Mark Complete" at bounding box center [1036, 17] width 56 height 23
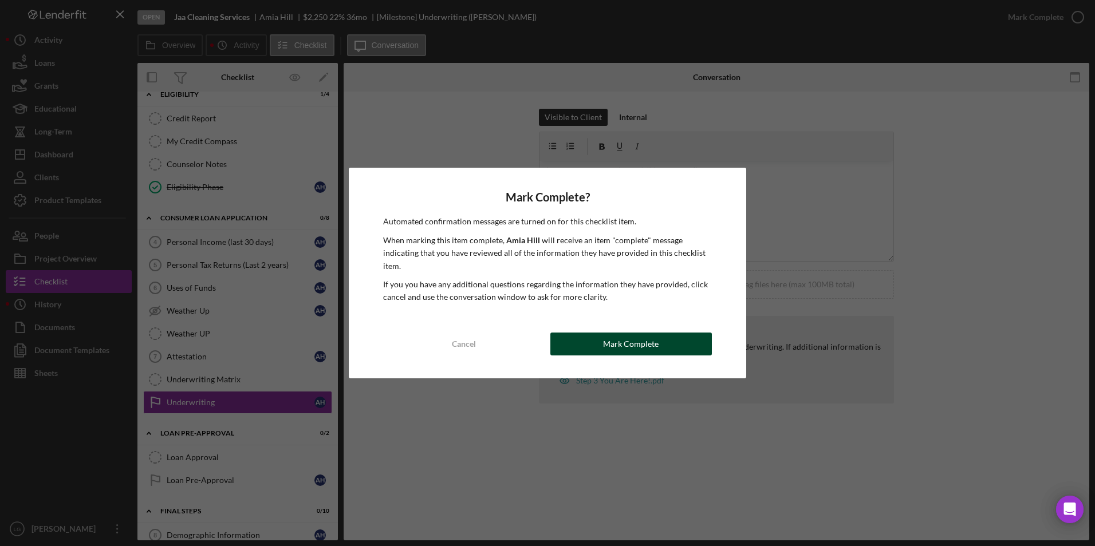
click at [654, 343] on div "Mark Complete" at bounding box center [631, 344] width 56 height 23
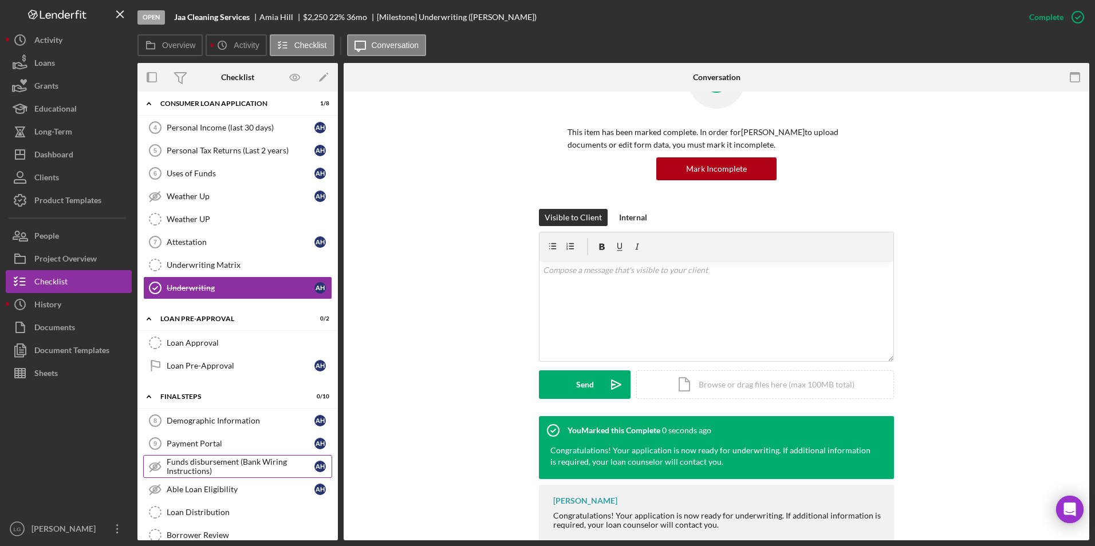
scroll to position [458, 0]
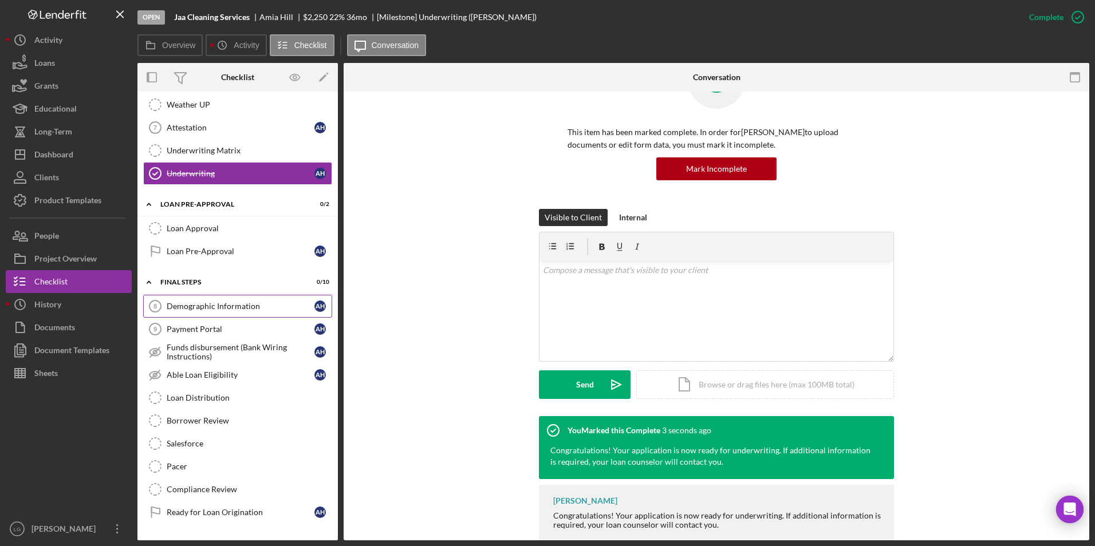
click at [175, 306] on div "Demographic Information" at bounding box center [241, 306] width 148 height 9
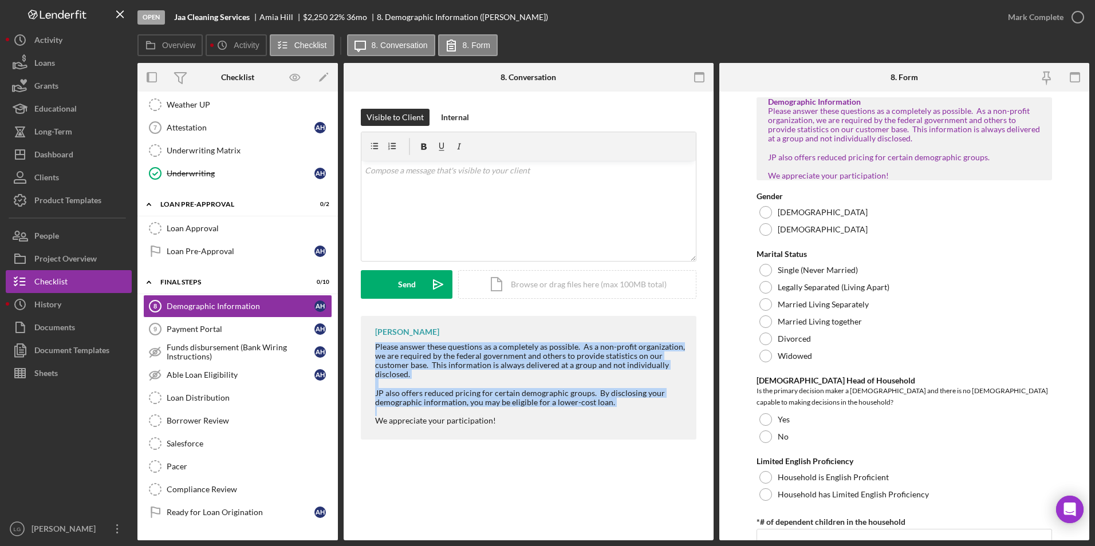
drag, startPoint x: 368, startPoint y: 344, endPoint x: 533, endPoint y: 408, distance: 177.2
click at [533, 408] on div "LaTrisha Gandy Please answer these questions as a completely as possible. As a …" at bounding box center [528, 378] width 335 height 124
drag, startPoint x: 533, startPoint y: 408, endPoint x: 510, endPoint y: 352, distance: 60.8
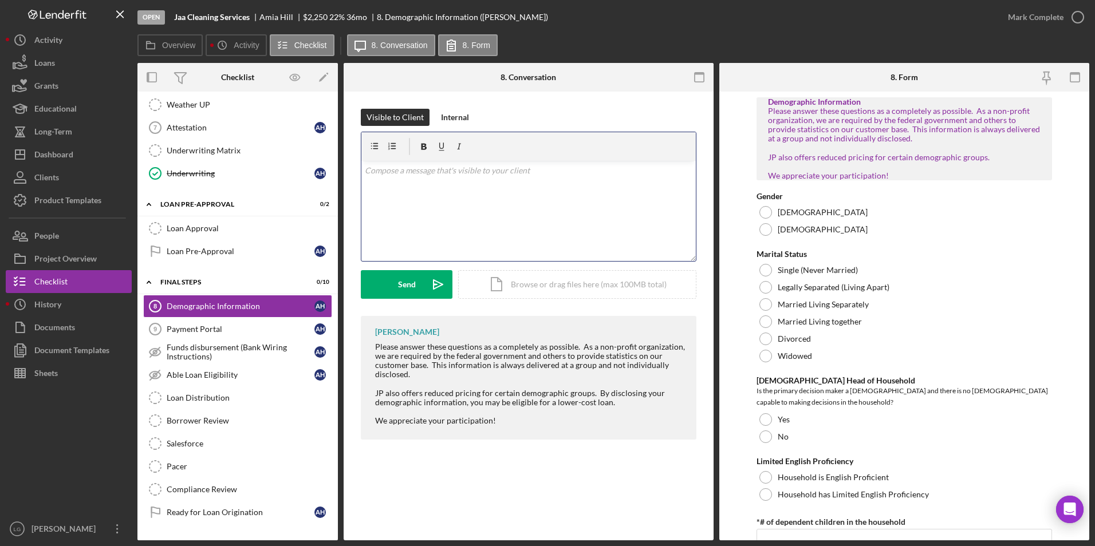
click at [496, 196] on div "v Color teal Color pink Remove color Add row above Add row below Add column bef…" at bounding box center [528, 211] width 334 height 100
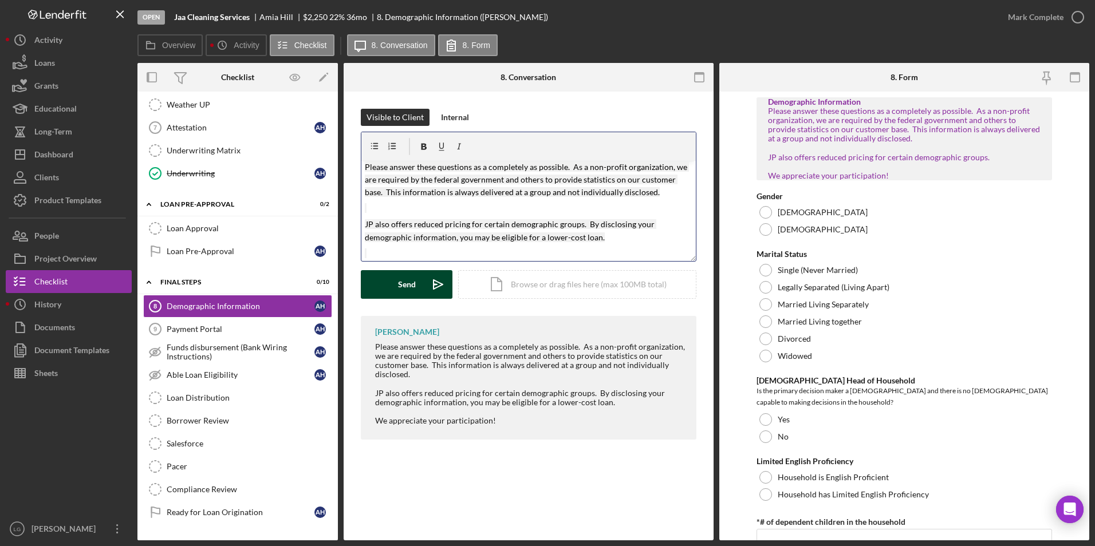
drag, startPoint x: 396, startPoint y: 268, endPoint x: 401, endPoint y: 281, distance: 13.1
click at [397, 273] on form "v Color teal Color pink Remove color Add row above Add row below Add column bef…" at bounding box center [528, 215] width 335 height 167
click at [403, 288] on div "Send" at bounding box center [407, 284] width 18 height 29
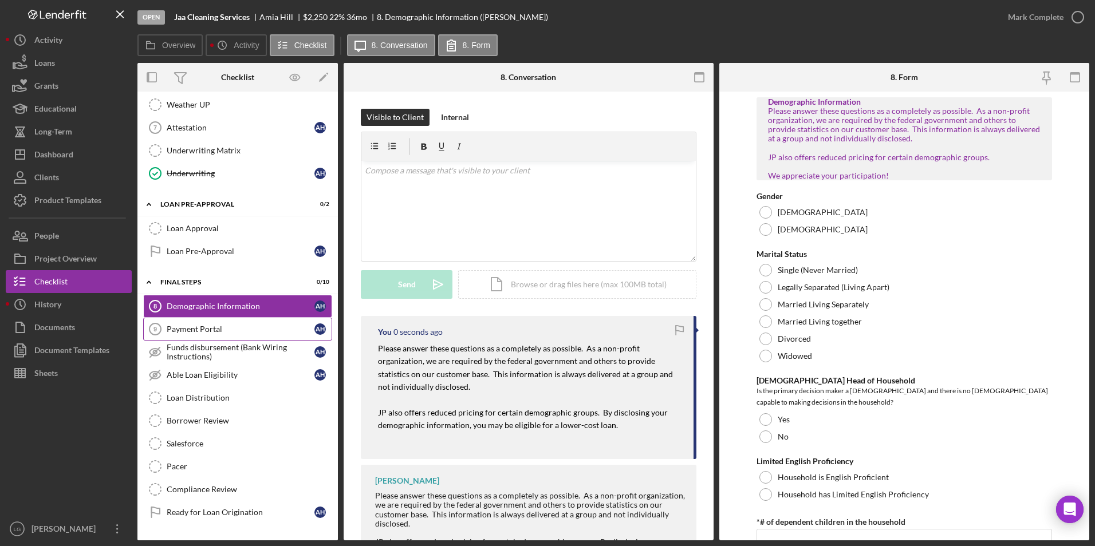
scroll to position [0, 0]
click at [246, 327] on div "Payment Portal" at bounding box center [241, 329] width 148 height 9
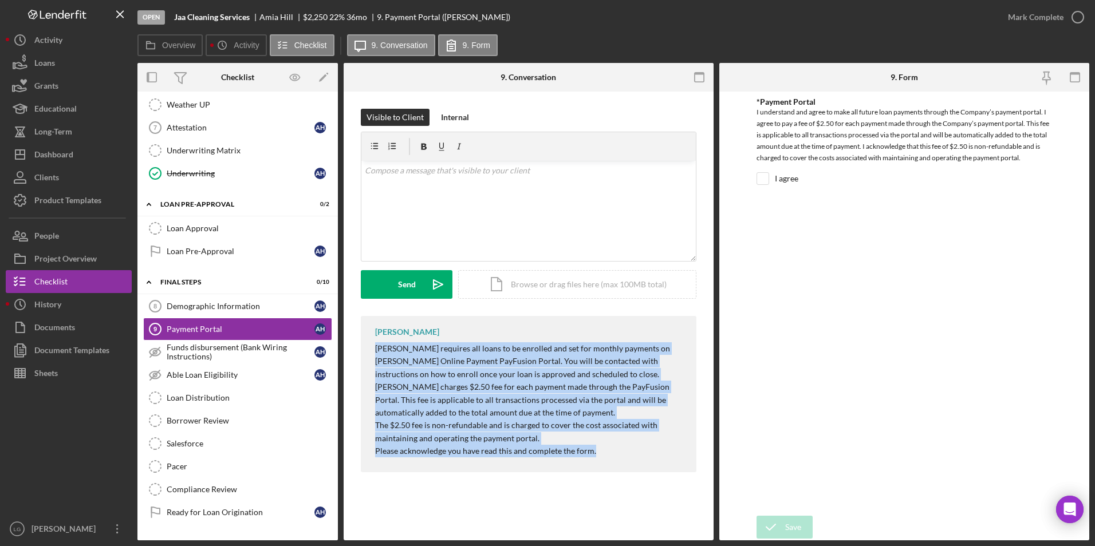
drag, startPoint x: 368, startPoint y: 349, endPoint x: 631, endPoint y: 443, distance: 279.6
click at [631, 452] on div "LaTrisha Gandy Justine Petersen requires all loans to be enrolled and set for m…" at bounding box center [528, 394] width 335 height 156
drag, startPoint x: 631, startPoint y: 443, endPoint x: 543, endPoint y: 381, distance: 108.5
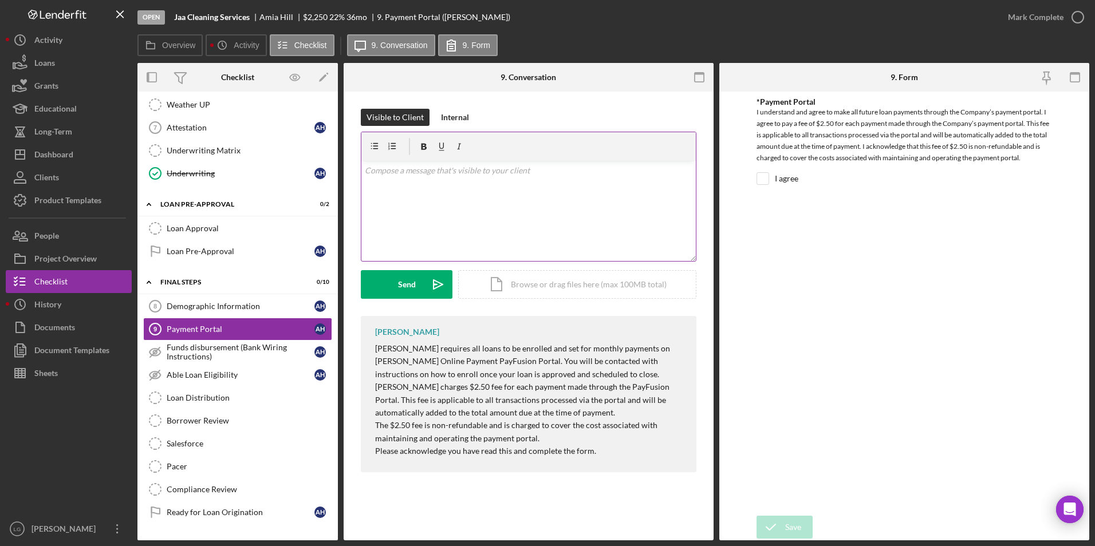
click at [491, 173] on p at bounding box center [529, 170] width 328 height 13
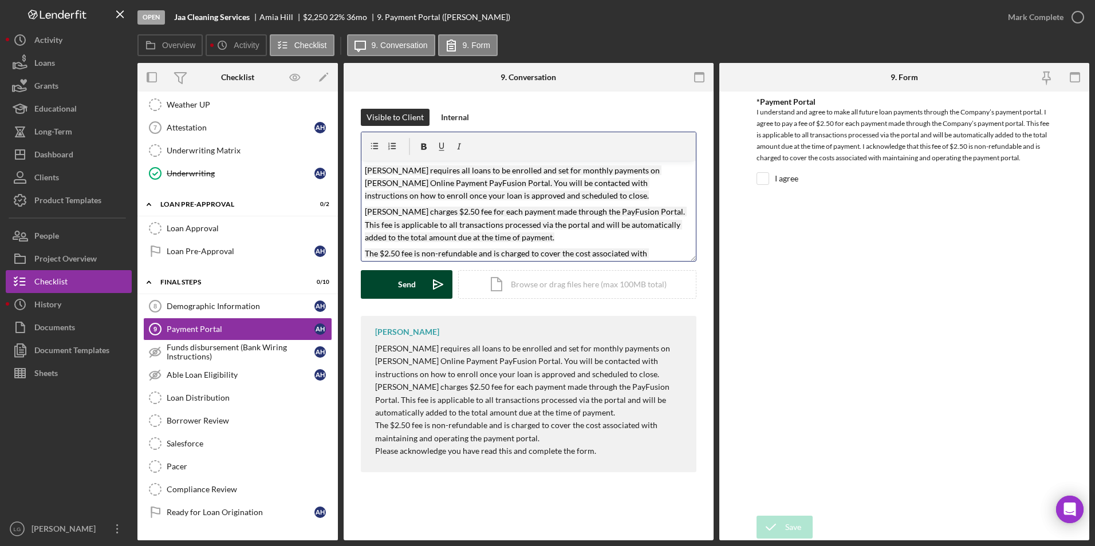
scroll to position [29, 0]
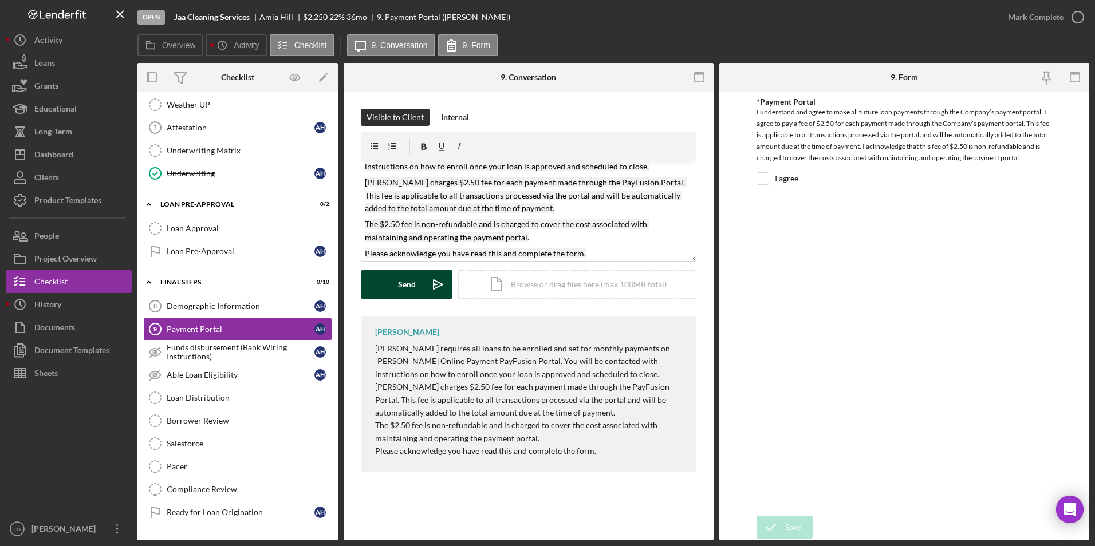
click at [402, 283] on div "Send" at bounding box center [407, 284] width 18 height 29
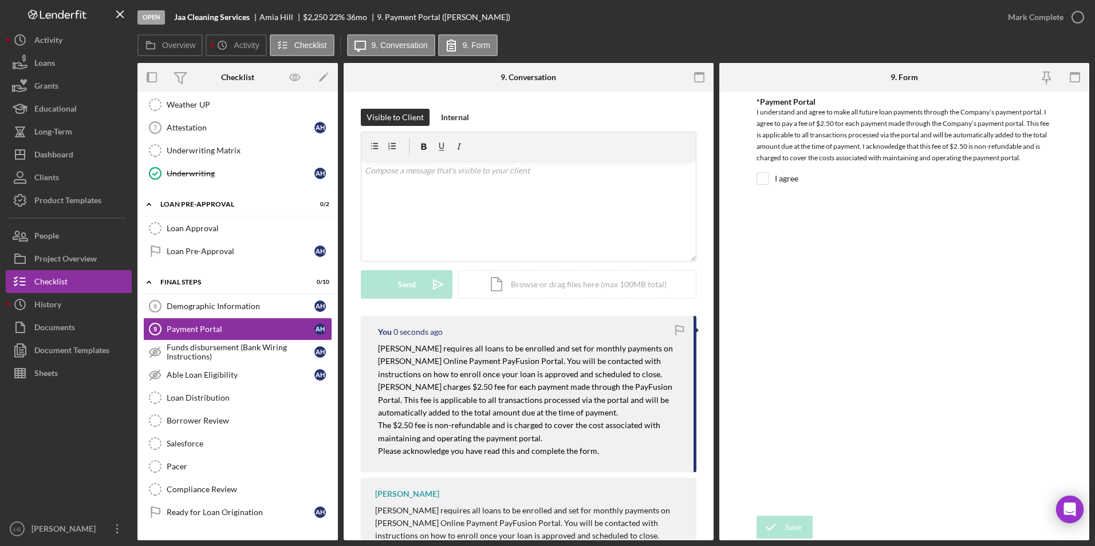
scroll to position [0, 0]
click at [268, 359] on div "Funds disbursement (Bank Wiring Instructions)" at bounding box center [241, 352] width 148 height 18
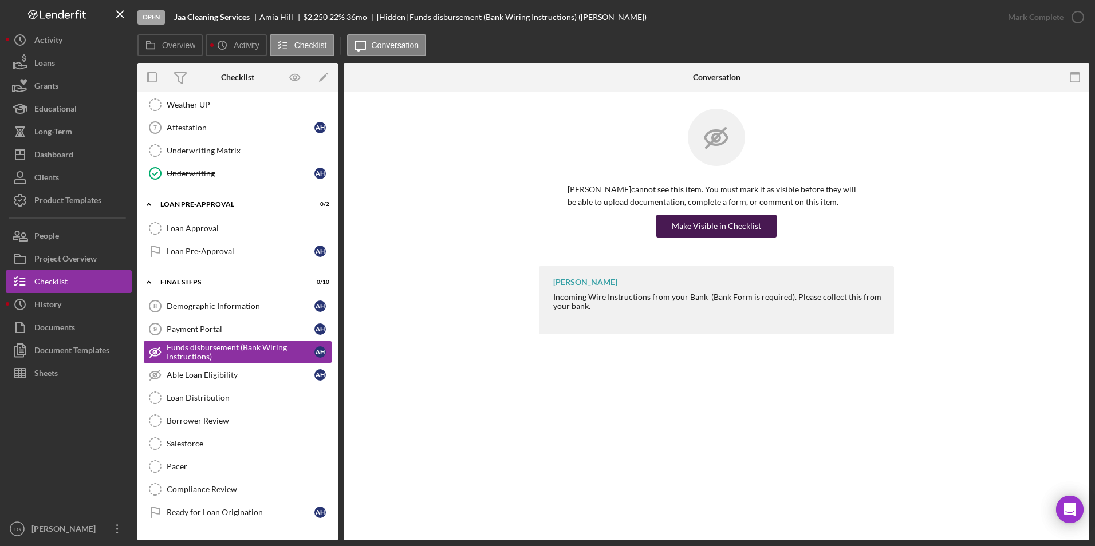
click at [759, 220] on button "Make Visible in Checklist" at bounding box center [716, 226] width 120 height 23
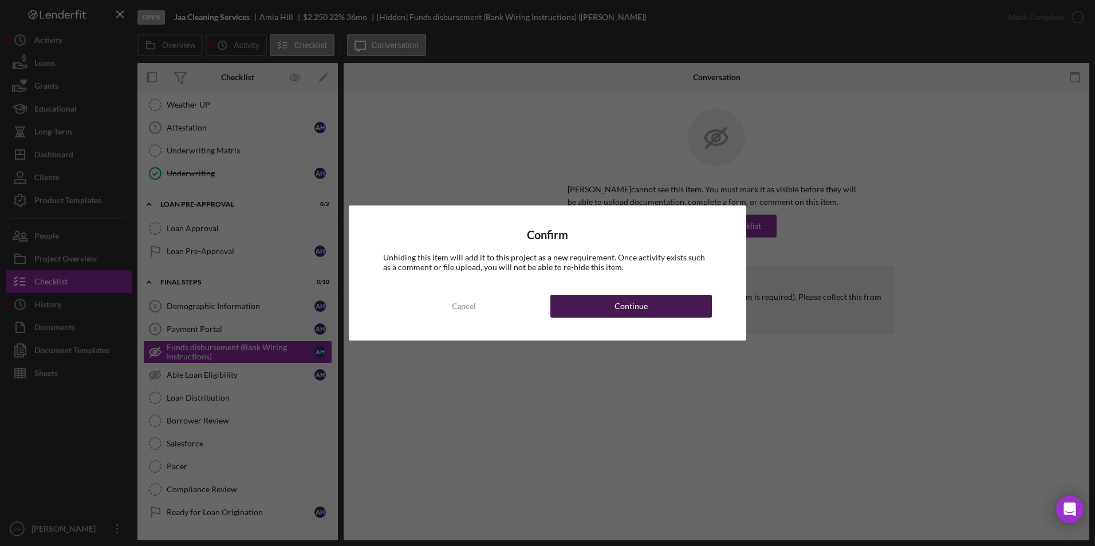
click at [670, 301] on button "Continue" at bounding box center [630, 306] width 161 height 23
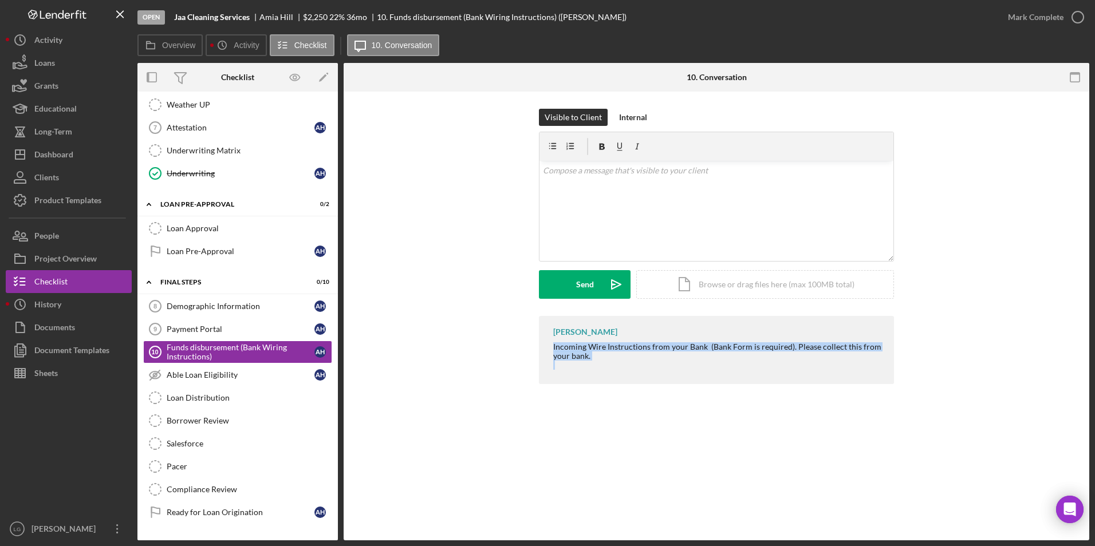
drag, startPoint x: 540, startPoint y: 347, endPoint x: 624, endPoint y: 369, distance: 86.9
click at [624, 369] on div "LaTrisha Gandy Incoming Wire Instructions from your Bank (Bank Form is required…" at bounding box center [716, 350] width 355 height 68
drag, startPoint x: 624, startPoint y: 369, endPoint x: 625, endPoint y: 349, distance: 20.1
click at [627, 179] on div "v Color teal Color pink Remove color Add row above Add row below Add column bef…" at bounding box center [716, 211] width 354 height 100
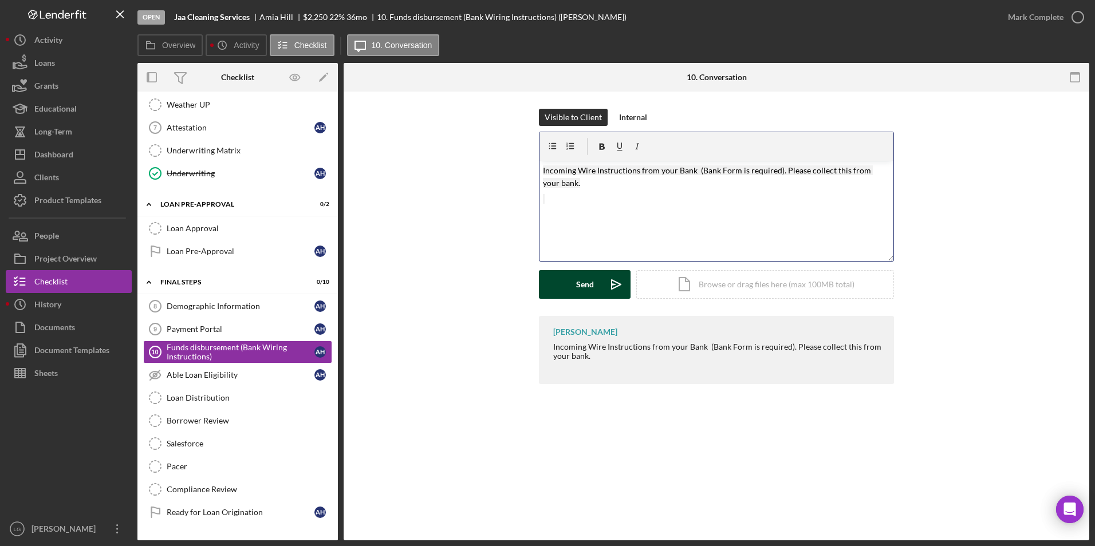
click at [597, 297] on button "Send Icon/icon-invite-send" at bounding box center [585, 284] width 92 height 29
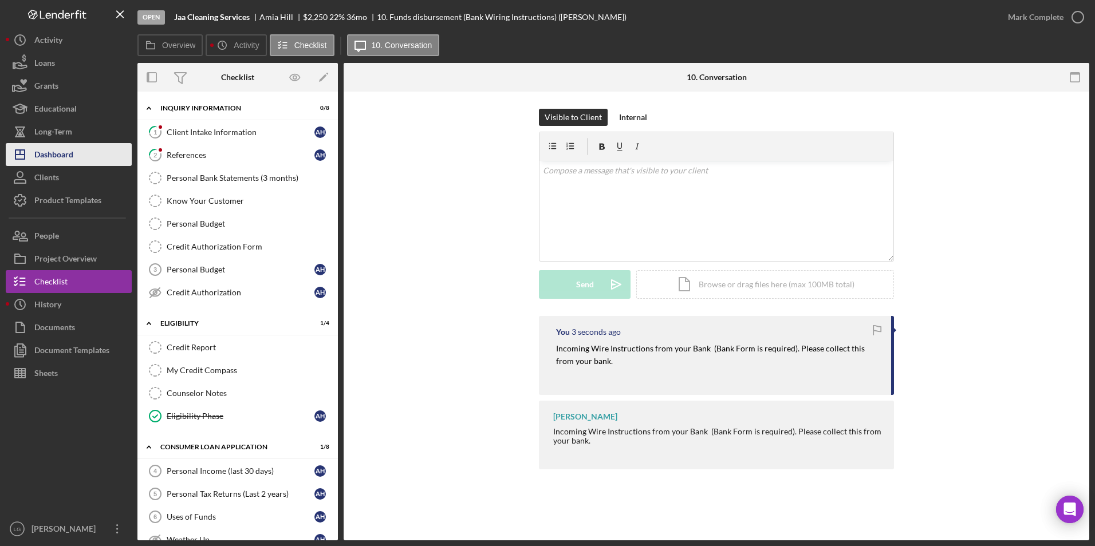
click at [80, 154] on button "Icon/Dashboard Dashboard" at bounding box center [69, 154] width 126 height 23
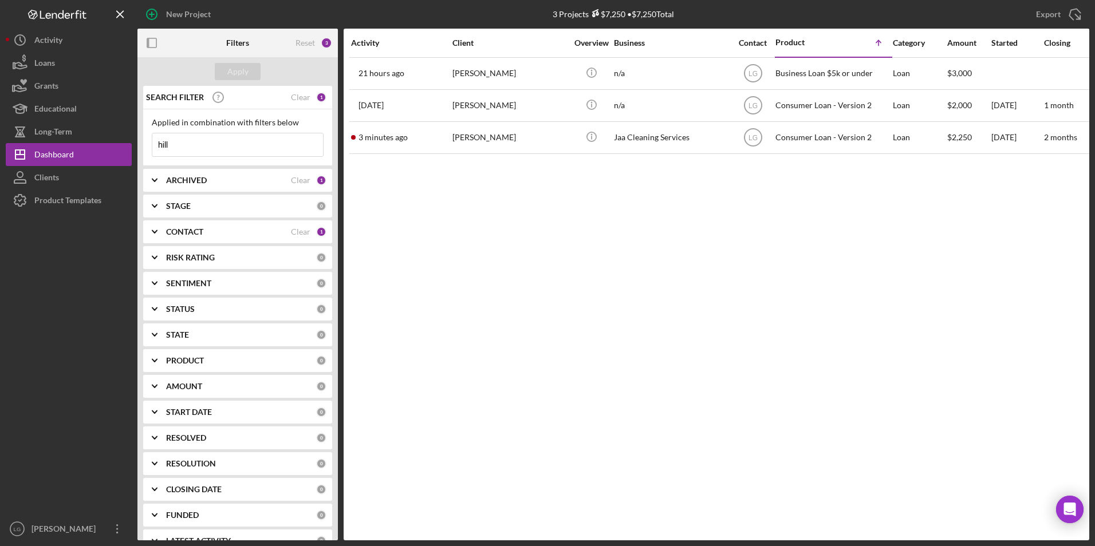
drag, startPoint x: 189, startPoint y: 146, endPoint x: 148, endPoint y: 144, distance: 40.7
click at [148, 144] on div "Applied in combination with filters below hill Icon/Menu Close" at bounding box center [237, 137] width 189 height 57
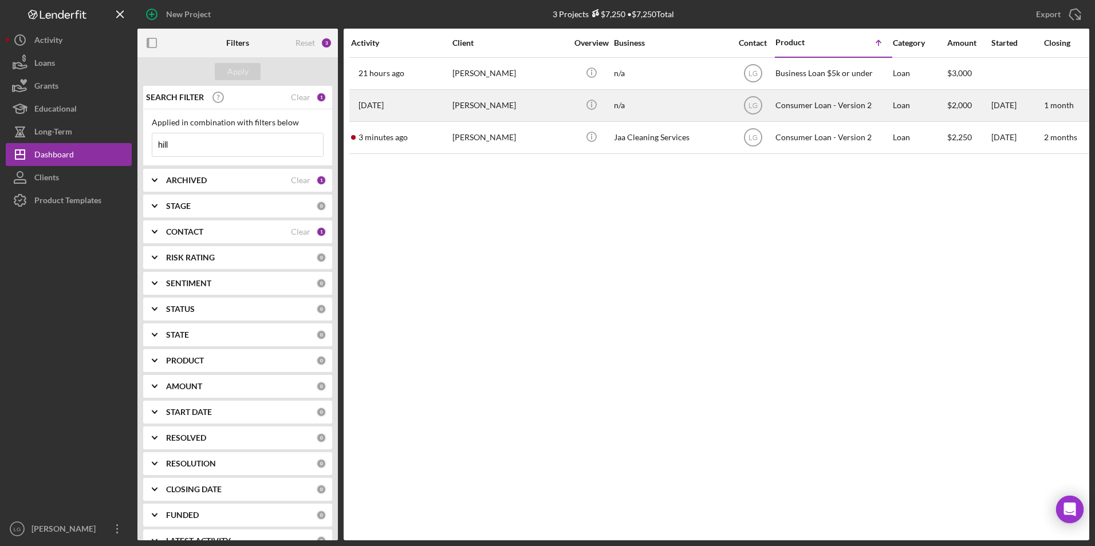
click at [560, 93] on div "[PERSON_NAME]" at bounding box center [509, 105] width 114 height 30
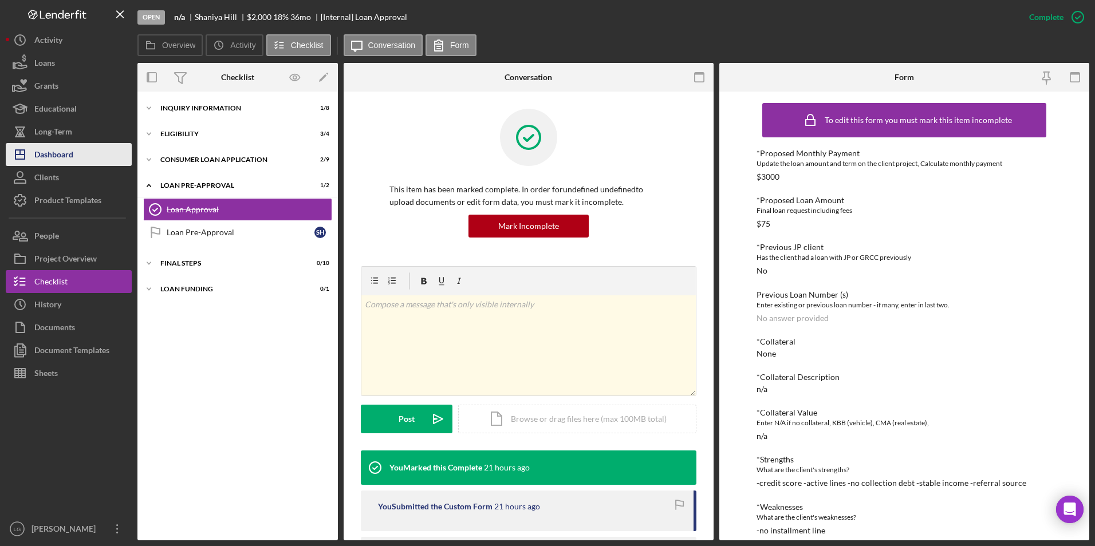
click at [72, 148] on div "Dashboard" at bounding box center [53, 156] width 39 height 26
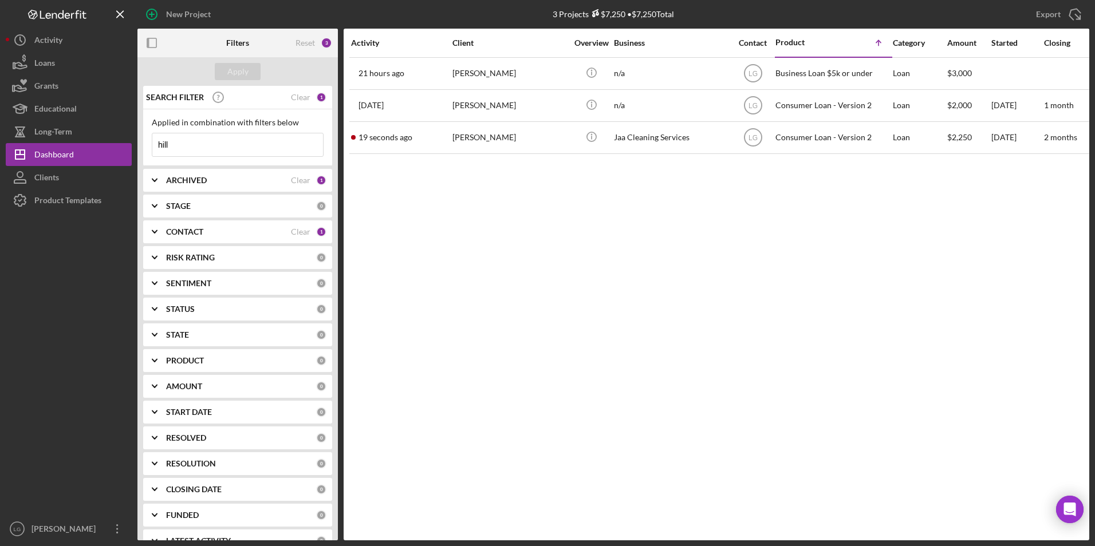
drag, startPoint x: 200, startPoint y: 144, endPoint x: 161, endPoint y: 143, distance: 38.9
click at [128, 138] on div "New Project 3 Projects $7,250 • $7,250 Total hill Export Icon/Export Filters Re…" at bounding box center [547, 270] width 1083 height 540
click at [252, 65] on button "Apply" at bounding box center [238, 71] width 46 height 17
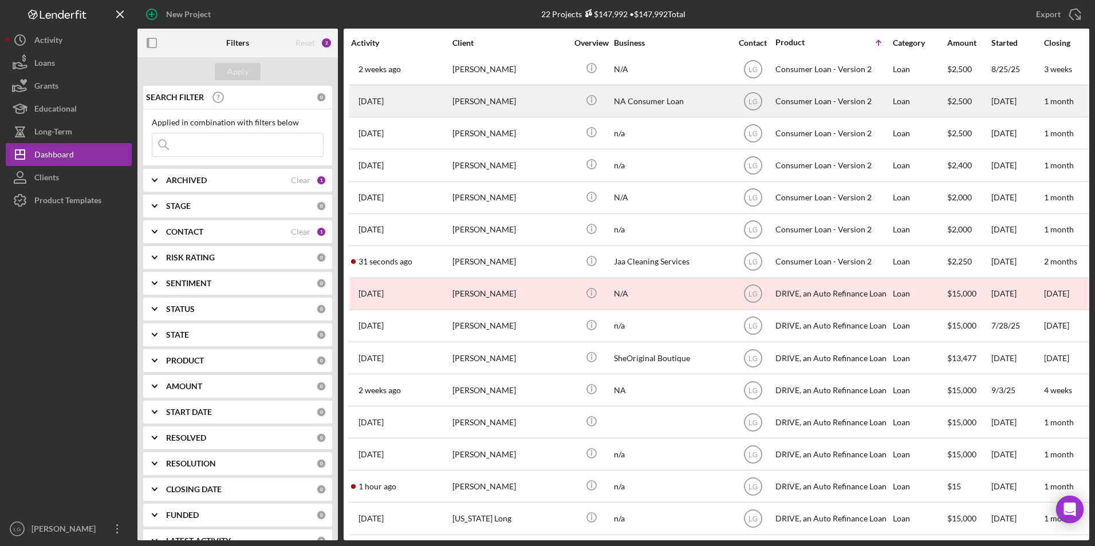
scroll to position [238, 0]
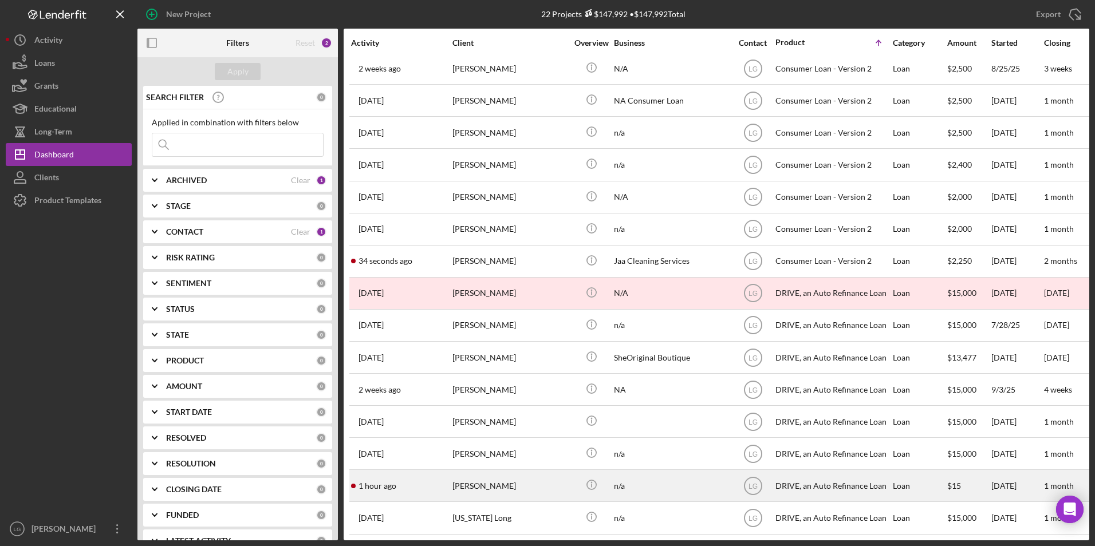
click at [478, 471] on div "[PERSON_NAME]" at bounding box center [509, 486] width 114 height 30
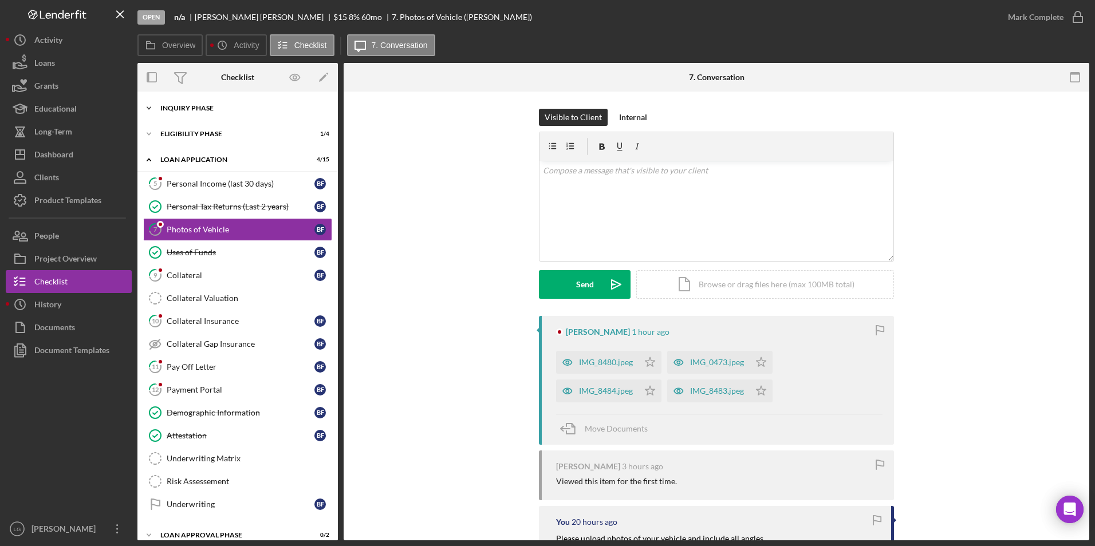
drag, startPoint x: 167, startPoint y: 104, endPoint x: 171, endPoint y: 116, distance: 12.9
click at [167, 104] on div "Icon/Expander Inquiry Phase 5 / 12" at bounding box center [237, 108] width 200 height 23
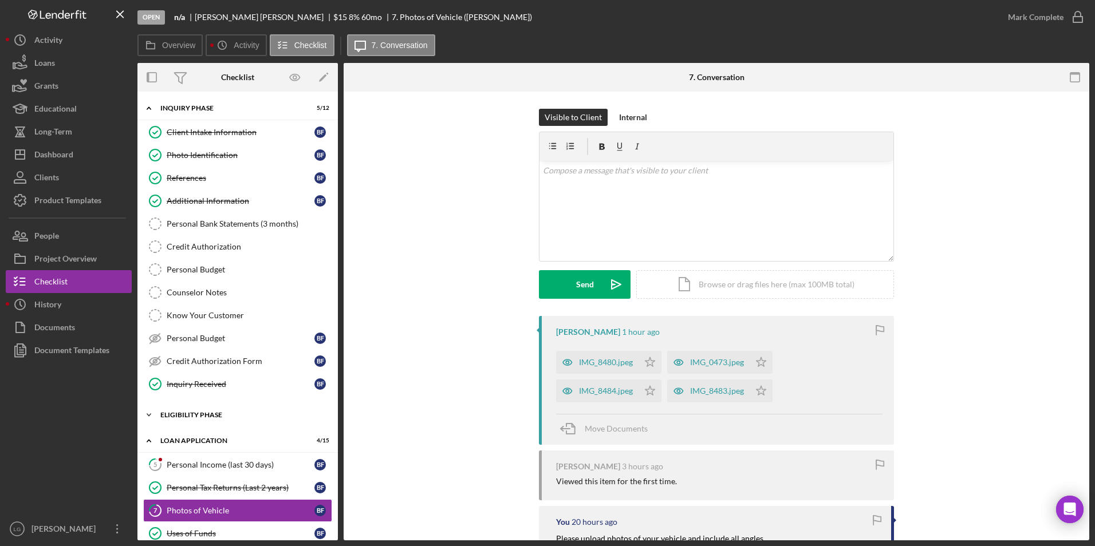
click at [171, 415] on div "Eligibility Phase" at bounding box center [241, 415] width 163 height 7
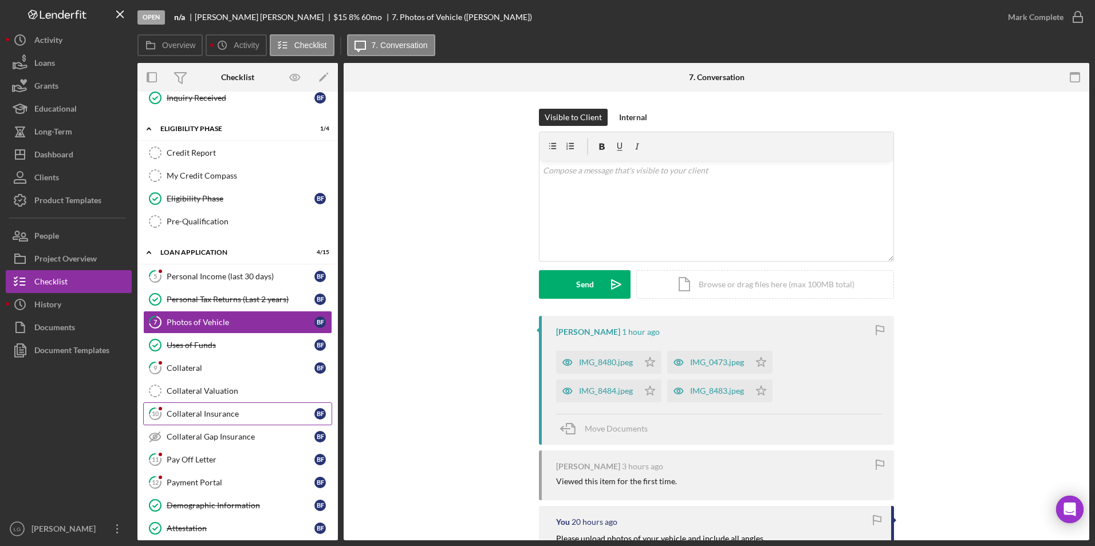
scroll to position [443, 0]
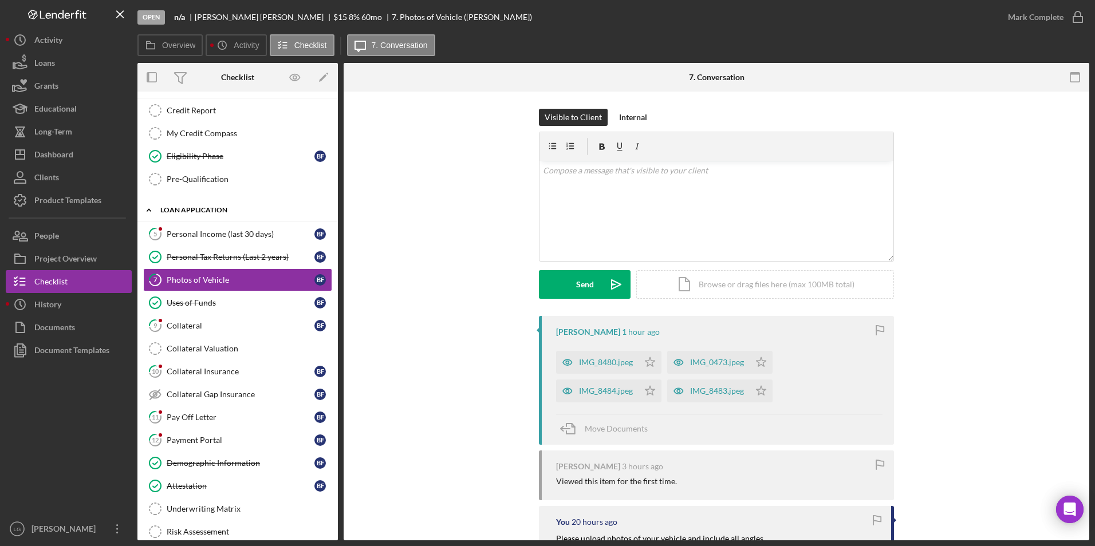
click at [204, 216] on div "Icon/Expander Loan Application 4 / 15" at bounding box center [237, 210] width 200 height 23
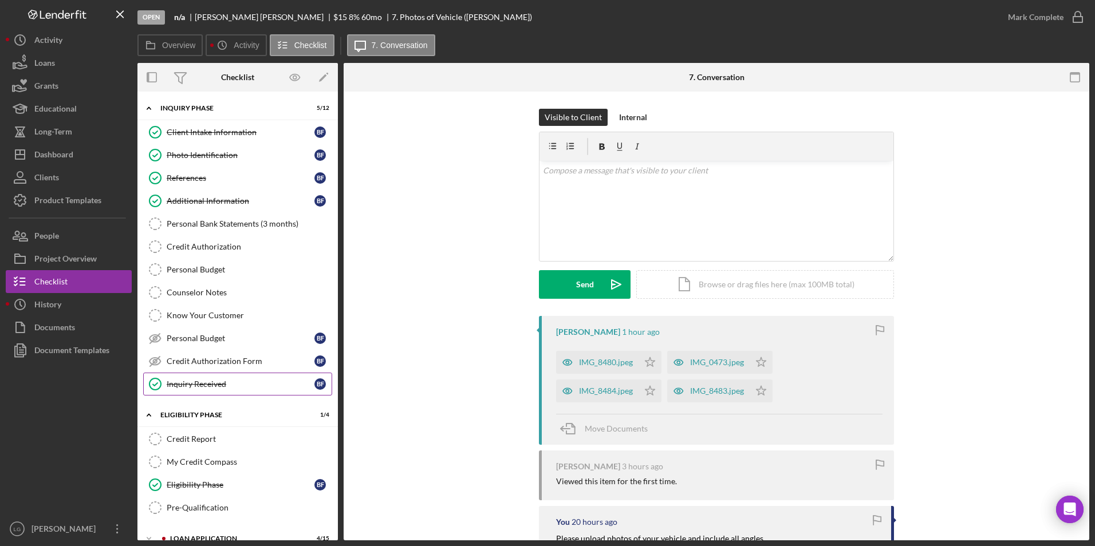
scroll to position [93, 0]
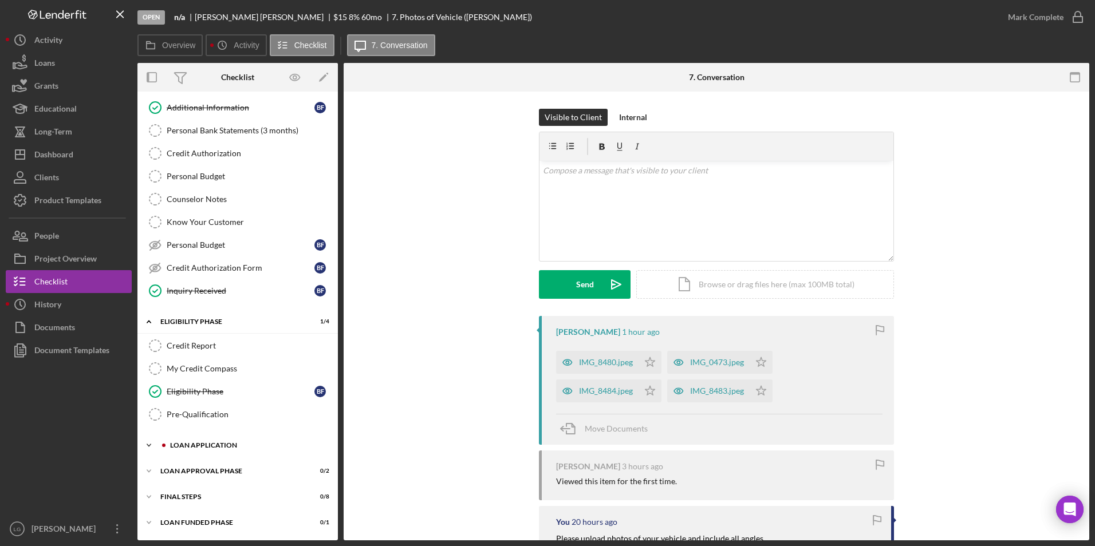
click at [144, 442] on icon "Icon/Expander" at bounding box center [148, 445] width 23 height 23
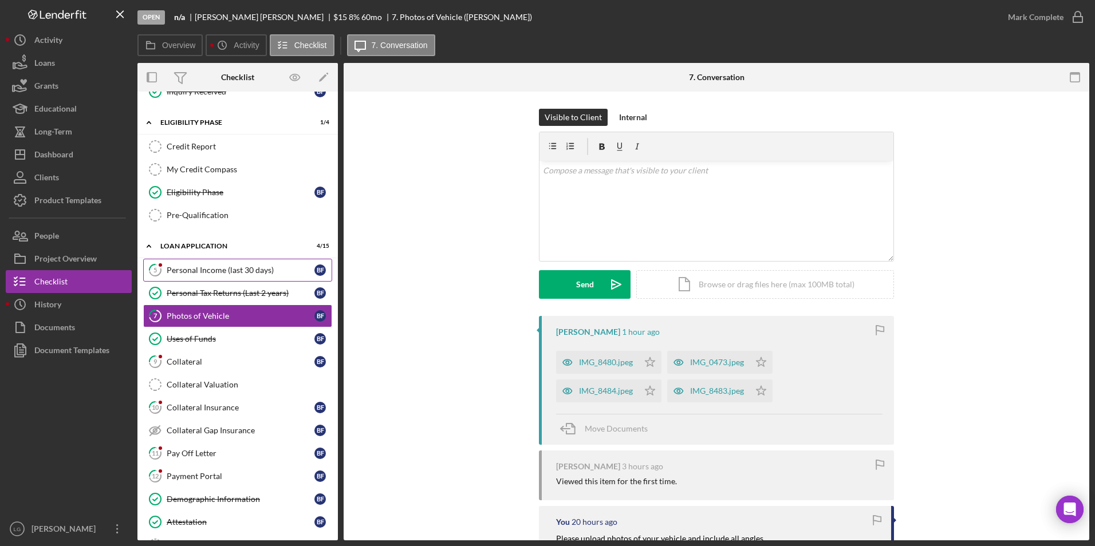
click at [204, 271] on div "Personal Income (last 30 days)" at bounding box center [241, 270] width 148 height 9
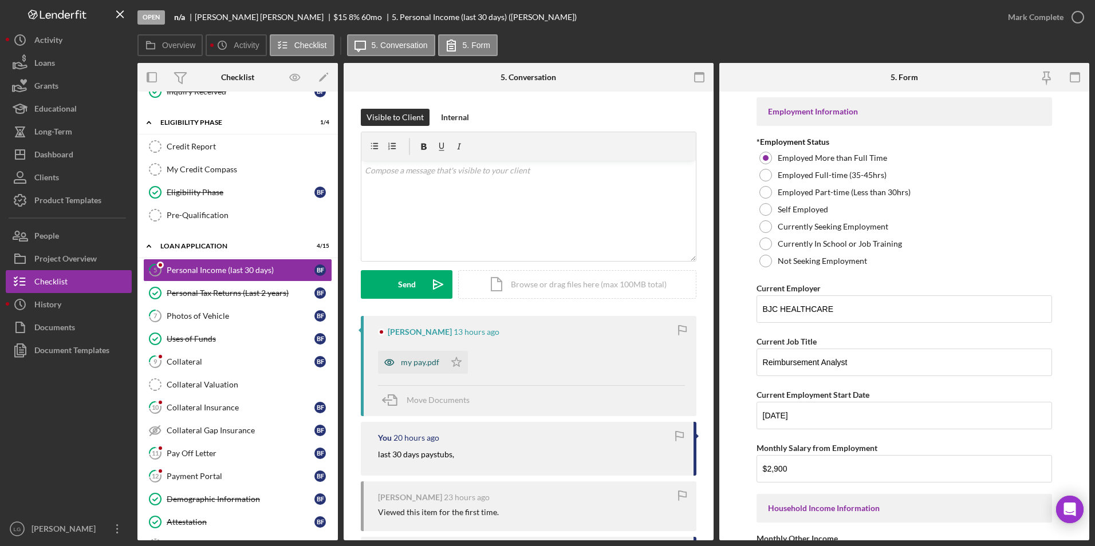
click at [406, 364] on div "my pay.pdf" at bounding box center [420, 362] width 38 height 9
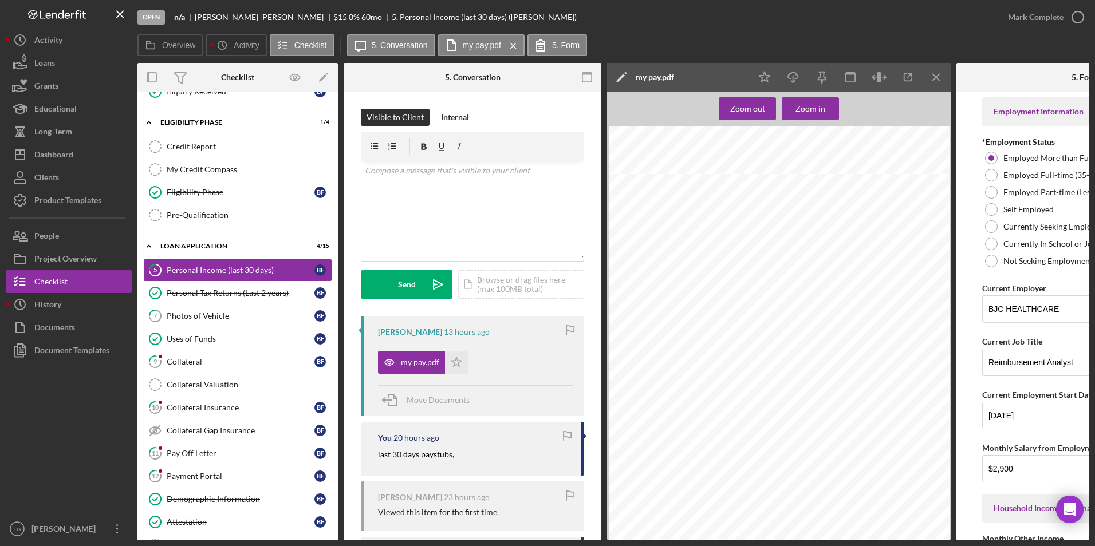
scroll to position [1044, 0]
click at [451, 368] on icon "Icon/Star" at bounding box center [456, 362] width 23 height 23
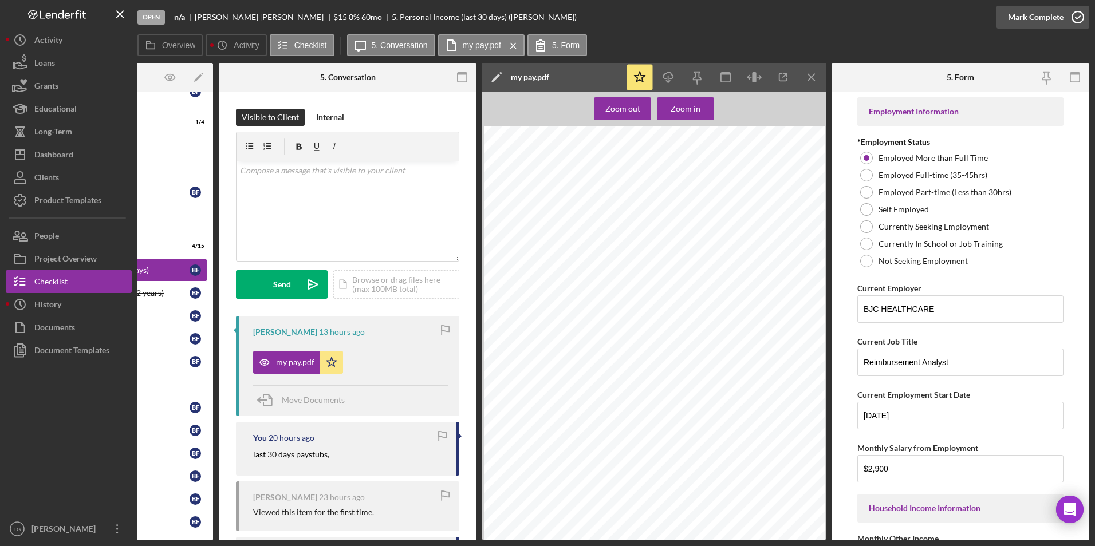
click at [1032, 22] on div "Mark Complete" at bounding box center [1036, 17] width 56 height 23
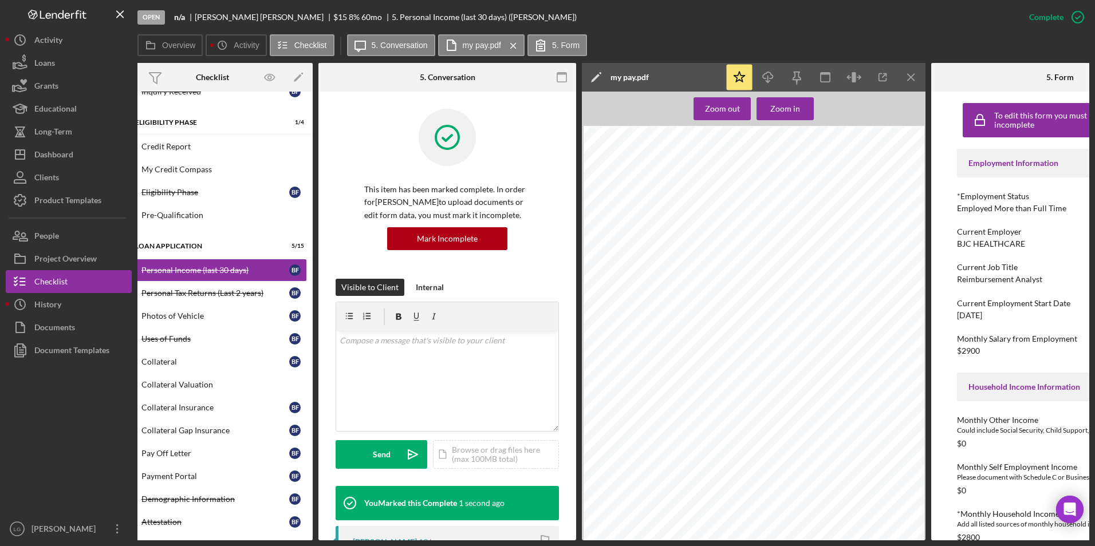
scroll to position [0, 0]
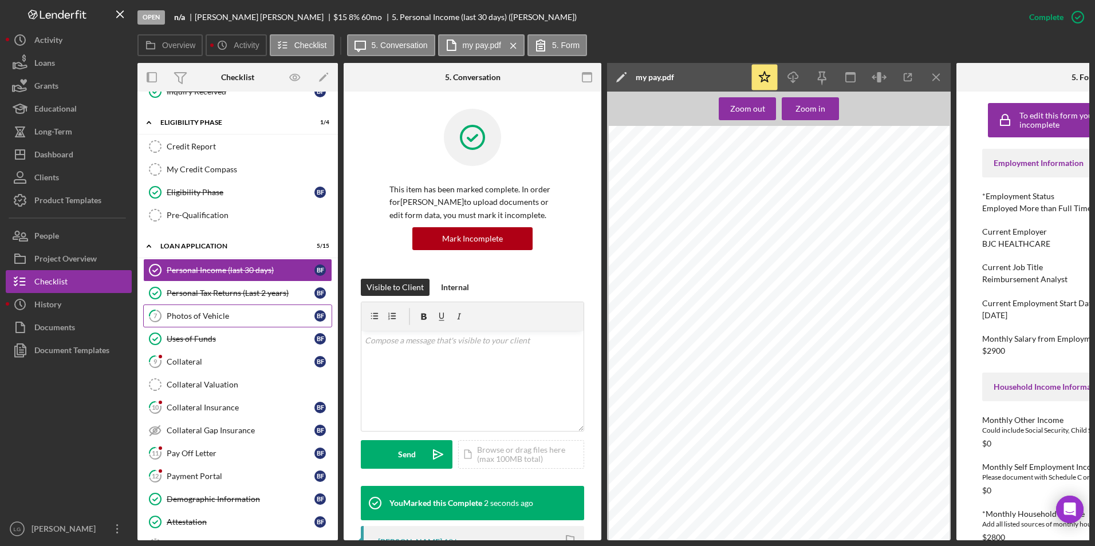
click at [196, 323] on link "7 Photos of Vehicle B F" at bounding box center [237, 316] width 189 height 23
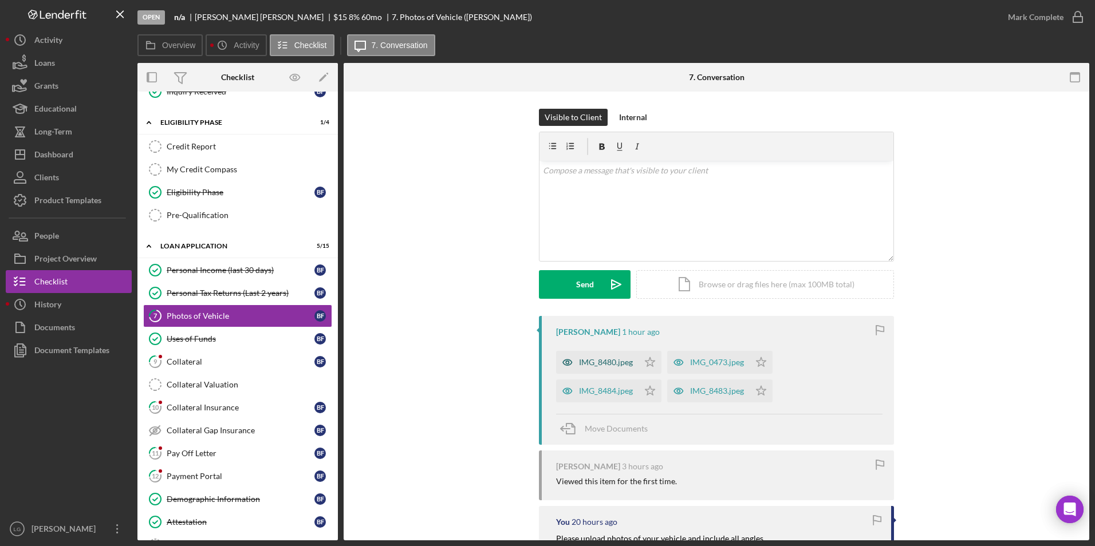
click at [586, 354] on div "IMG_8480.jpeg" at bounding box center [597, 362] width 82 height 23
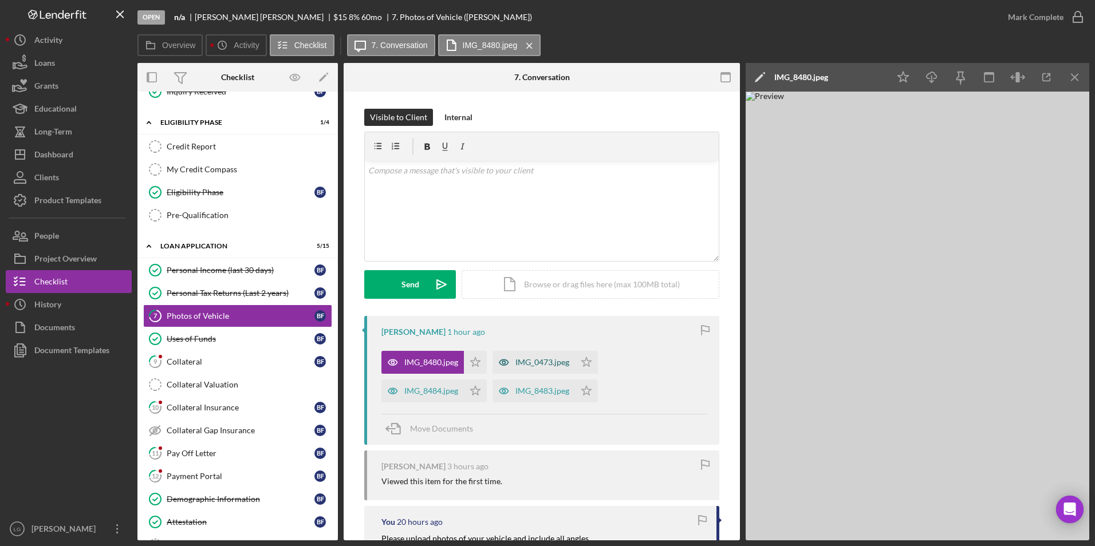
click at [543, 361] on div "IMG_0473.jpeg" at bounding box center [542, 362] width 54 height 9
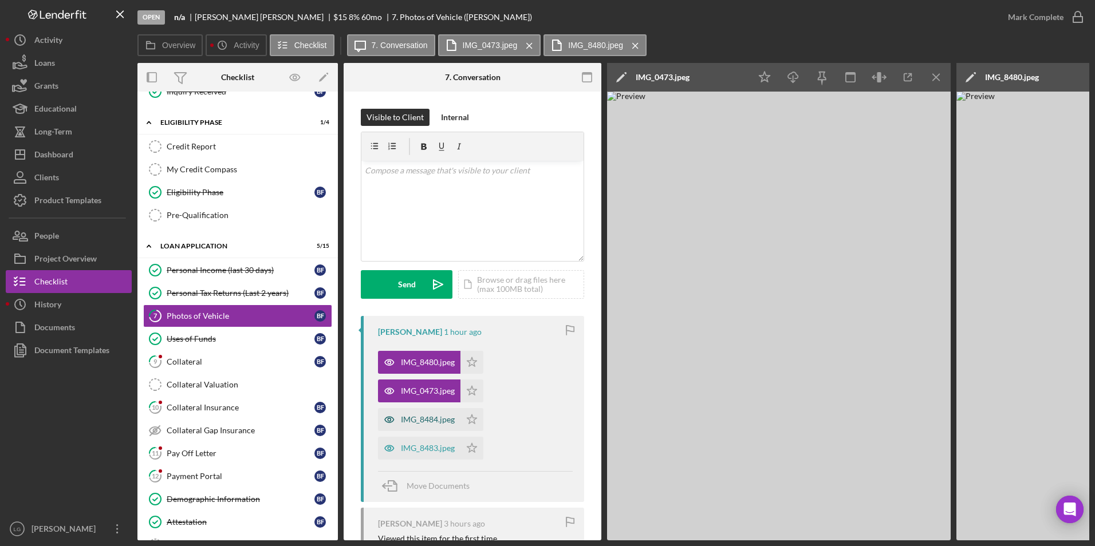
click at [436, 422] on div "IMG_8484.jpeg" at bounding box center [428, 419] width 54 height 9
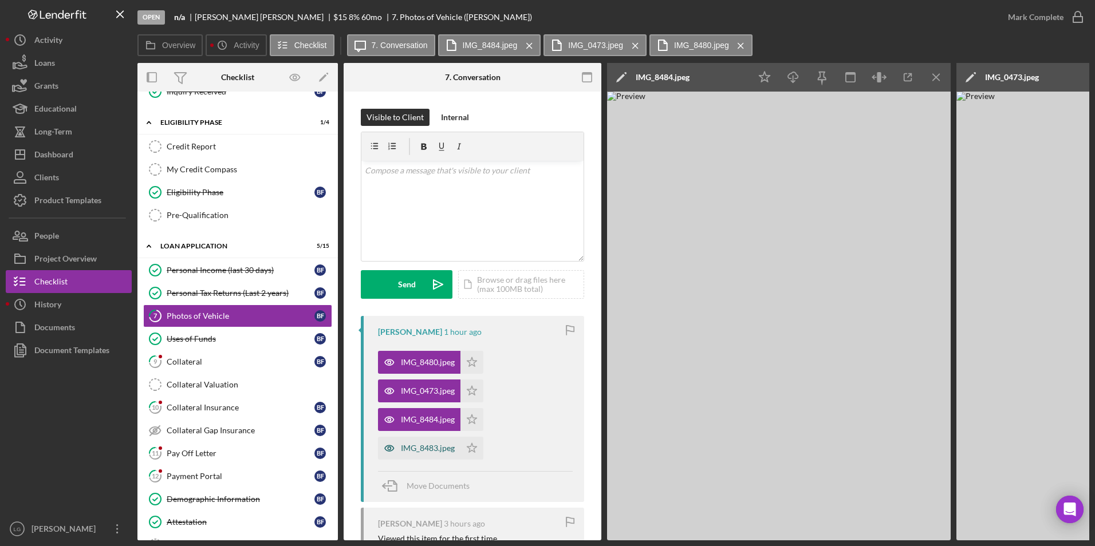
click at [419, 451] on div "IMG_8483.jpeg" at bounding box center [428, 448] width 54 height 9
click at [475, 447] on polygon "button" at bounding box center [472, 447] width 10 height 9
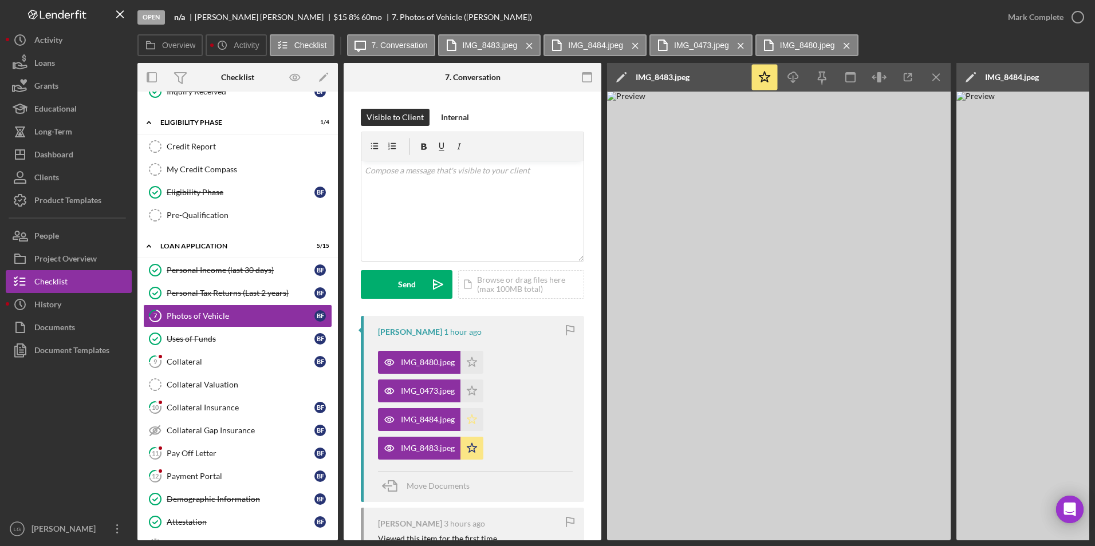
drag, startPoint x: 477, startPoint y: 420, endPoint x: 476, endPoint y: 397, distance: 22.9
click at [477, 414] on icon "Icon/Star" at bounding box center [471, 419] width 23 height 23
click at [476, 381] on icon "Icon/Star" at bounding box center [471, 391] width 23 height 23
click at [476, 353] on icon "Icon/Star" at bounding box center [471, 362] width 23 height 23
click at [1053, 22] on div "Mark Complete" at bounding box center [1036, 17] width 56 height 23
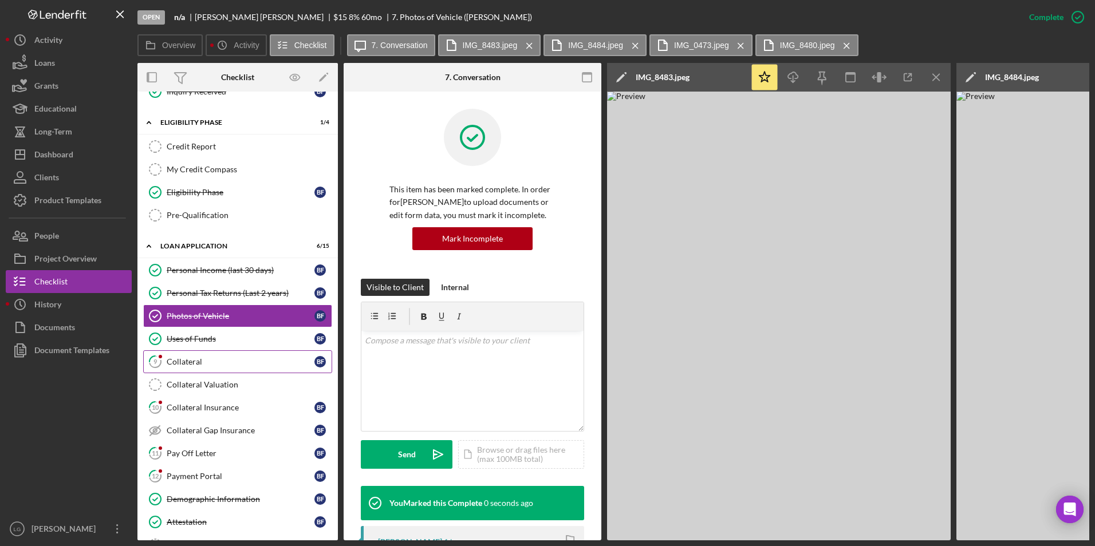
click at [210, 364] on div "Collateral" at bounding box center [241, 361] width 148 height 9
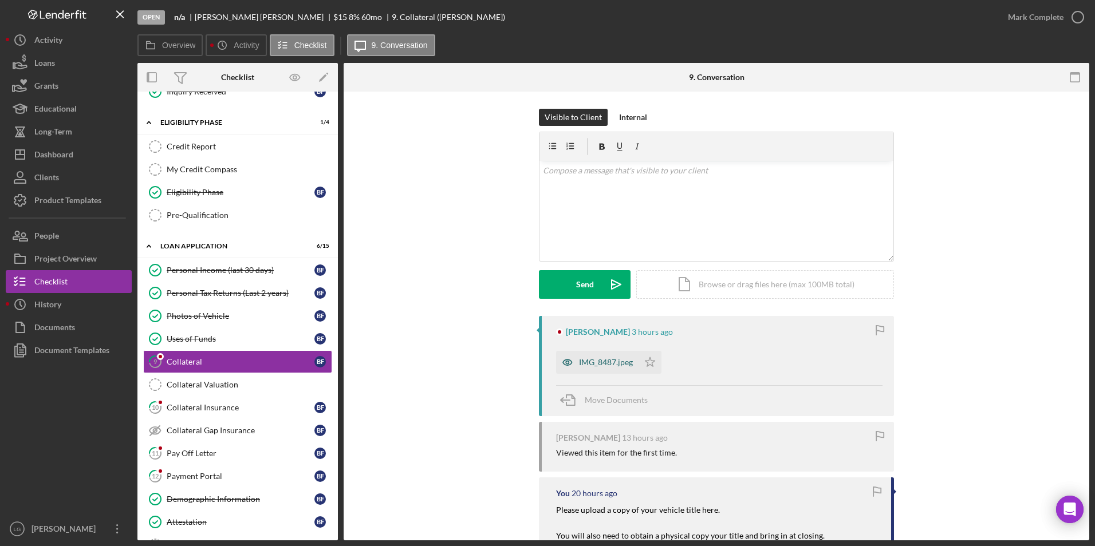
click at [571, 353] on icon "button" at bounding box center [567, 362] width 23 height 23
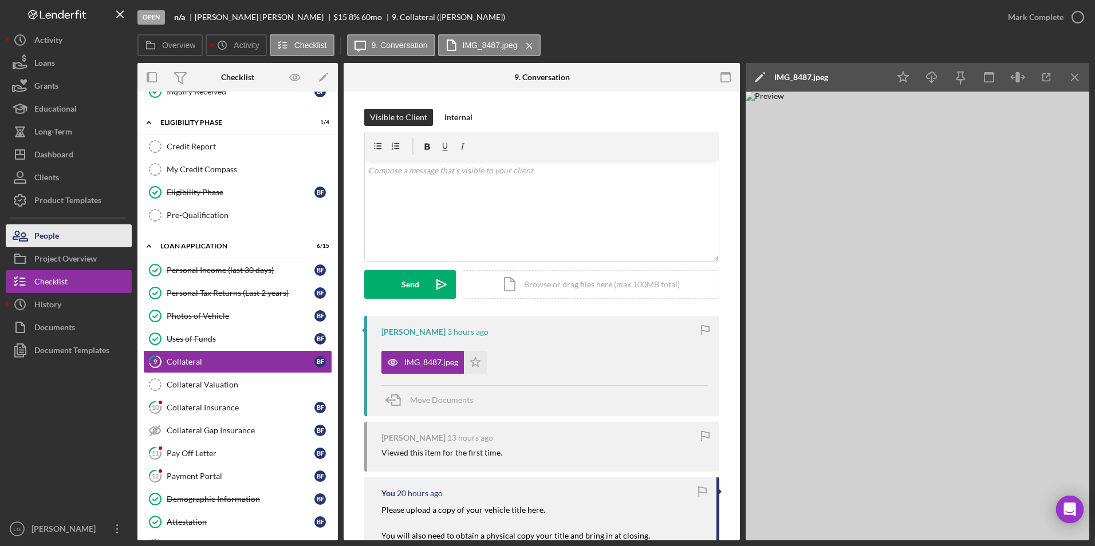
click at [24, 231] on icon "button" at bounding box center [20, 236] width 29 height 29
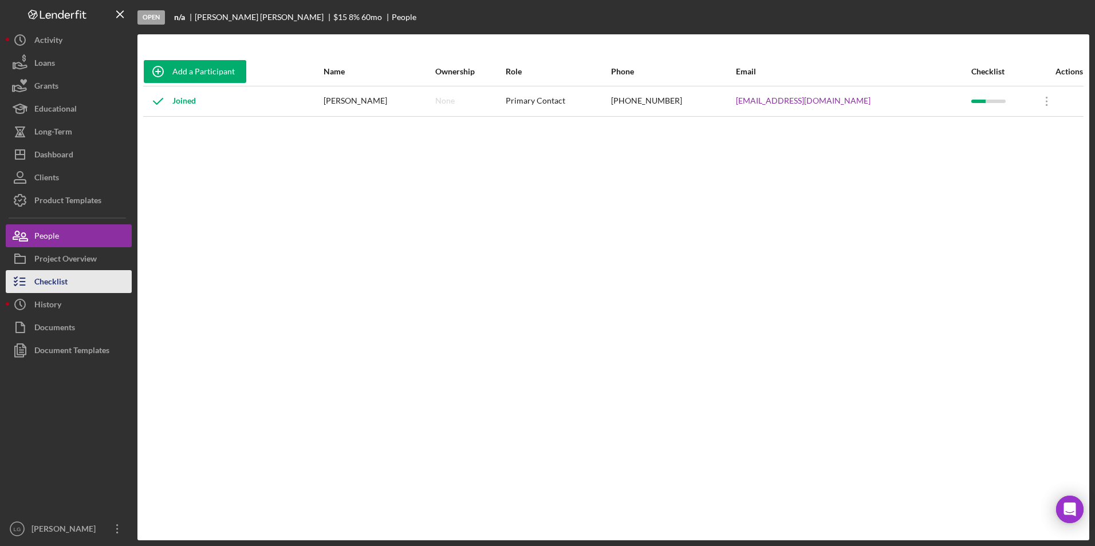
click at [67, 271] on div "Checklist" at bounding box center [50, 283] width 33 height 26
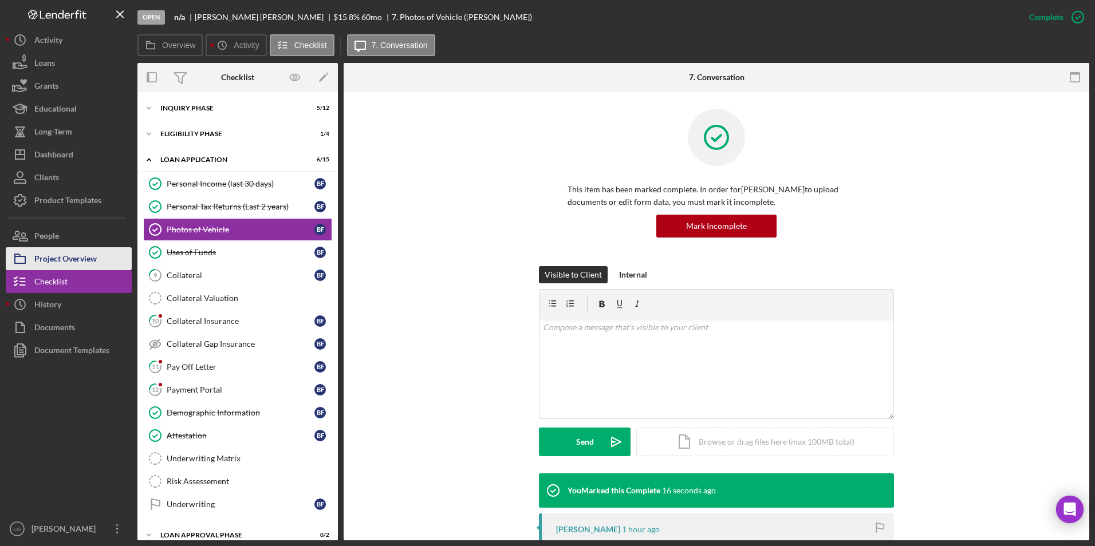
click at [67, 263] on div "Project Overview" at bounding box center [65, 260] width 62 height 26
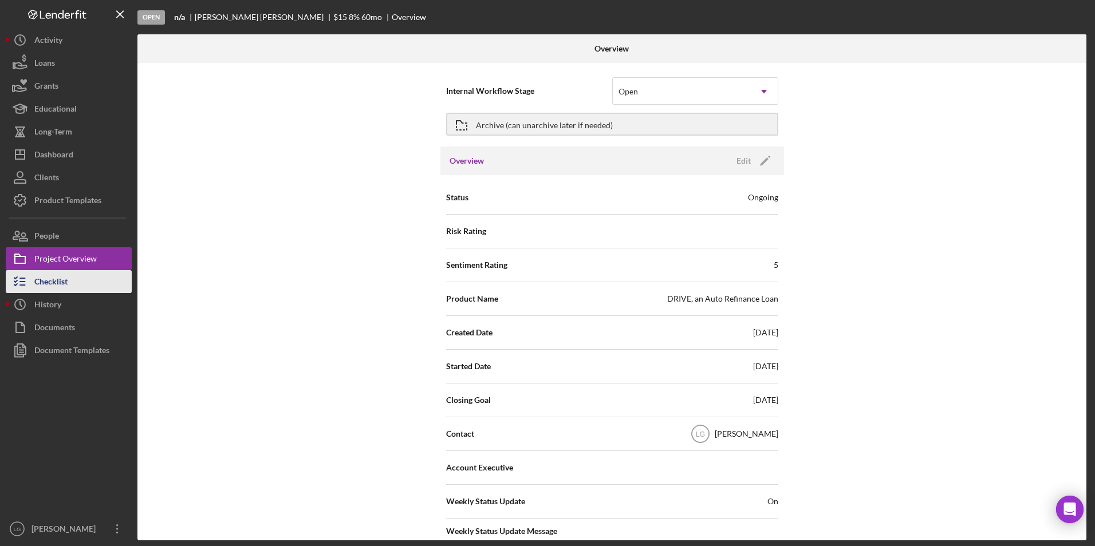
click at [50, 275] on div "Checklist" at bounding box center [50, 283] width 33 height 26
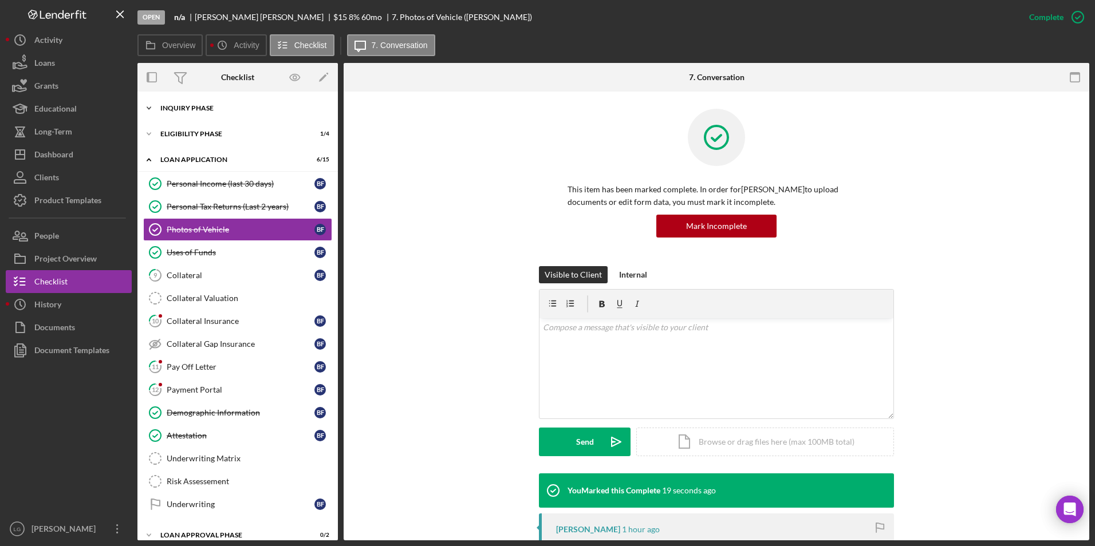
click at [243, 116] on div "Icon/Expander Inquiry Phase 5 / 12" at bounding box center [237, 108] width 200 height 23
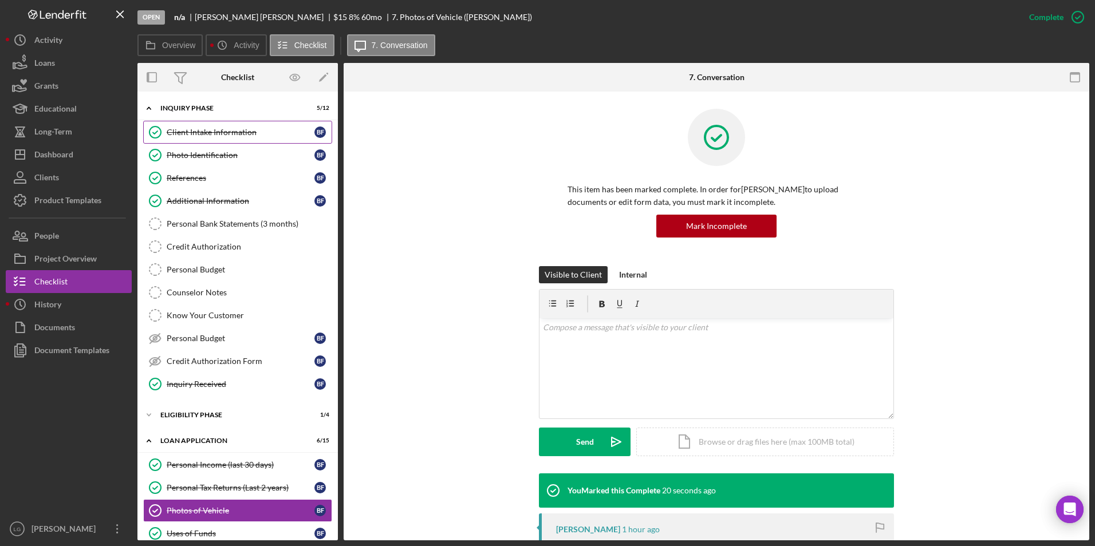
click at [230, 141] on link "Client Intake Information Client Intake Information B F" at bounding box center [237, 132] width 189 height 23
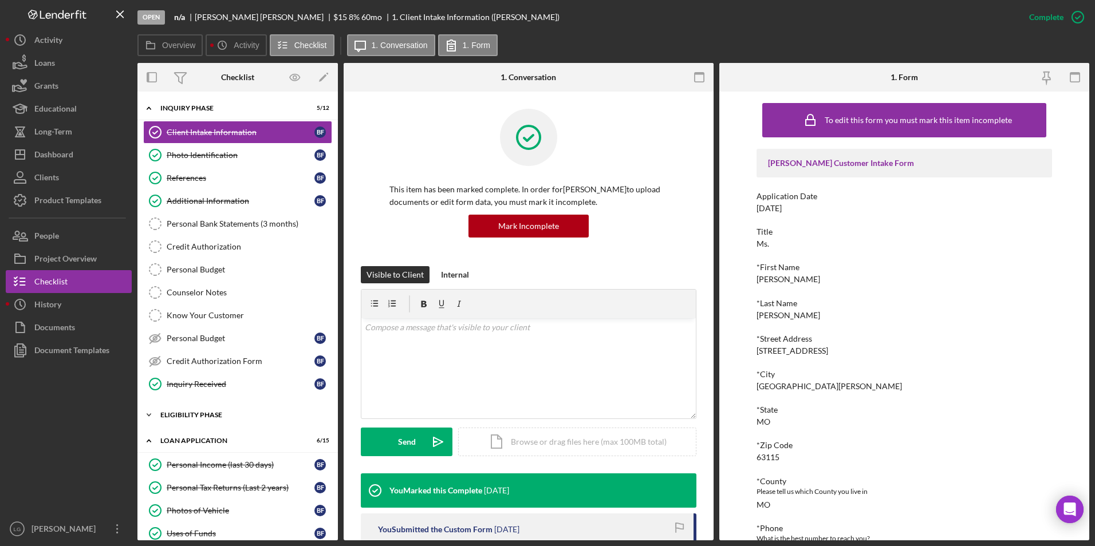
click at [163, 417] on div "Eligibility Phase" at bounding box center [241, 415] width 163 height 7
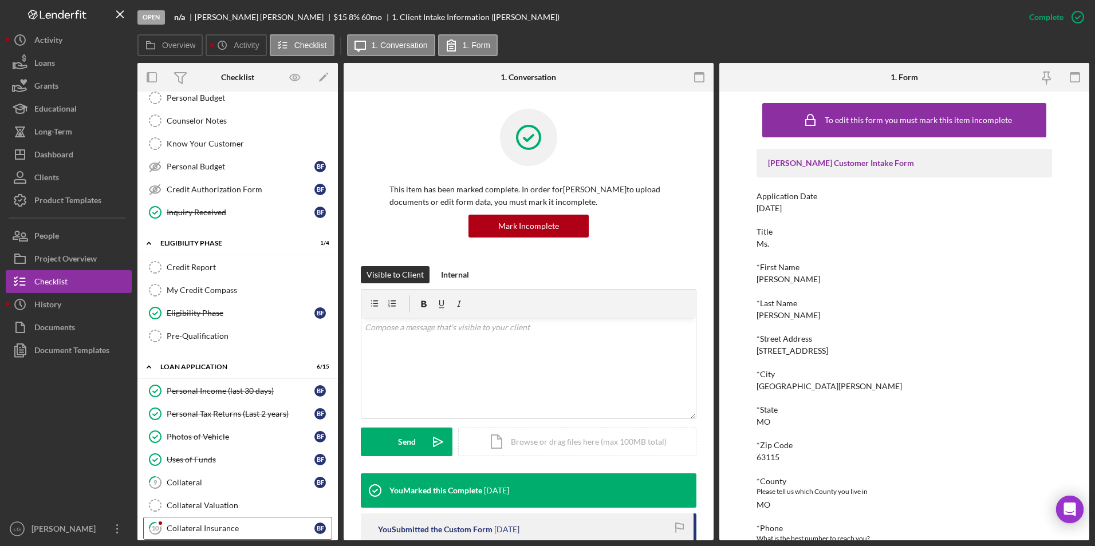
scroll to position [286, 0]
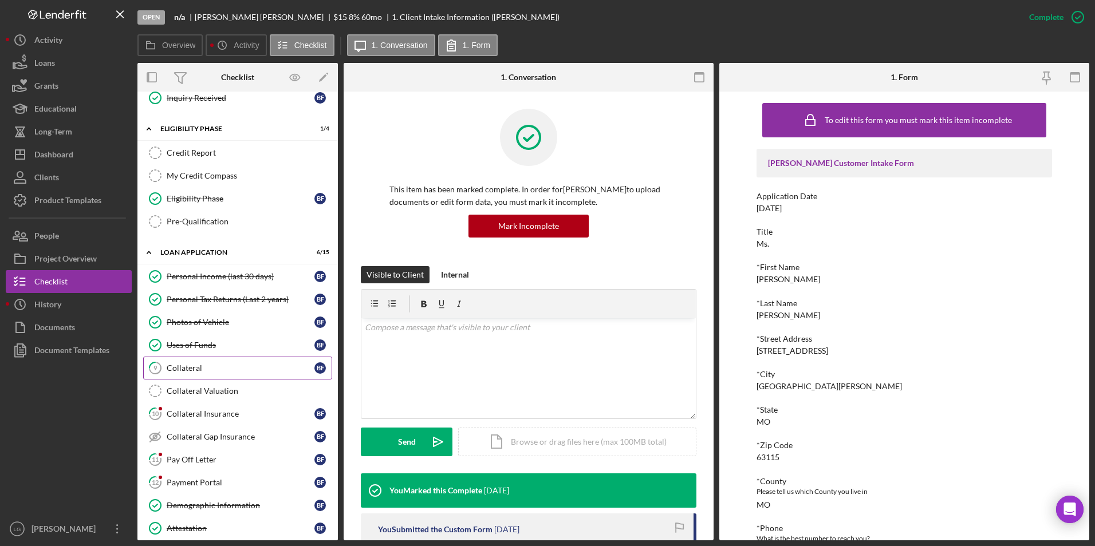
click at [182, 366] on div "Collateral" at bounding box center [241, 368] width 148 height 9
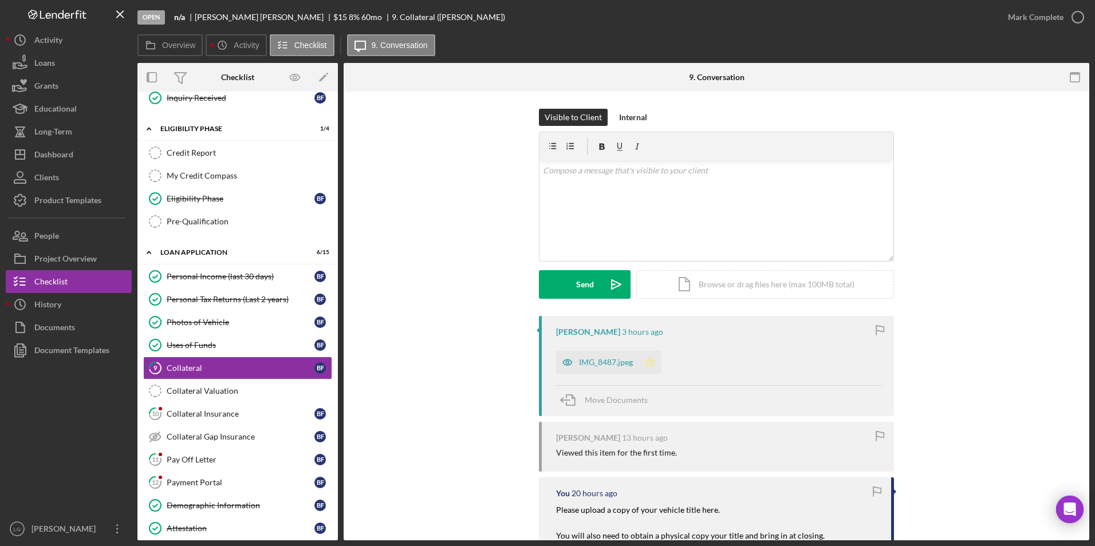
click at [654, 358] on icon "Icon/Star" at bounding box center [649, 362] width 23 height 23
drag, startPoint x: 601, startPoint y: 359, endPoint x: 626, endPoint y: 346, distance: 27.7
click at [601, 360] on div "IMG_8487.jpeg" at bounding box center [606, 362] width 54 height 9
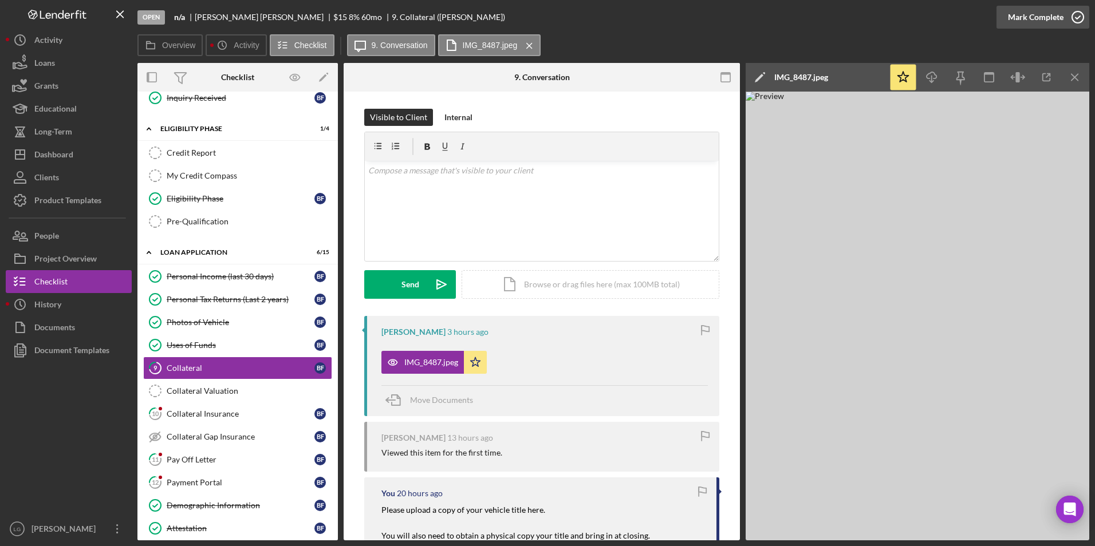
click at [1024, 25] on div "Mark Complete" at bounding box center [1036, 17] width 56 height 23
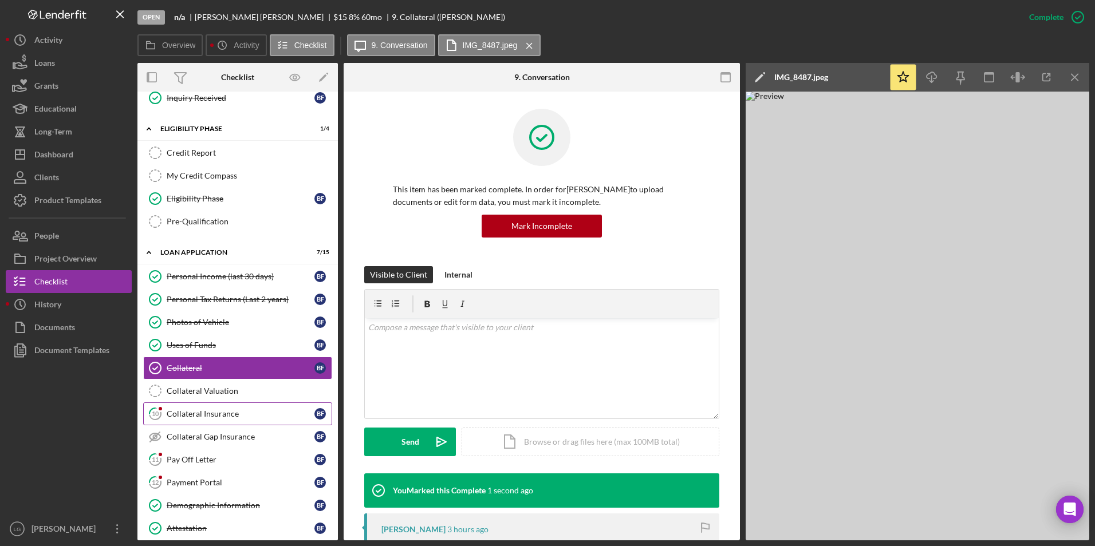
click at [199, 418] on div "Collateral Insurance" at bounding box center [241, 413] width 148 height 9
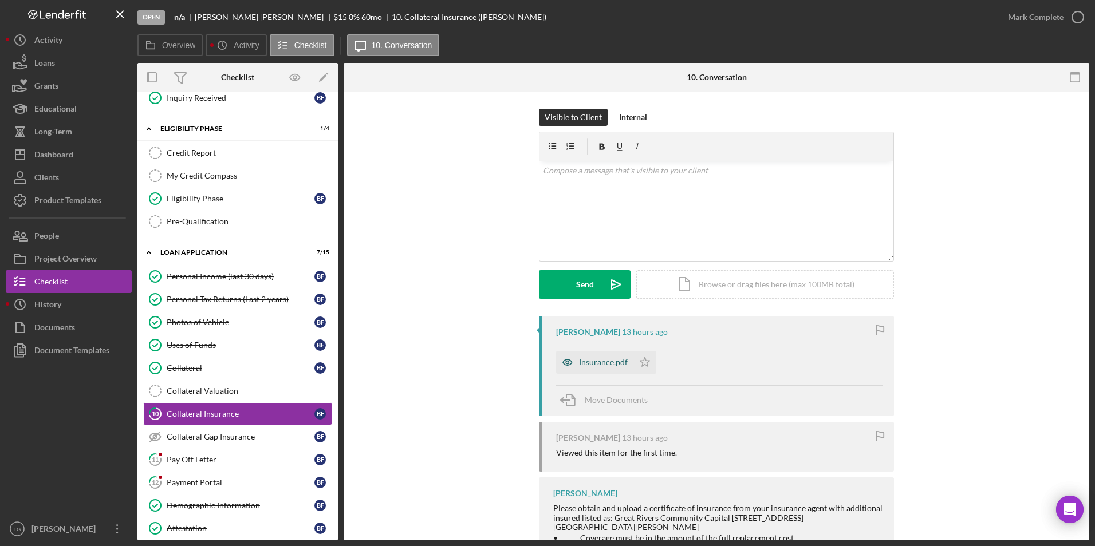
click at [574, 357] on icon "button" at bounding box center [567, 362] width 23 height 23
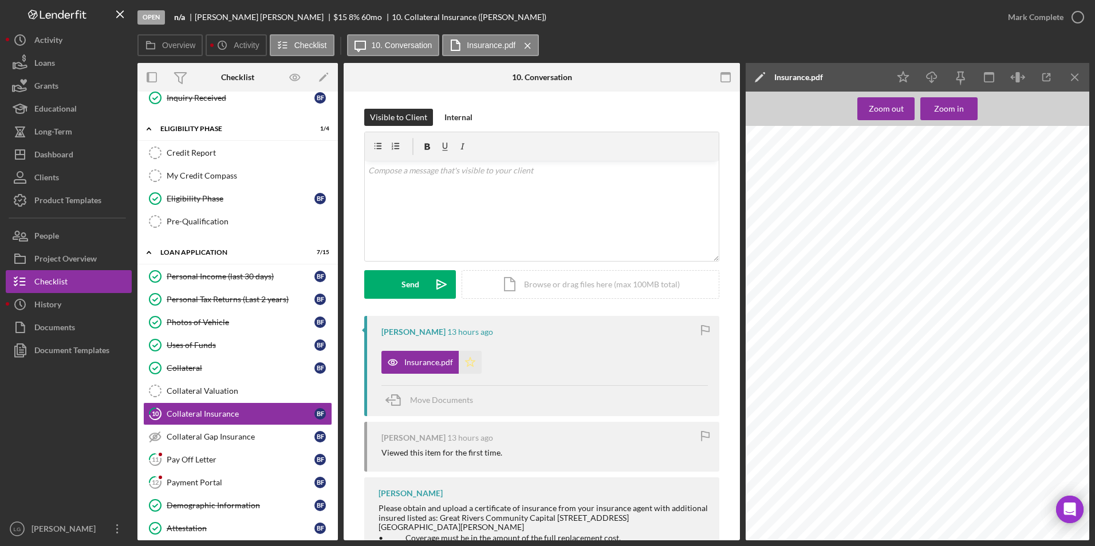
click at [471, 364] on icon "Icon/Star" at bounding box center [470, 362] width 23 height 23
click at [1016, 19] on div "Mark Complete" at bounding box center [1036, 17] width 56 height 23
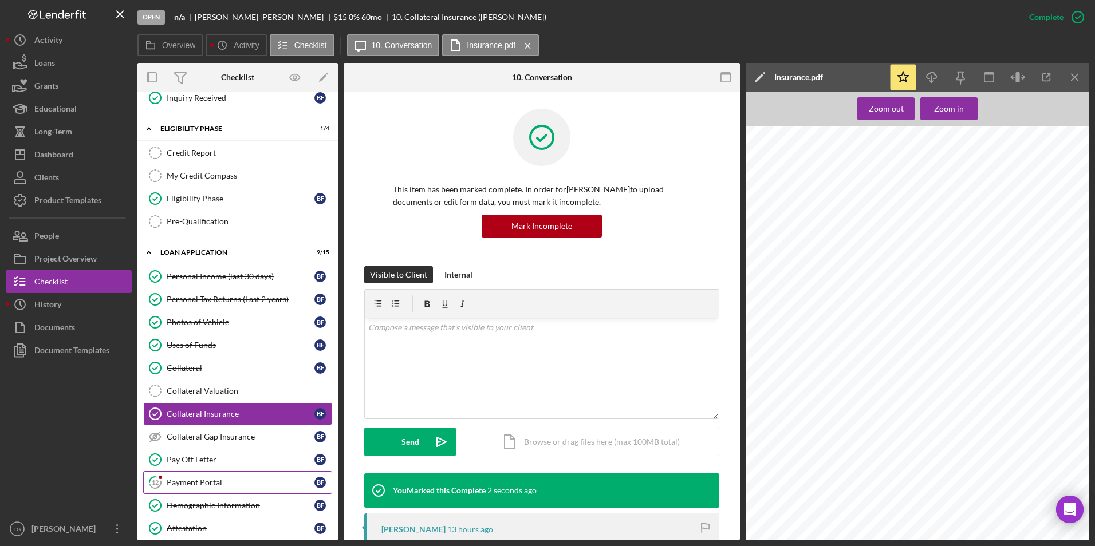
click at [187, 483] on div "Payment Portal" at bounding box center [241, 482] width 148 height 9
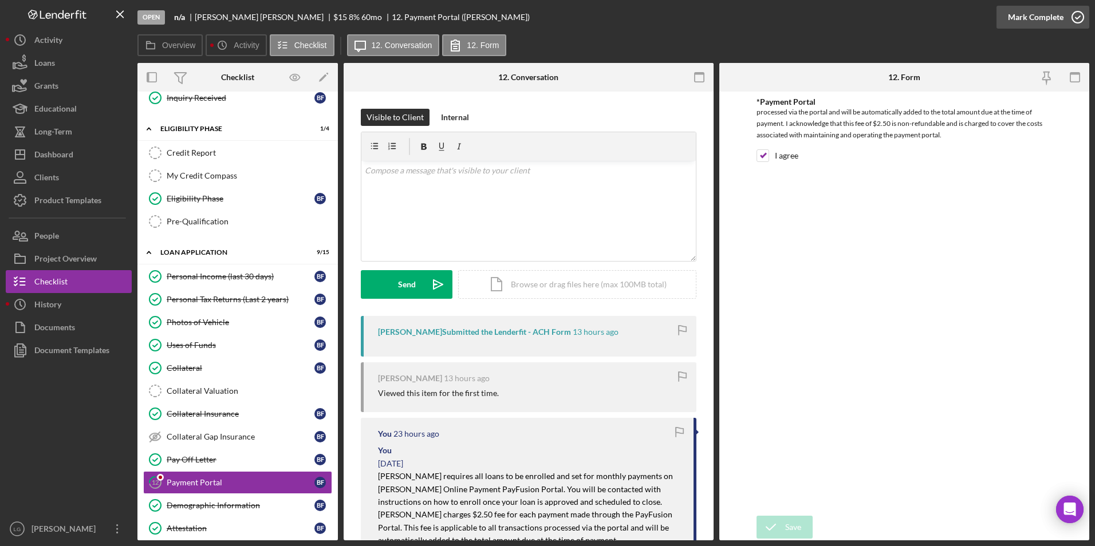
click at [1054, 15] on div "Mark Complete" at bounding box center [1036, 17] width 56 height 23
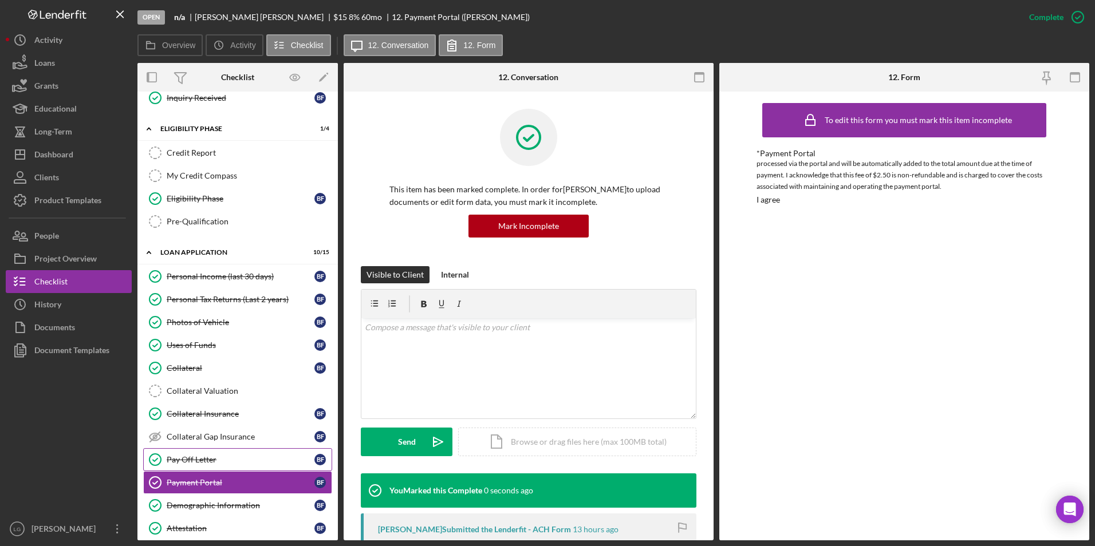
click at [191, 463] on div "Pay Off Letter" at bounding box center [241, 459] width 148 height 9
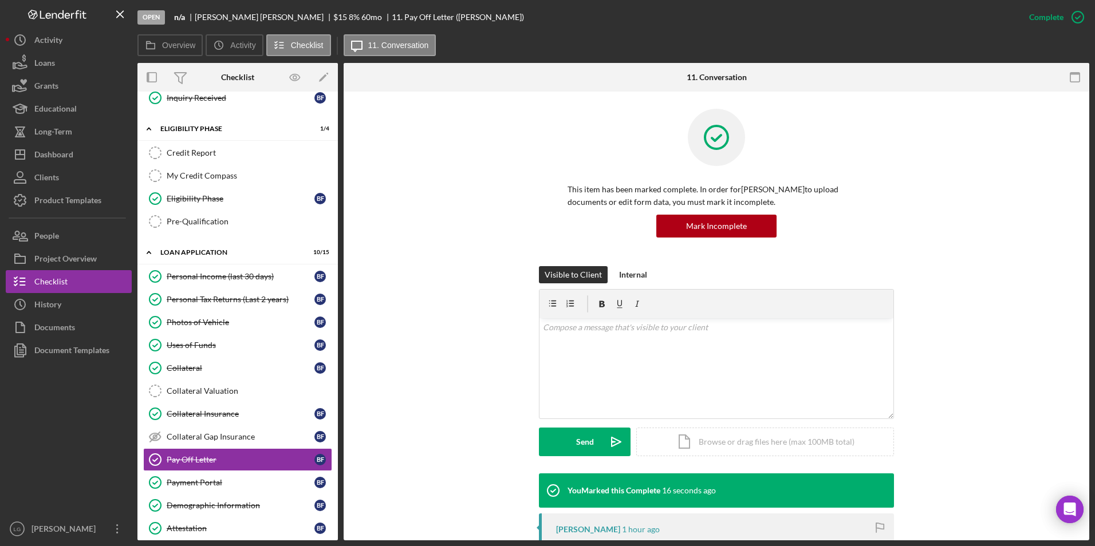
scroll to position [114, 0]
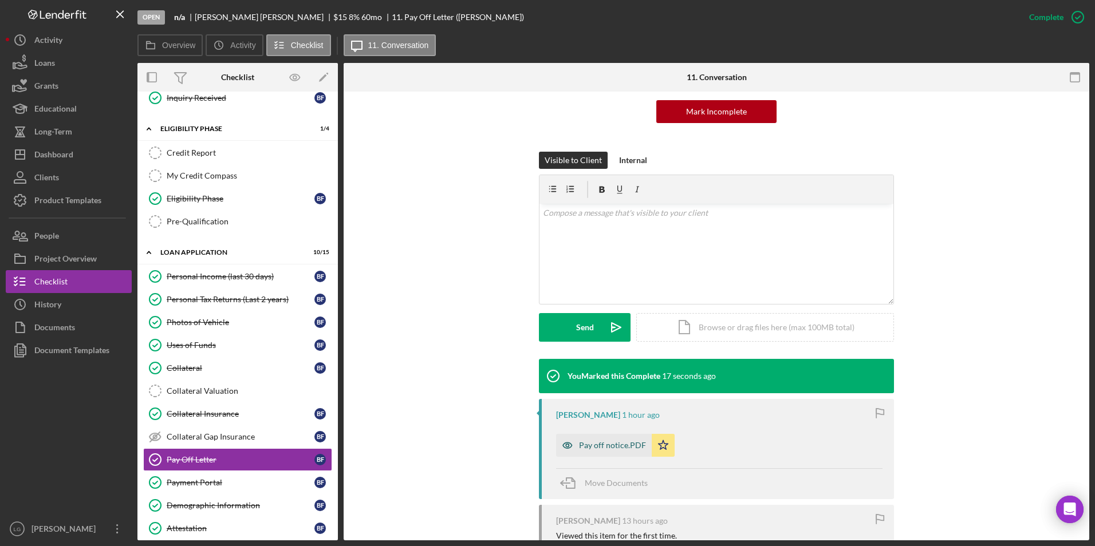
click at [595, 449] on div "Pay off notice.PDF" at bounding box center [612, 445] width 67 height 9
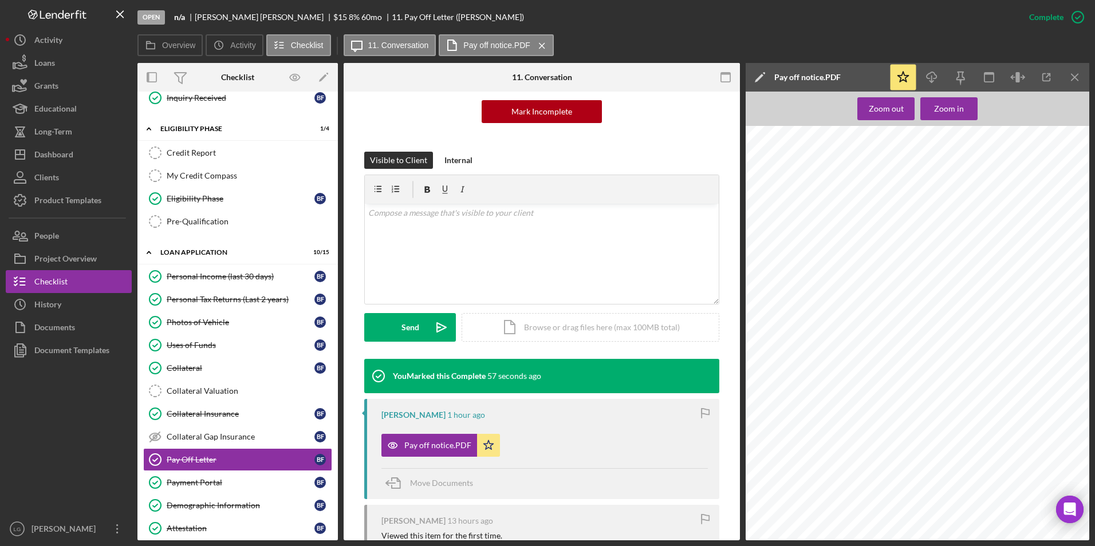
scroll to position [48, 0]
click at [45, 152] on div "Dashboard" at bounding box center [53, 156] width 39 height 26
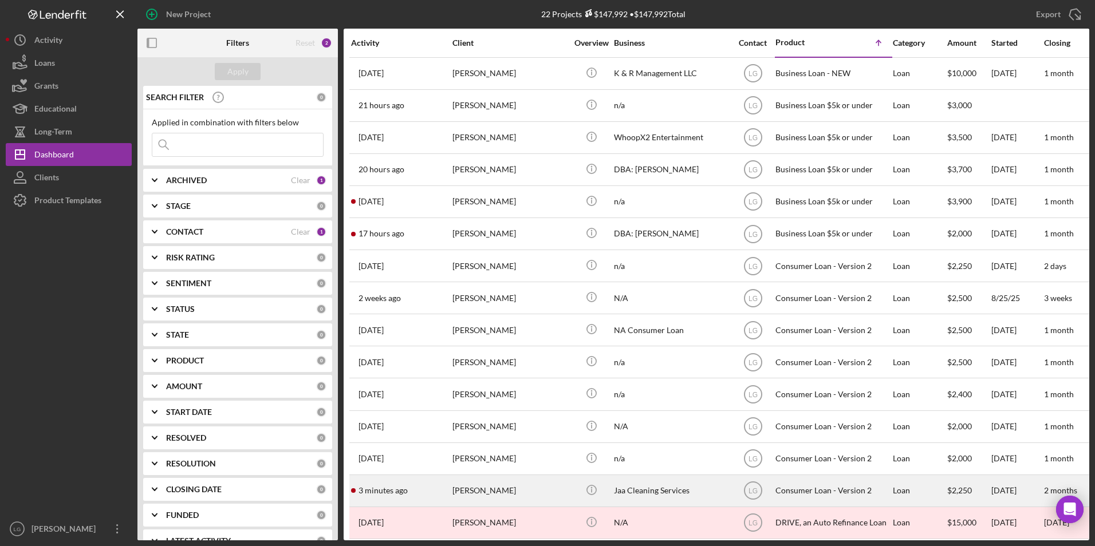
click at [485, 488] on div "[PERSON_NAME]" at bounding box center [509, 491] width 114 height 30
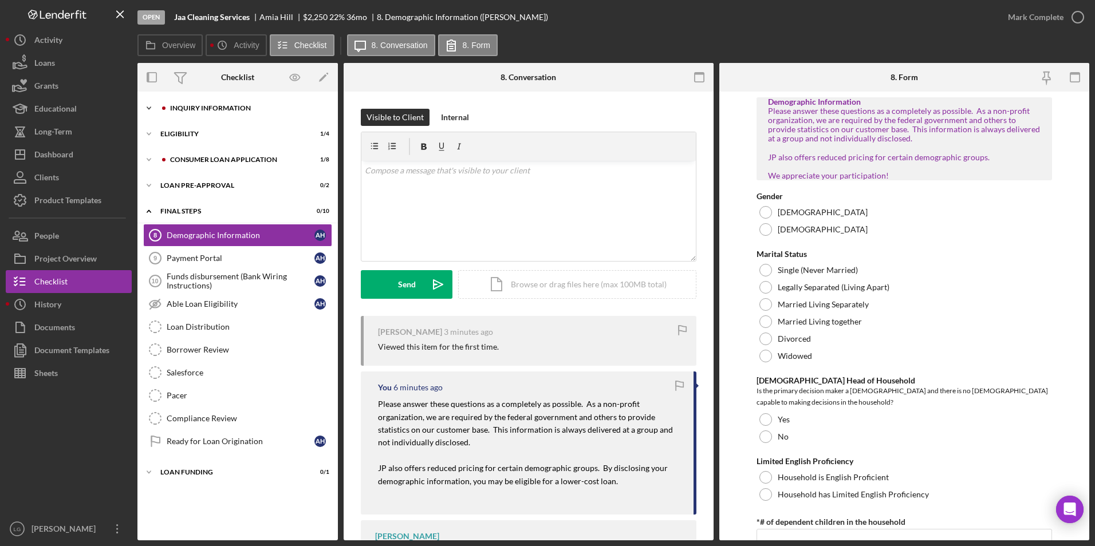
click at [157, 107] on icon "Icon/Expander" at bounding box center [148, 108] width 23 height 23
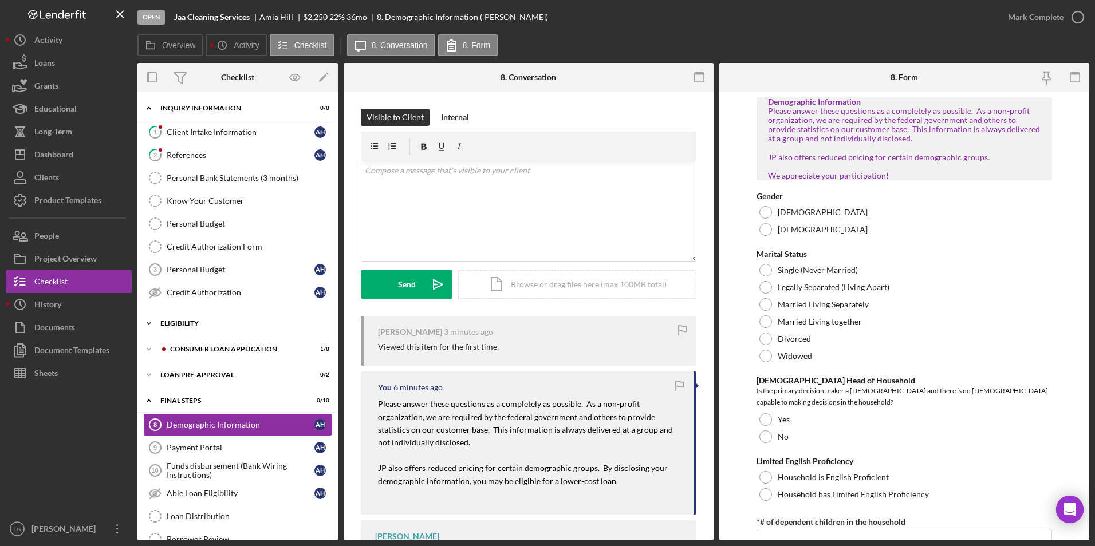
click at [176, 319] on div "Icon/Expander Eligibility 1 / 4" at bounding box center [237, 323] width 200 height 23
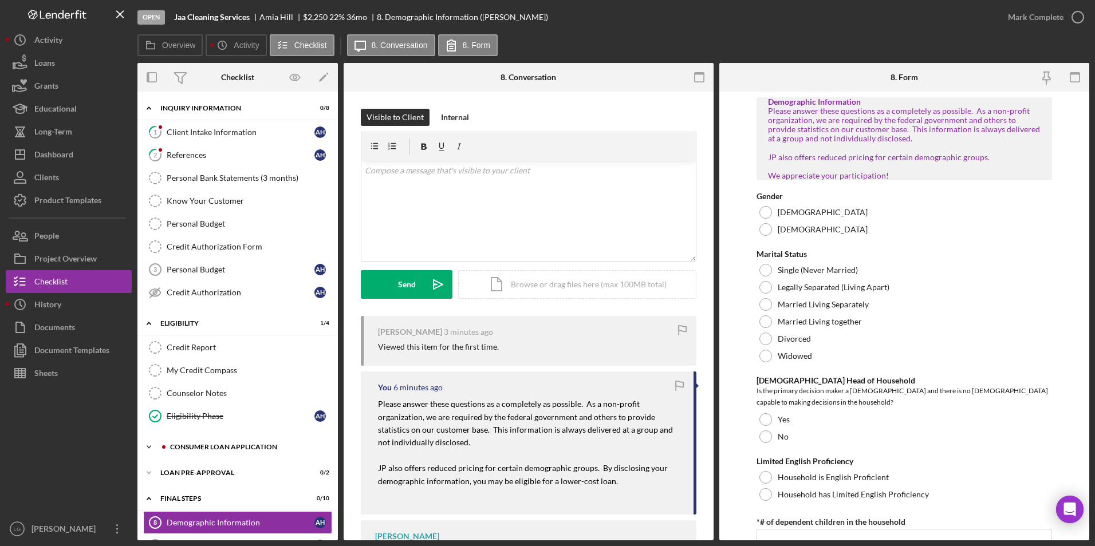
scroll to position [114, 0]
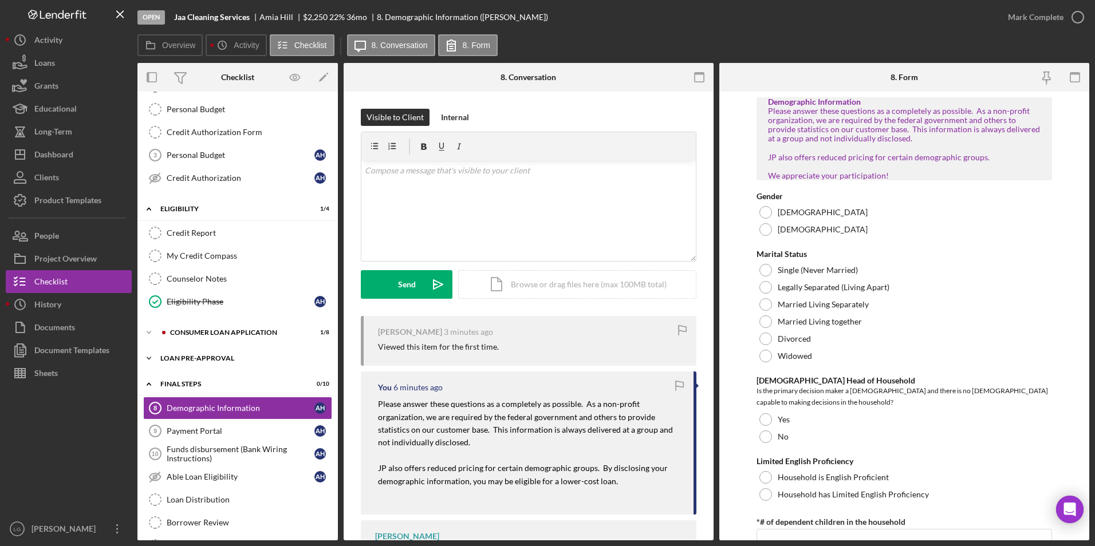
click at [192, 354] on div "Icon/Expander Loan Pre-Approval 0 / 2" at bounding box center [237, 358] width 200 height 23
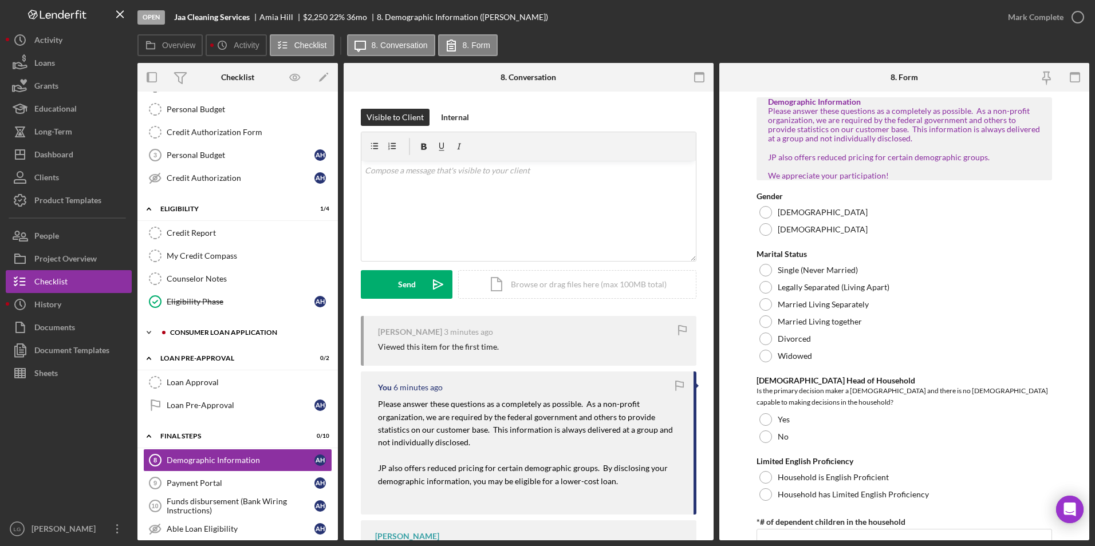
click at [196, 330] on div "Consumer Loan Application" at bounding box center [246, 332] width 153 height 7
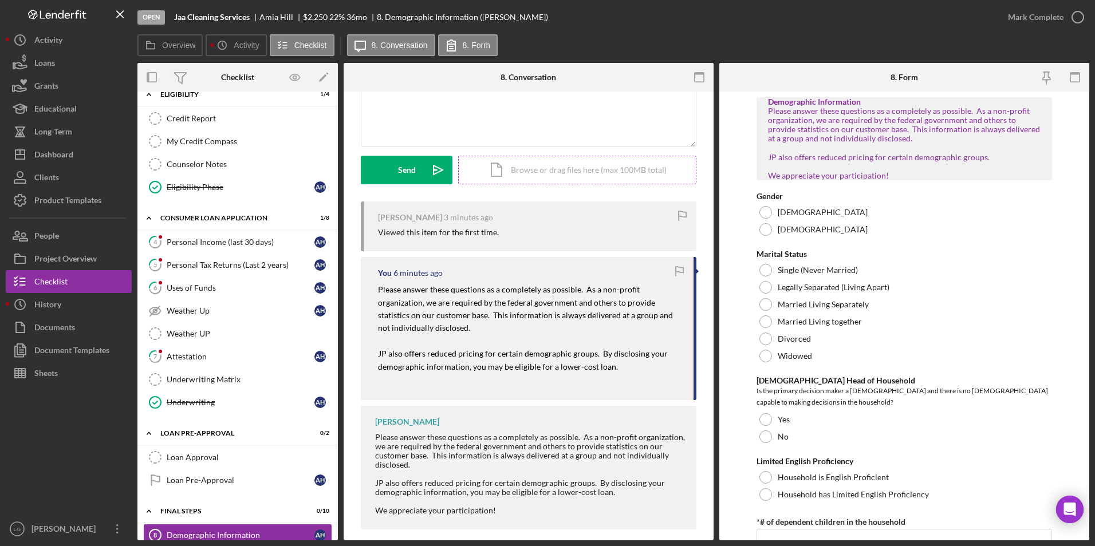
scroll to position [0, 0]
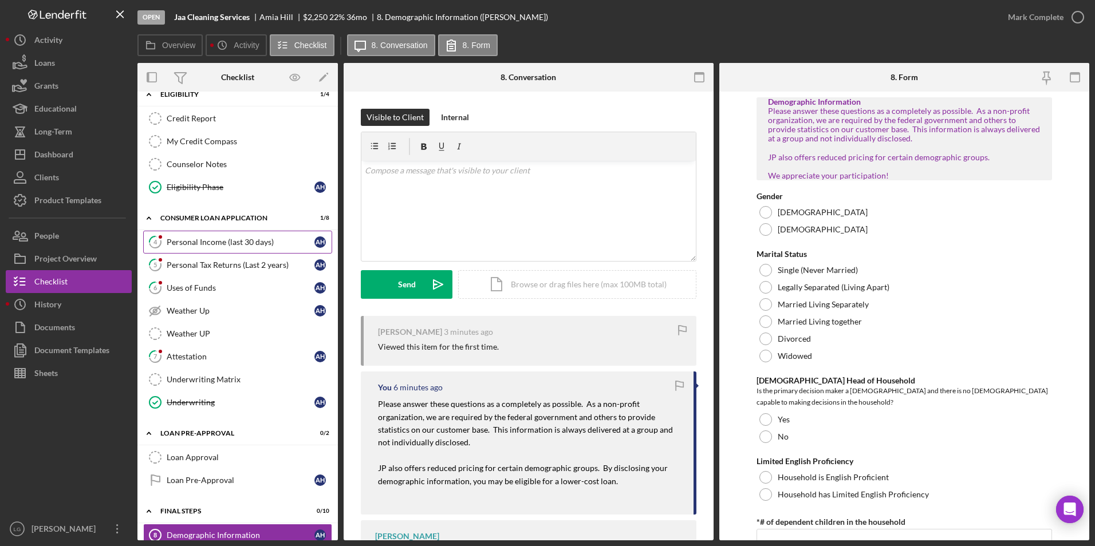
click at [249, 233] on link "4 Personal Income (last 30 days) A H" at bounding box center [237, 242] width 189 height 23
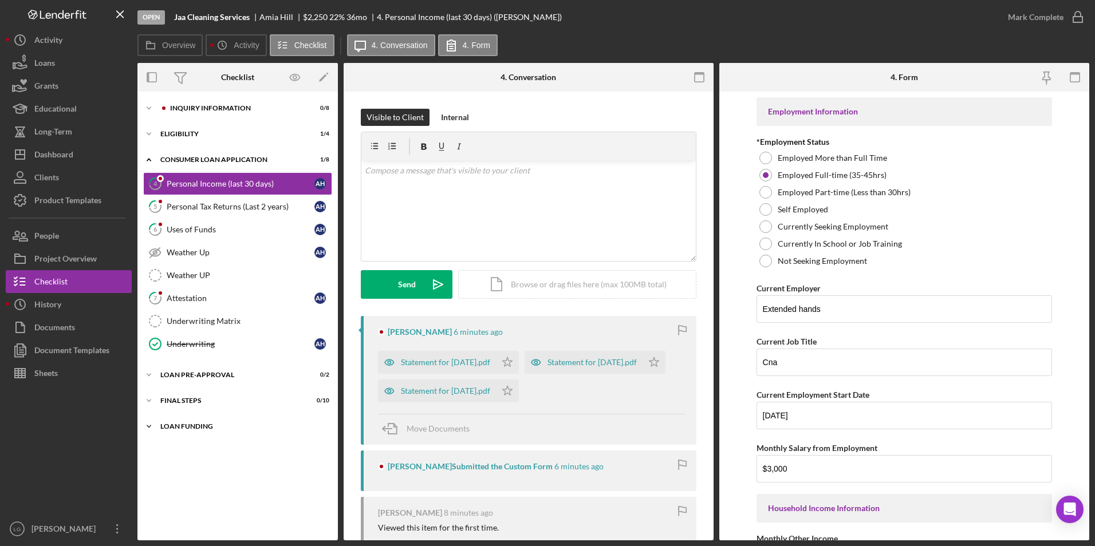
click at [168, 421] on div "Icon/Expander Loan Funding 0 / 1" at bounding box center [237, 426] width 200 height 23
click at [168, 401] on div "FINAL STEPS" at bounding box center [241, 400] width 163 height 7
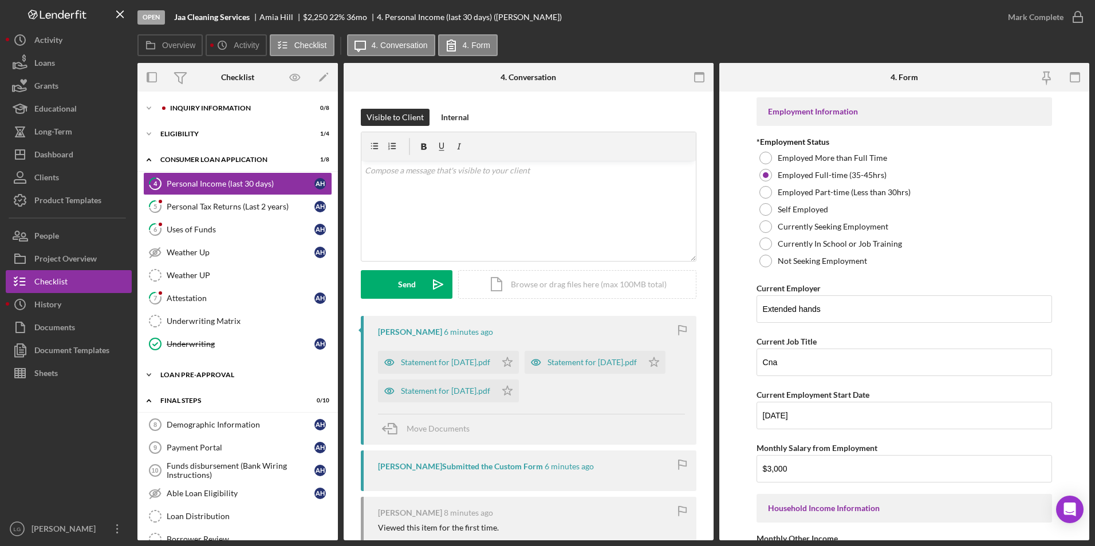
click at [174, 376] on div "Loan Pre-Approval" at bounding box center [241, 375] width 163 height 7
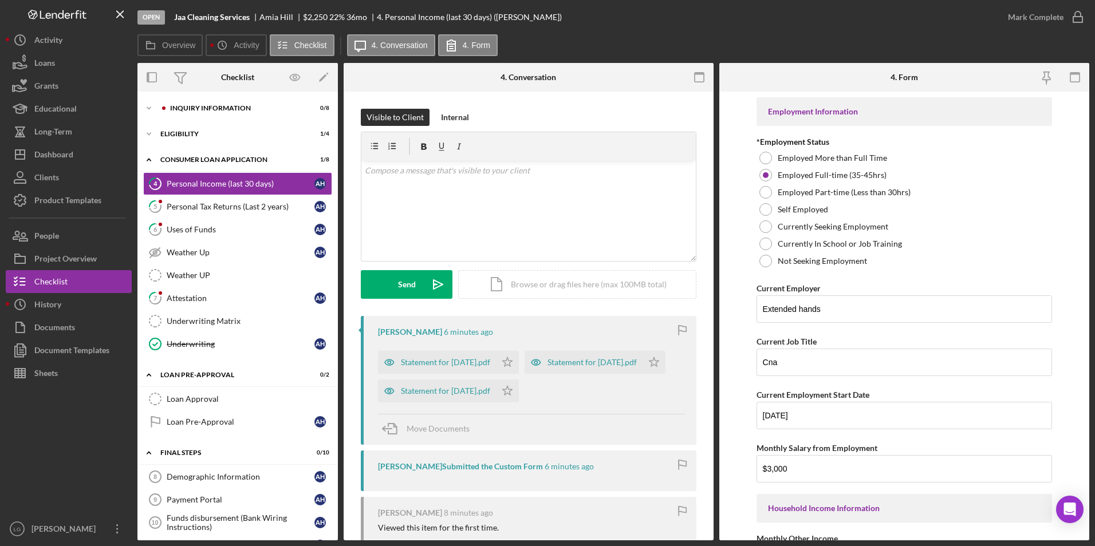
drag, startPoint x: 524, startPoint y: 364, endPoint x: 530, endPoint y: 378, distance: 15.8
click at [519, 364] on icon "Icon/Star" at bounding box center [507, 362] width 23 height 23
click at [649, 366] on polygon "button" at bounding box center [654, 361] width 10 height 9
click at [519, 402] on icon "Icon/Star" at bounding box center [507, 391] width 23 height 23
click at [1024, 16] on div "Mark Complete" at bounding box center [1036, 17] width 56 height 23
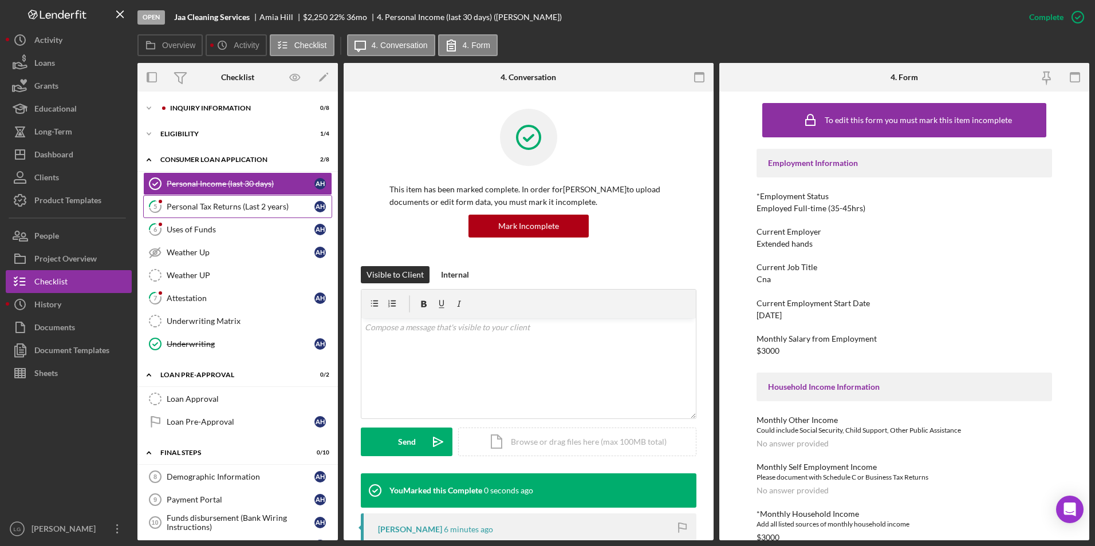
click at [230, 207] on div "Personal Tax Returns (Last 2 years)" at bounding box center [241, 206] width 148 height 9
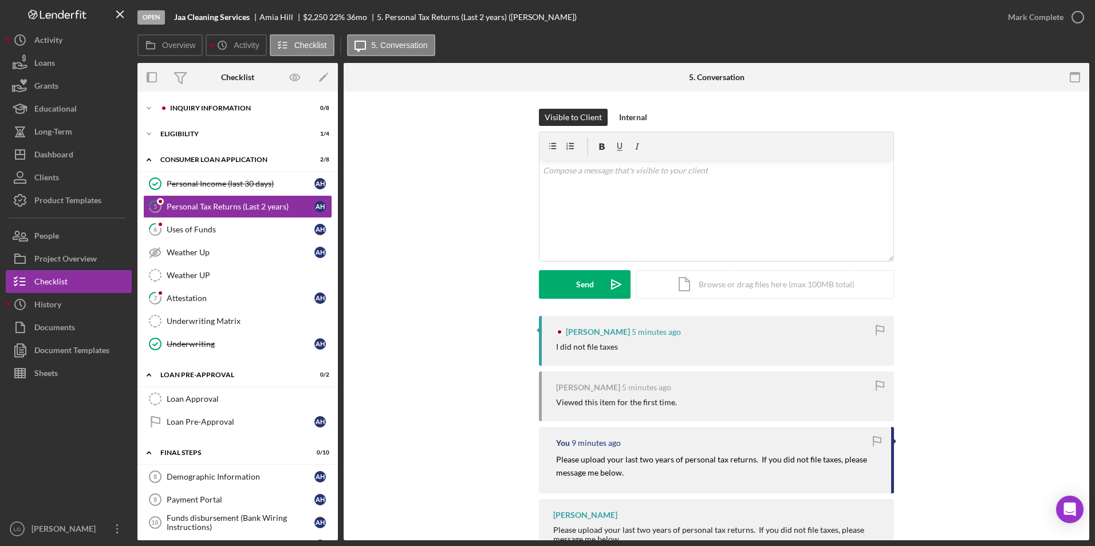
scroll to position [41, 0]
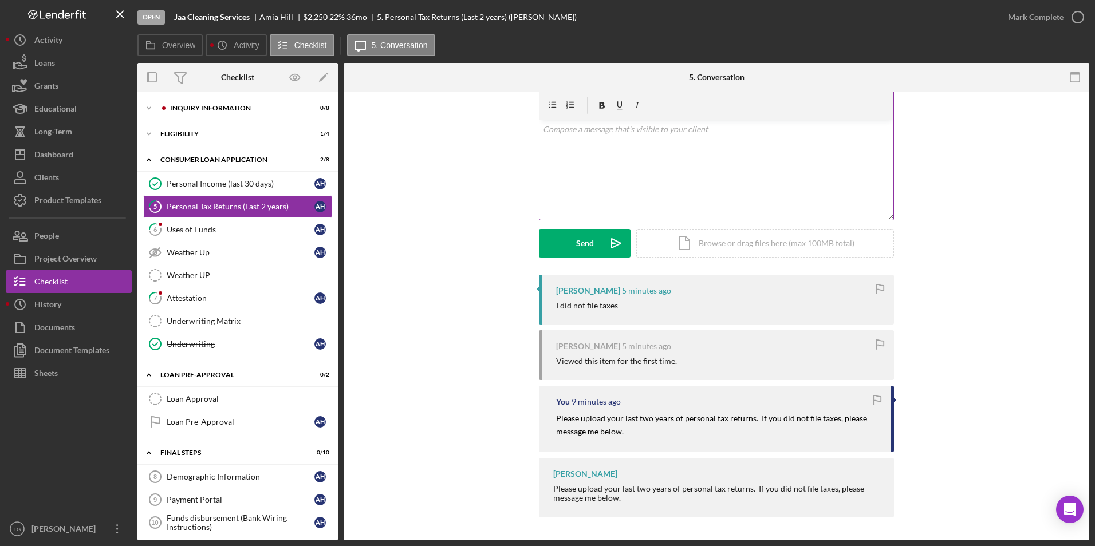
click at [625, 137] on div "v Color teal Color pink Remove color Add row above Add row below Add column bef…" at bounding box center [716, 170] width 354 height 100
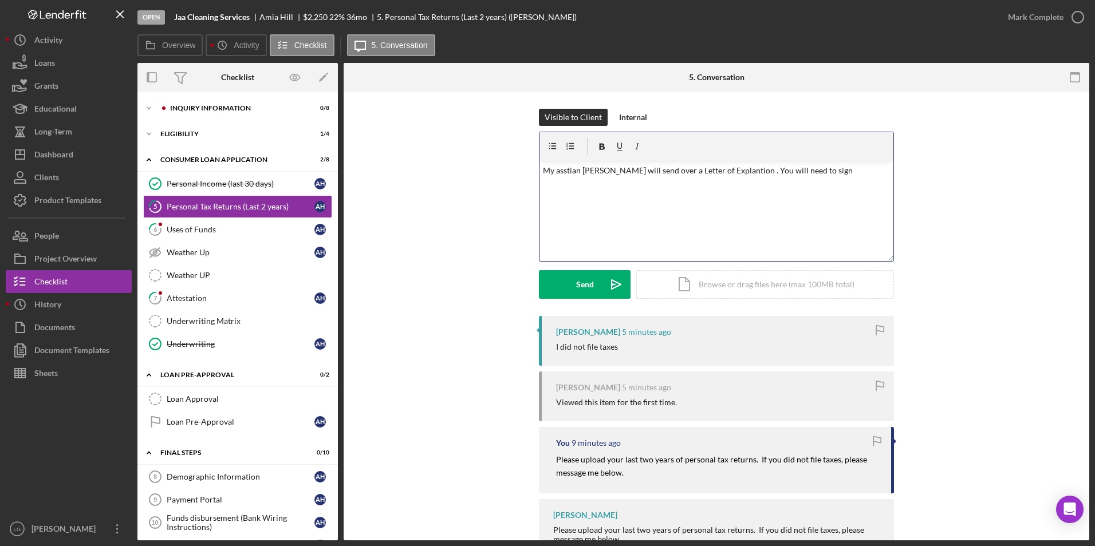
drag, startPoint x: 566, startPoint y: 171, endPoint x: 694, endPoint y: 223, distance: 137.7
click at [694, 223] on div "v Color teal Color pink Remove color Add row above Add row below Add column bef…" at bounding box center [716, 211] width 354 height 100
drag, startPoint x: 578, startPoint y: 171, endPoint x: 559, endPoint y: 171, distance: 19.5
click at [559, 171] on p "My asstian Barbara will send over a Letter of Explantion . You will need to sign" at bounding box center [717, 170] width 348 height 13
click at [584, 211] on div "v Color teal Color pink Remove color Add row above Add row below Add column bef…" at bounding box center [716, 211] width 354 height 100
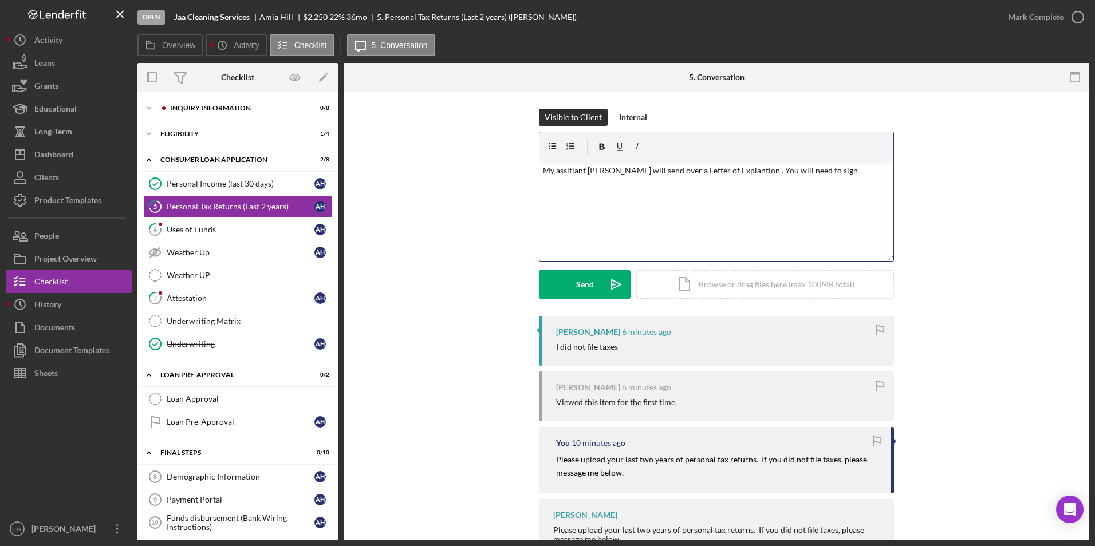
click at [716, 171] on p "My assitiant Barbara will send over a Letter of Explantion . You will need to s…" at bounding box center [717, 170] width 348 height 13
click at [817, 171] on p "My assitiant Barbara will send over a Letter of Explantion . You will need to s…" at bounding box center [717, 170] width 348 height 13
click at [607, 184] on p "My assitiant Barbara will send over a Letter of Explantion . You will need to s…" at bounding box center [717, 177] width 348 height 26
click at [716, 236] on div "v Color teal Color pink Remove color Add row above Add row below Add column bef…" at bounding box center [716, 211] width 354 height 100
click at [588, 227] on div "v Color teal Color pink Remove color Add row above Add row below Add column bef…" at bounding box center [716, 211] width 354 height 100
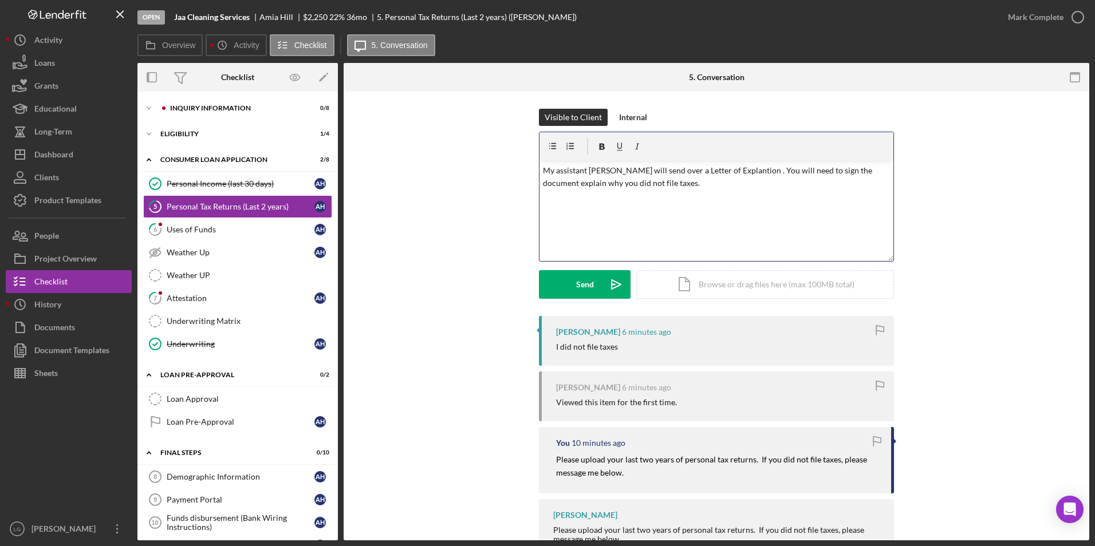
click at [749, 222] on div "v Color teal Color pink Remove color Add row above Add row below Add column bef…" at bounding box center [716, 211] width 354 height 100
click at [692, 198] on div "v Color teal Color pink Remove color Add row above Add row below Add column bef…" at bounding box center [716, 211] width 354 height 100
click at [605, 208] on div "v Color teal Color pink Remove color Add row above Add row below Add column bef…" at bounding box center [716, 211] width 354 height 100
click at [677, 181] on p "My assistant Barbara will send over a Letter of Explantion . You will need to s…" at bounding box center [717, 177] width 348 height 26
click at [722, 173] on p "My assistant Barbara will send over a Letter of Explantion . You will need to s…" at bounding box center [717, 177] width 348 height 26
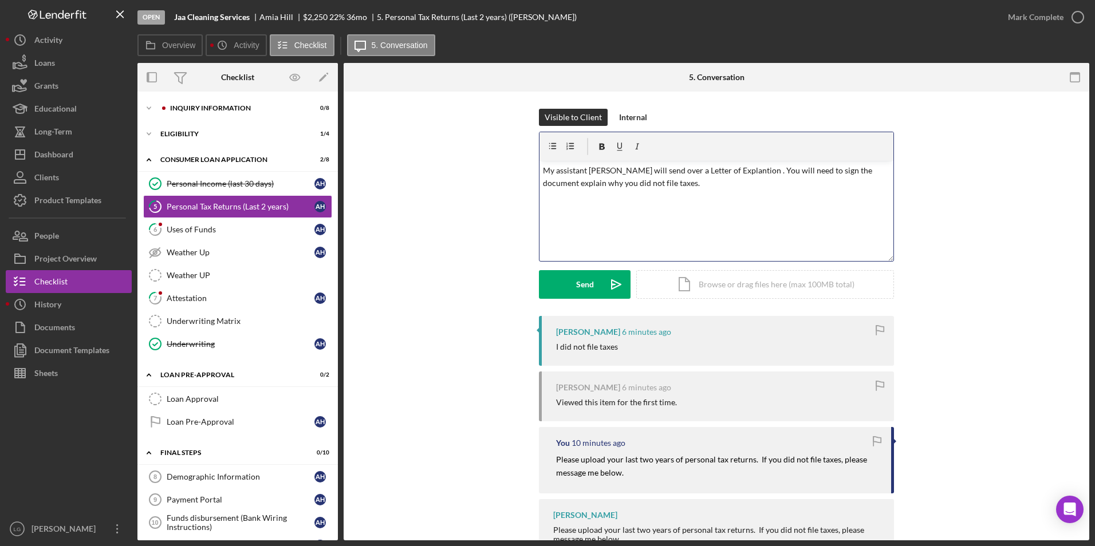
click at [646, 172] on p "My assistant Barbara will send over a Letter of Explantion . You will need to s…" at bounding box center [717, 177] width 348 height 26
click at [751, 204] on div "v Color teal Color pink Remove color Add row above Add row below Add column bef…" at bounding box center [716, 211] width 354 height 100
click at [739, 232] on div "v Color teal Color pink Remove color Add row above Add row below Add column bef…" at bounding box center [716, 211] width 354 height 100
click at [621, 224] on div "v Color teal Color pink Remove color Add row above Add row below Add column bef…" at bounding box center [716, 211] width 354 height 100
click at [756, 185] on p "My assistant Barbara will send over a Letter of Explantion . You will need to s…" at bounding box center [717, 177] width 348 height 26
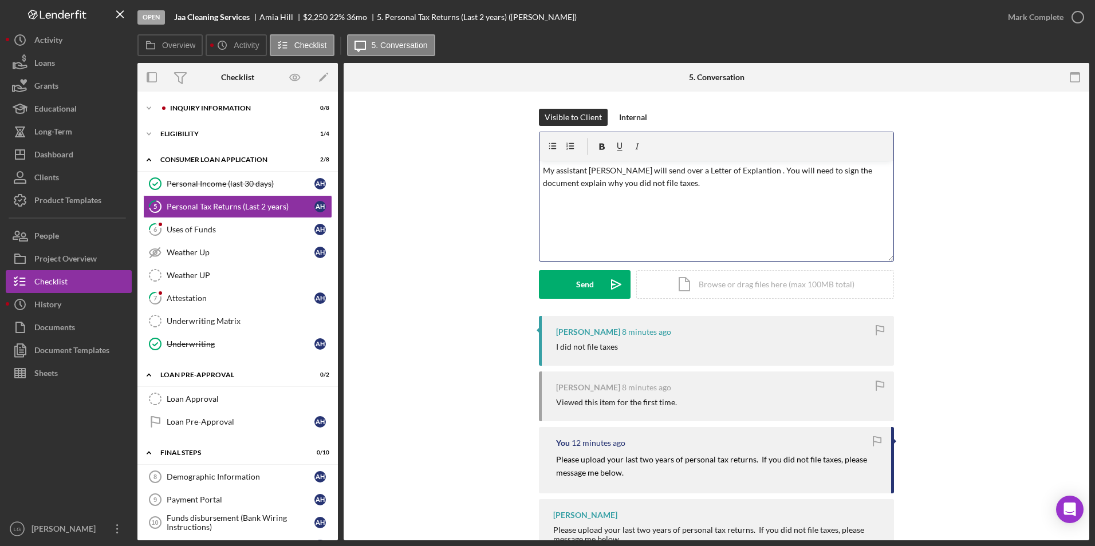
click at [726, 172] on p "My assistant Barbara will send over a Letter of Explantion . You will need to s…" at bounding box center [717, 177] width 348 height 26
click at [725, 189] on p "My assistant Barbara will send over a Letter of Explanation . You will need to …" at bounding box center [717, 177] width 348 height 26
click at [633, 230] on div "v Color teal Color pink Remove color Add row above Add row below Add column bef…" at bounding box center [716, 211] width 354 height 100
click at [672, 185] on p "My assistant Barbara will send over a Letter of Explanation . You will need to …" at bounding box center [717, 177] width 348 height 26
click at [616, 213] on div "v Color teal Color pink Remove color Add row above Add row below Add column bef…" at bounding box center [716, 211] width 354 height 100
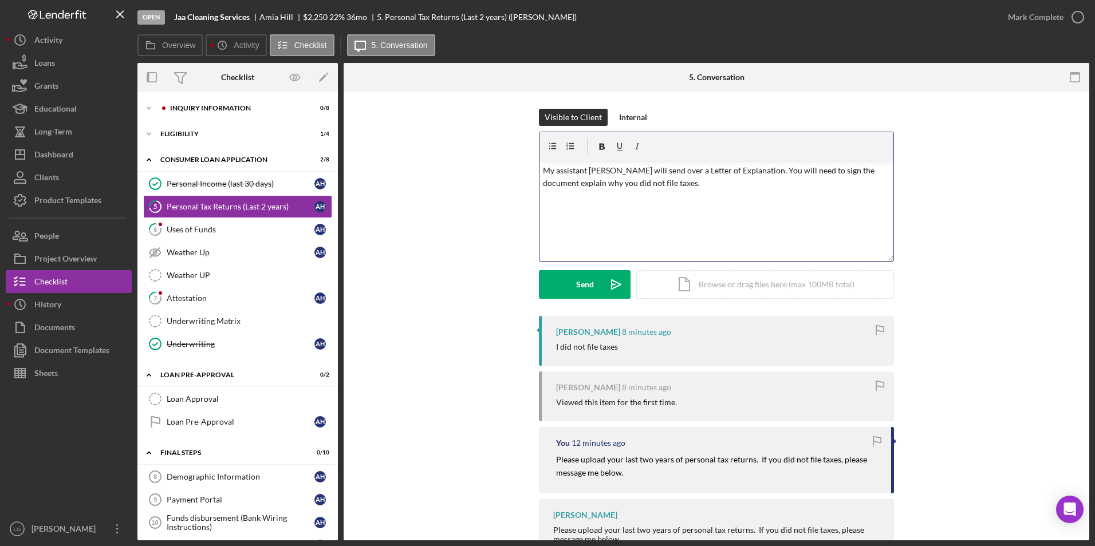
click at [605, 219] on div "v Color teal Color pink Remove color Add row above Add row below Add column bef…" at bounding box center [716, 211] width 354 height 100
click at [566, 181] on p "My assistant Barbara will send over a Letter of Explanation. You will need to s…" at bounding box center [717, 177] width 348 height 26
click at [677, 199] on div "v Color teal Color pink Remove color Add row above Add row below Add column bef…" at bounding box center [716, 211] width 354 height 100
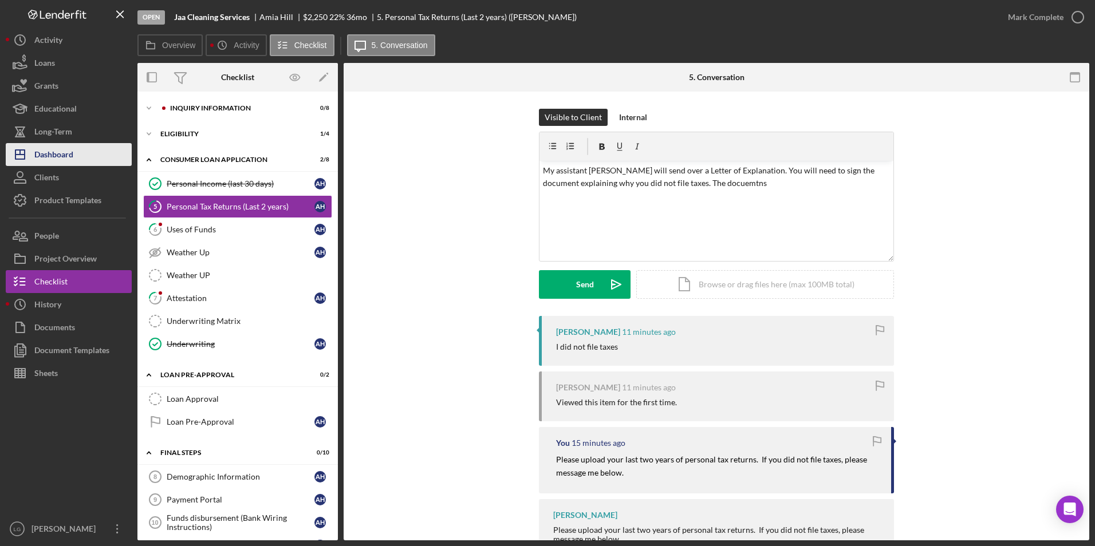
click at [42, 164] on div "Dashboard" at bounding box center [53, 156] width 39 height 26
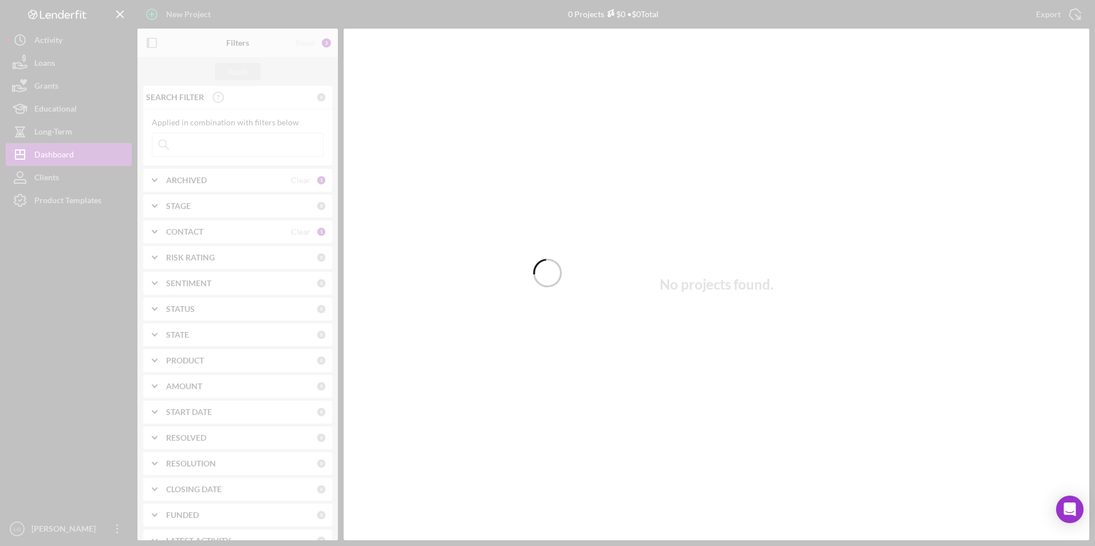
click at [232, 141] on div at bounding box center [547, 273] width 1095 height 546
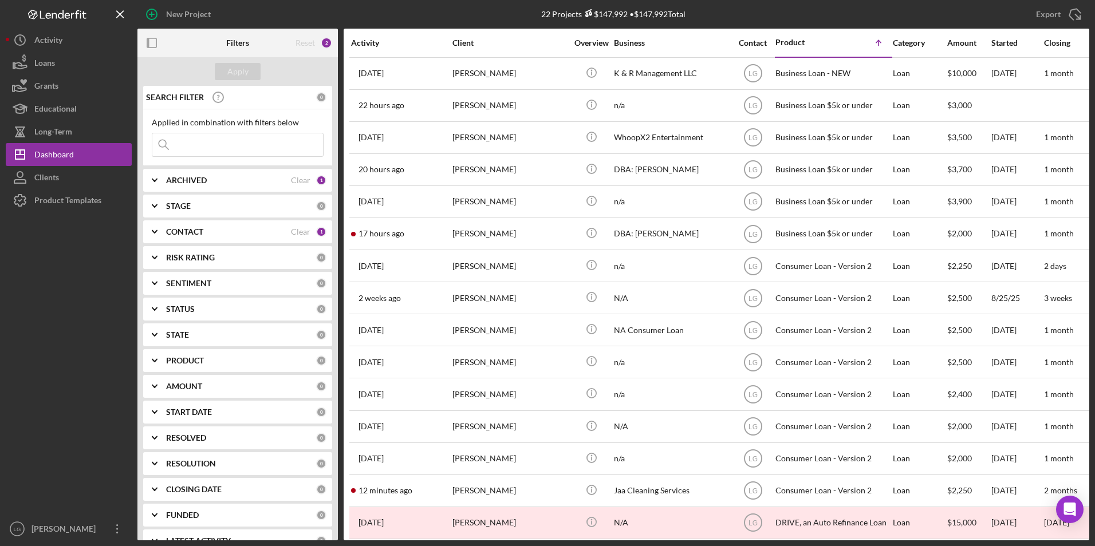
click at [273, 176] on div "ARCHIVED" at bounding box center [228, 180] width 125 height 9
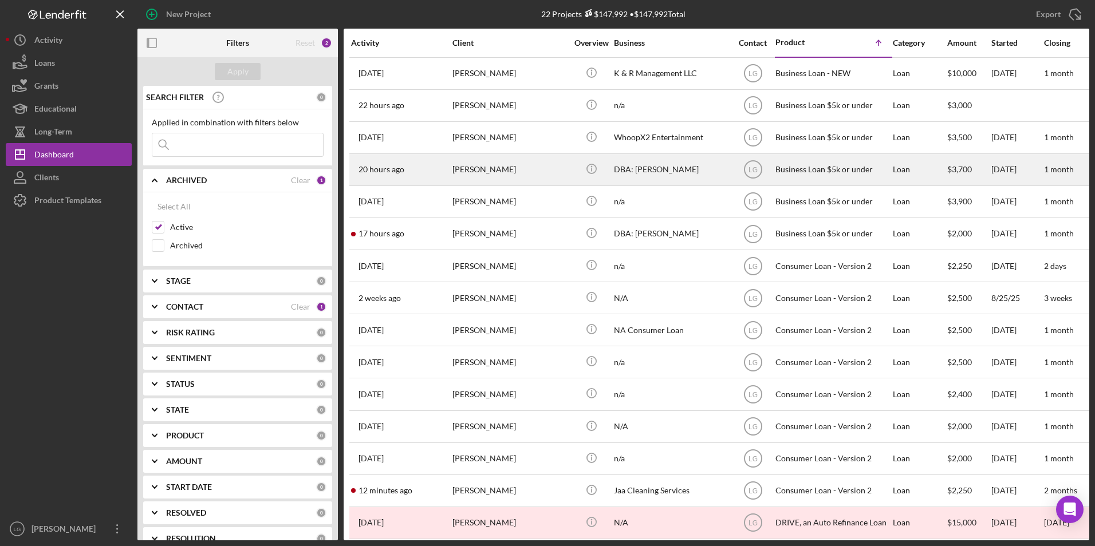
click at [473, 159] on div "[PERSON_NAME]" at bounding box center [509, 170] width 114 height 30
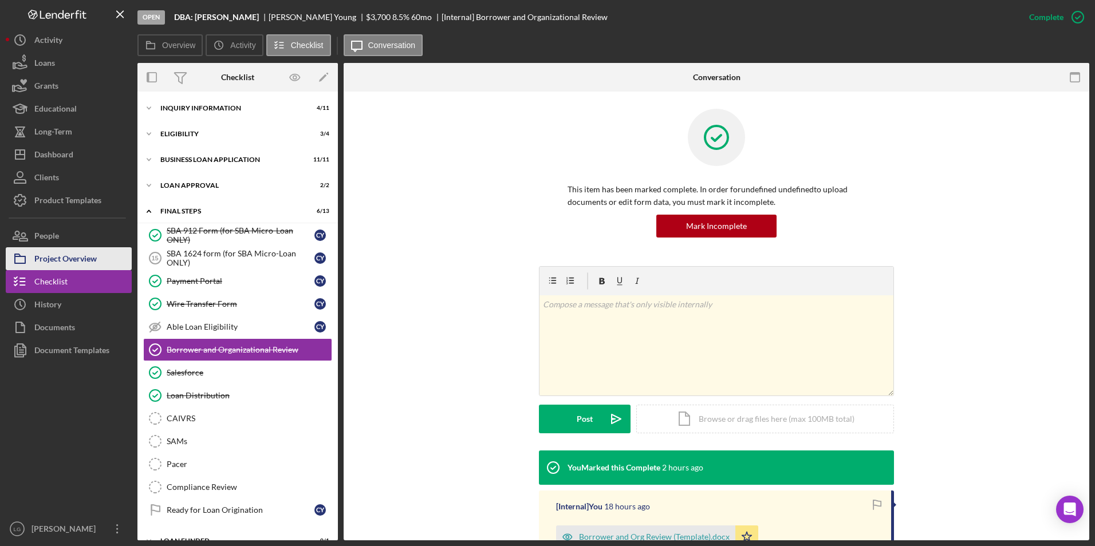
scroll to position [17, 0]
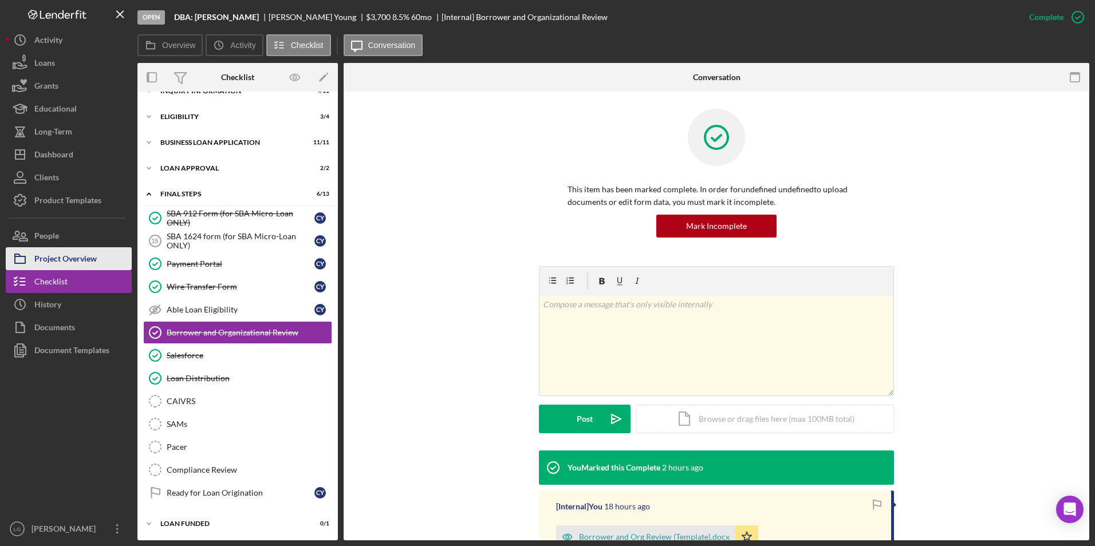
click at [92, 254] on div "Project Overview" at bounding box center [65, 260] width 62 height 26
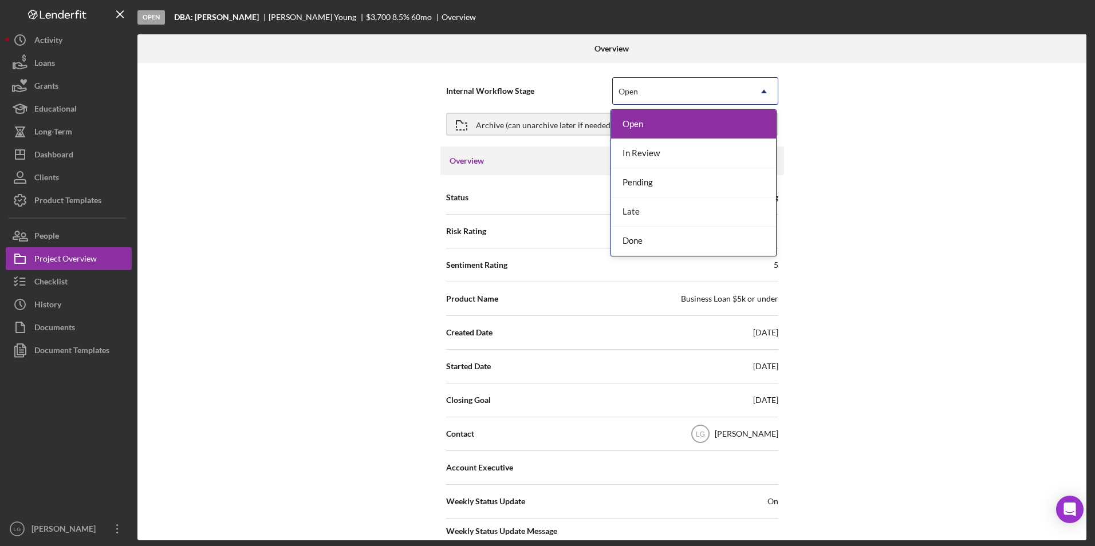
click at [705, 86] on div "Open" at bounding box center [681, 91] width 137 height 26
click at [675, 144] on div "In Review" at bounding box center [693, 153] width 165 height 29
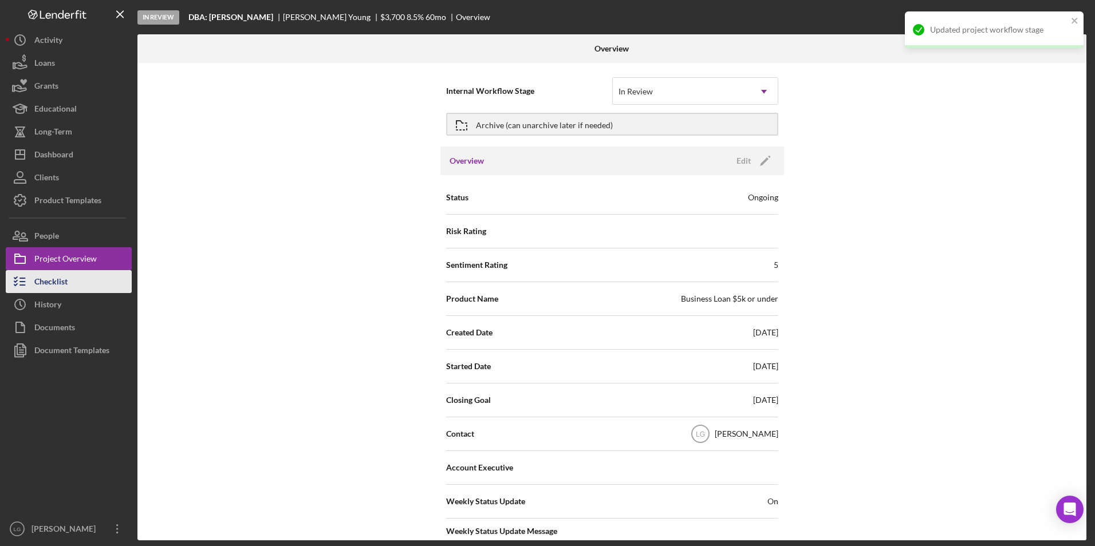
click at [48, 286] on div "Checklist" at bounding box center [50, 283] width 33 height 26
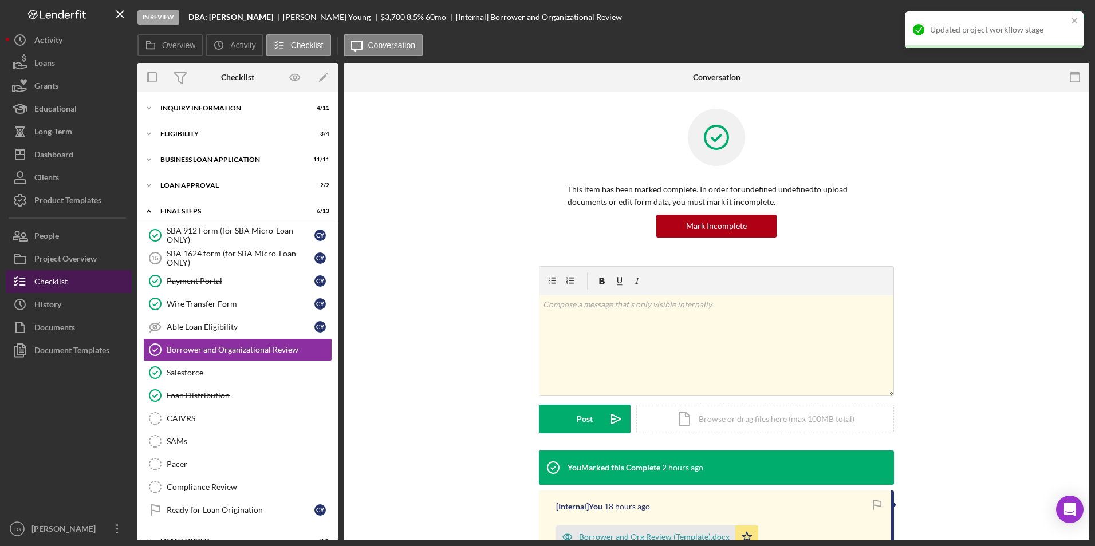
scroll to position [17, 0]
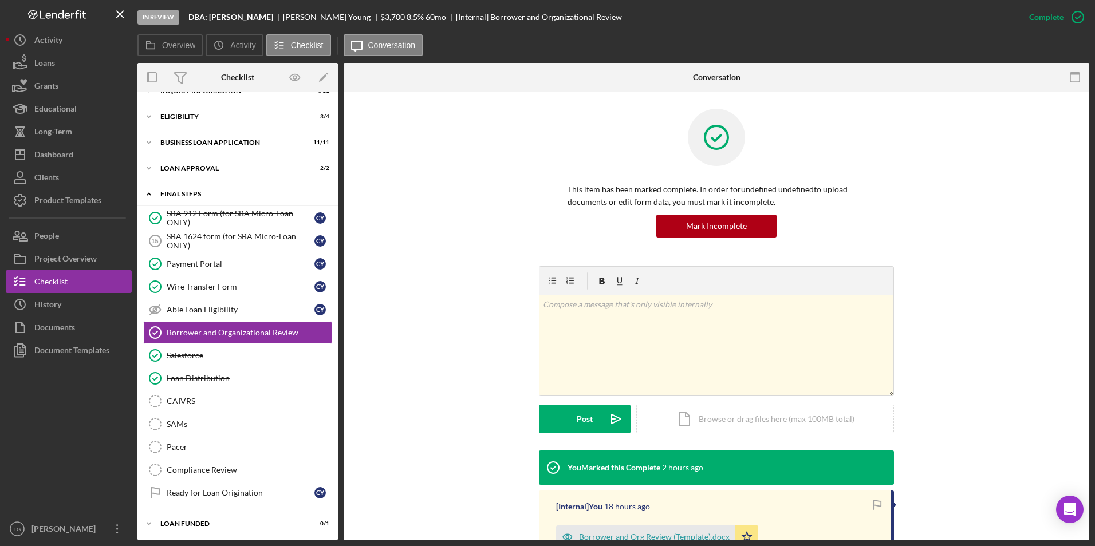
click at [188, 194] on div "Final Steps" at bounding box center [241, 194] width 163 height 7
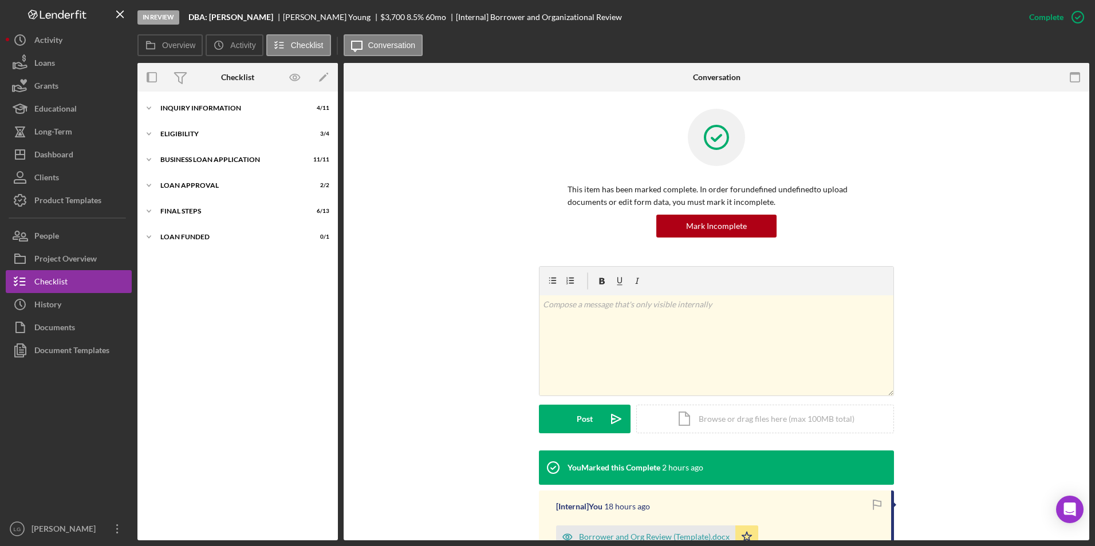
scroll to position [0, 0]
click at [184, 172] on div "Icon/Expander INQUIRY INFORMATION 4 / 11 Icon/Expander Eligibility 3 / 4 Icon/E…" at bounding box center [237, 315] width 200 height 437
click at [183, 137] on div "Icon/Expander INQUIRY INFORMATION 4 / 11 Icon/Expander Eligibility 3 / 4 Icon/E…" at bounding box center [237, 315] width 200 height 437
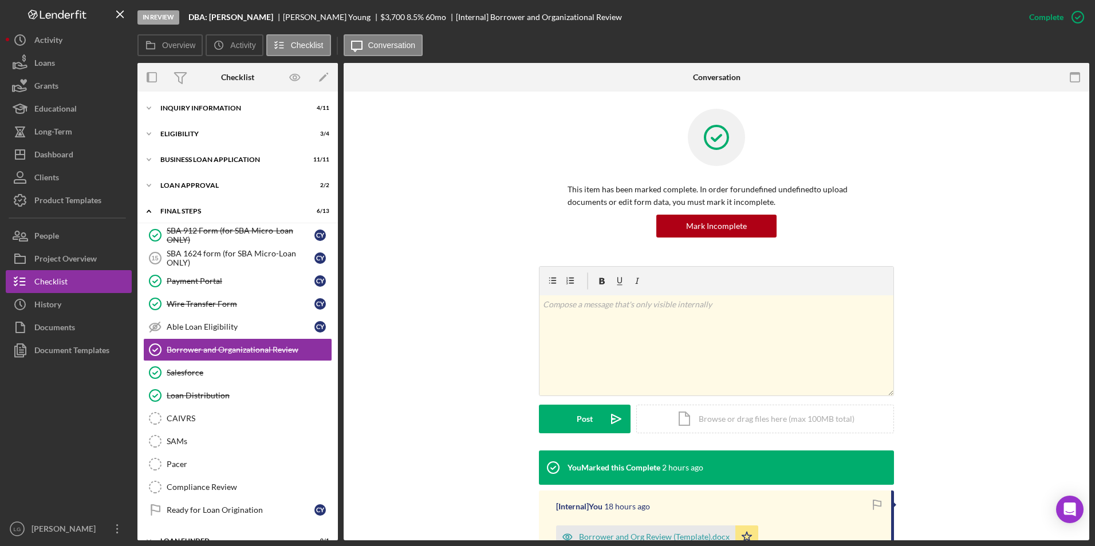
scroll to position [18, 0]
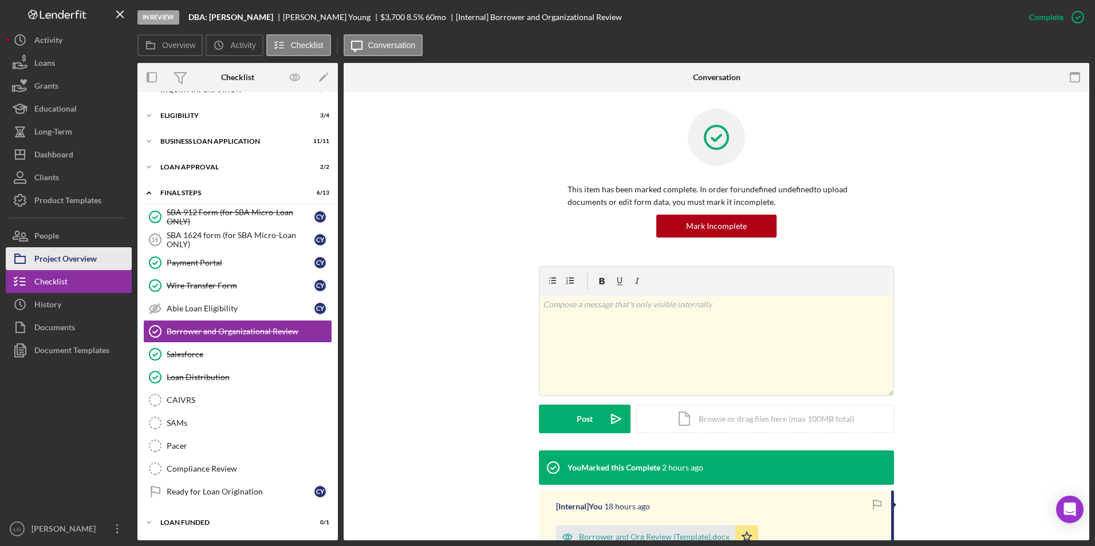
click at [62, 258] on div "Project Overview" at bounding box center [65, 260] width 62 height 26
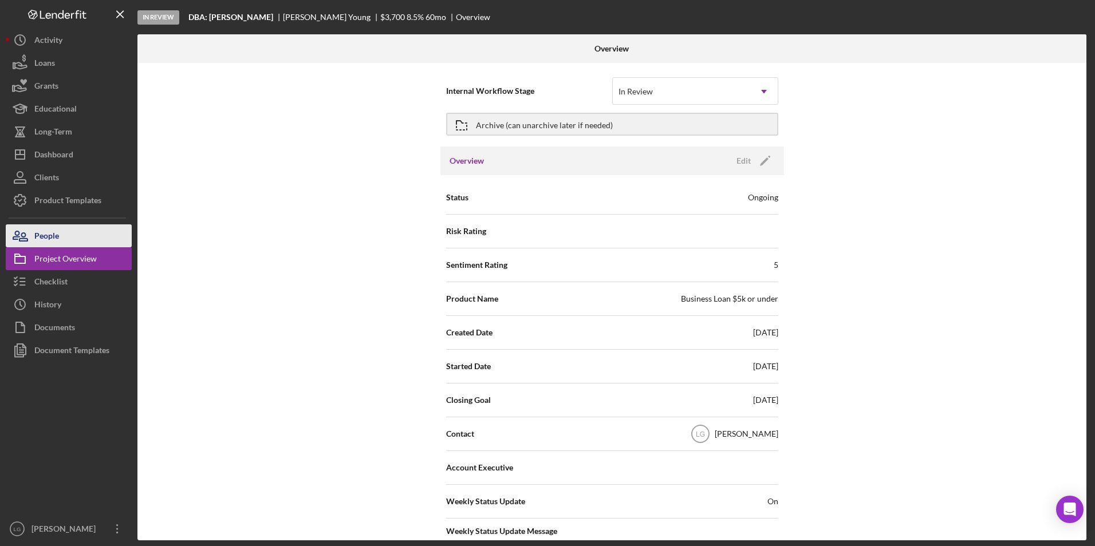
click at [55, 230] on div "People" at bounding box center [46, 237] width 25 height 26
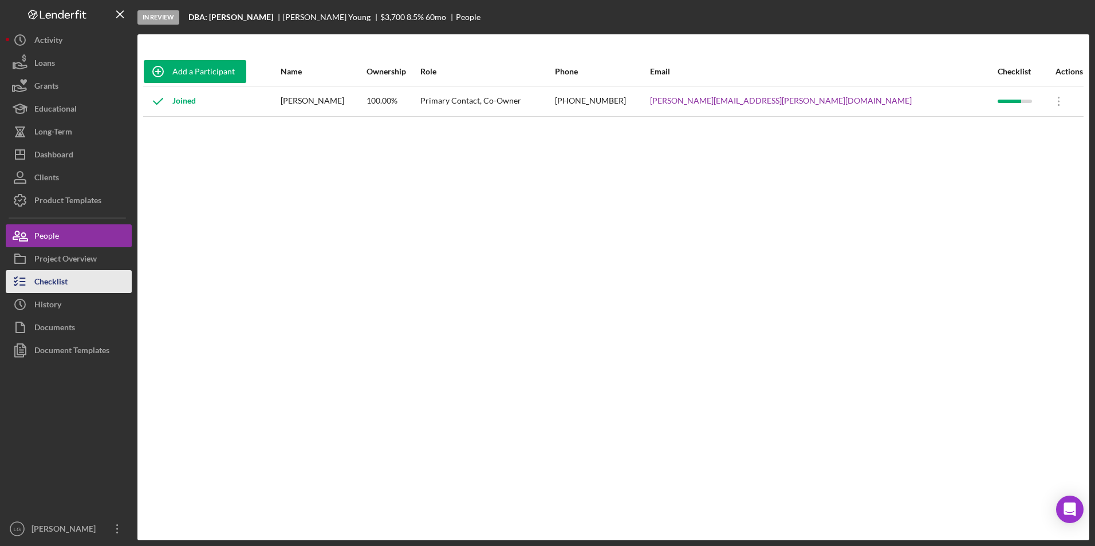
click at [56, 286] on div "Checklist" at bounding box center [50, 283] width 33 height 26
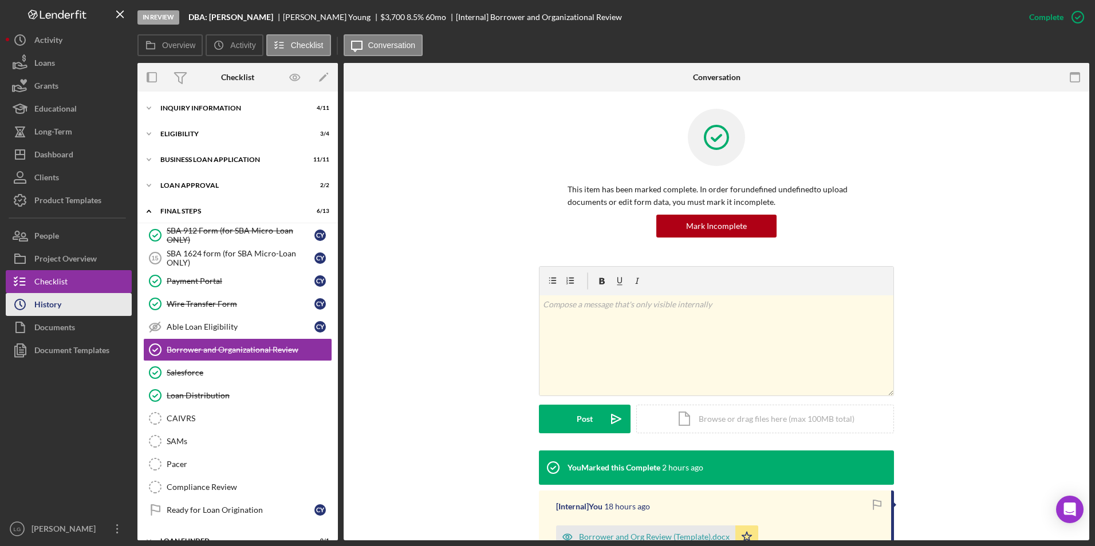
scroll to position [17, 0]
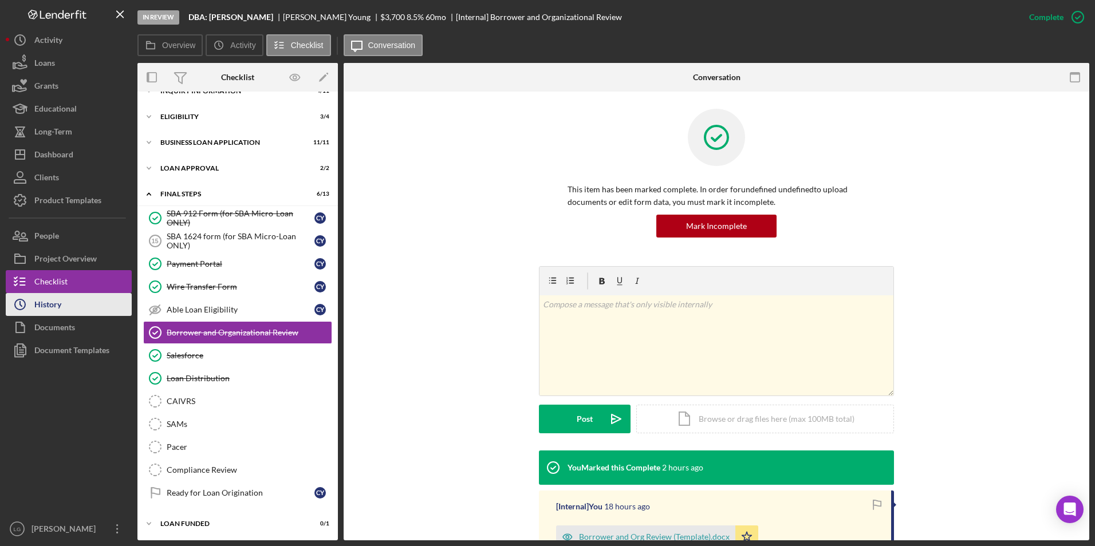
click at [56, 304] on div "History" at bounding box center [47, 306] width 27 height 26
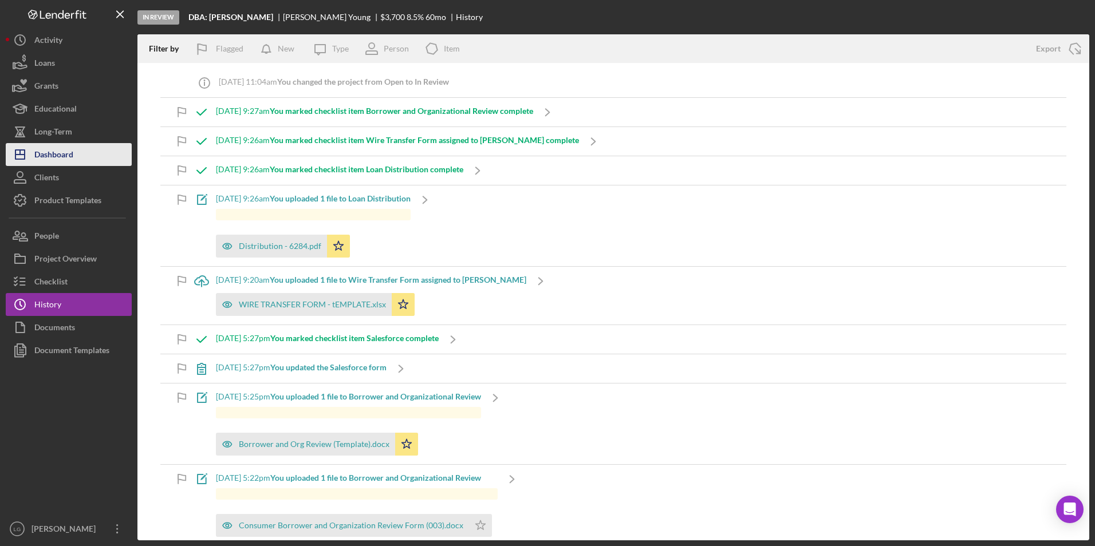
click at [62, 159] on div "Dashboard" at bounding box center [53, 156] width 39 height 26
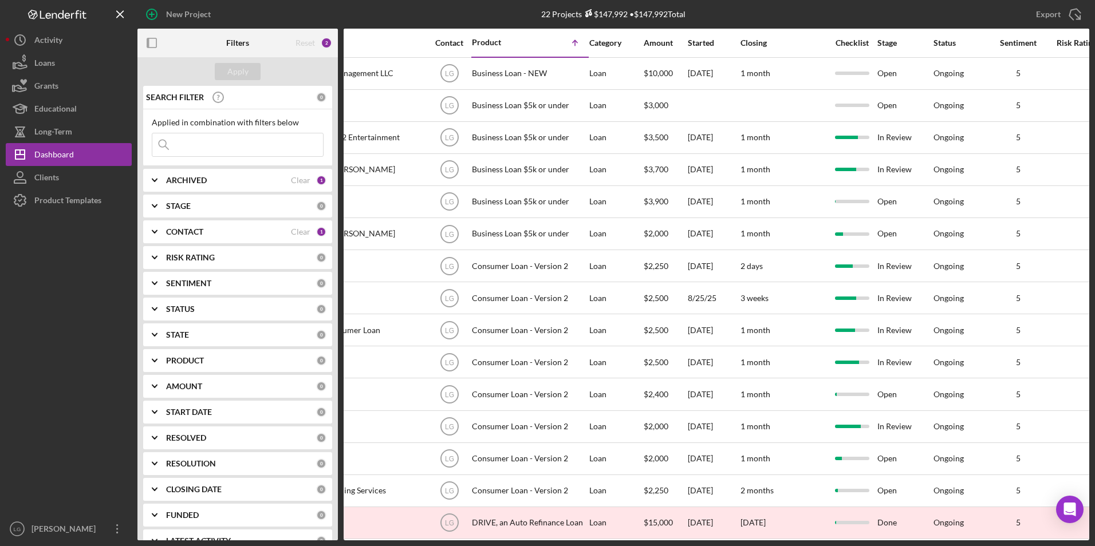
scroll to position [0, 372]
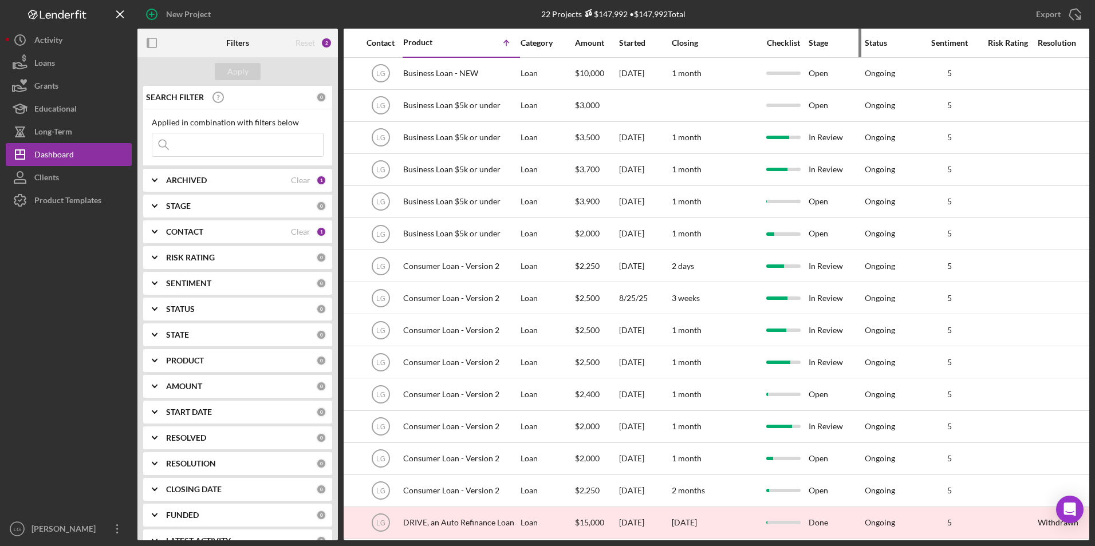
click at [818, 38] on div "Stage" at bounding box center [835, 42] width 55 height 9
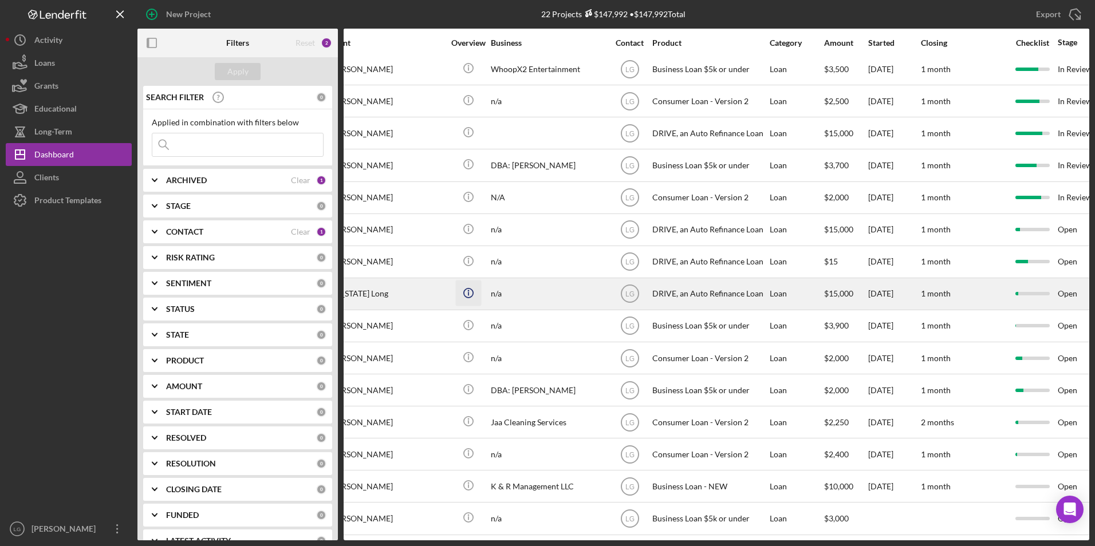
scroll to position [238, 123]
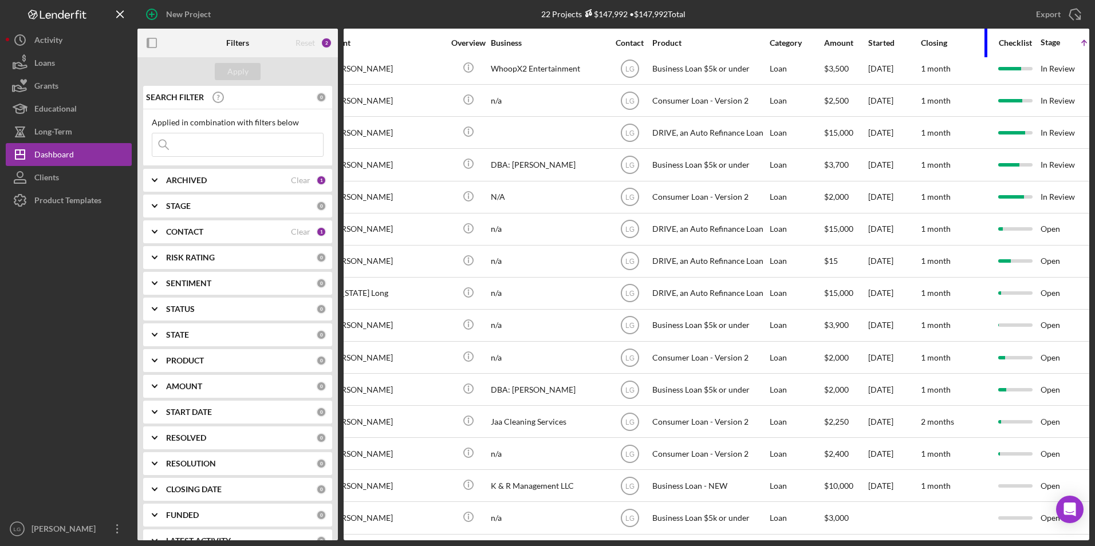
drag, startPoint x: 998, startPoint y: 44, endPoint x: 784, endPoint y: 55, distance: 215.0
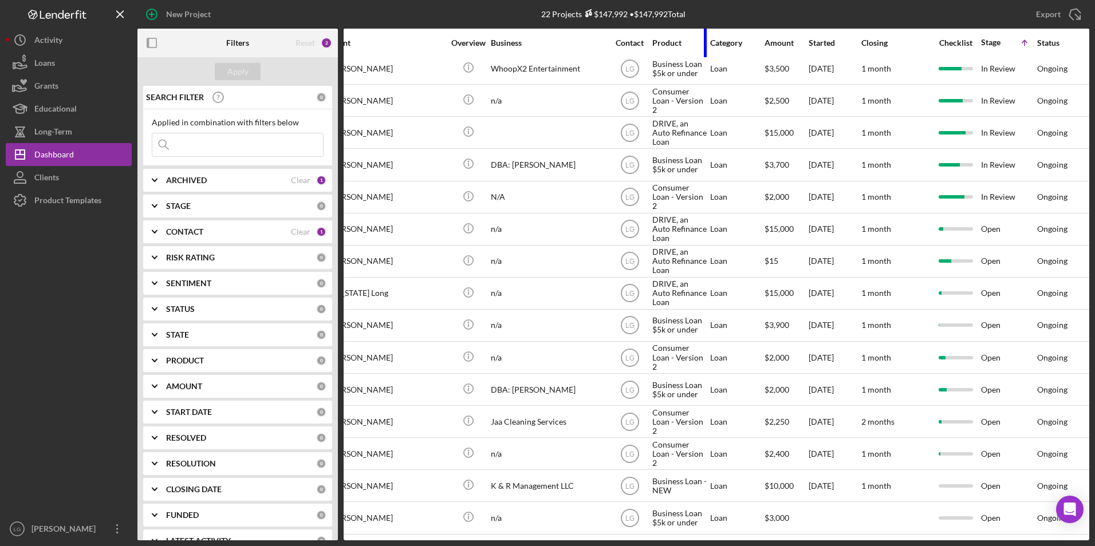
drag, startPoint x: 765, startPoint y: 38, endPoint x: 642, endPoint y: 48, distance: 124.1
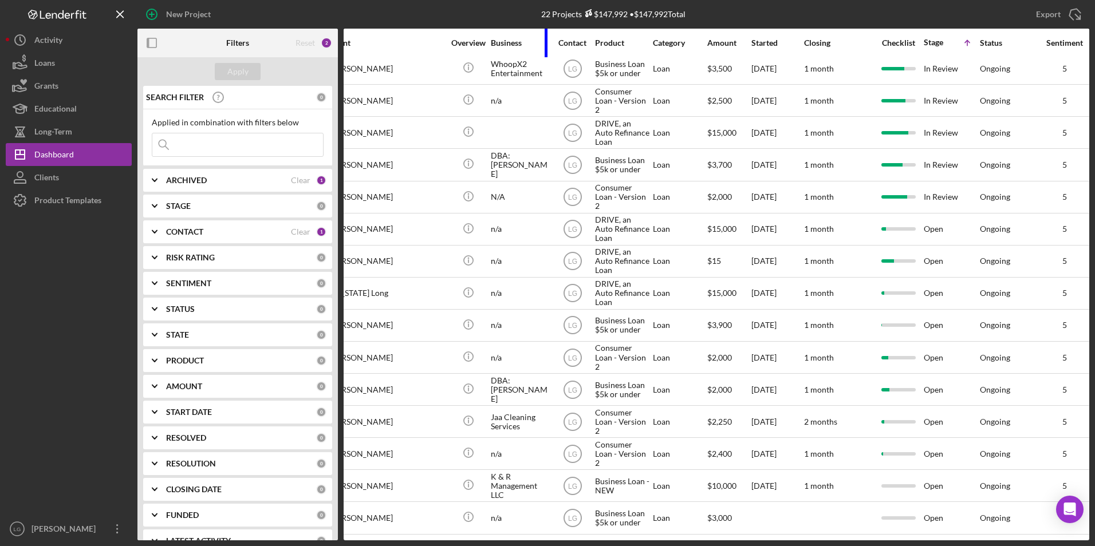
drag, startPoint x: 602, startPoint y: 43, endPoint x: 440, endPoint y: 36, distance: 162.2
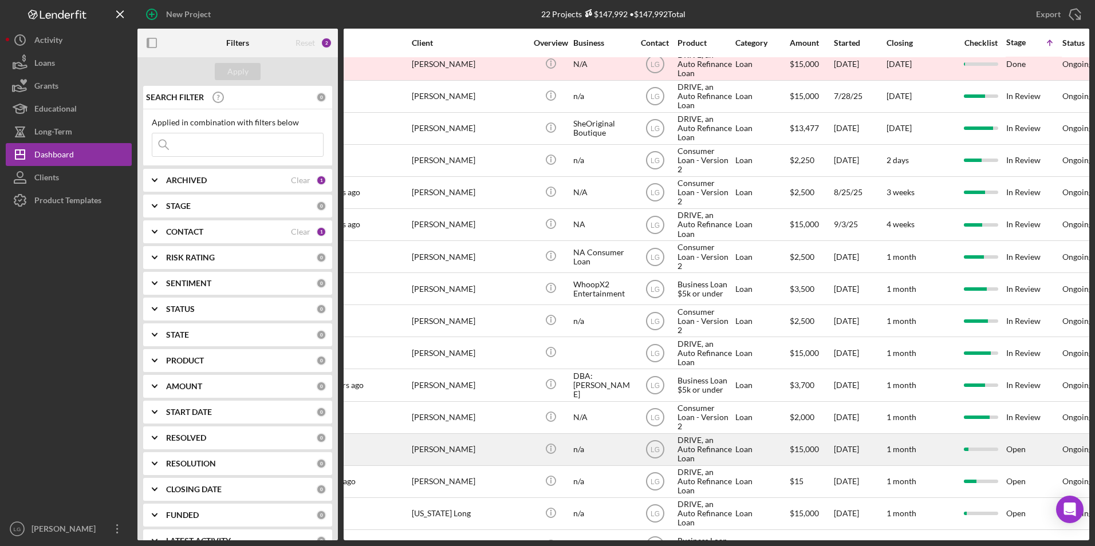
scroll to position [0, 41]
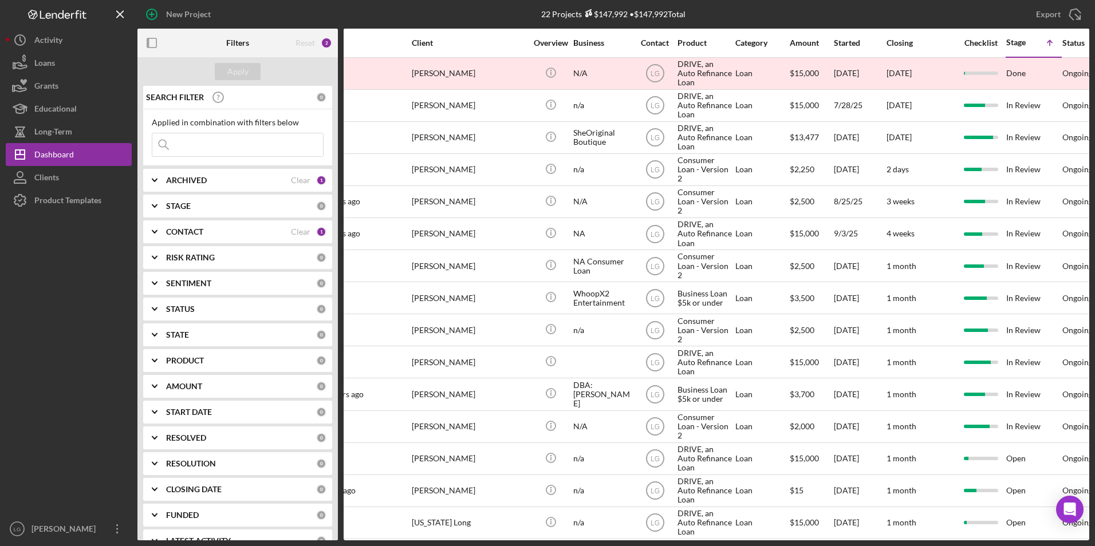
click at [191, 185] on b "ARCHIVED" at bounding box center [186, 180] width 41 height 9
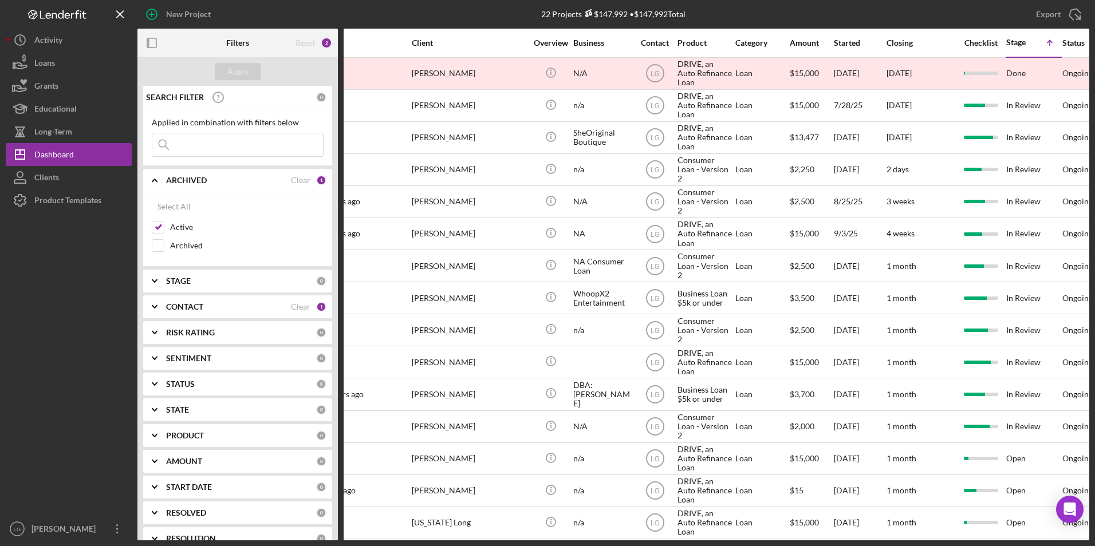
click at [413, 24] on div "New Project" at bounding box center [295, 14] width 317 height 29
drag, startPoint x: 781, startPoint y: 8, endPoint x: 652, endPoint y: 26, distance: 130.0
click at [652, 26] on div "New Project 22 Projects $147,992 • $147,992 Total Export Icon/Export" at bounding box center [612, 14] width 951 height 29
drag, startPoint x: 334, startPoint y: 4, endPoint x: 201, endPoint y: 1, distance: 132.8
click at [201, 1] on div "New Project" at bounding box center [295, 14] width 317 height 29
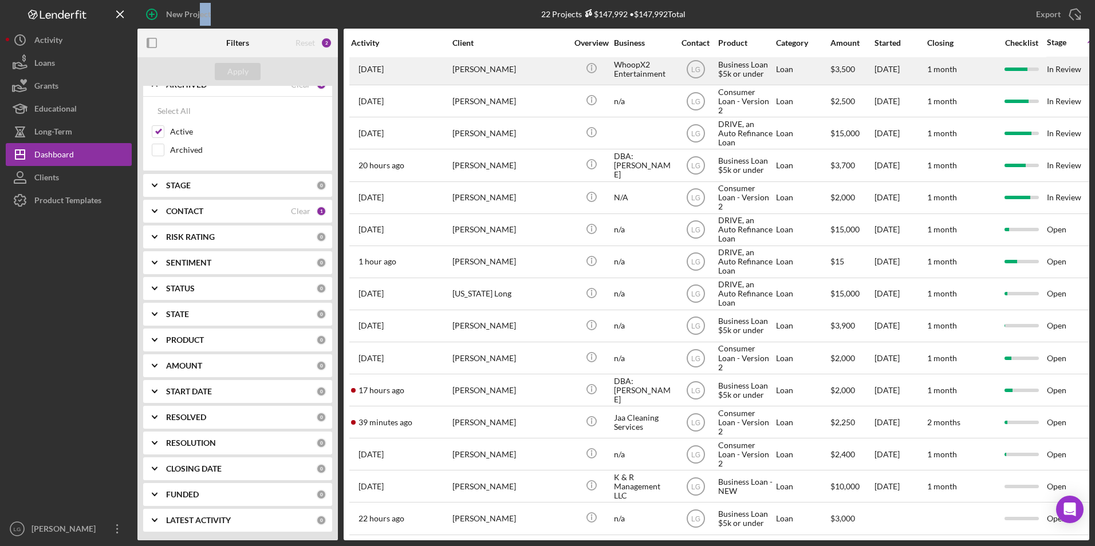
scroll to position [238, 0]
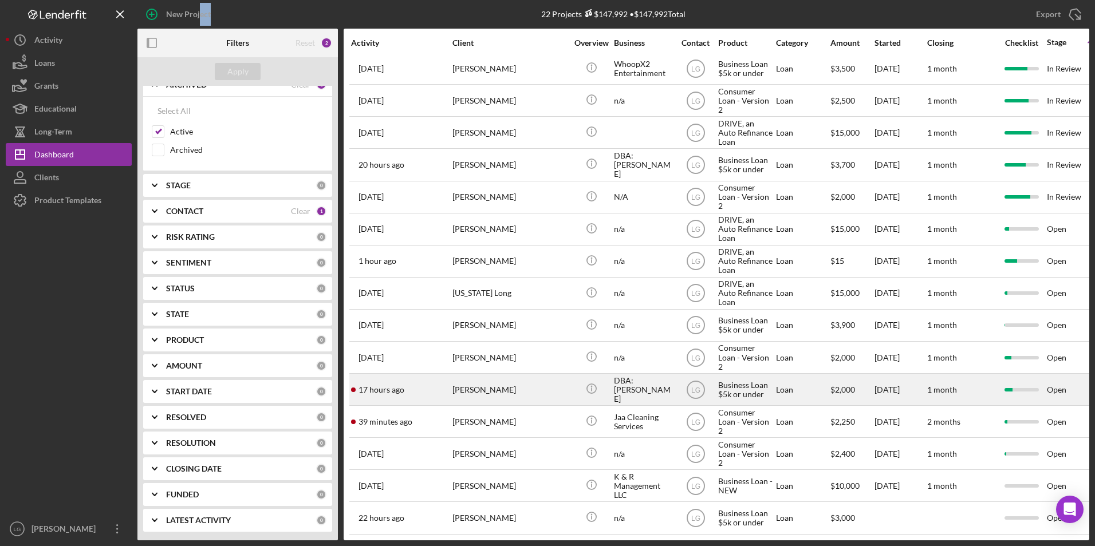
click at [487, 380] on div "Shidya Sullivan" at bounding box center [509, 389] width 114 height 30
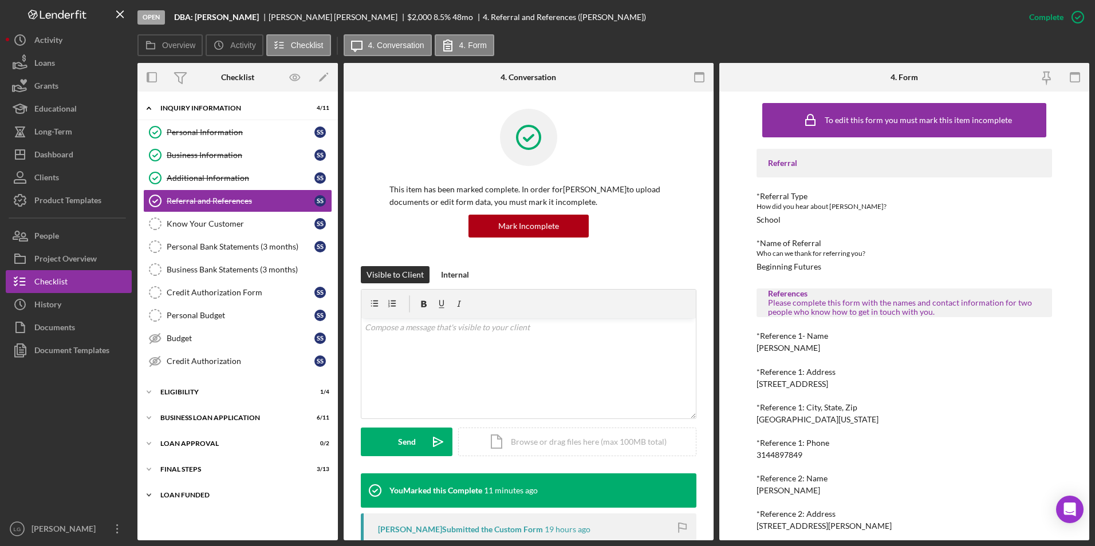
click at [176, 496] on div "LOAN FUNDED" at bounding box center [241, 495] width 163 height 7
click at [180, 474] on div "Icon/Expander Final Steps 3 / 13" at bounding box center [237, 469] width 200 height 23
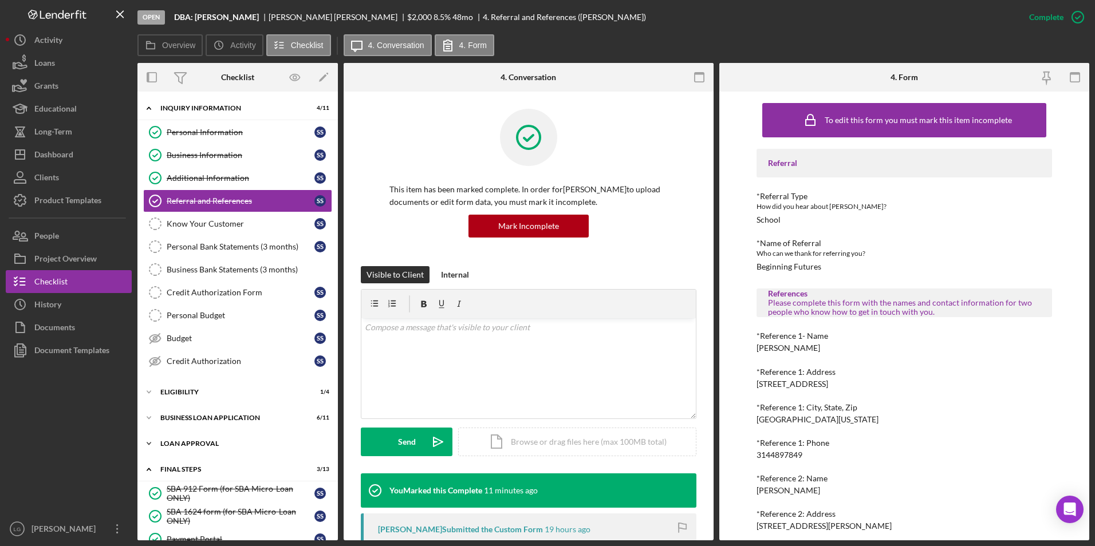
click at [179, 440] on div "Loan Approval" at bounding box center [241, 443] width 163 height 7
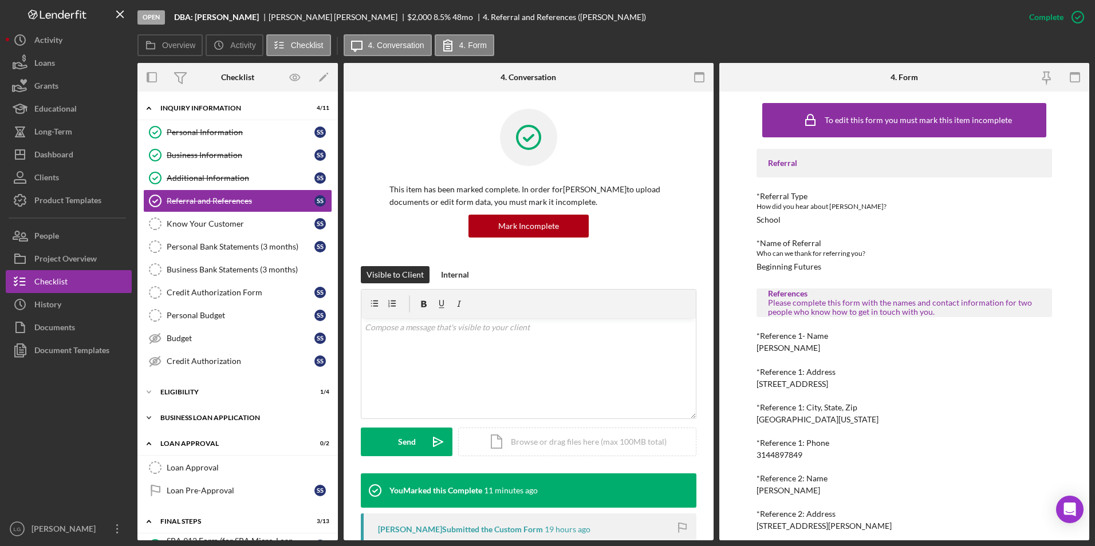
click at [179, 415] on div "BUSINESS LOAN APPLICATION" at bounding box center [241, 417] width 163 height 7
click at [176, 395] on div "Eligibility" at bounding box center [241, 392] width 163 height 7
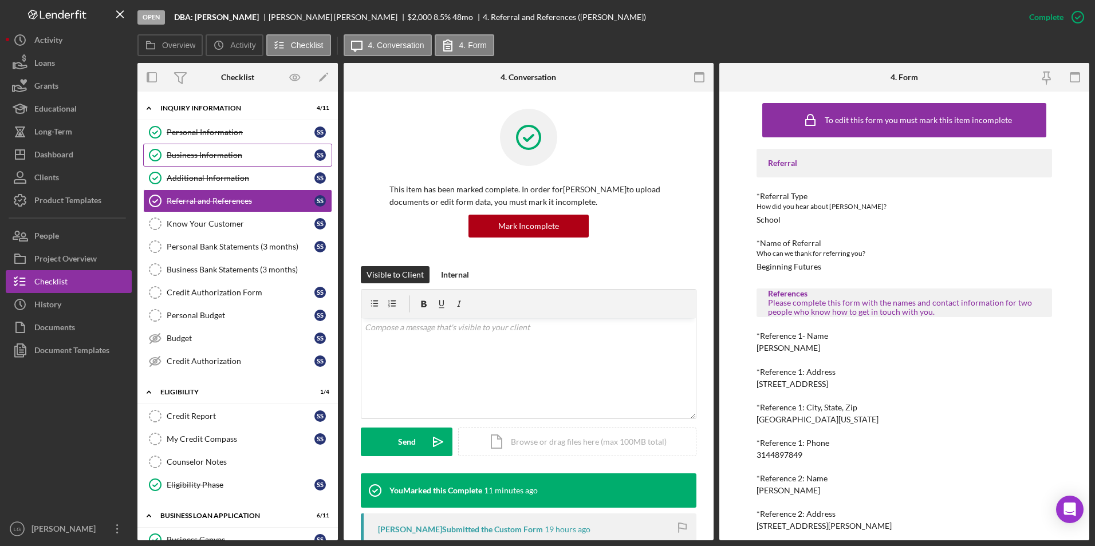
click at [236, 148] on link "Business Information Business Information S S" at bounding box center [237, 155] width 189 height 23
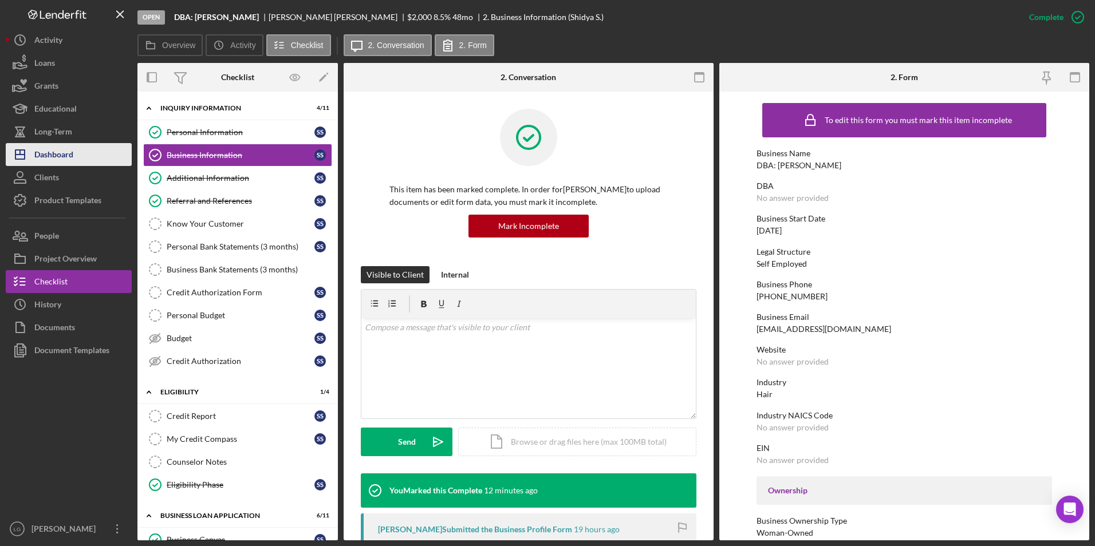
click at [76, 151] on button "Icon/Dashboard Dashboard" at bounding box center [69, 154] width 126 height 23
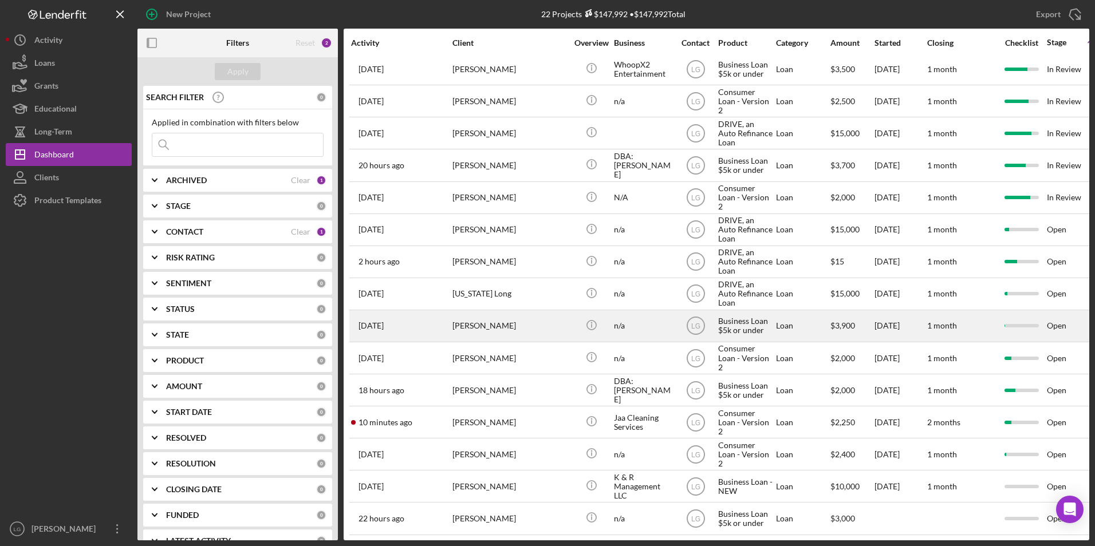
scroll to position [238, 0]
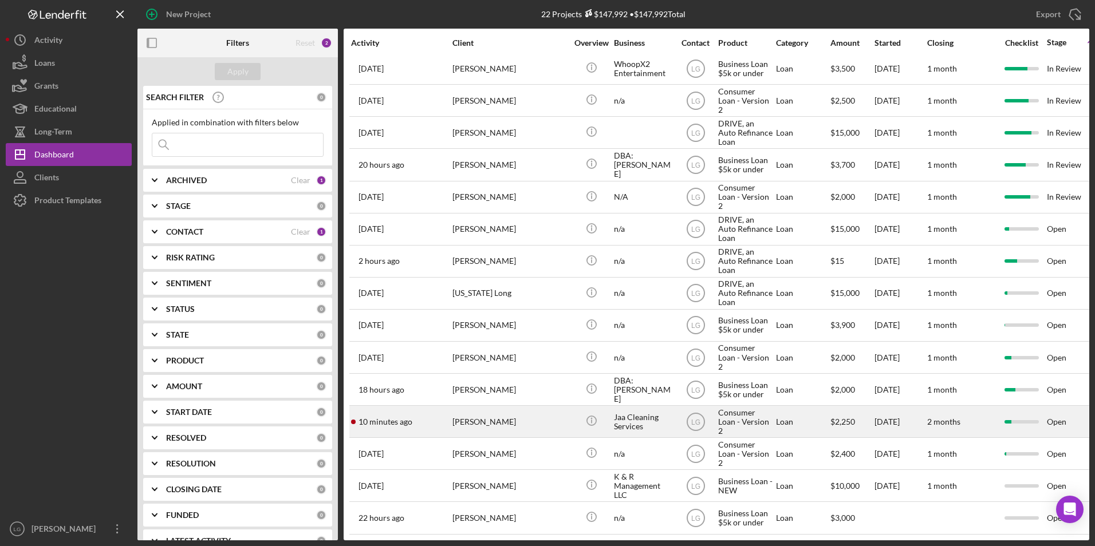
click at [472, 416] on div "[PERSON_NAME]" at bounding box center [509, 421] width 114 height 30
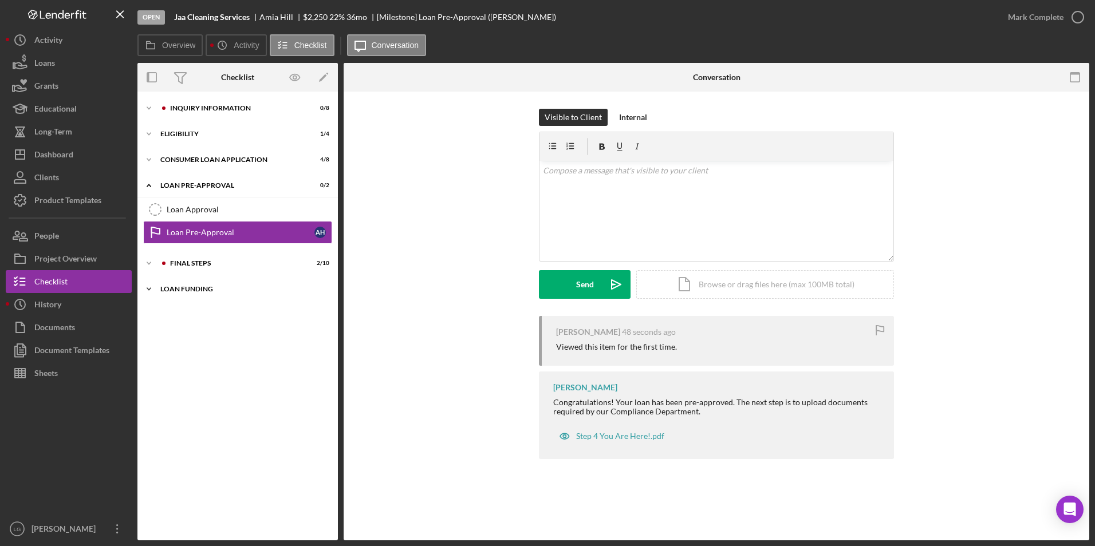
click at [168, 292] on div "Loan Funding" at bounding box center [241, 289] width 163 height 7
click at [169, 262] on div "FINAL STEPS" at bounding box center [244, 263] width 169 height 7
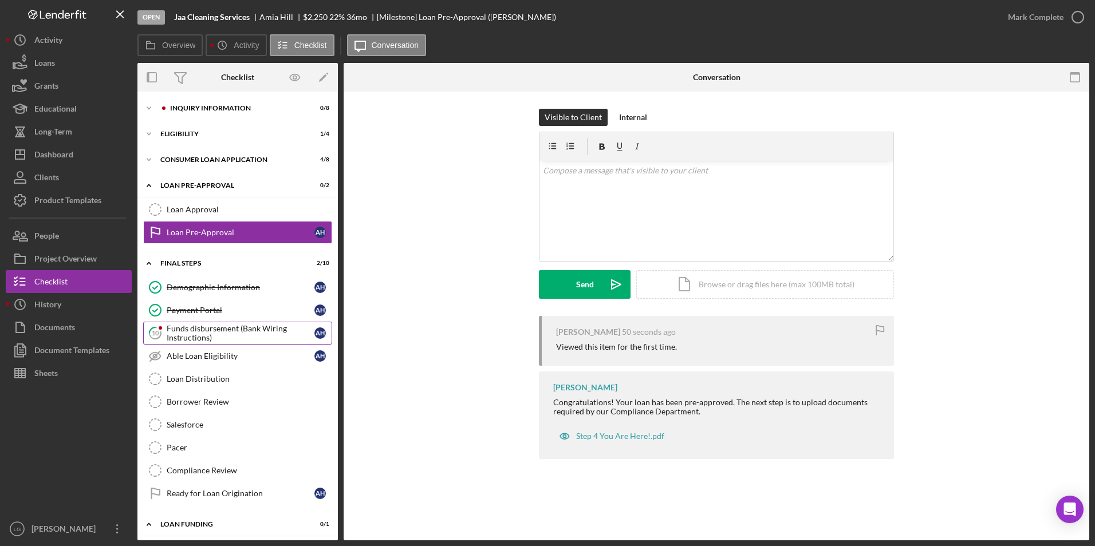
click at [176, 333] on div "Funds disbursement (Bank Wiring Instructions)" at bounding box center [241, 333] width 148 height 18
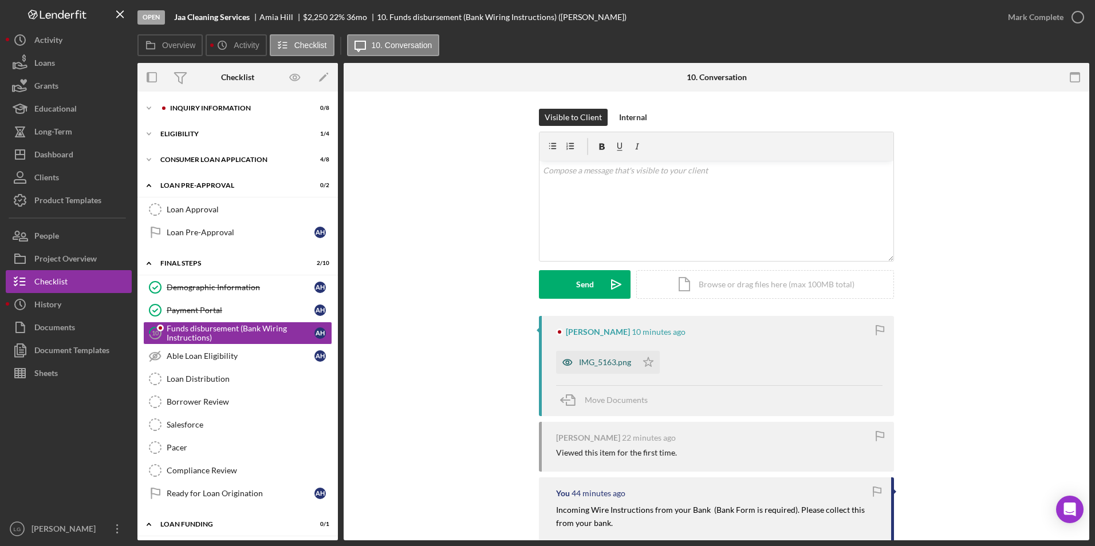
click at [584, 357] on div "IMG_5163.png" at bounding box center [596, 362] width 81 height 23
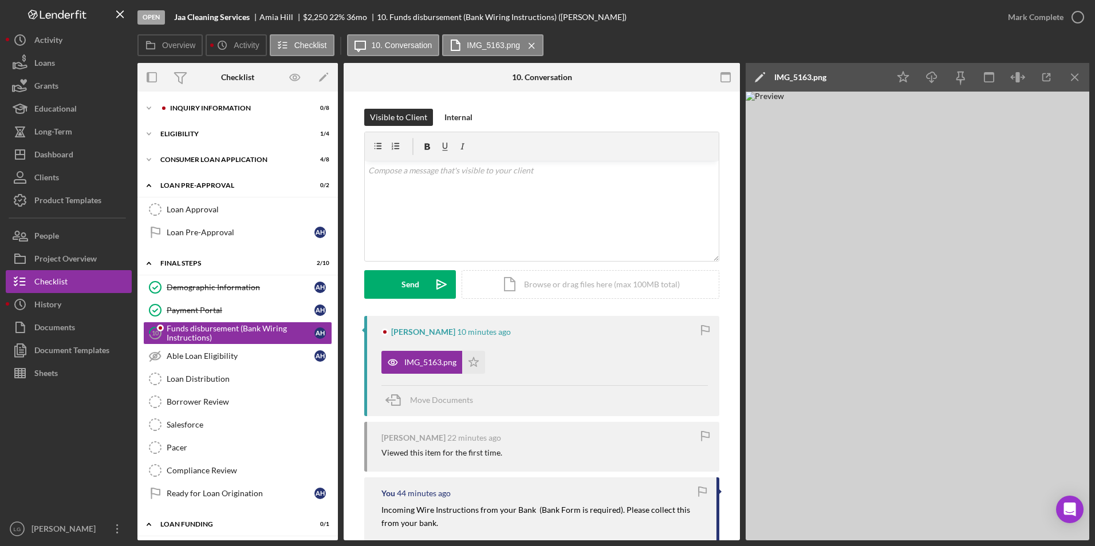
click at [611, 354] on div "IMG_5163.png Icon/Star" at bounding box center [544, 359] width 326 height 29
click at [181, 180] on div "Icon/Expander Loan Pre-Approval 0 / 2" at bounding box center [237, 185] width 200 height 23
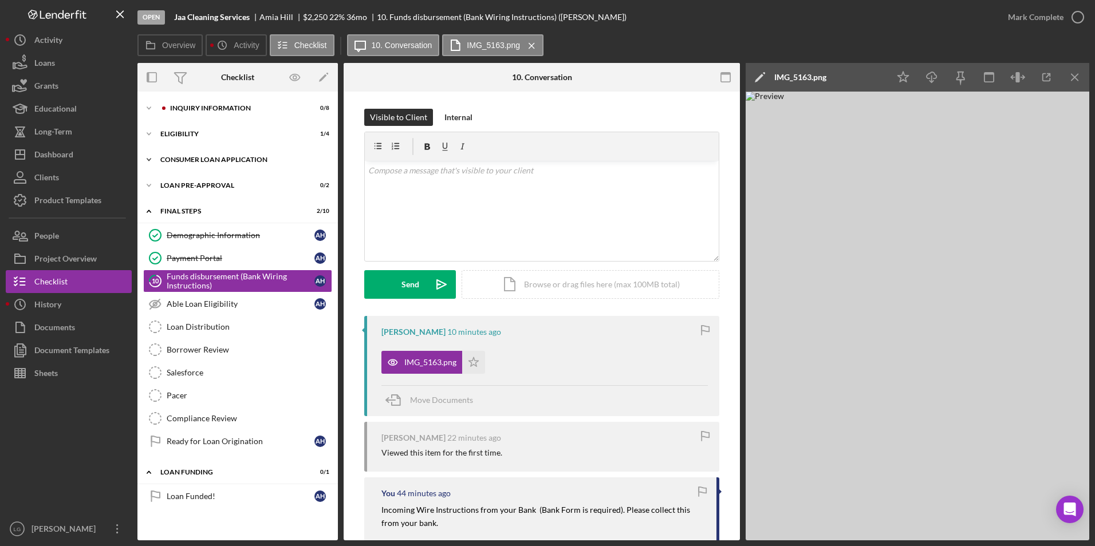
click at [185, 168] on div "Icon/Expander Consumer Loan Application 4 / 8" at bounding box center [237, 159] width 200 height 23
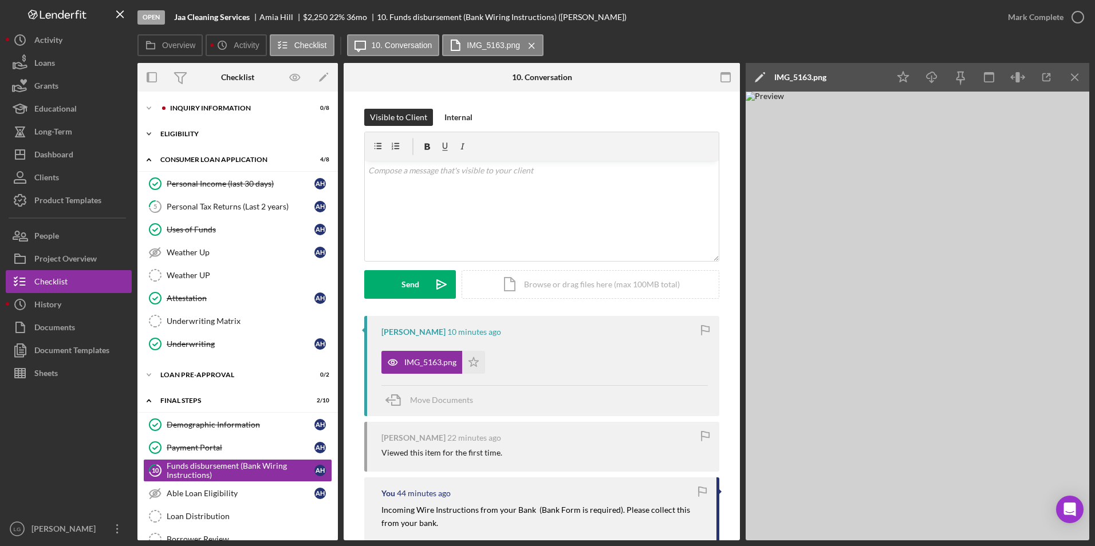
click at [185, 142] on div "Icon/Expander Eligibility 1 / 4" at bounding box center [237, 134] width 200 height 23
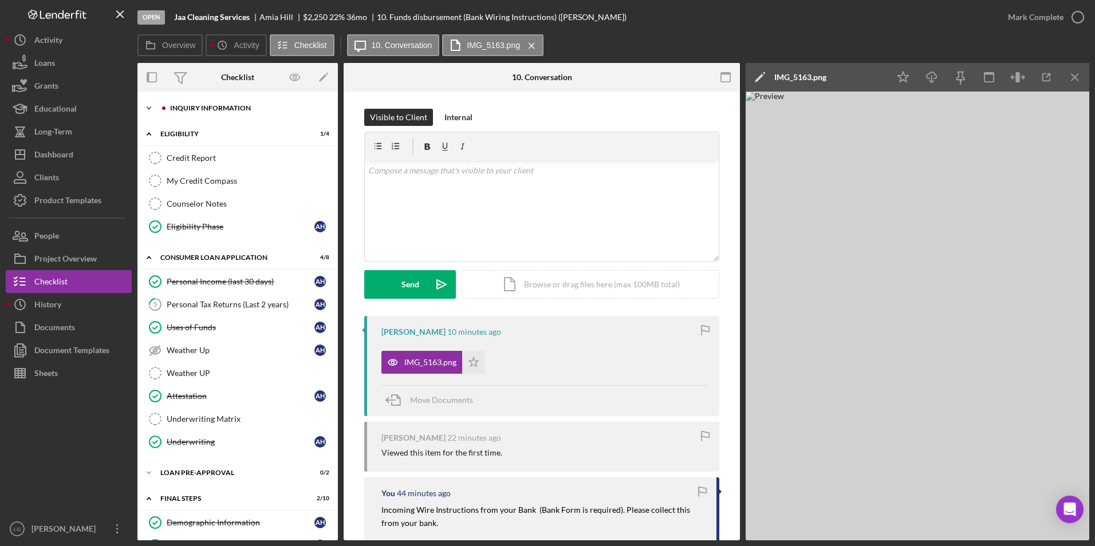
click at [188, 106] on div "Inquiry Information" at bounding box center [246, 108] width 153 height 7
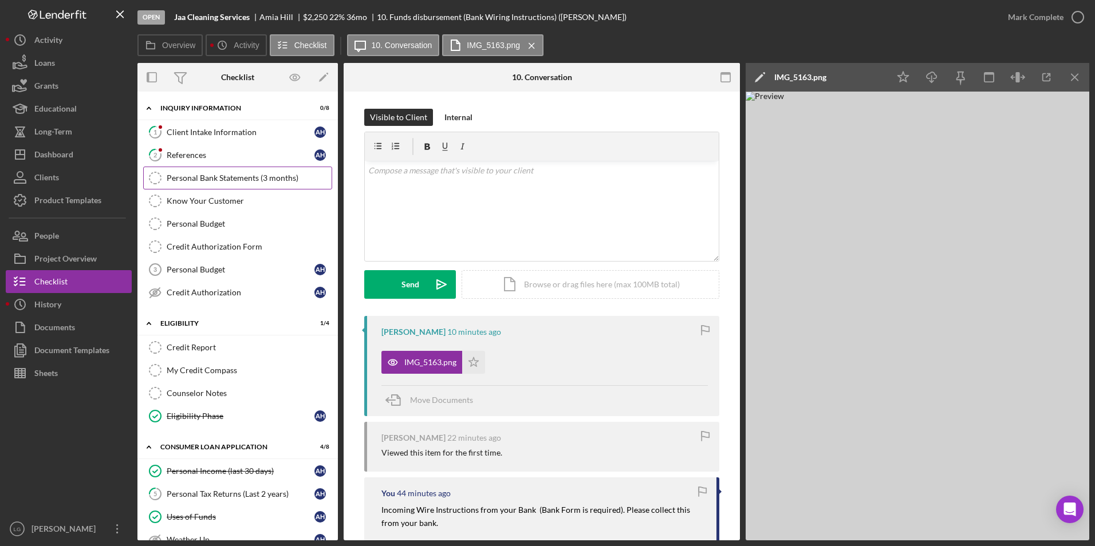
click at [202, 176] on div "Personal Bank Statements (3 months)" at bounding box center [249, 177] width 165 height 9
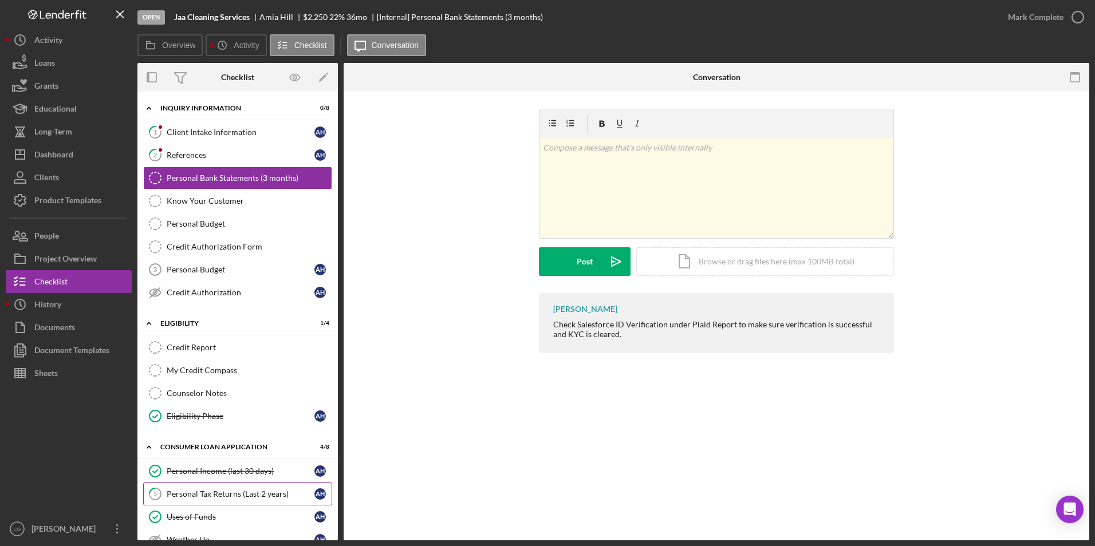
click at [210, 491] on div "Personal Tax Returns (Last 2 years)" at bounding box center [241, 493] width 148 height 9
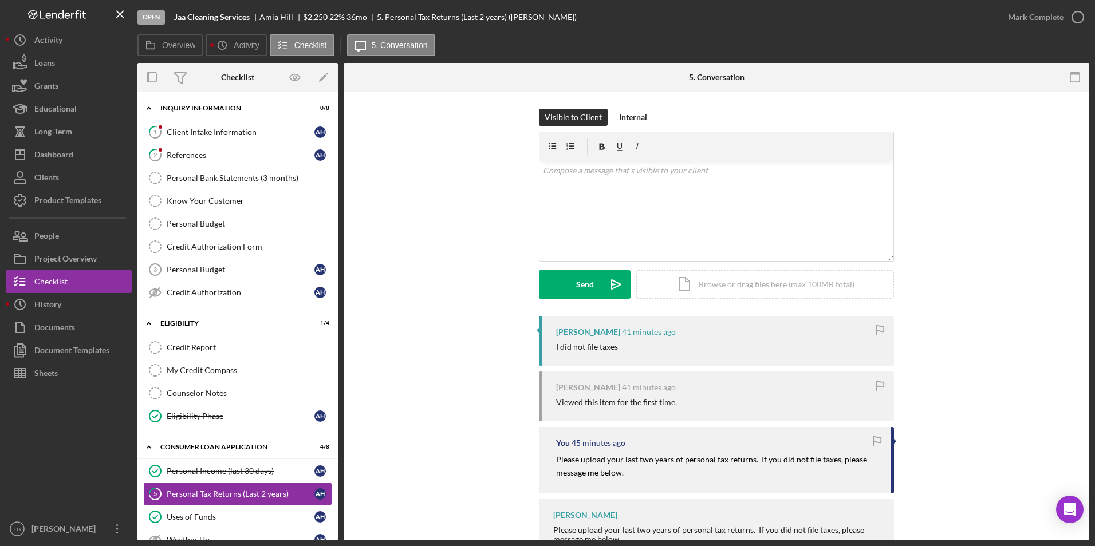
scroll to position [41, 0]
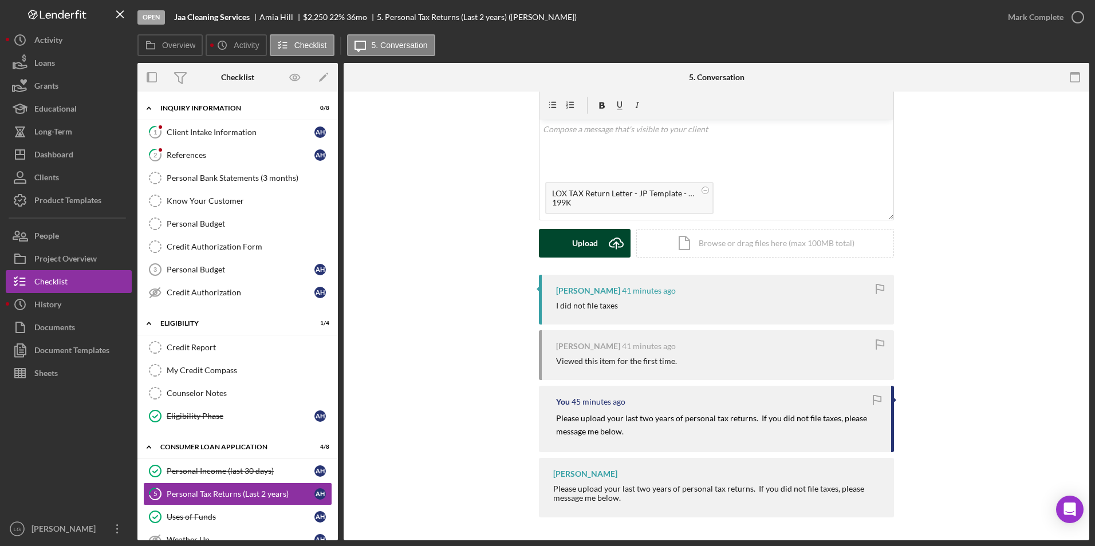
click at [559, 256] on button "Upload Icon/Upload" at bounding box center [585, 243] width 92 height 29
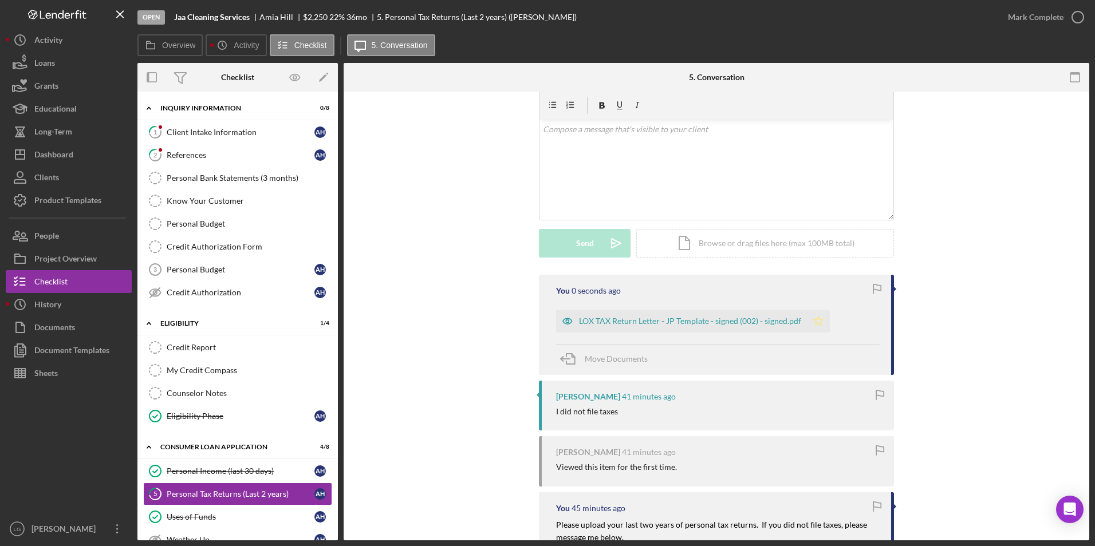
click at [822, 327] on icon "Icon/Star" at bounding box center [818, 321] width 23 height 23
click at [1043, 23] on div "Mark Complete" at bounding box center [1036, 17] width 56 height 23
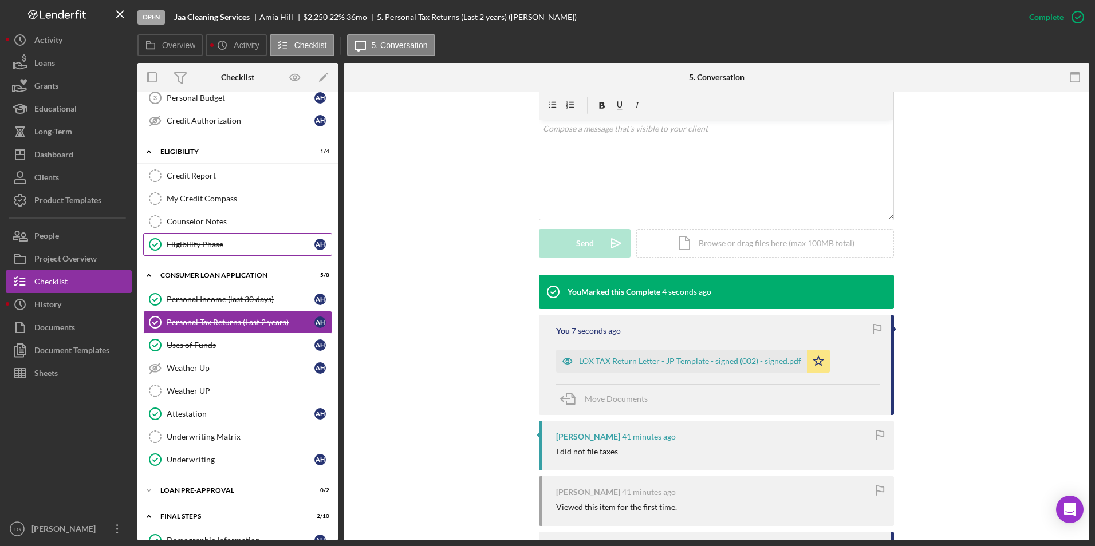
scroll to position [0, 0]
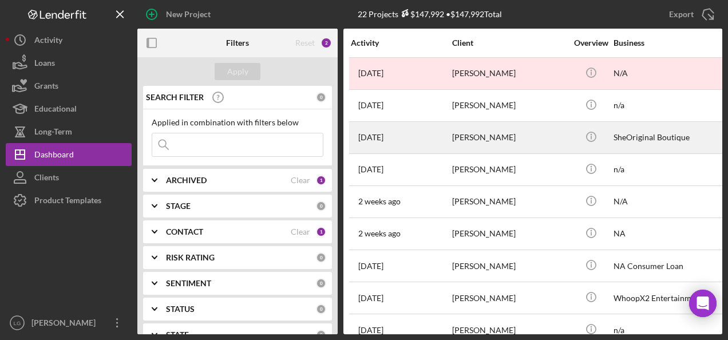
click at [482, 135] on div "[PERSON_NAME]" at bounding box center [509, 138] width 114 height 30
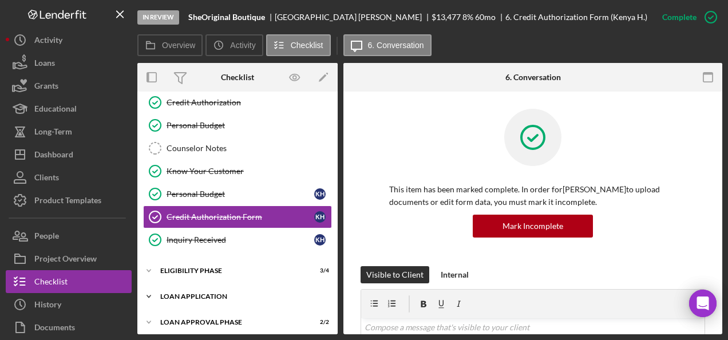
scroll to position [197, 0]
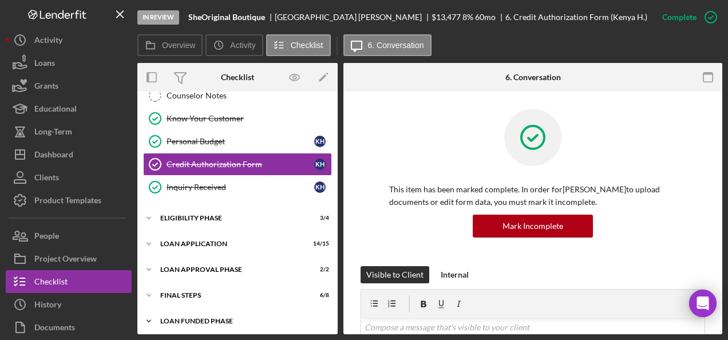
click at [183, 310] on div "Icon/Expander Loan Funded Phase 0 / 1" at bounding box center [237, 321] width 200 height 23
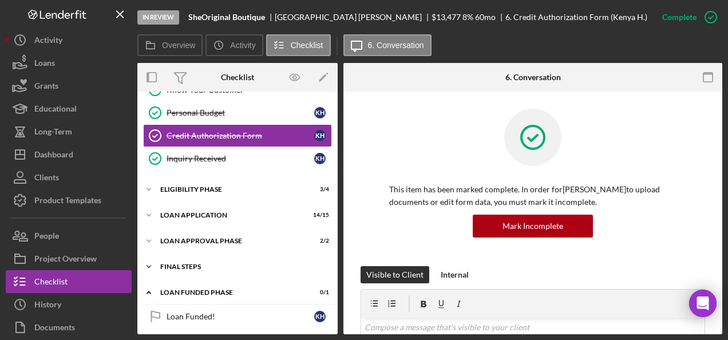
click at [195, 263] on div "FINAL STEPS" at bounding box center [241, 266] width 163 height 7
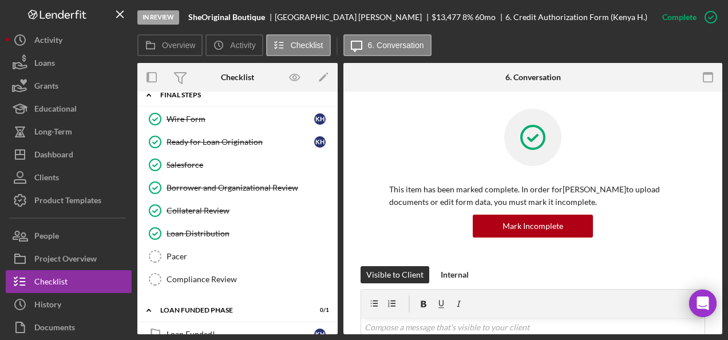
scroll to position [412, 0]
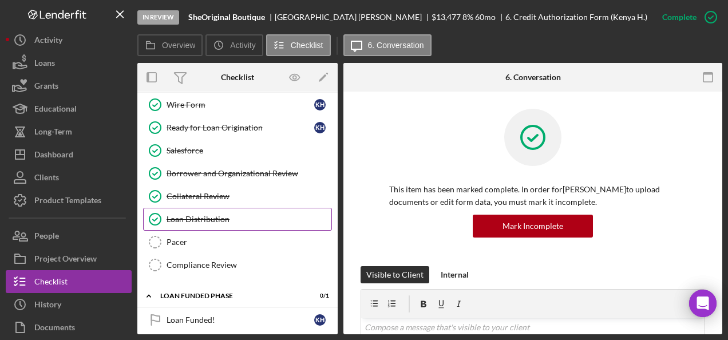
click at [189, 215] on div "Loan Distribution" at bounding box center [249, 219] width 165 height 9
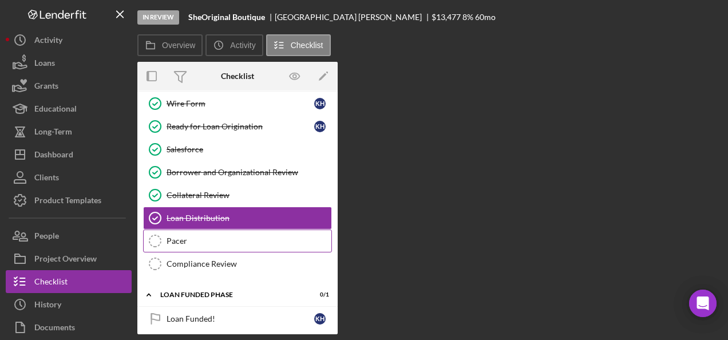
scroll to position [412, 0]
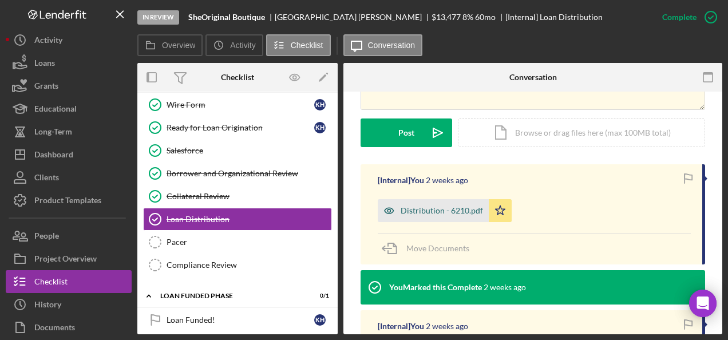
click at [435, 214] on div "Distribution - 6210.pdf" at bounding box center [442, 210] width 82 height 9
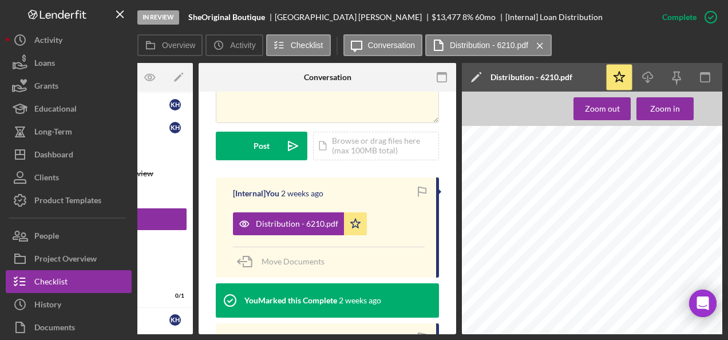
scroll to position [0, 228]
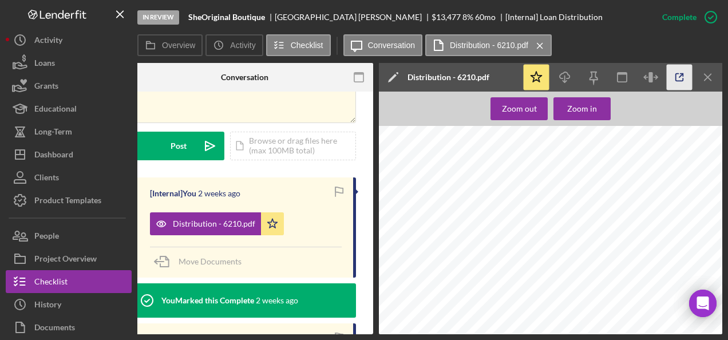
click at [678, 81] on icon "button" at bounding box center [679, 77] width 7 height 7
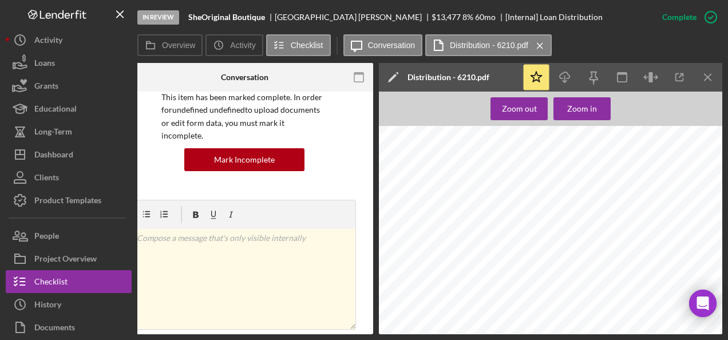
scroll to position [0, 0]
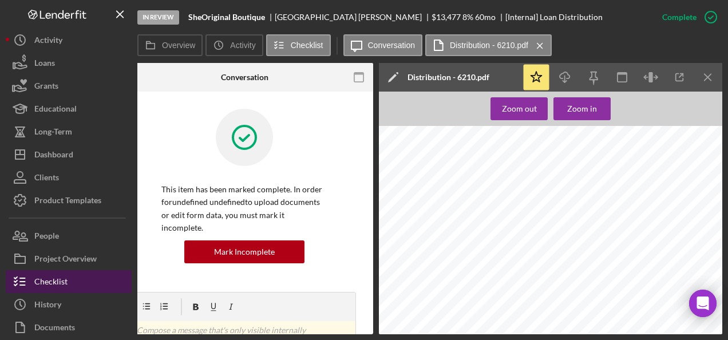
drag, startPoint x: 50, startPoint y: 284, endPoint x: 126, endPoint y: 276, distance: 76.0
click at [51, 284] on div "Checklist" at bounding box center [50, 283] width 33 height 26
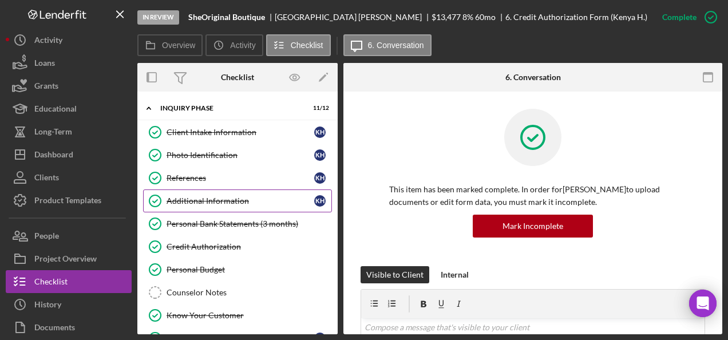
scroll to position [172, 0]
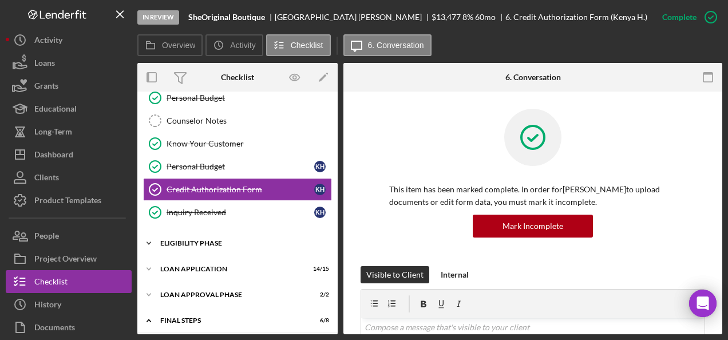
click at [192, 243] on div "Icon/Expander Eligibility Phase 3 / 4" at bounding box center [237, 243] width 200 height 23
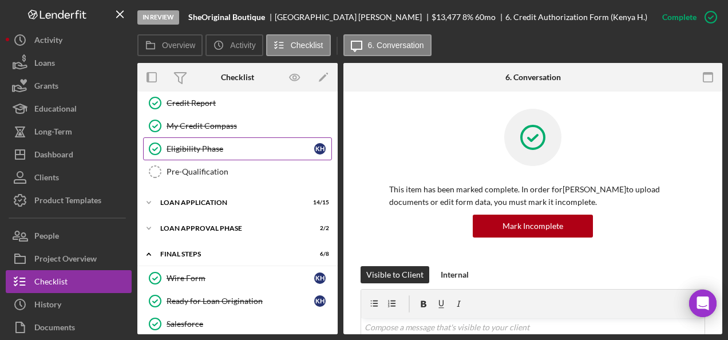
scroll to position [279, 0]
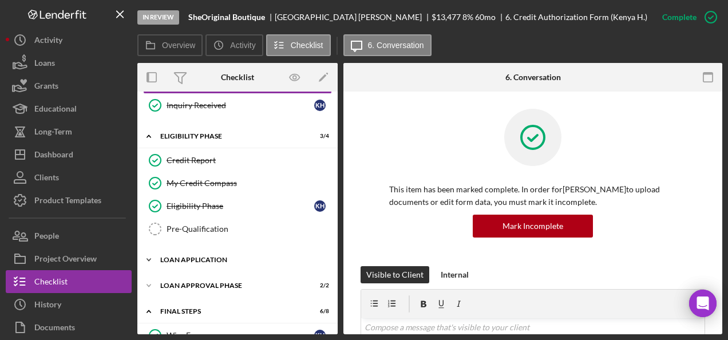
click at [200, 256] on div "Loan Application" at bounding box center [241, 259] width 163 height 7
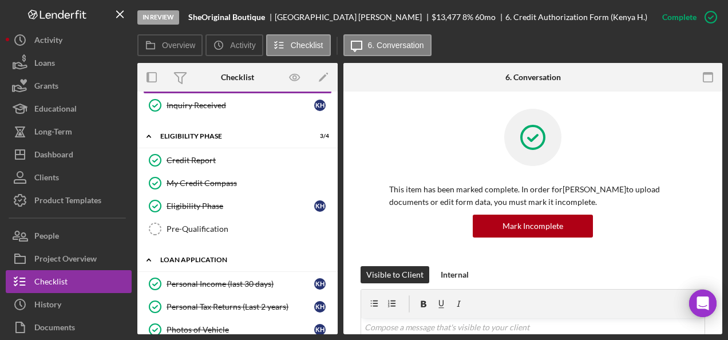
scroll to position [393, 0]
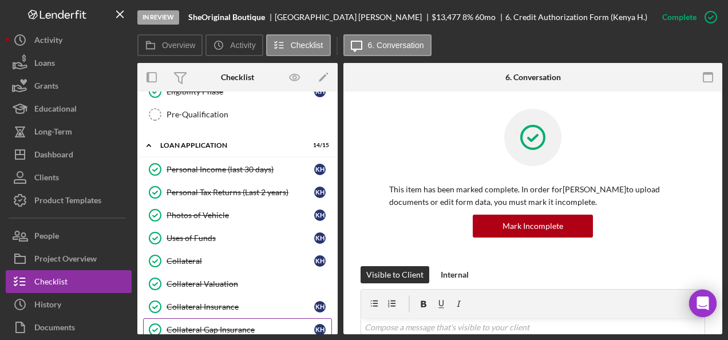
click at [209, 325] on div "Collateral Gap Insurance" at bounding box center [241, 329] width 148 height 9
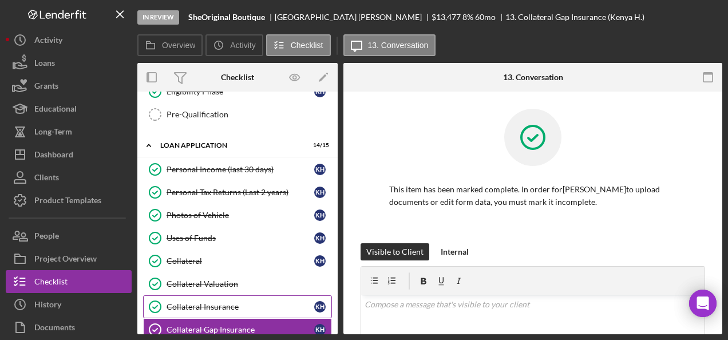
click at [218, 302] on div "Collateral Insurance" at bounding box center [241, 306] width 148 height 9
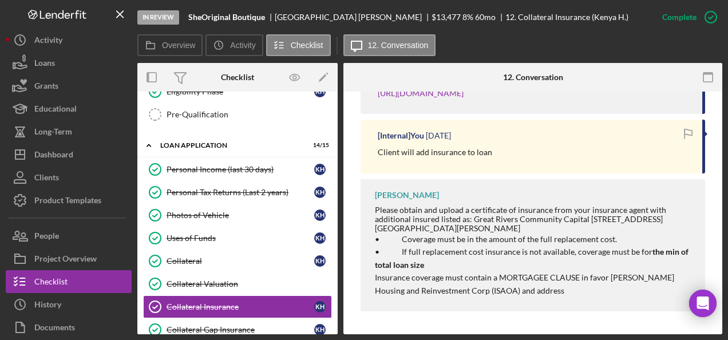
scroll to position [437, 0]
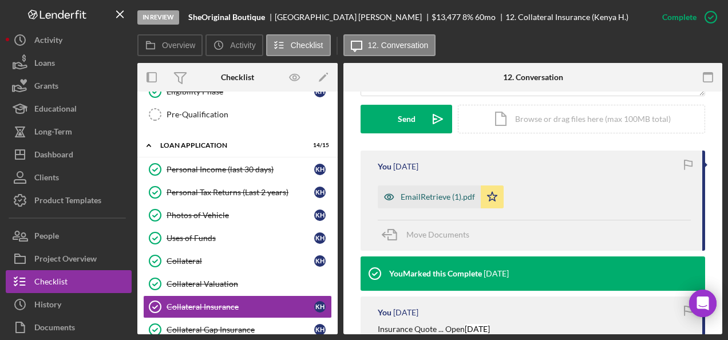
click at [422, 192] on div "EmailRetrieve (1).pdf" at bounding box center [438, 196] width 74 height 9
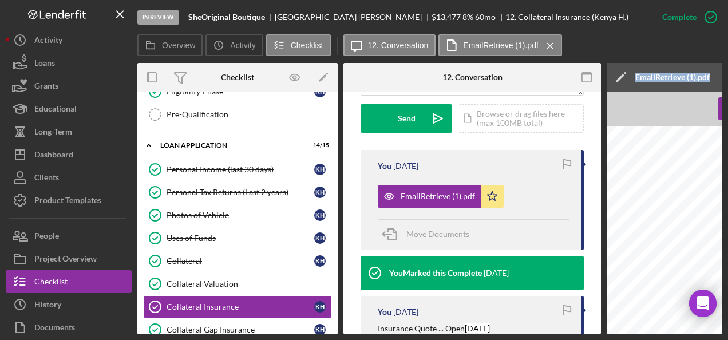
drag, startPoint x: 552, startPoint y: 335, endPoint x: 674, endPoint y: 340, distance: 122.6
click at [674, 339] on html "In Review SheOriginal Boutique [GEOGRAPHIC_DATA][PERSON_NAME] $13,477 $13,477 8…" at bounding box center [364, 170] width 728 height 340
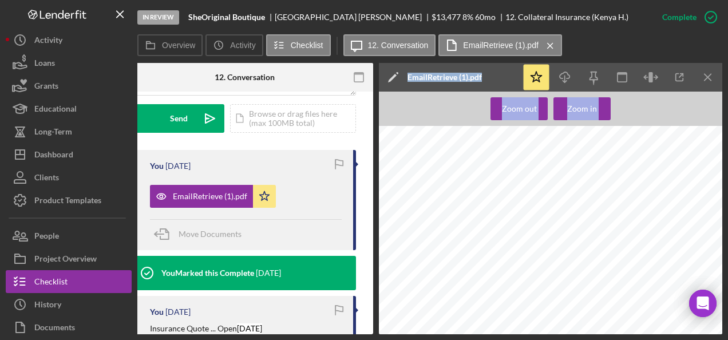
scroll to position [114, 0]
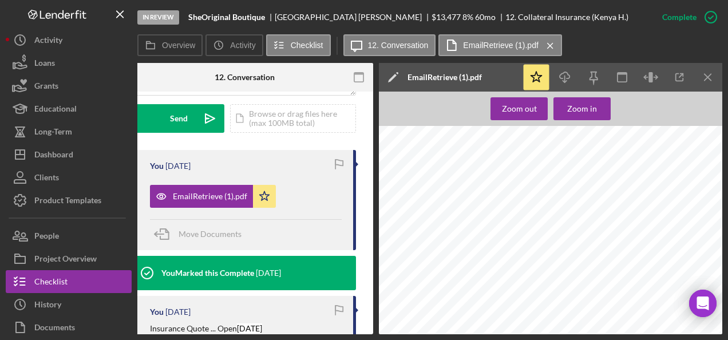
click at [638, 153] on div "Form_SCTNID_CTGRY.MO0521QUOTE_QUOTE Underwritten by: Progressive Casualty Insur…" at bounding box center [554, 237] width 350 height 453
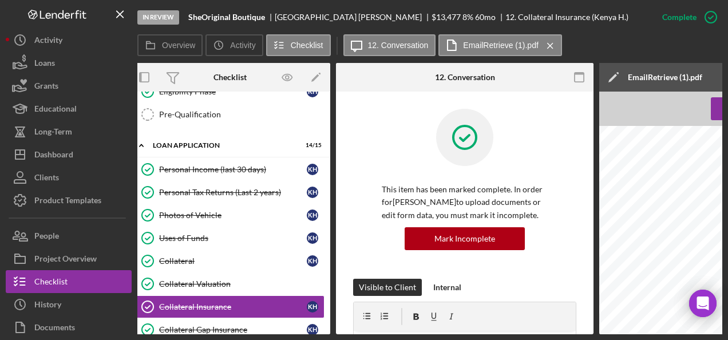
scroll to position [0, 0]
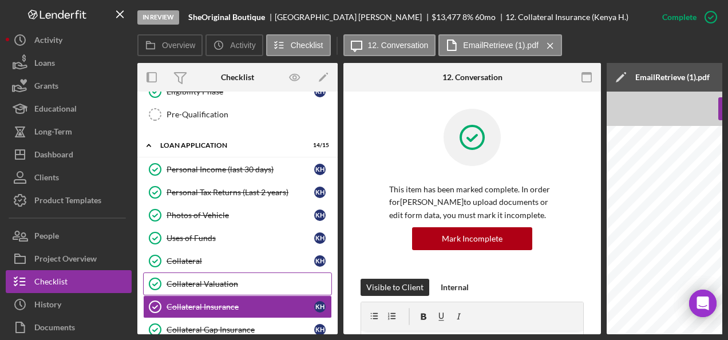
click at [198, 279] on div "Collateral Valuation" at bounding box center [249, 283] width 165 height 9
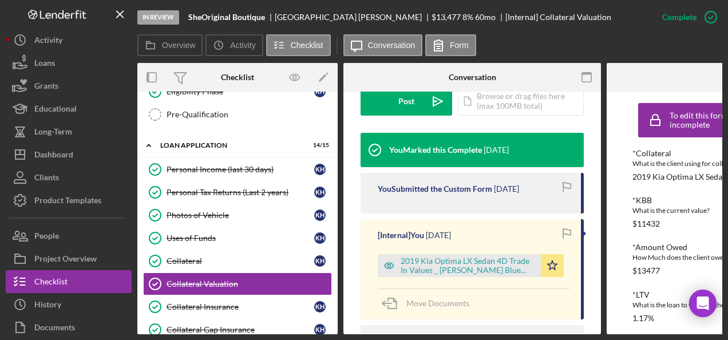
scroll to position [406, 0]
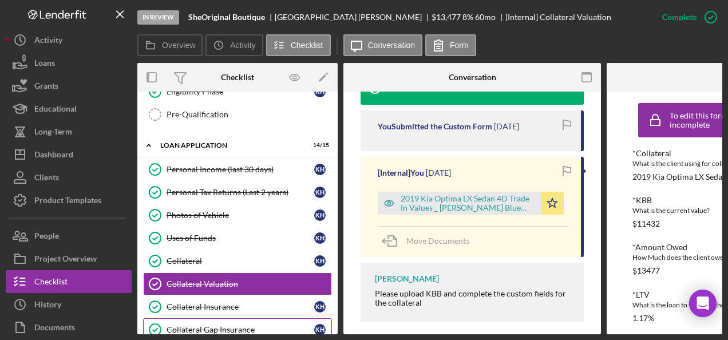
click at [246, 325] on div "Collateral Gap Insurance" at bounding box center [241, 329] width 148 height 9
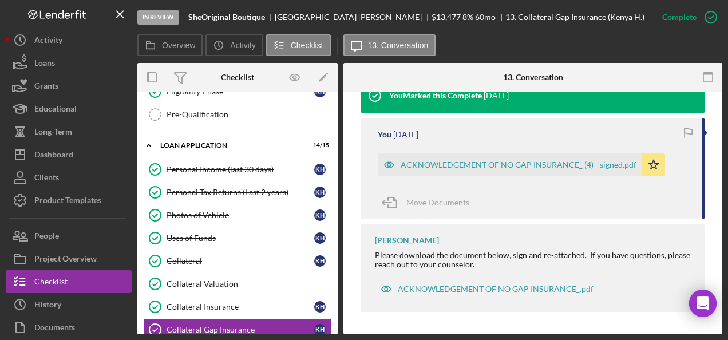
scroll to position [565, 0]
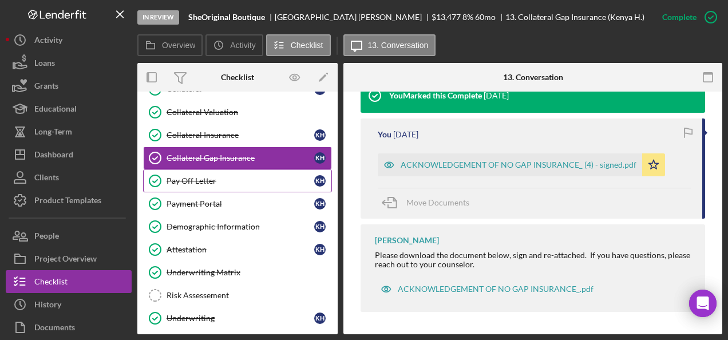
click at [196, 176] on div "Pay Off Letter" at bounding box center [241, 180] width 148 height 9
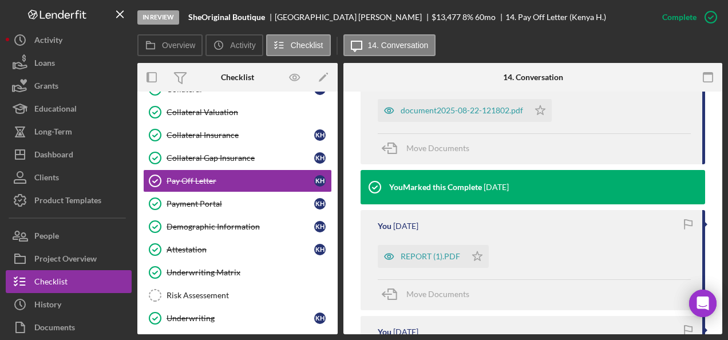
scroll to position [401, 0]
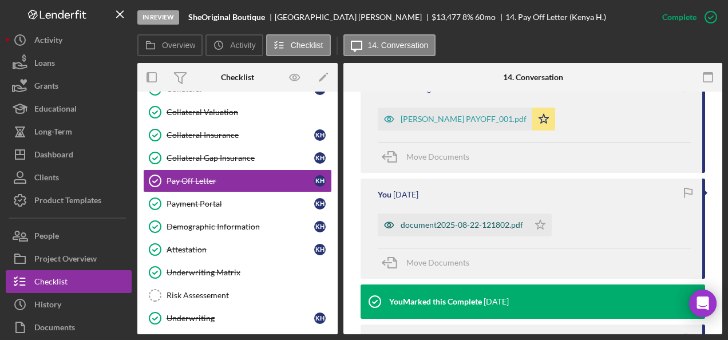
click at [448, 225] on div "document2025-08-22-121802.pdf" at bounding box center [462, 224] width 123 height 9
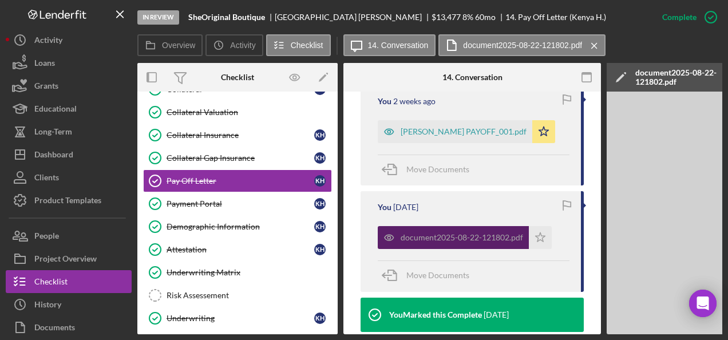
scroll to position [413, 0]
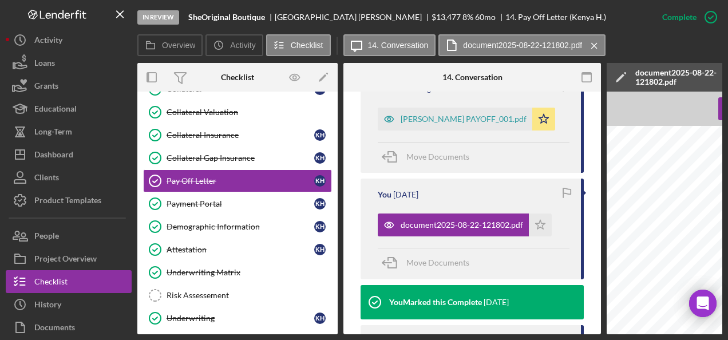
drag, startPoint x: 517, startPoint y: 330, endPoint x: 611, endPoint y: 345, distance: 95.7
click at [611, 339] on html "In Review SheOriginal Boutique [GEOGRAPHIC_DATA][PERSON_NAME] $13,477 $13,477 8…" at bounding box center [364, 170] width 728 height 340
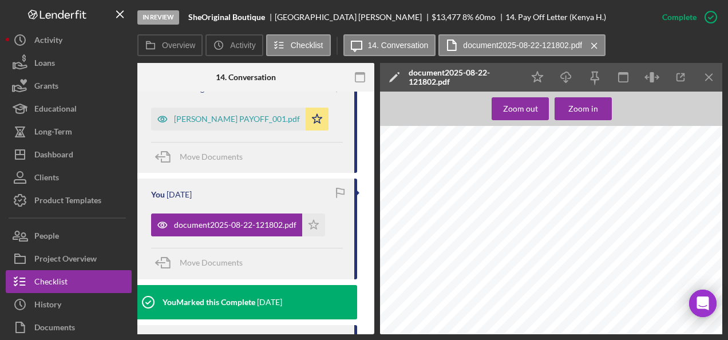
scroll to position [0, 0]
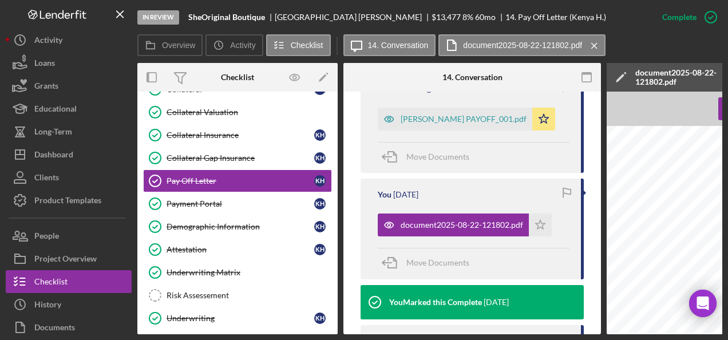
click at [449, 105] on div "[PERSON_NAME] PAYOFF_001.pdf Icon/Star" at bounding box center [469, 116] width 183 height 29
click at [469, 112] on div "[PERSON_NAME] PAYOFF_001.pdf" at bounding box center [455, 119] width 155 height 23
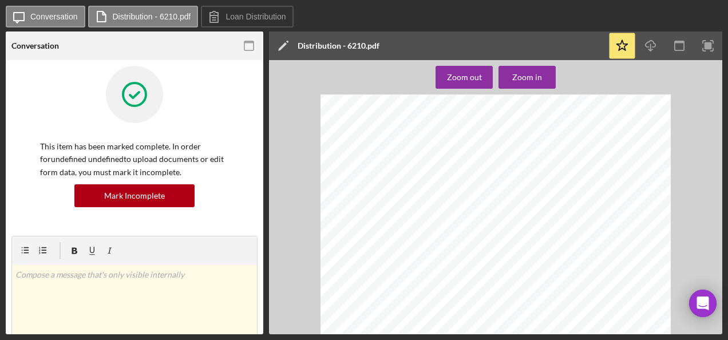
scroll to position [458, 0]
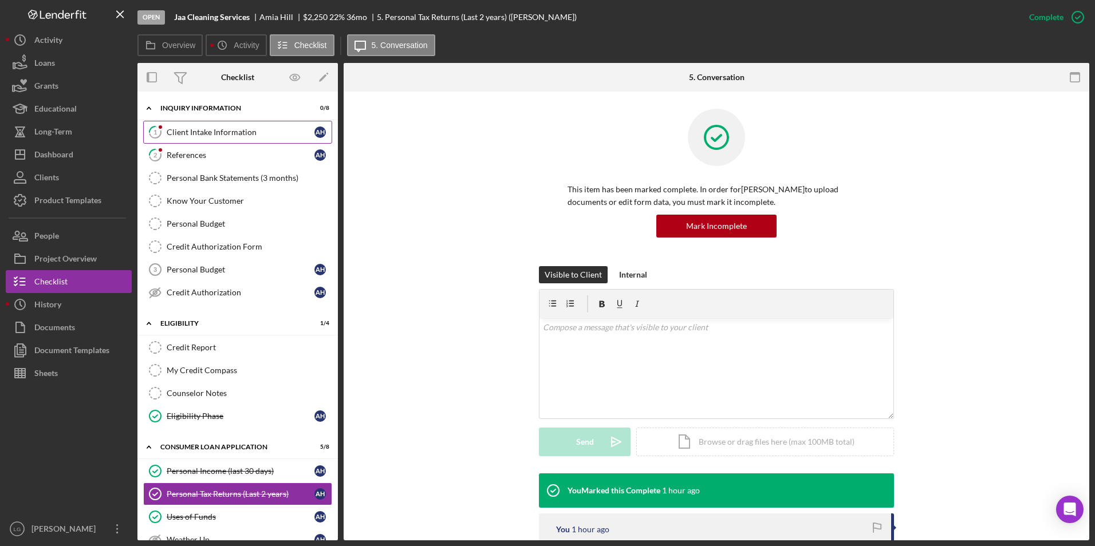
scroll to position [199, 0]
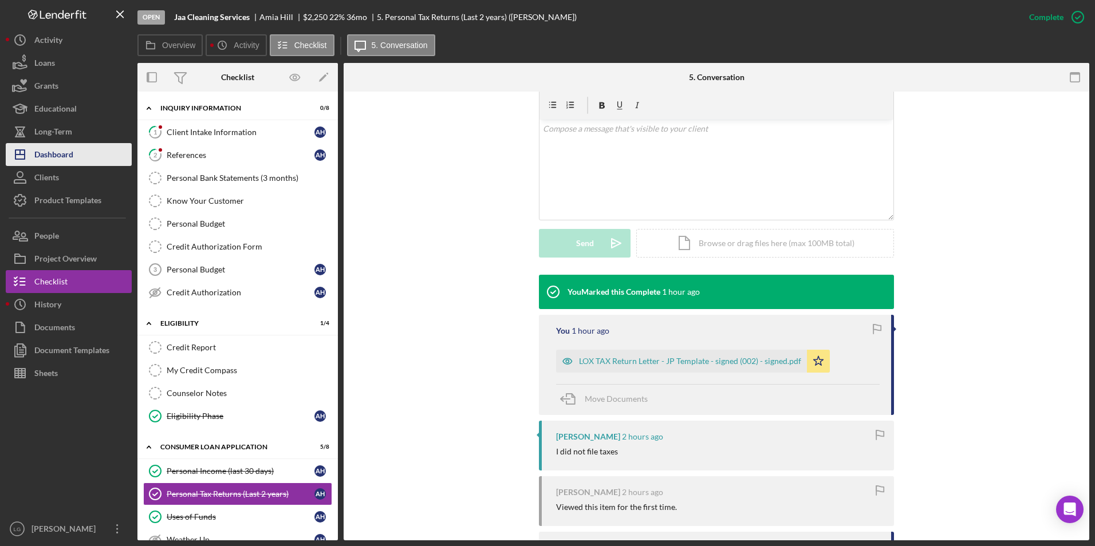
click at [81, 161] on button "Icon/Dashboard Dashboard" at bounding box center [69, 154] width 126 height 23
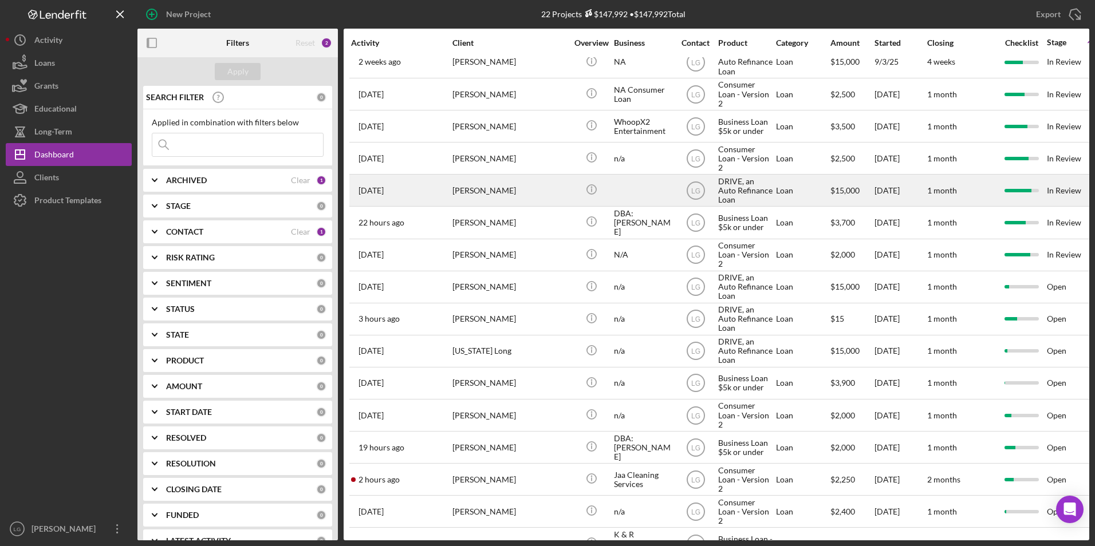
scroll to position [238, 0]
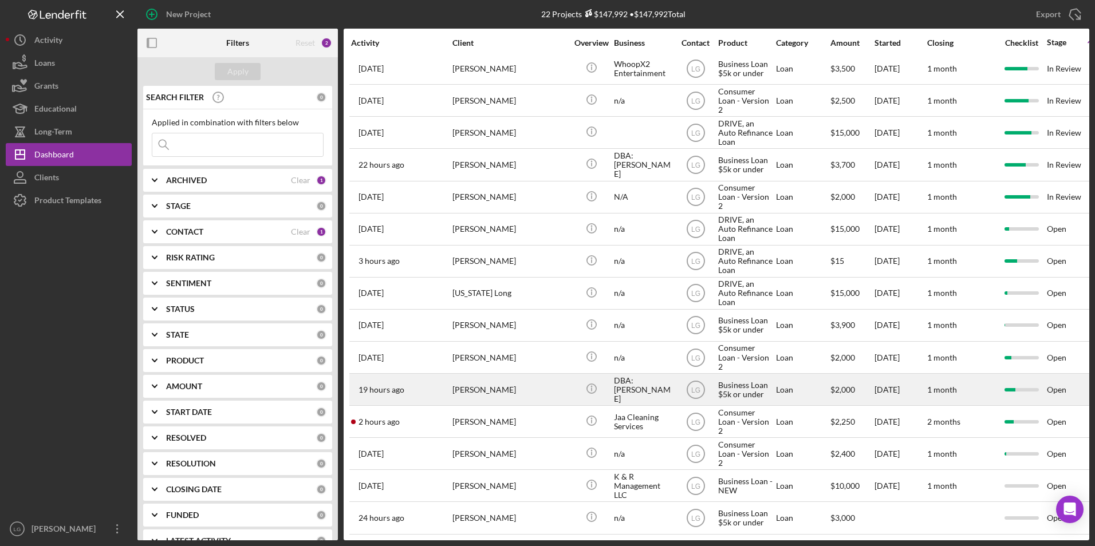
click at [520, 377] on div "[PERSON_NAME]" at bounding box center [509, 389] width 114 height 30
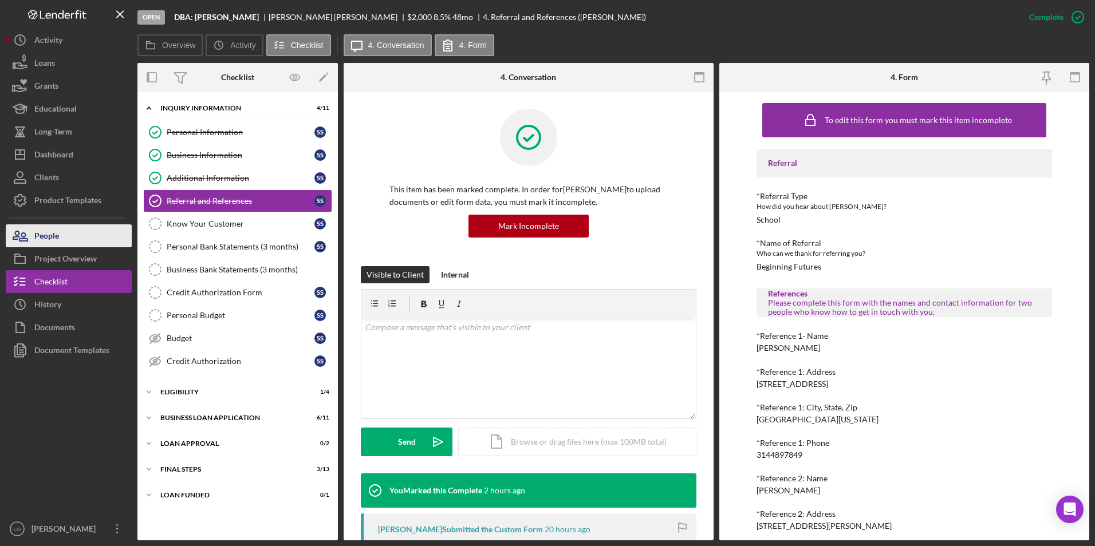
click at [49, 236] on div "People" at bounding box center [46, 237] width 25 height 26
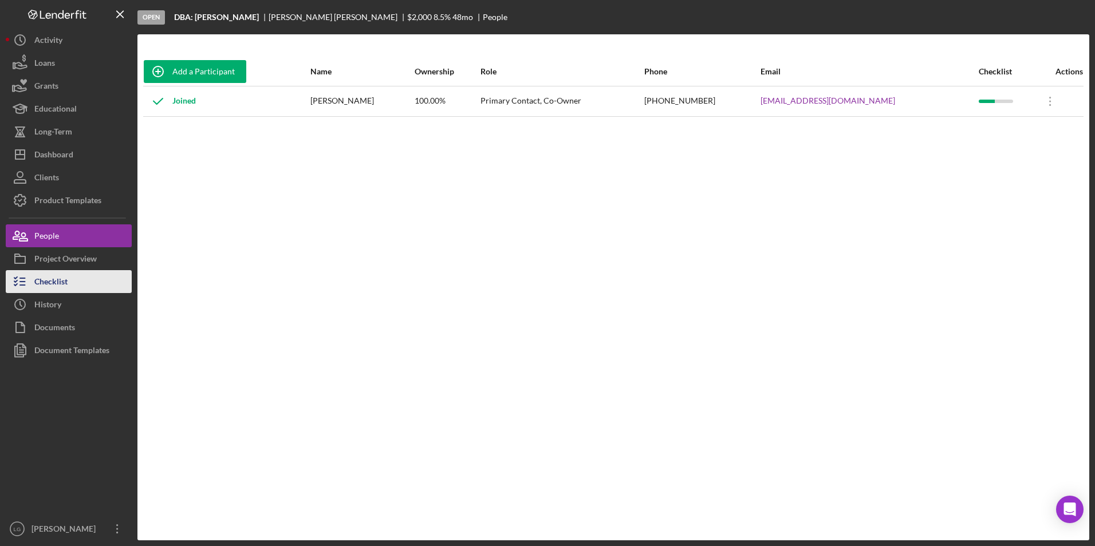
click at [26, 274] on icon "button" at bounding box center [20, 281] width 29 height 29
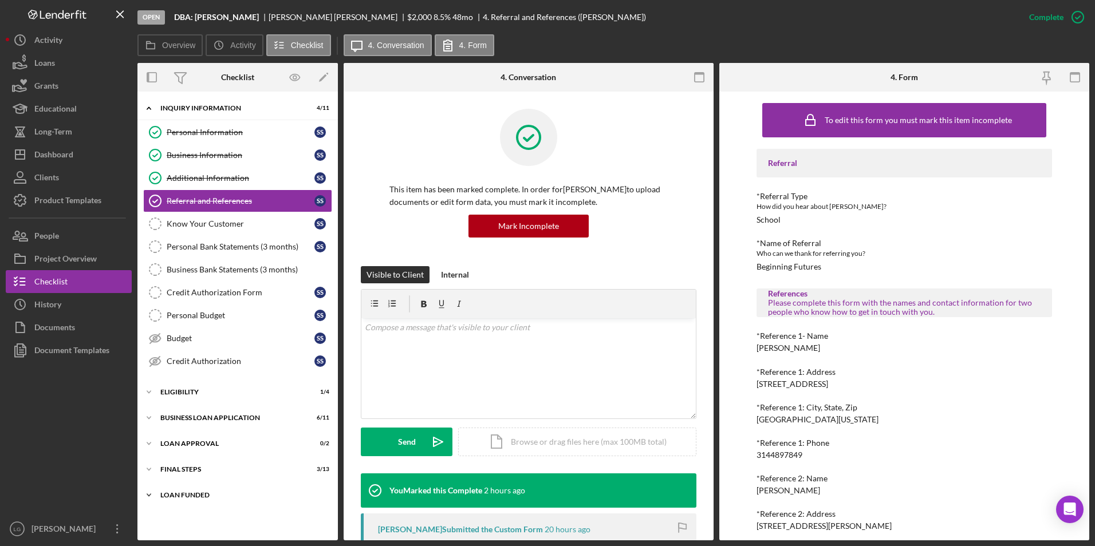
click at [205, 497] on div "Icon/Expander LOAN FUNDED 0 / 1" at bounding box center [237, 495] width 200 height 23
click at [179, 469] on div "Icon/Expander Final Steps 3 / 13" at bounding box center [237, 469] width 200 height 23
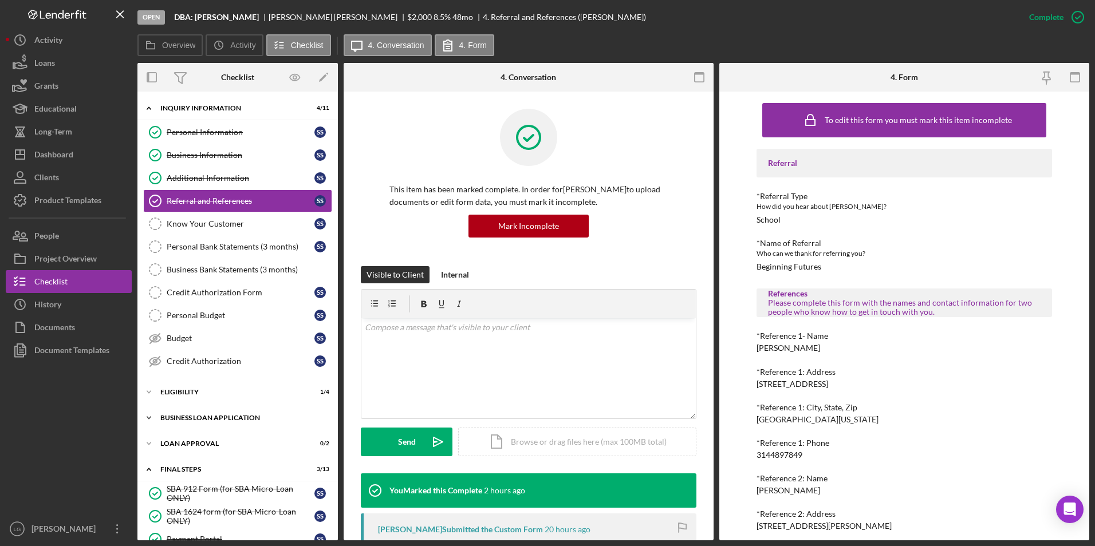
drag, startPoint x: 180, startPoint y: 444, endPoint x: 182, endPoint y: 428, distance: 16.8
click at [180, 441] on div "Loan Approval" at bounding box center [230, 443] width 140 height 7
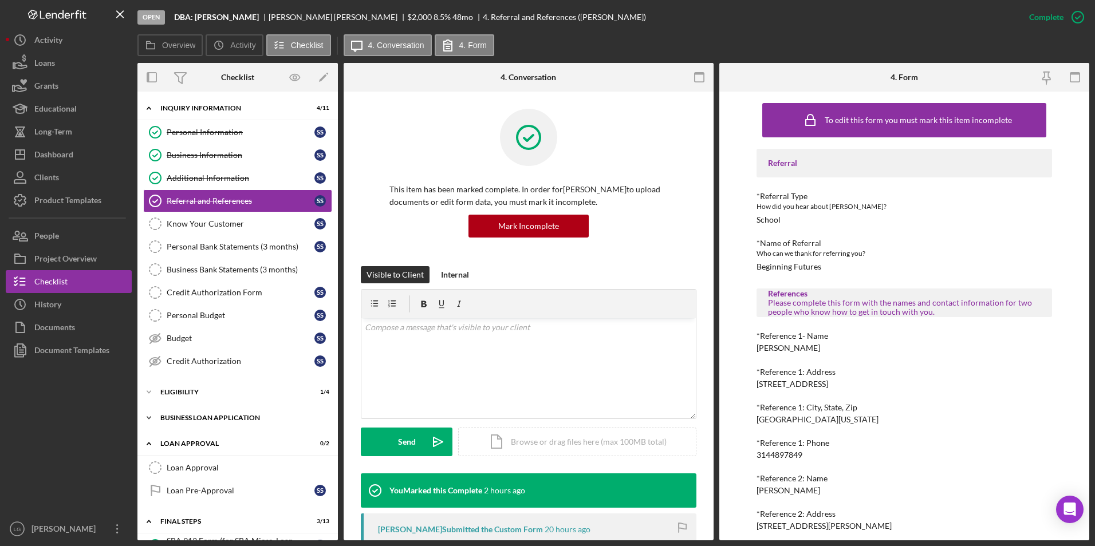
click at [185, 412] on div "Icon/Expander BUSINESS LOAN APPLICATION 6 / 11" at bounding box center [237, 417] width 200 height 23
click at [176, 391] on div "Eligibility" at bounding box center [241, 392] width 163 height 7
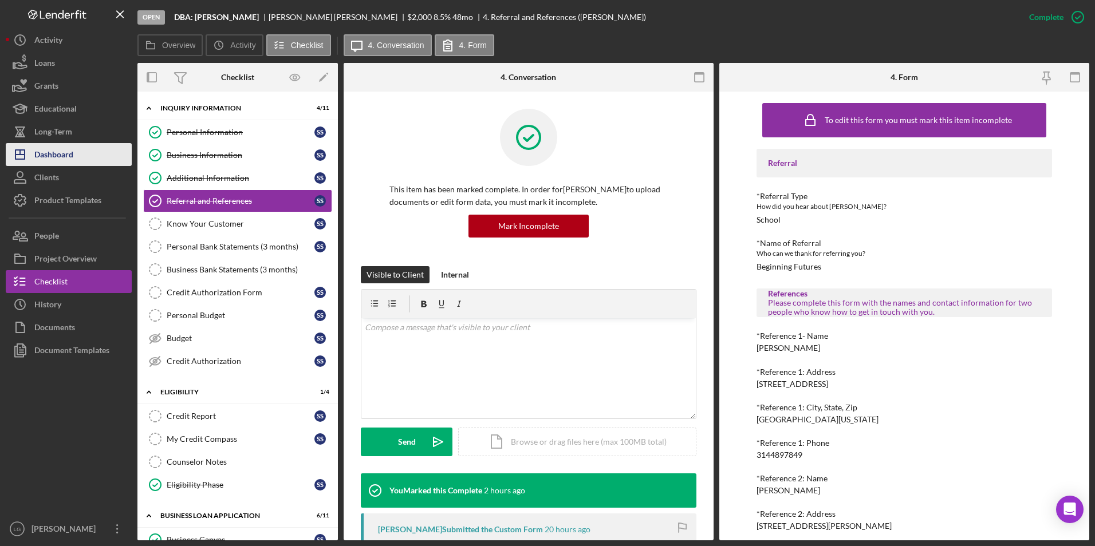
click at [80, 163] on button "Icon/Dashboard Dashboard" at bounding box center [69, 154] width 126 height 23
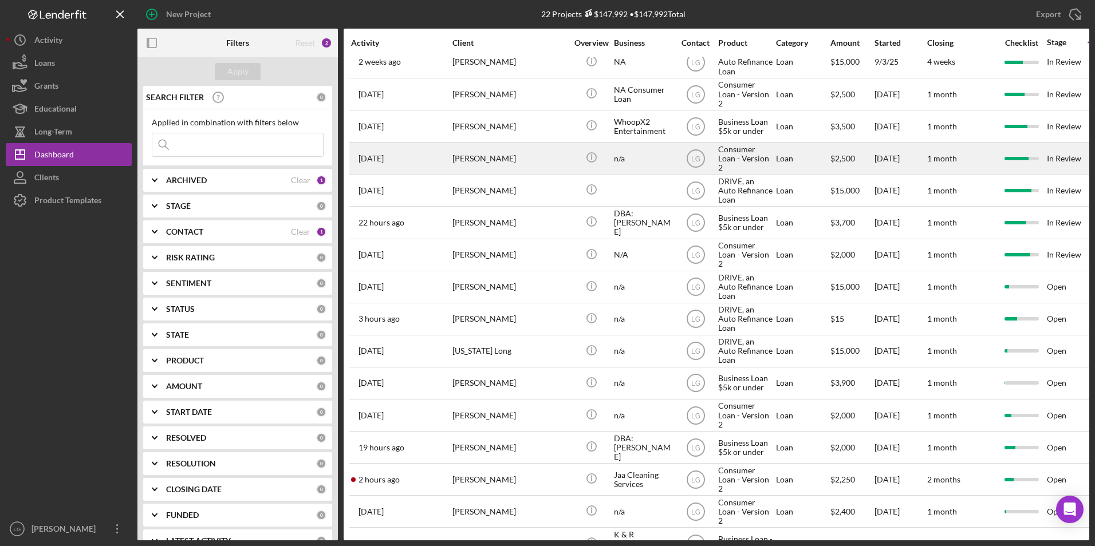
scroll to position [238, 0]
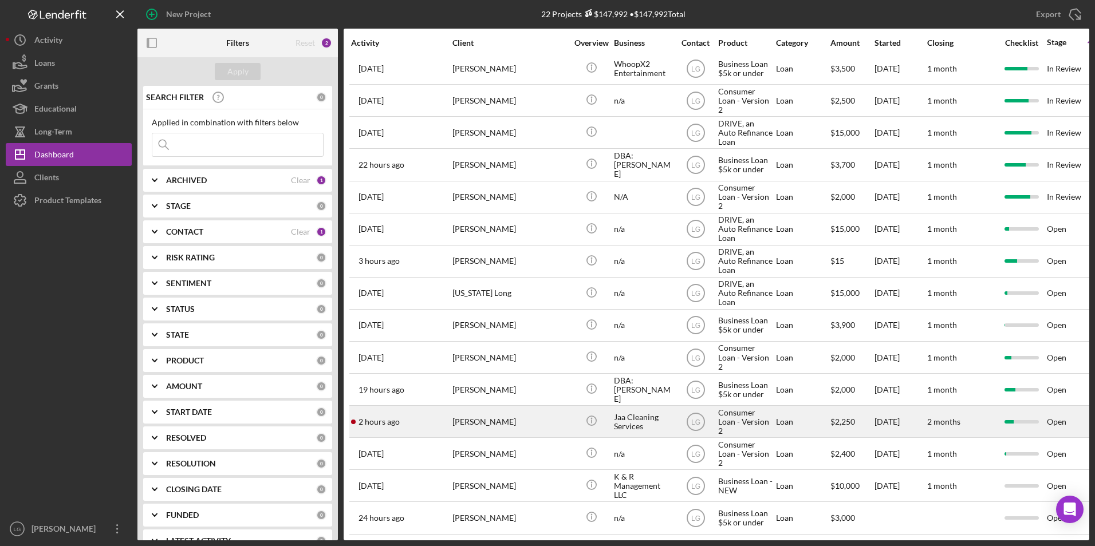
click at [503, 409] on div "[PERSON_NAME]" at bounding box center [509, 421] width 114 height 30
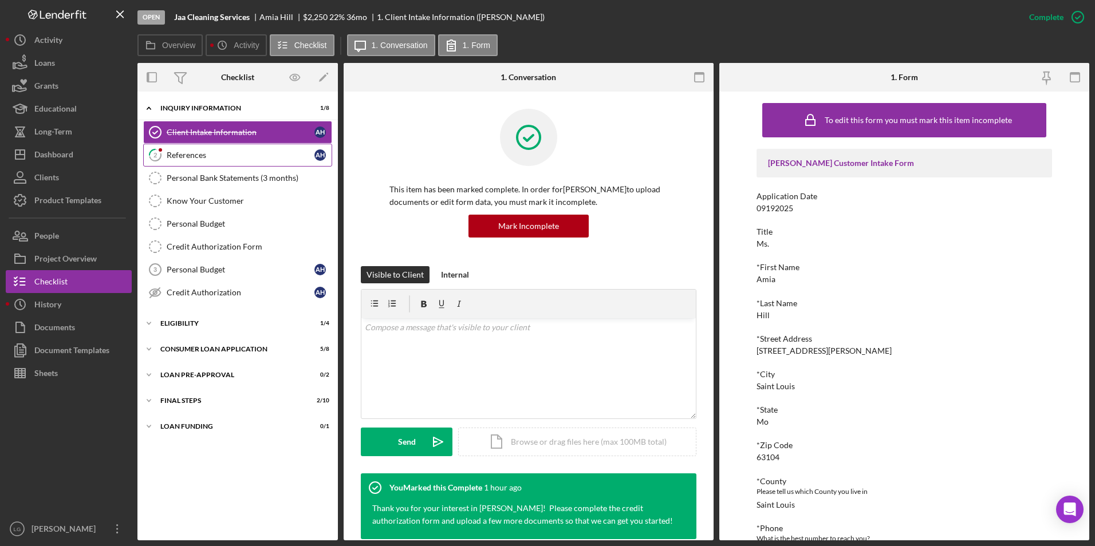
click at [242, 145] on link "2 References A H" at bounding box center [237, 155] width 189 height 23
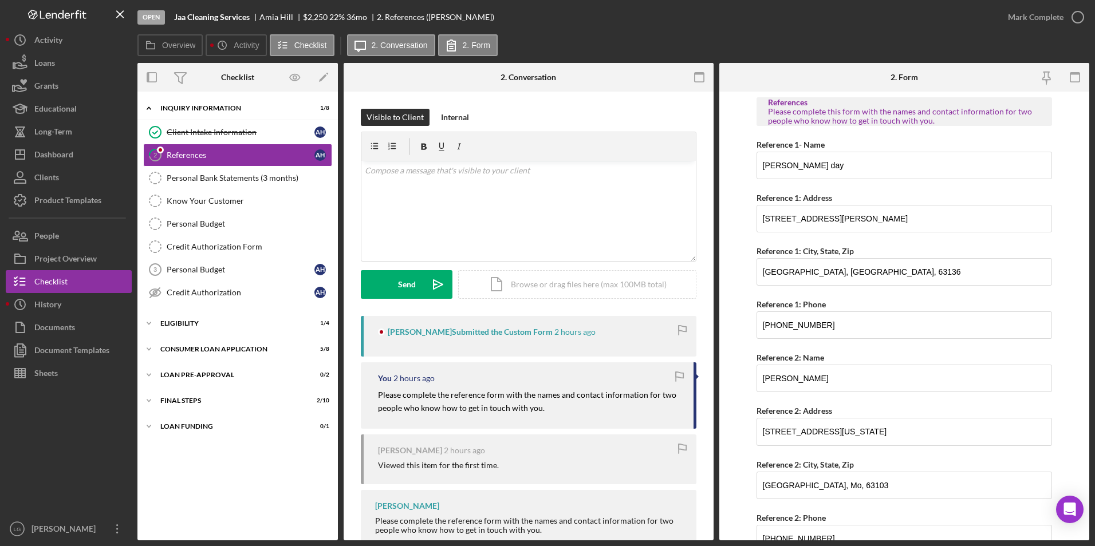
scroll to position [31, 0]
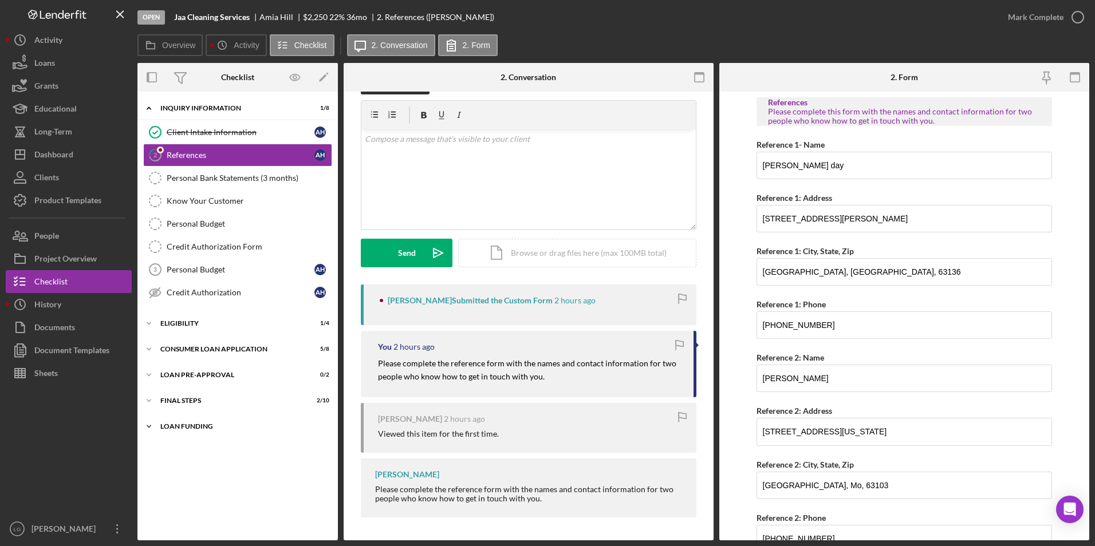
click at [180, 425] on div "Loan Funding" at bounding box center [241, 426] width 163 height 7
click at [183, 393] on div "Icon/Expander FINAL STEPS 2 / 10" at bounding box center [237, 400] width 200 height 23
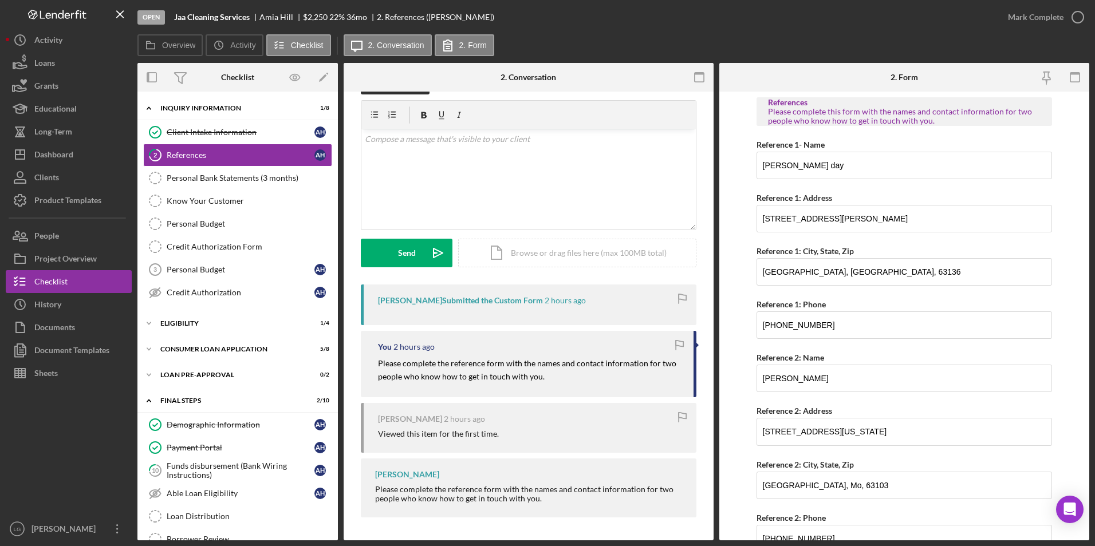
drag, startPoint x: 186, startPoint y: 371, endPoint x: 186, endPoint y: 337, distance: 34.3
click at [186, 369] on div "Icon/Expander Loan Pre-Approval 0 / 2" at bounding box center [237, 375] width 200 height 23
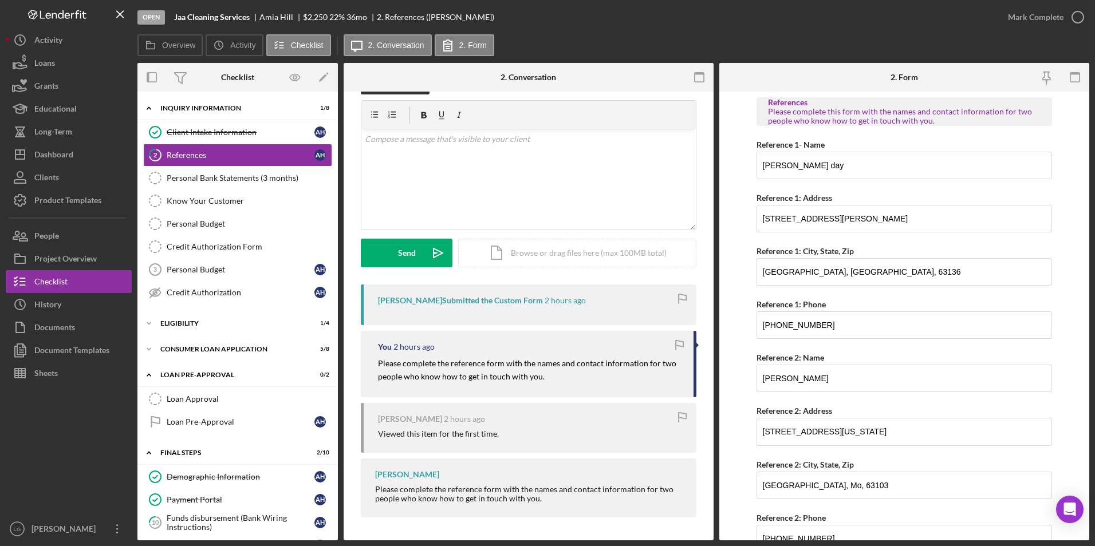
click at [186, 336] on div "Icon/Expander Inquiry Information 1 / 8 Client Intake Information Client Intake…" at bounding box center [237, 426] width 200 height 658
click at [185, 313] on div "Icon/Expander Eligibility 1 / 4" at bounding box center [237, 323] width 200 height 23
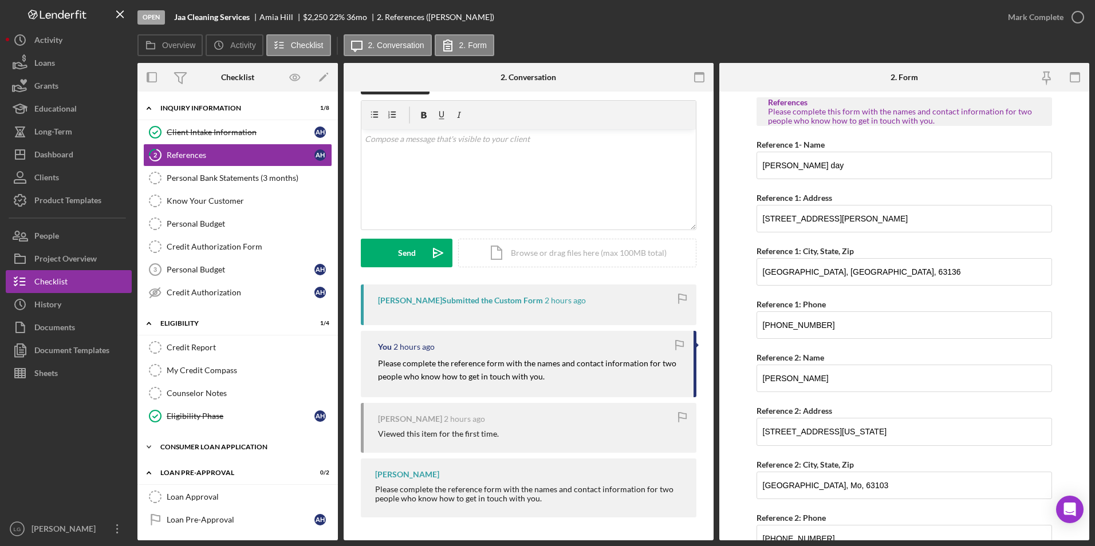
click at [194, 444] on div "Consumer Loan Application" at bounding box center [241, 447] width 163 height 7
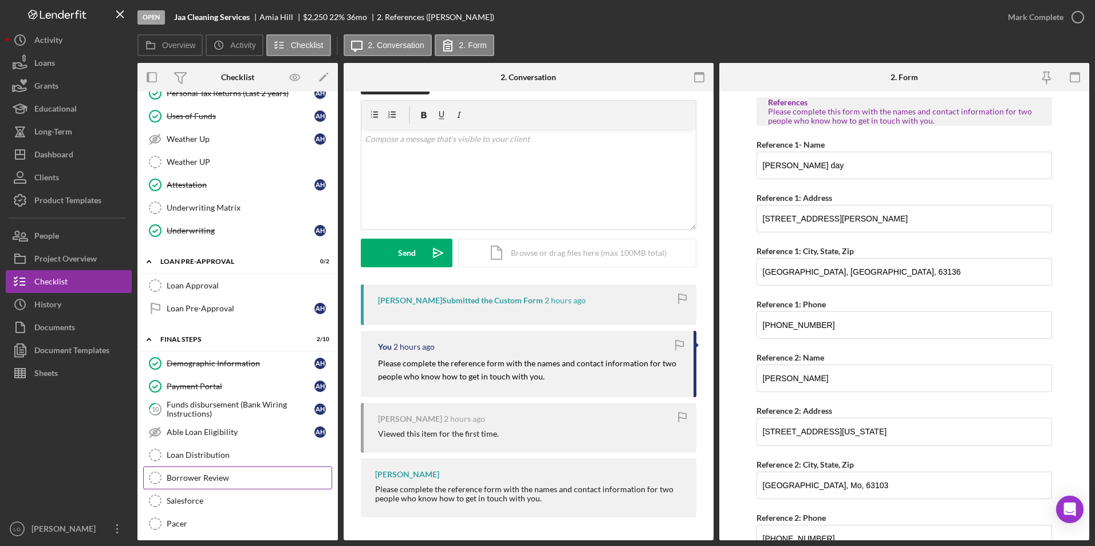
scroll to position [508, 0]
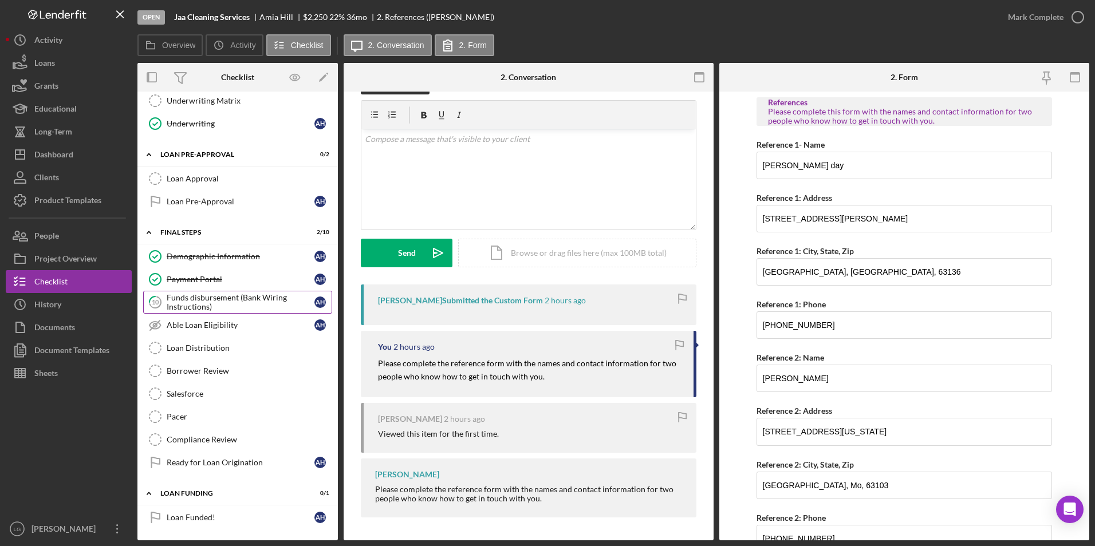
click at [220, 297] on div "Funds disbursement (Bank Wiring Instructions)" at bounding box center [241, 302] width 148 height 18
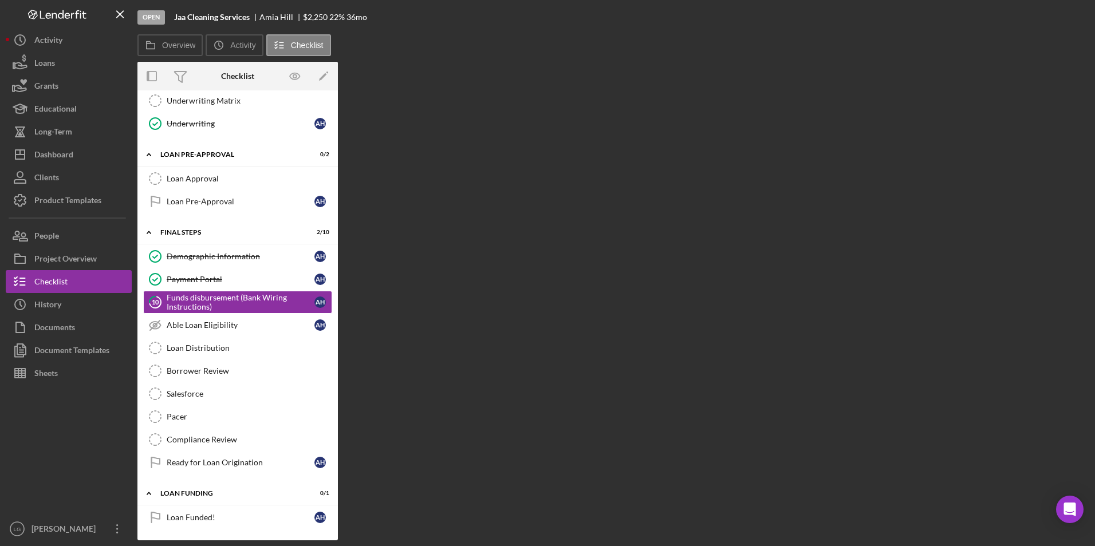
scroll to position [508, 0]
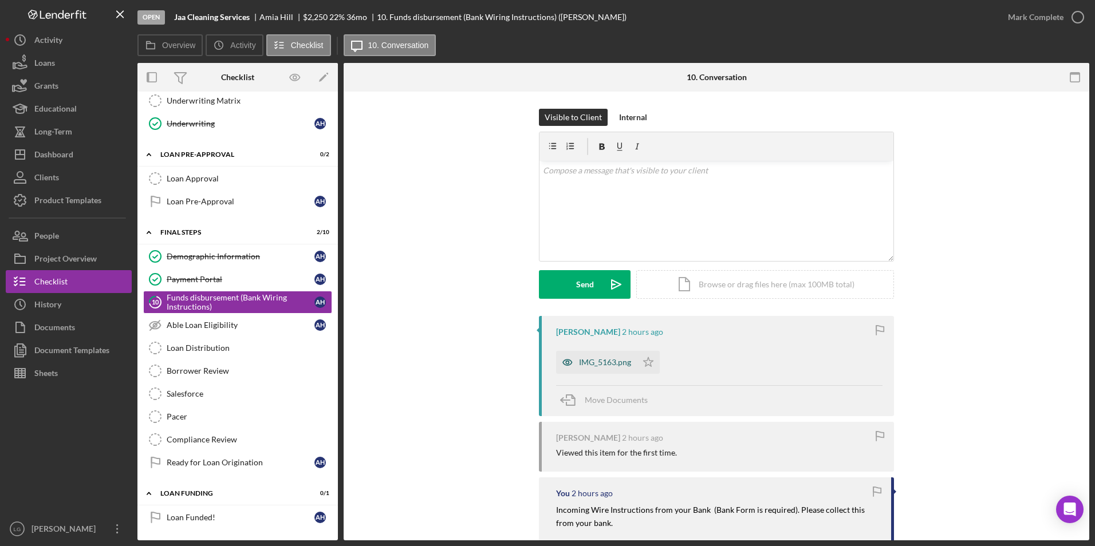
click at [591, 363] on div "IMG_5163.png" at bounding box center [605, 362] width 52 height 9
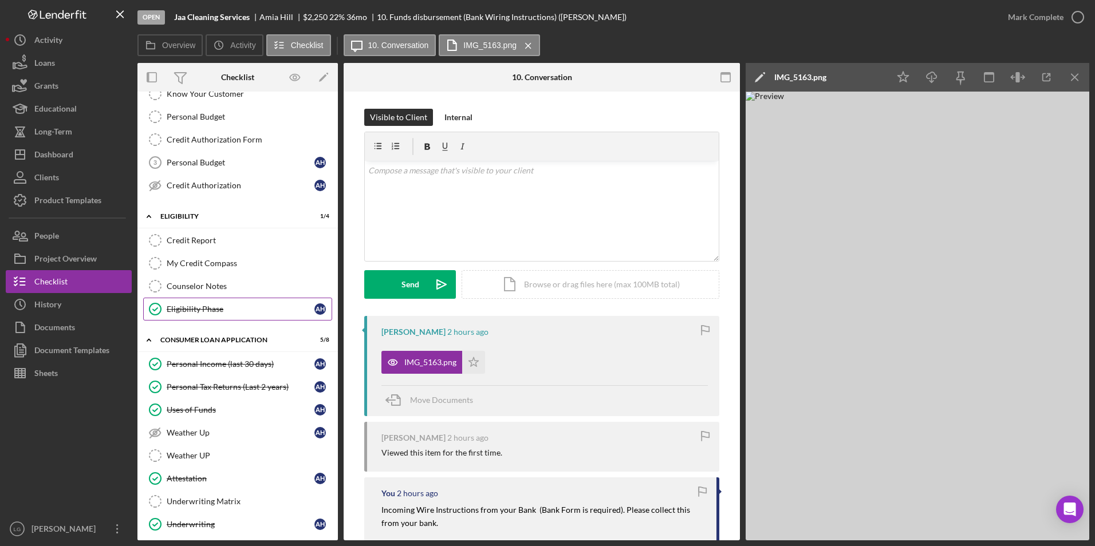
scroll to position [0, 0]
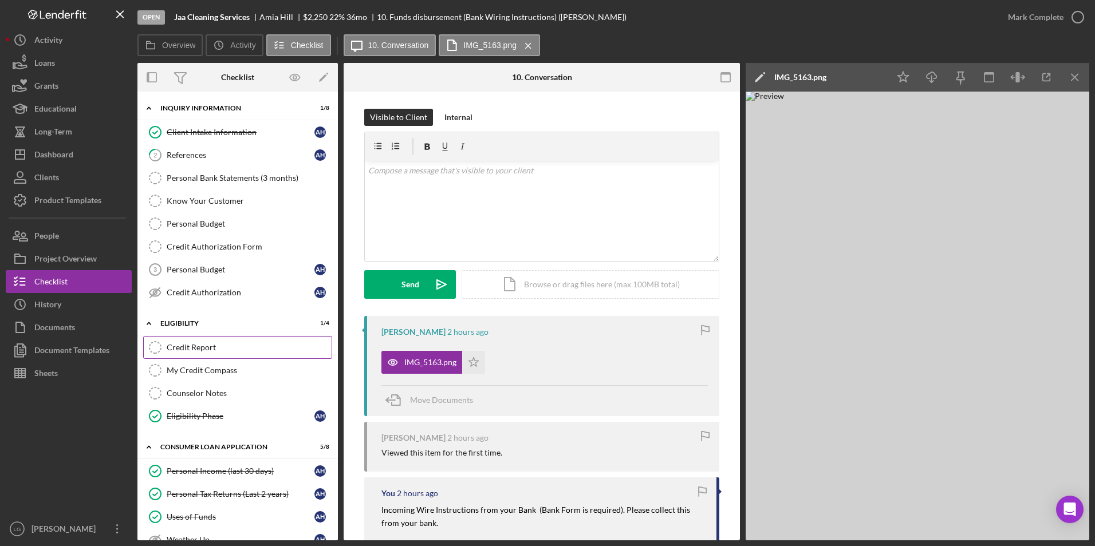
click at [195, 356] on link "Credit Report Credit Report" at bounding box center [237, 347] width 189 height 23
